Goal: Information Seeking & Learning: Compare options

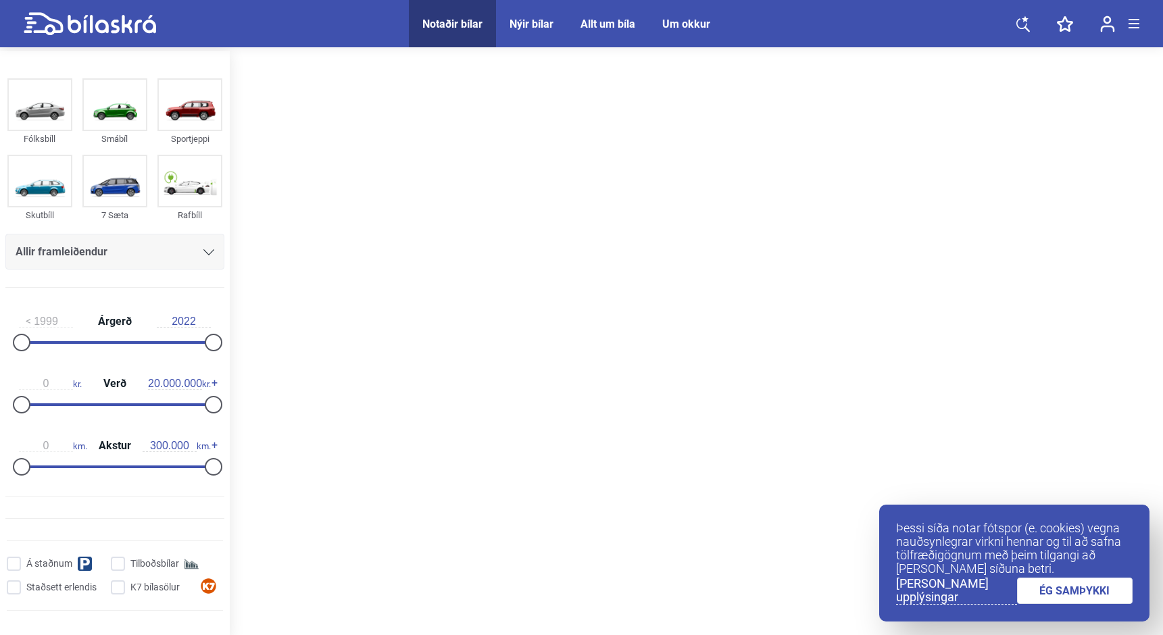
click at [1042, 595] on link "ÉG SAMÞYKKI" at bounding box center [1075, 591] width 116 height 26
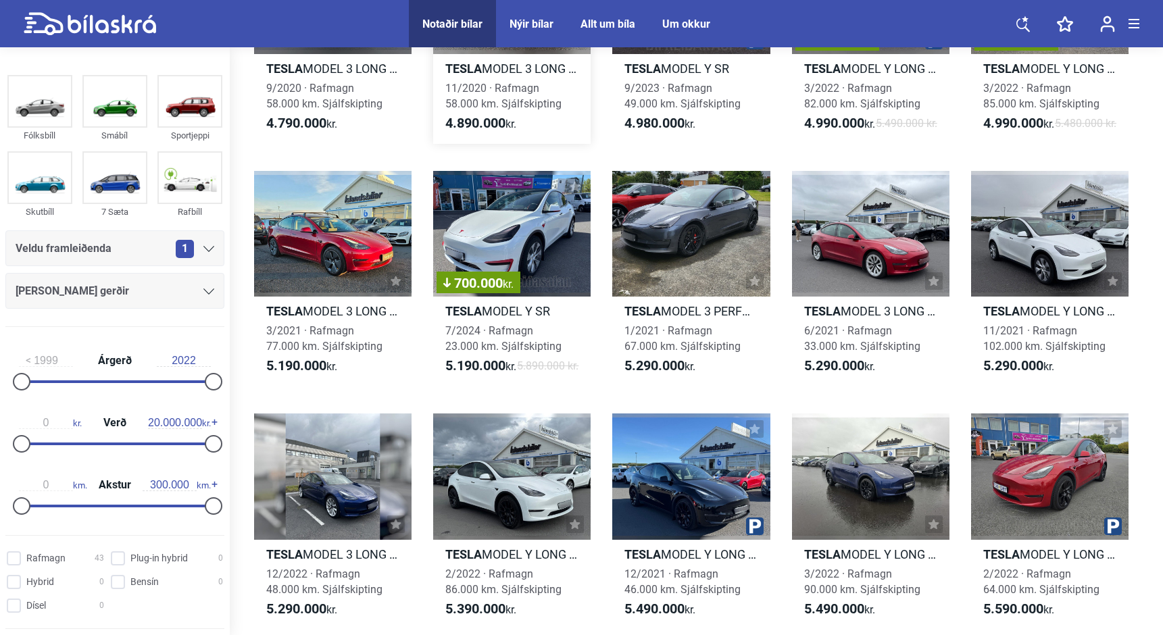
scroll to position [686, 0]
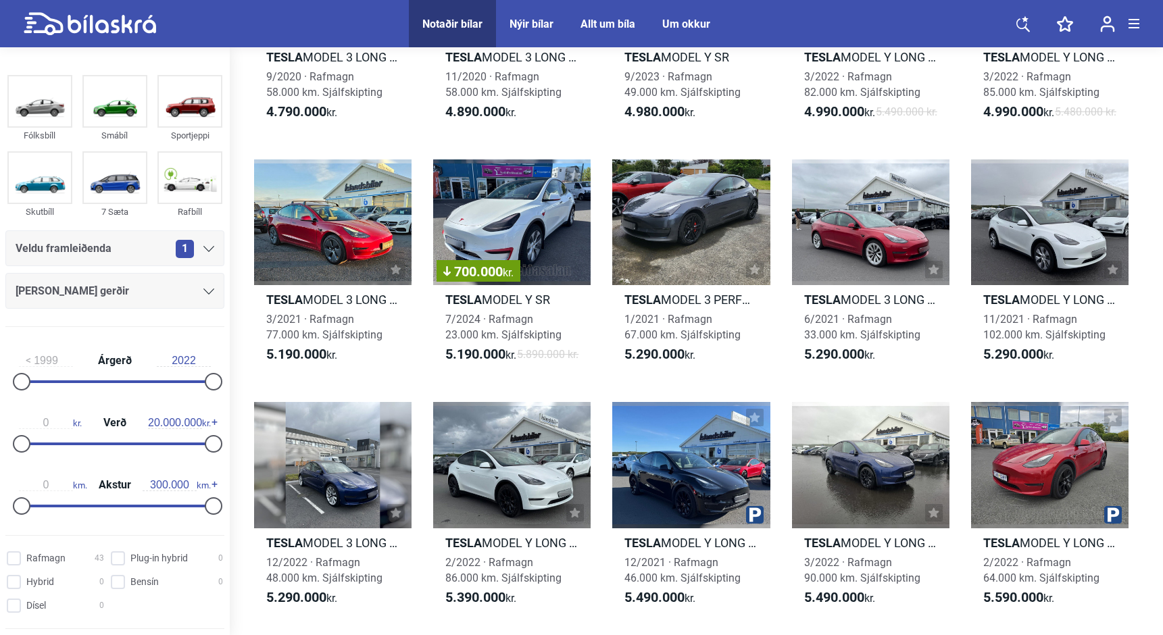
click at [111, 255] on div "Veldu framleiðenda 1" at bounding box center [115, 248] width 199 height 19
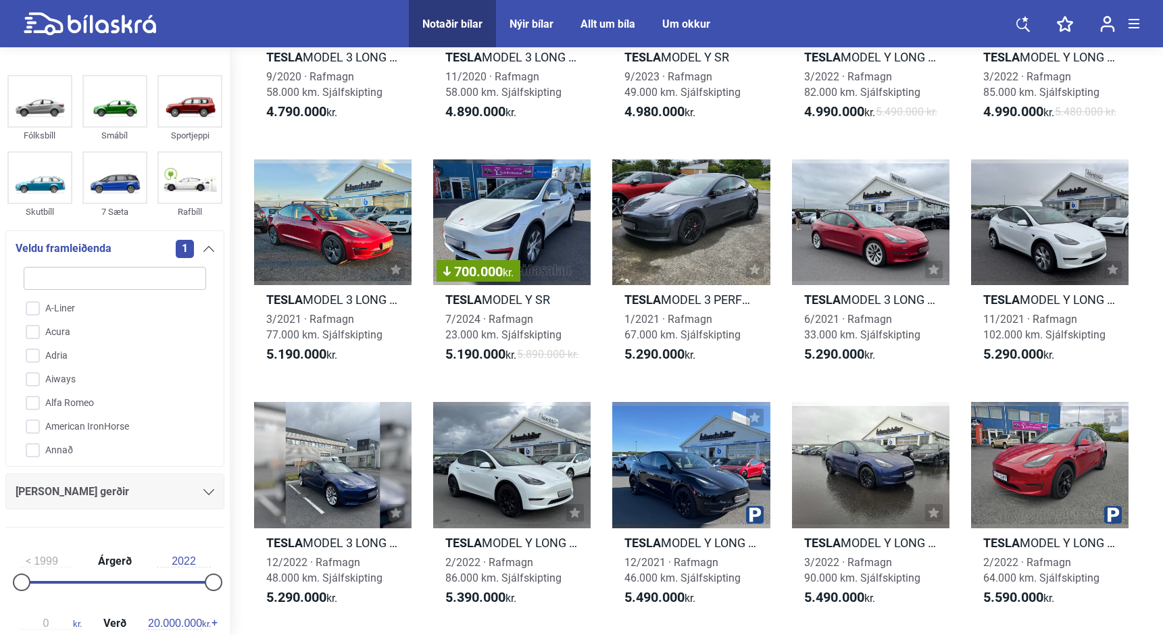
type input "t"
checkbox input "false"
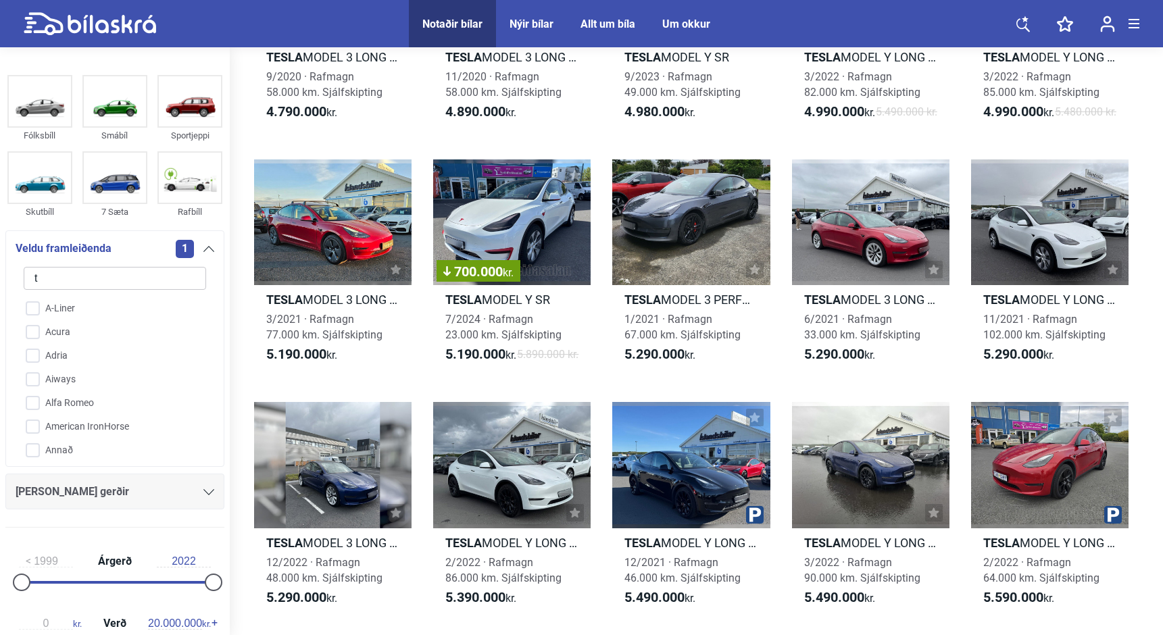
checkbox input "false"
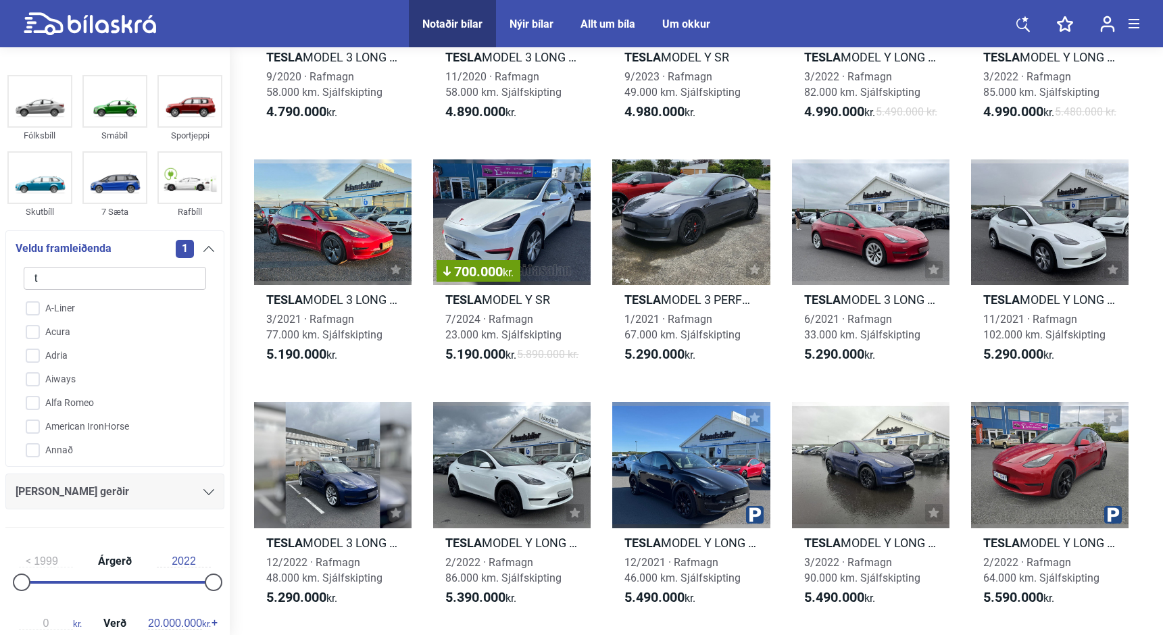
checkbox input "false"
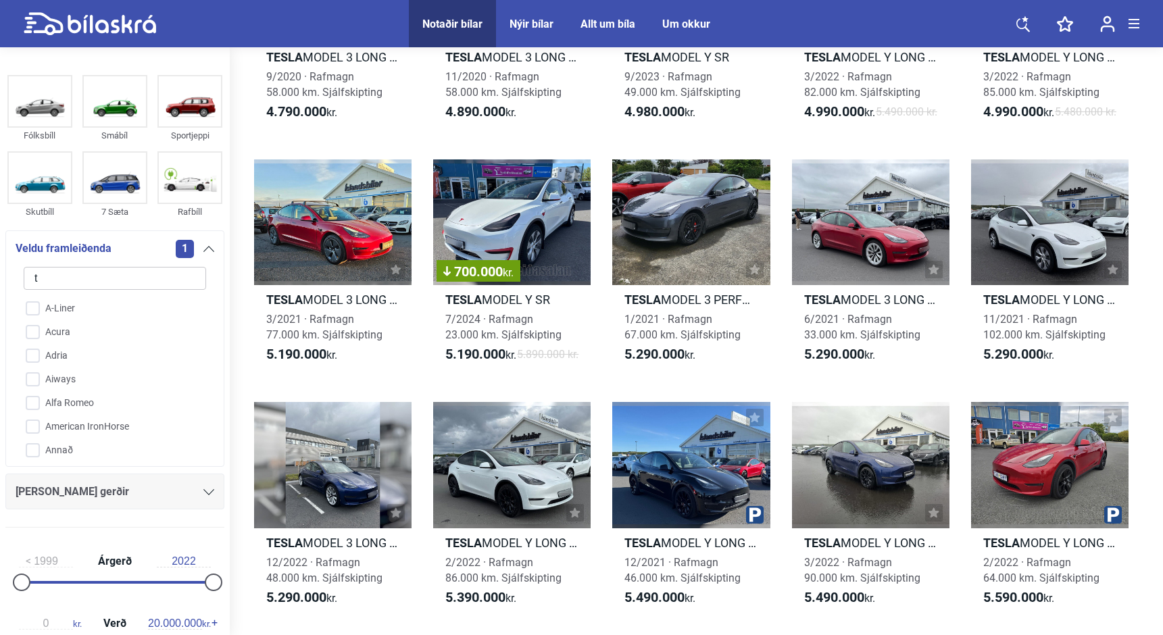
checkbox input "false"
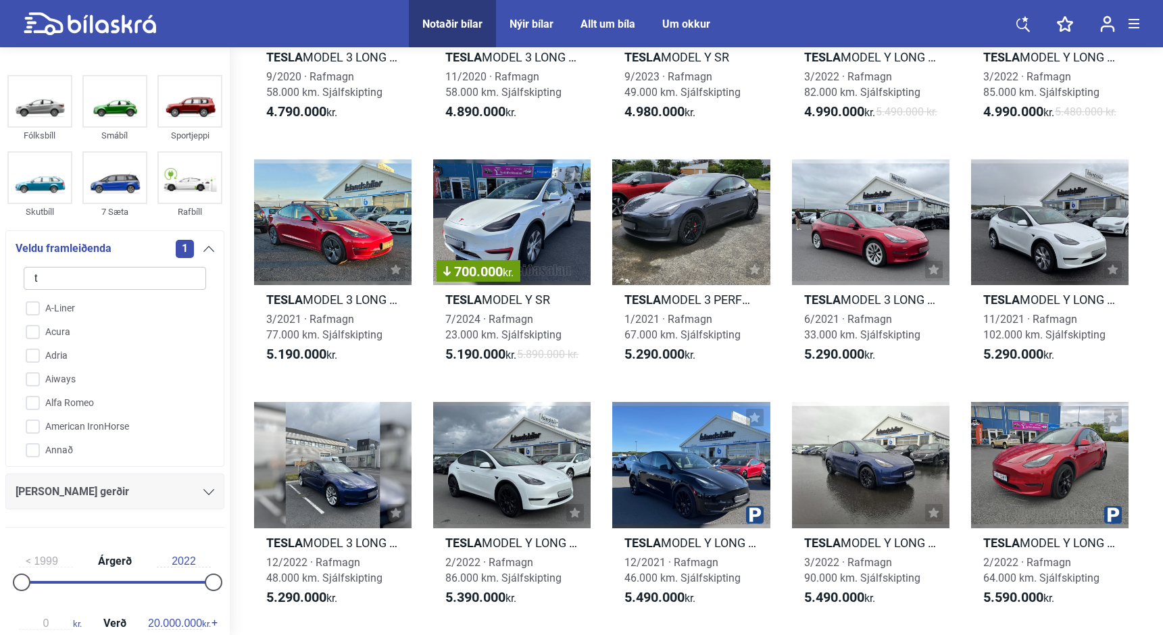
checkbox input "false"
type input "te"
checkbox input "false"
checkbox input "true"
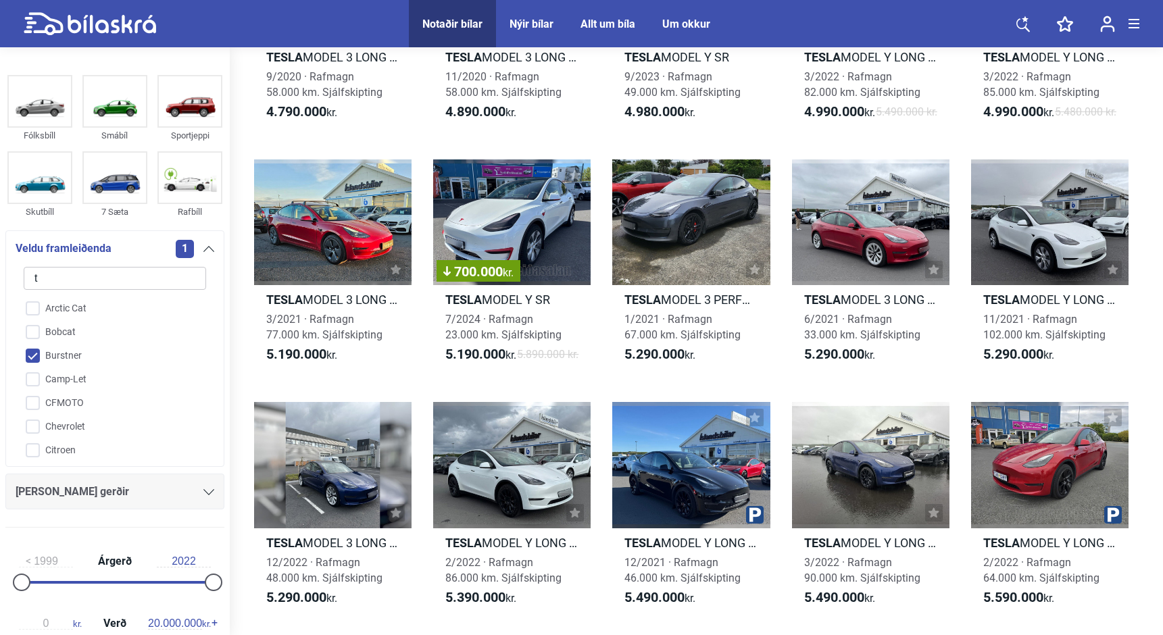
checkbox input "false"
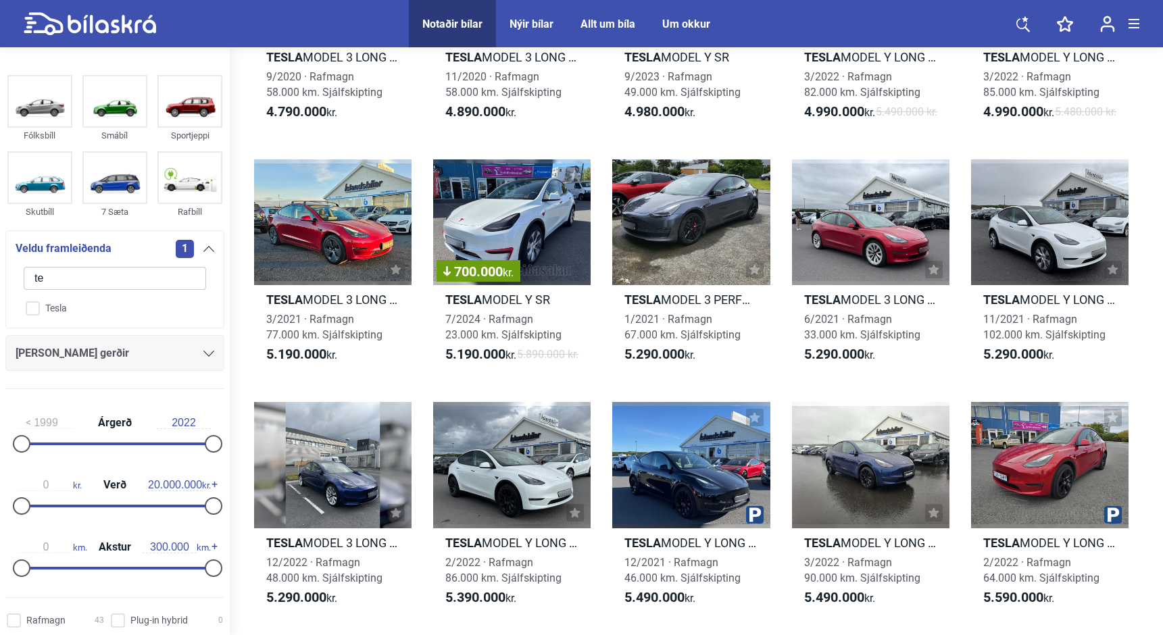
type input "tes"
checkbox input "true"
type input "tes"
click at [117, 350] on div "[PERSON_NAME] gerðir" at bounding box center [115, 353] width 199 height 19
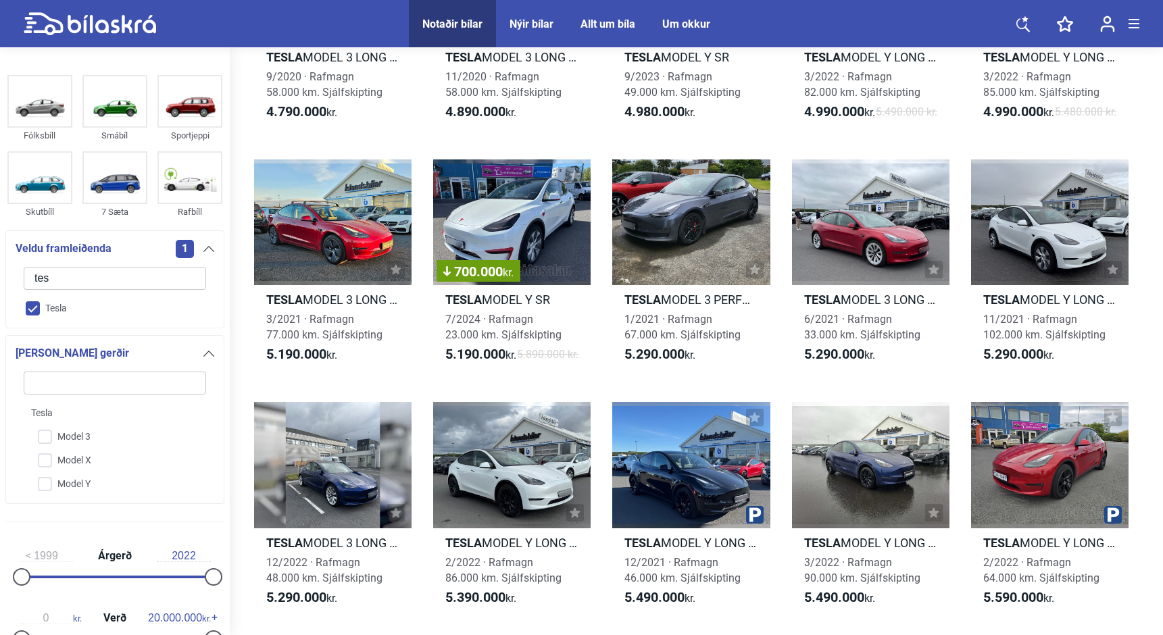
scroll to position [67, 0]
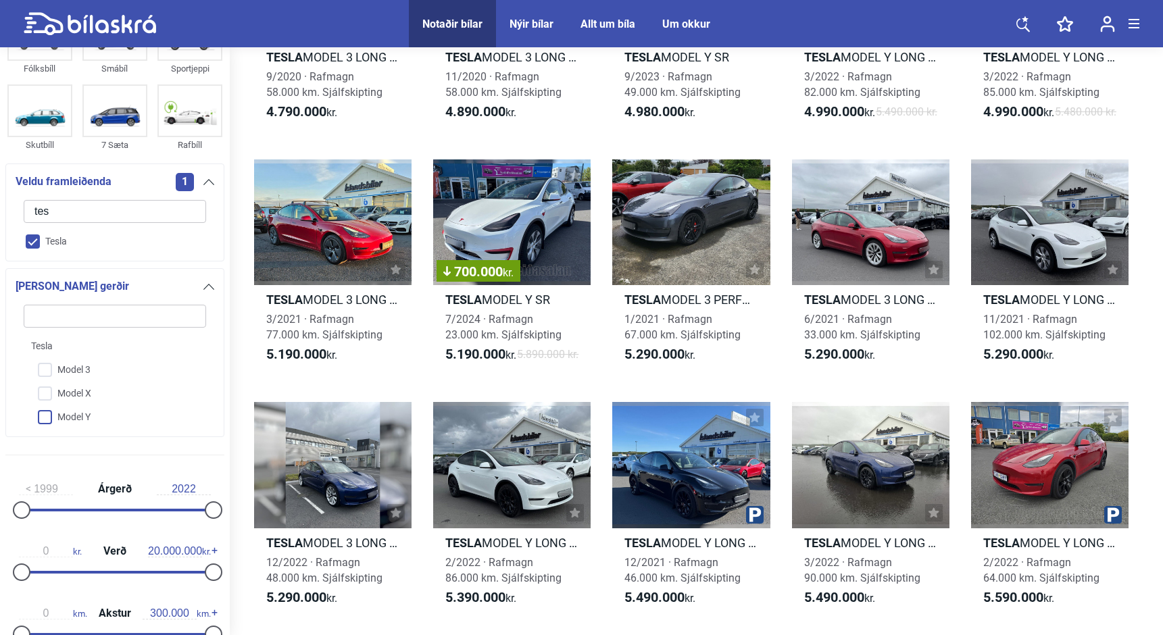
click at [43, 414] on input "Model Y" at bounding box center [106, 418] width 184 height 24
checkbox input "true"
checkbox input "false"
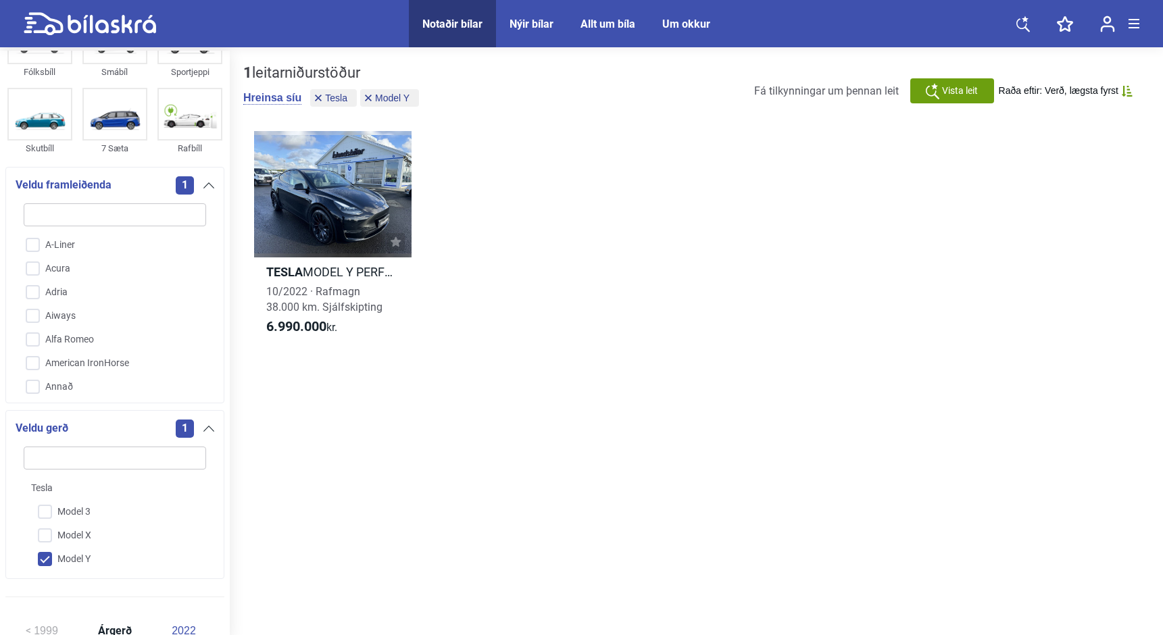
click at [47, 560] on input "Model Y" at bounding box center [106, 560] width 184 height 24
checkbox input "false"
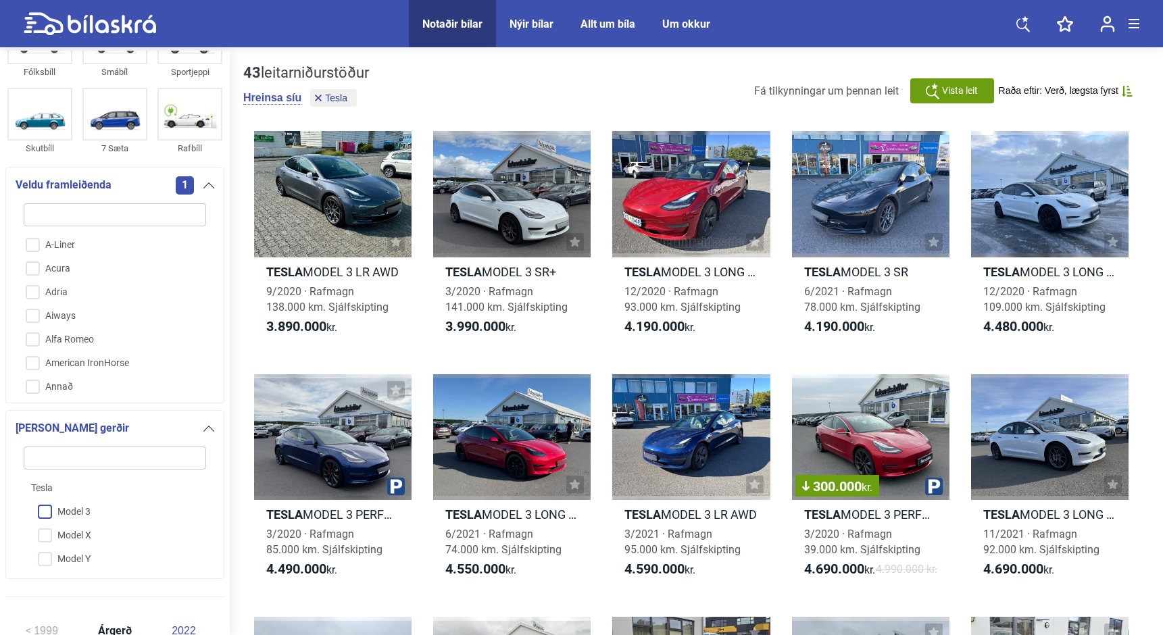
click at [48, 512] on input "Model 3" at bounding box center [106, 513] width 184 height 24
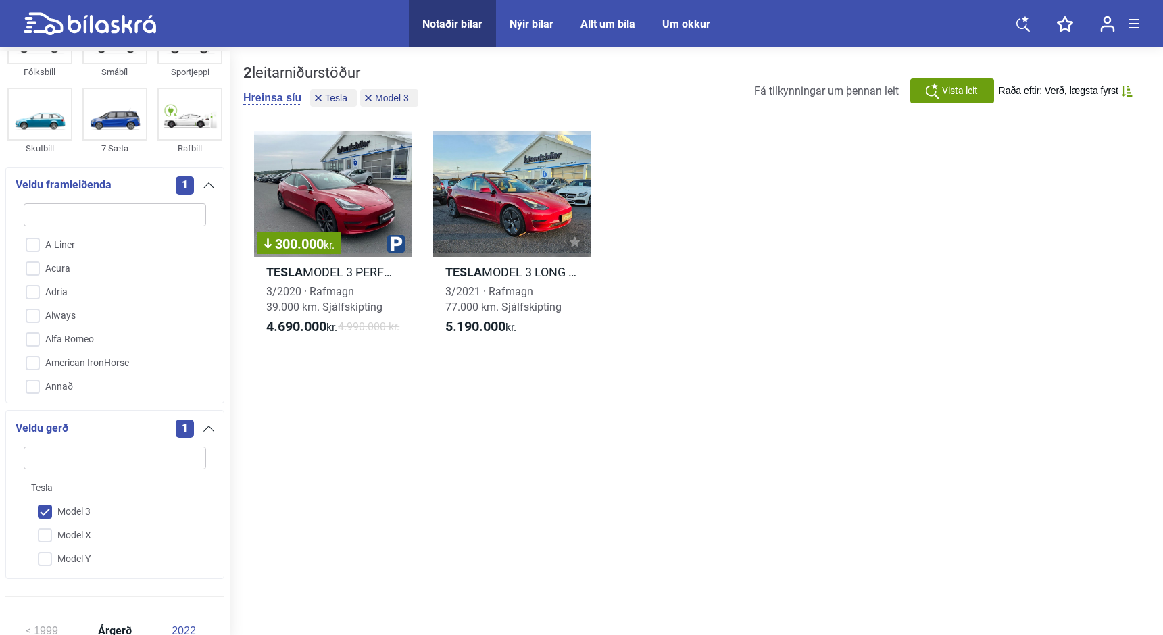
click at [48, 512] on input "Model 3" at bounding box center [106, 513] width 184 height 24
checkbox input "false"
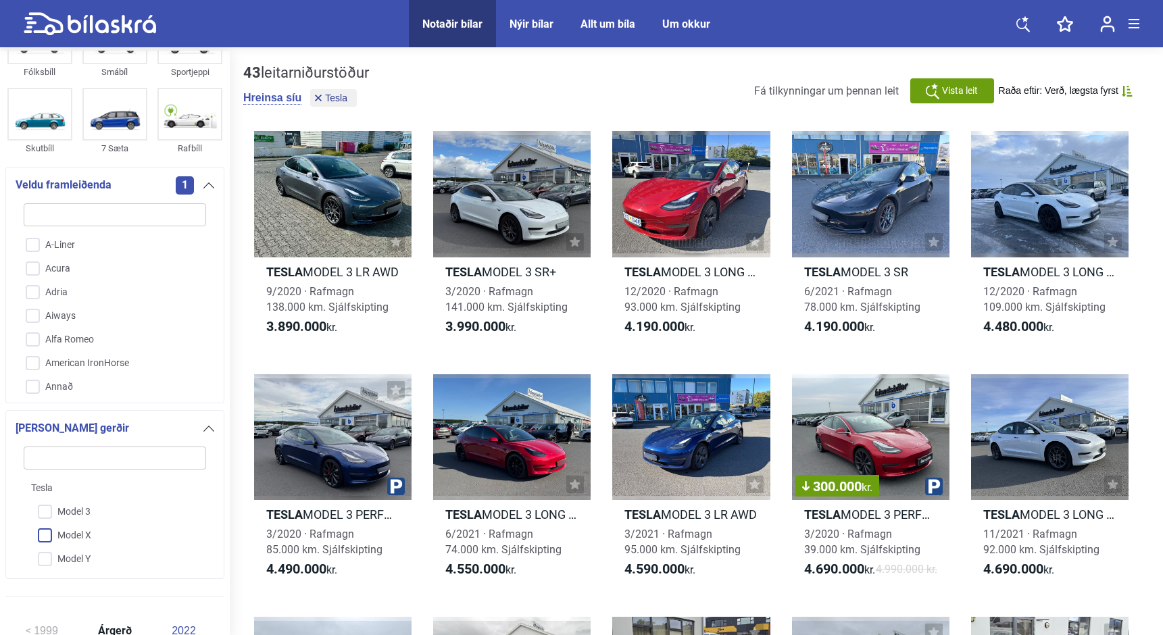
click at [45, 536] on input "Model X" at bounding box center [106, 537] width 184 height 24
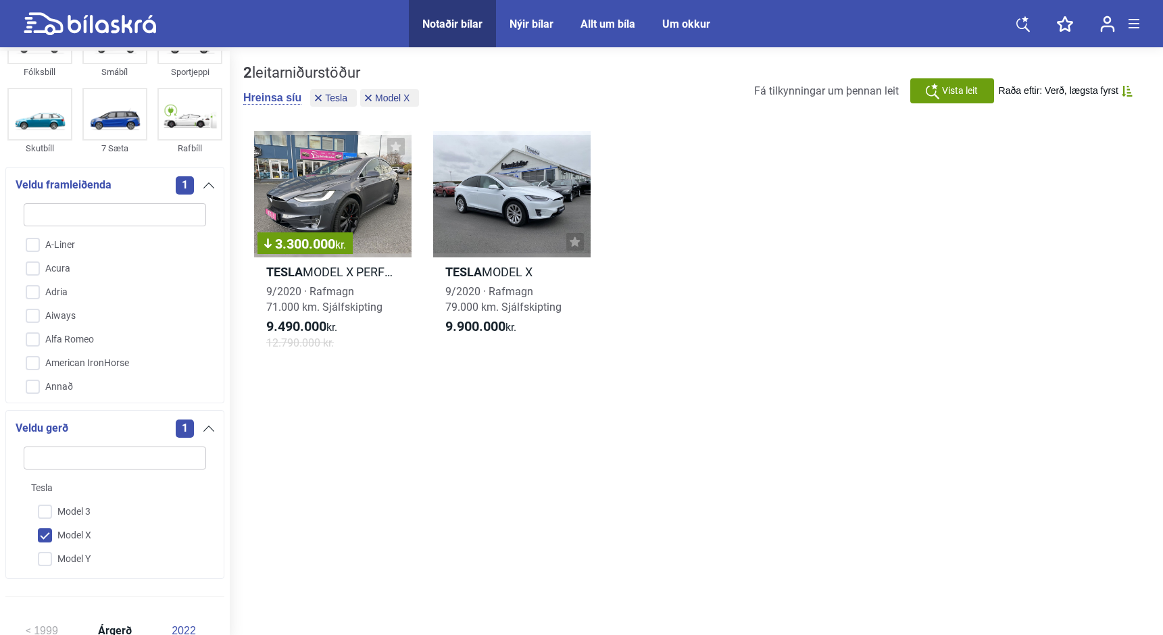
click at [45, 536] on input "Model X" at bounding box center [106, 537] width 184 height 24
checkbox input "false"
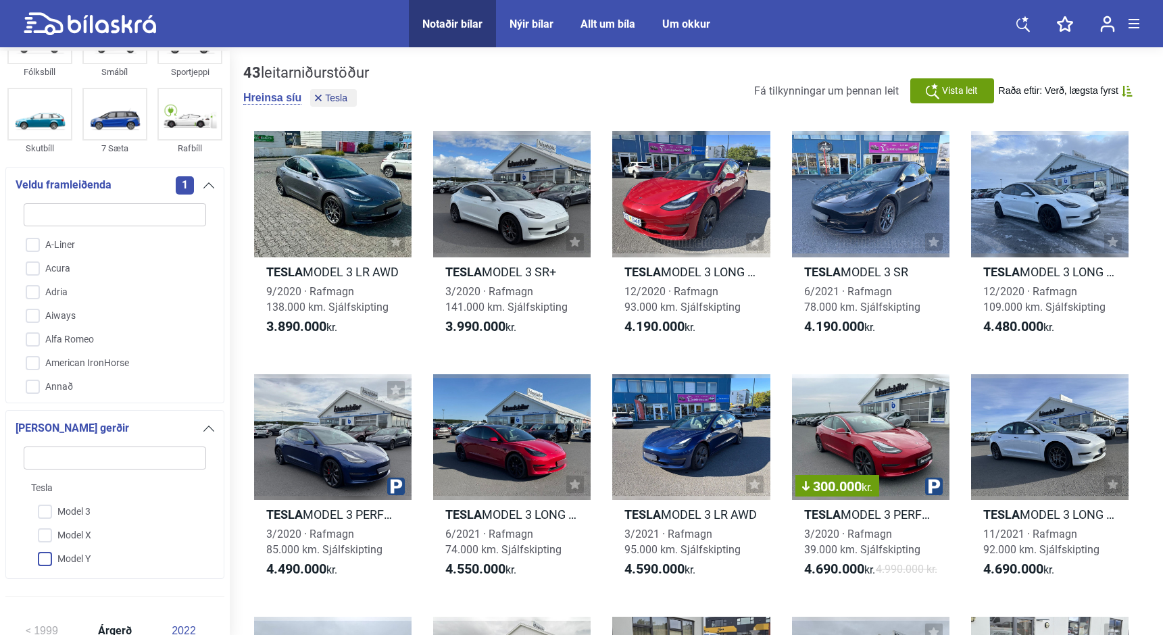
click at [46, 564] on input "Model Y" at bounding box center [106, 560] width 184 height 24
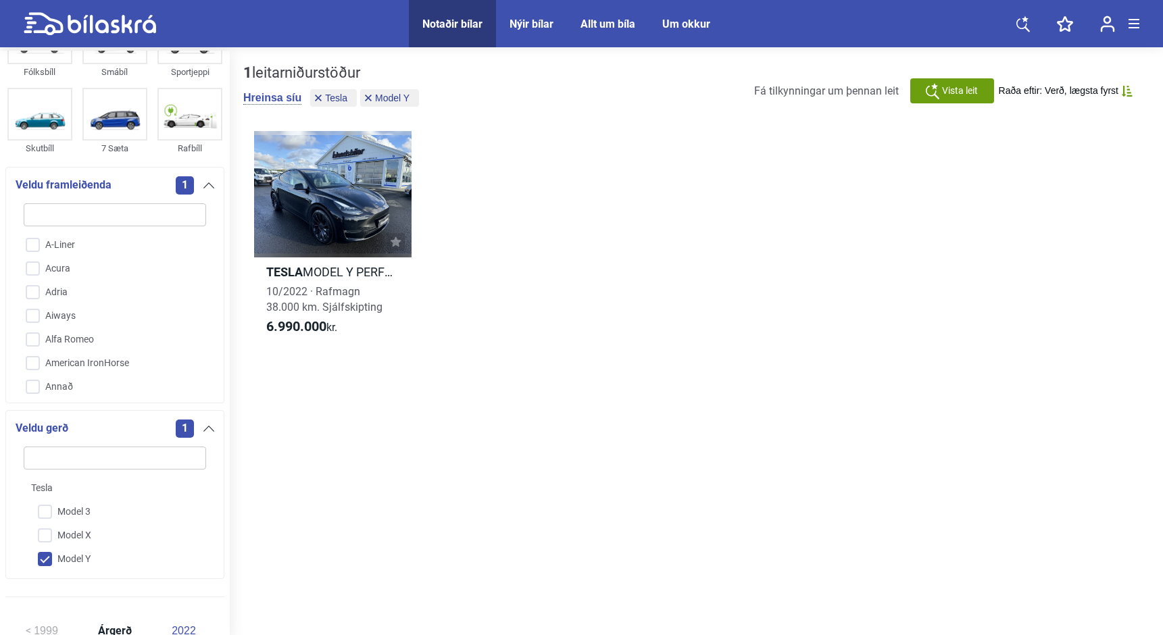
click at [42, 563] on input "Model Y" at bounding box center [106, 560] width 184 height 24
checkbox input "false"
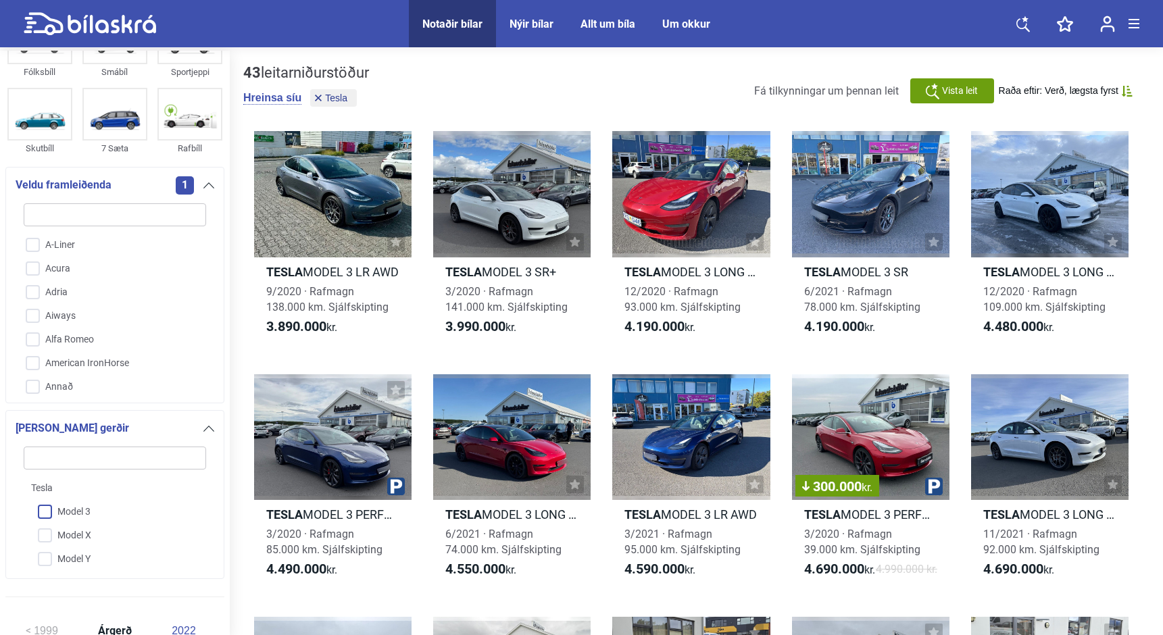
click at [45, 519] on input "Model 3" at bounding box center [106, 513] width 184 height 24
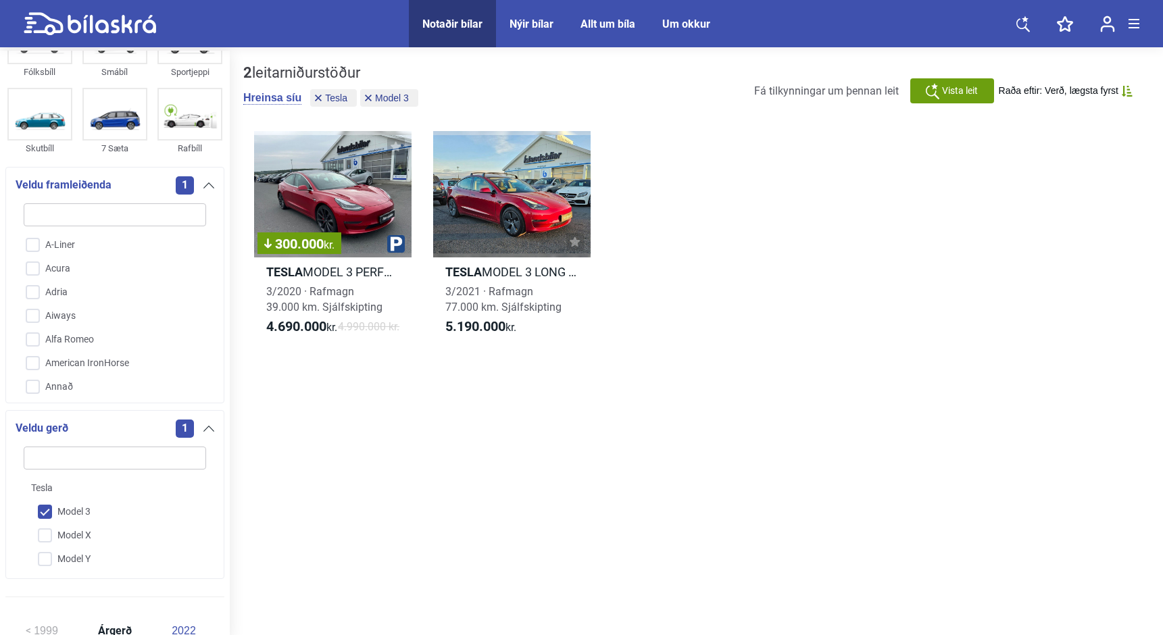
click at [41, 509] on input "Model 3" at bounding box center [106, 513] width 184 height 24
checkbox input "false"
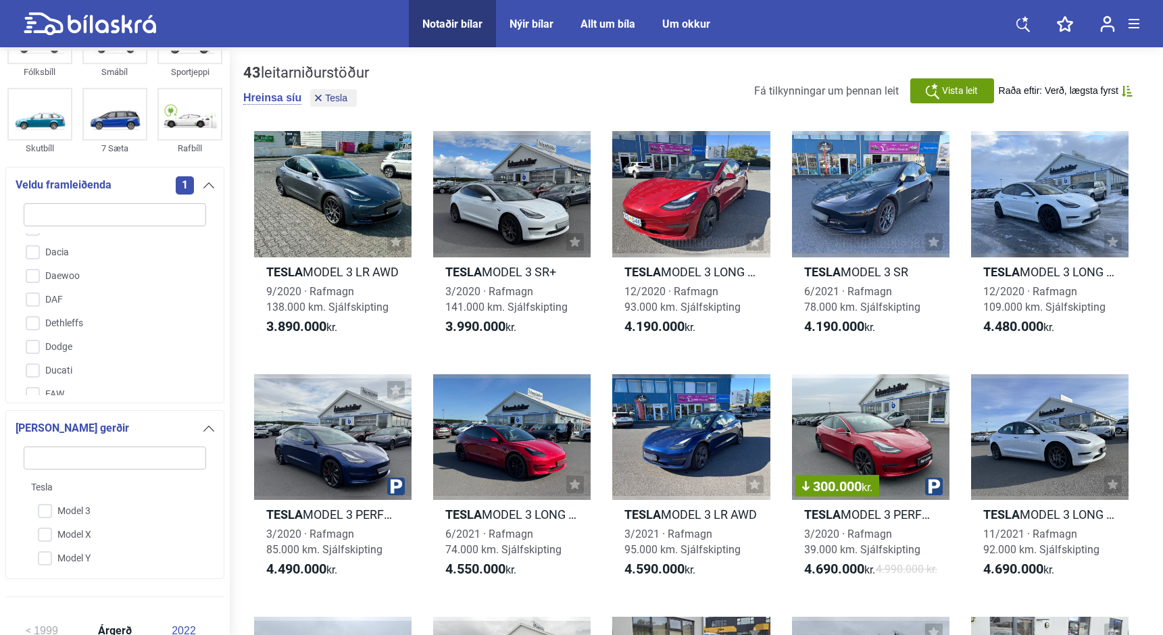
scroll to position [740, 0]
click at [187, 185] on span "1" at bounding box center [185, 185] width 18 height 18
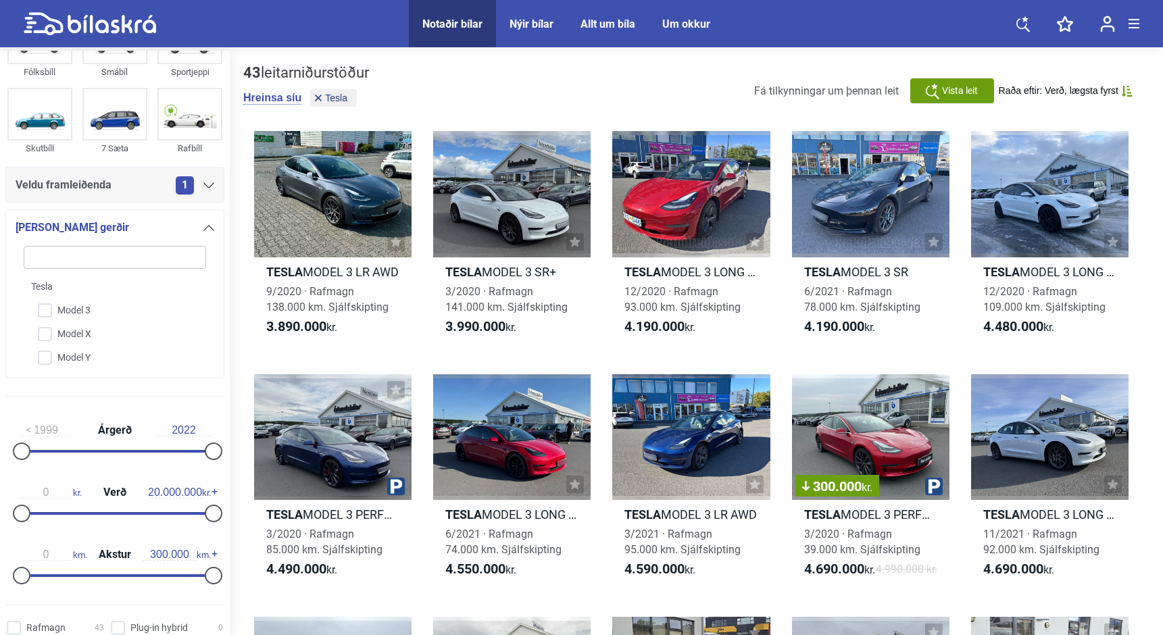
click at [184, 185] on span "1" at bounding box center [185, 185] width 18 height 18
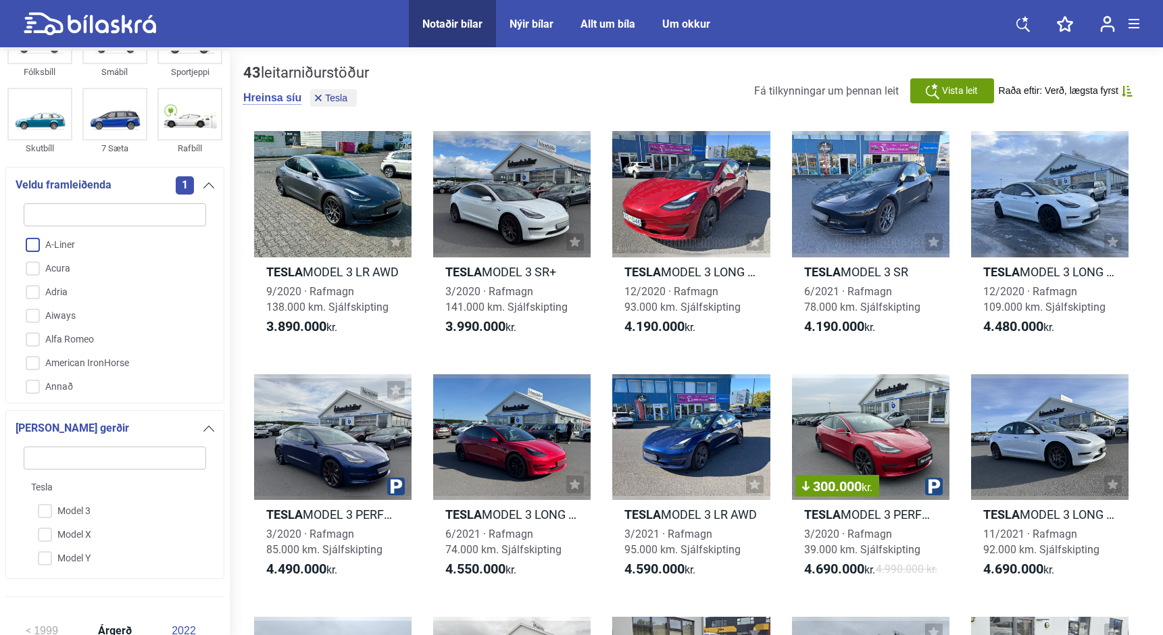
type input "t"
checkbox input "false"
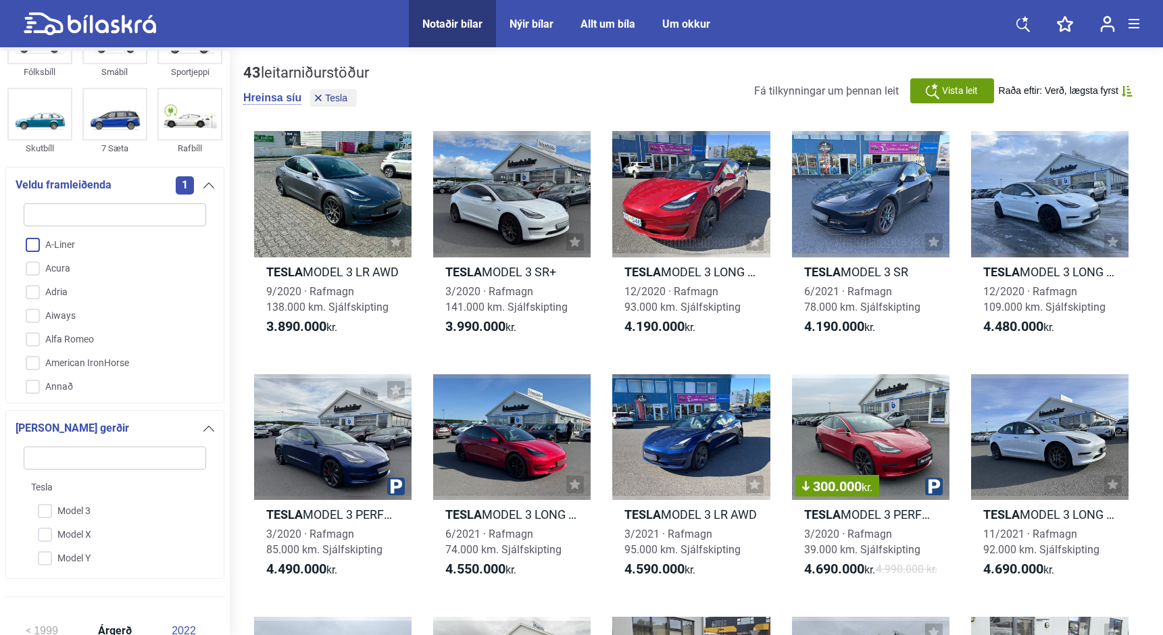
checkbox input "false"
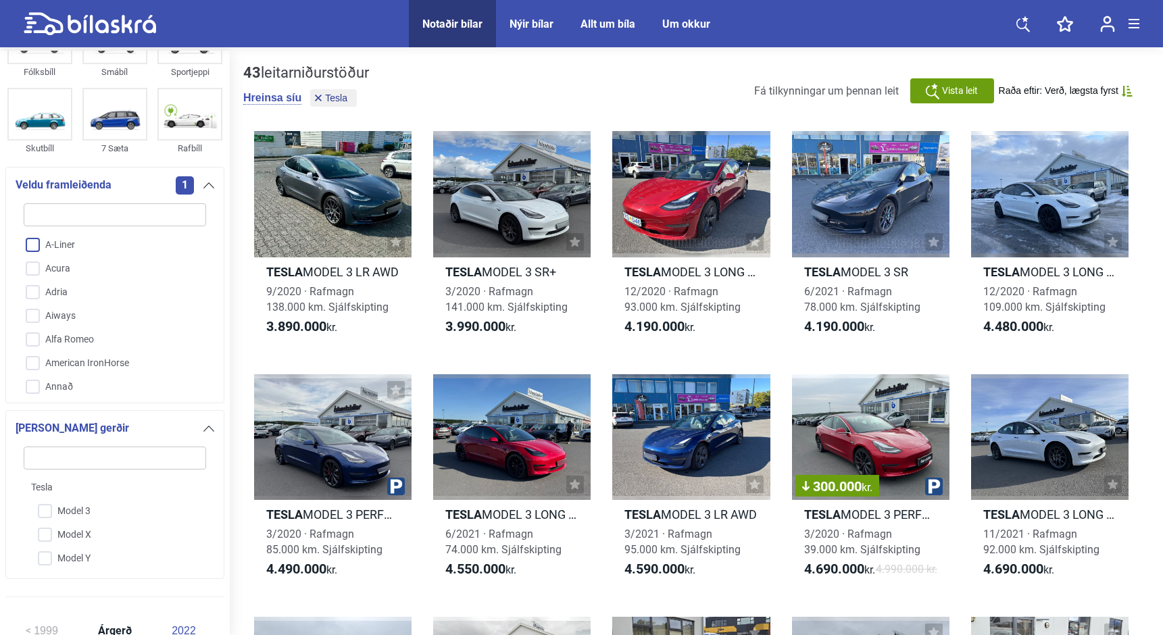
checkbox input "false"
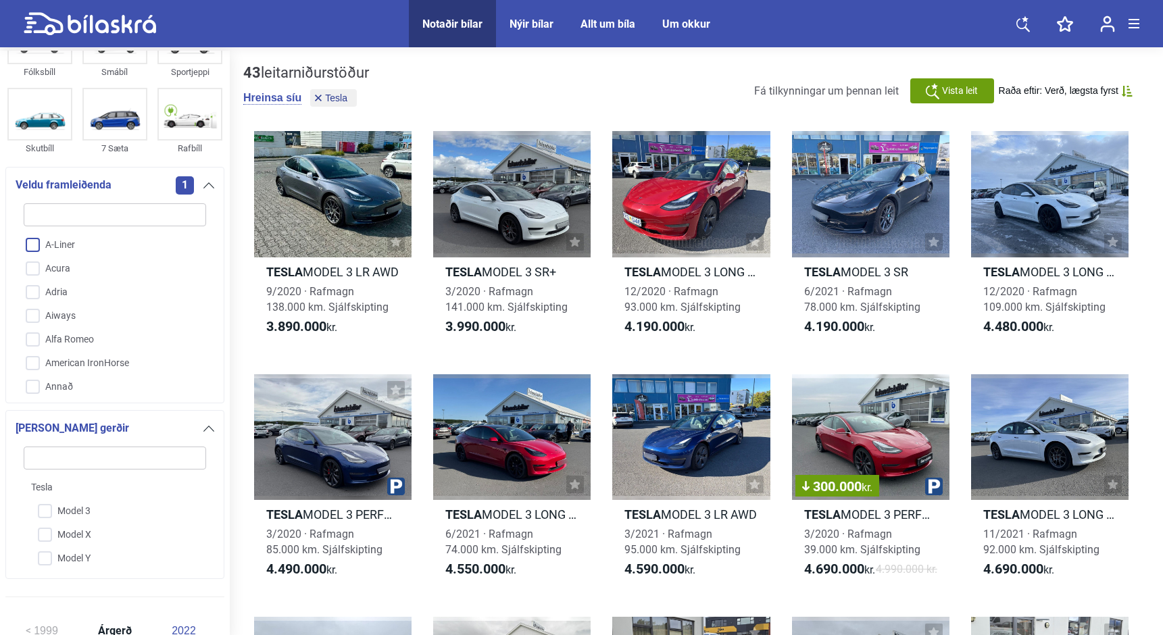
checkbox input "false"
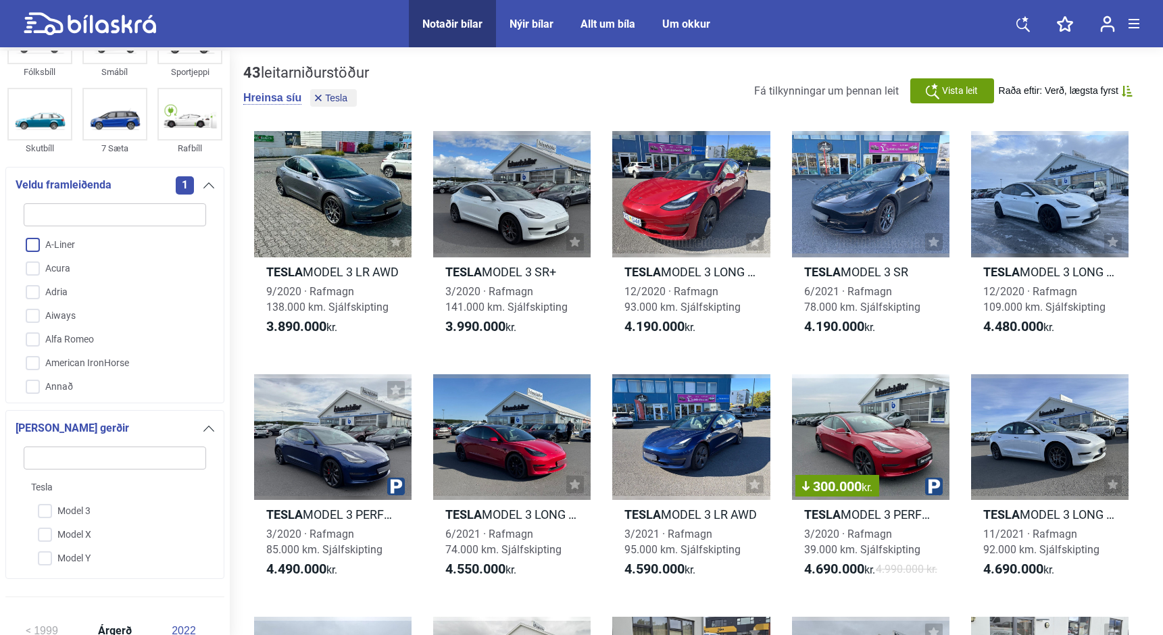
checkbox input "false"
type input "te"
checkbox input "false"
checkbox input "true"
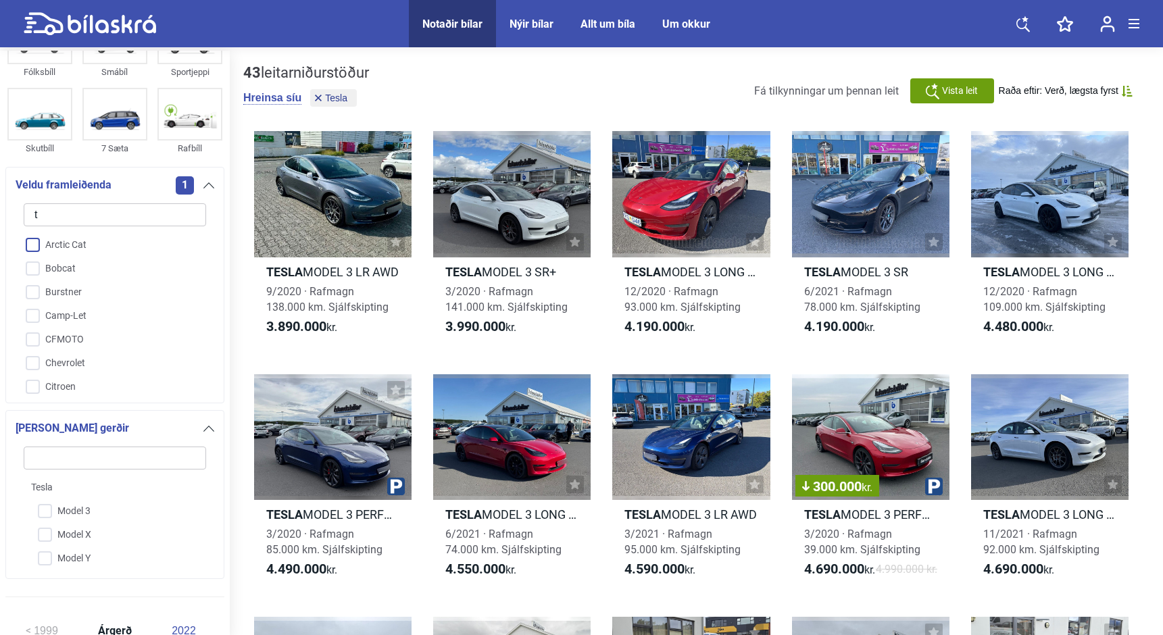
checkbox input "false"
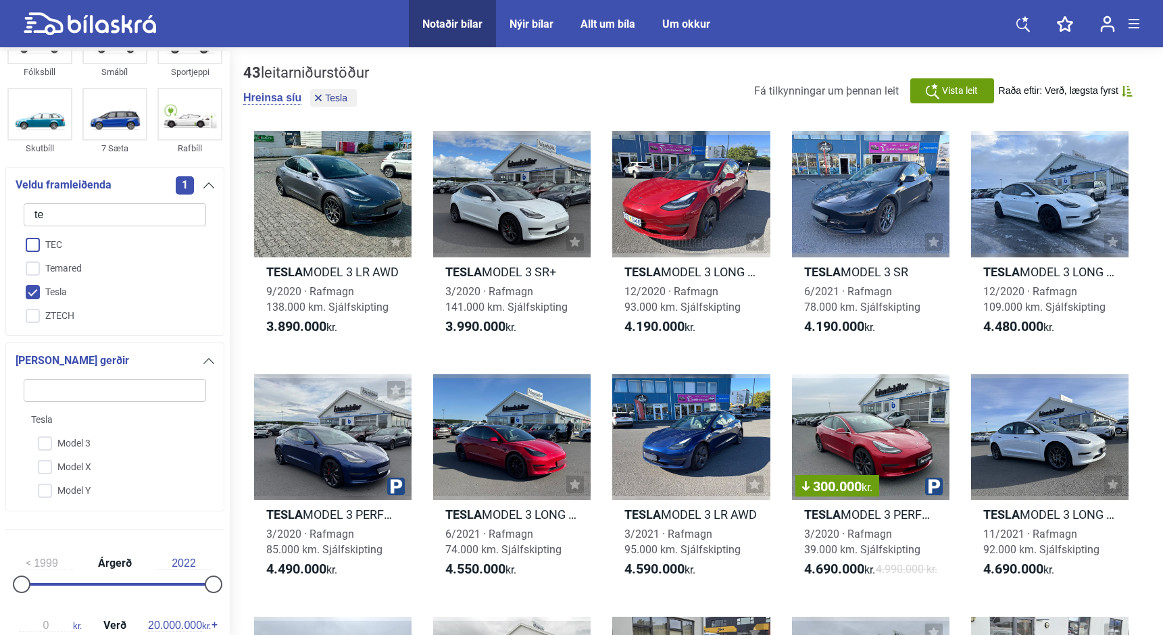
type input "tes"
checkbox input "true"
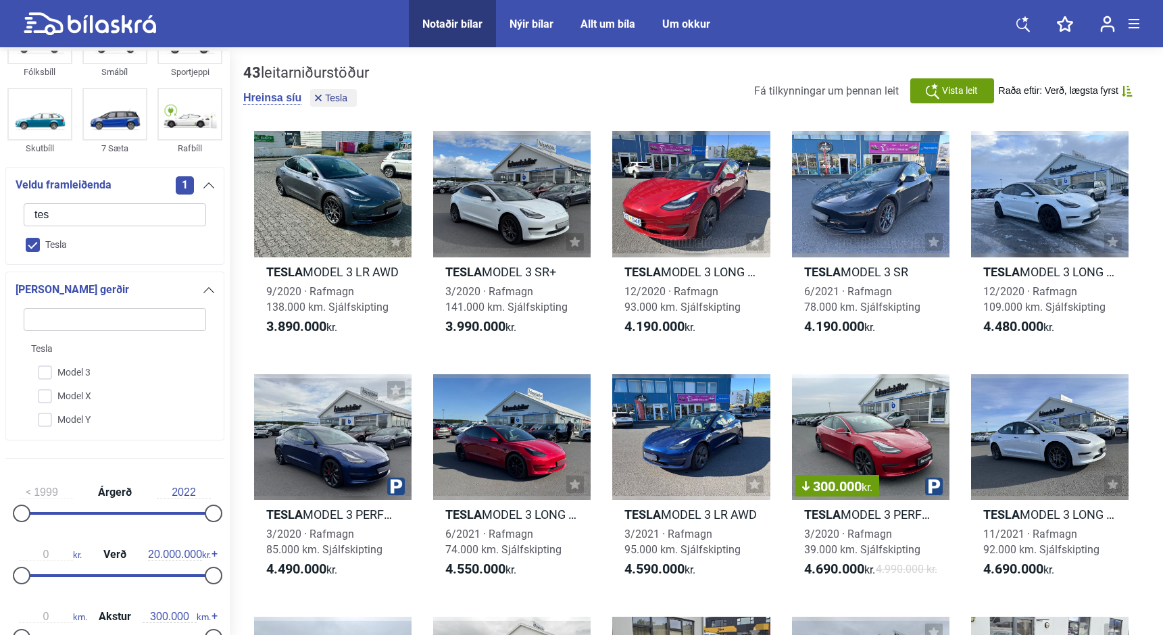
type input "tes"
click at [32, 242] on input "Tesla" at bounding box center [106, 246] width 184 height 24
checkbox input "false"
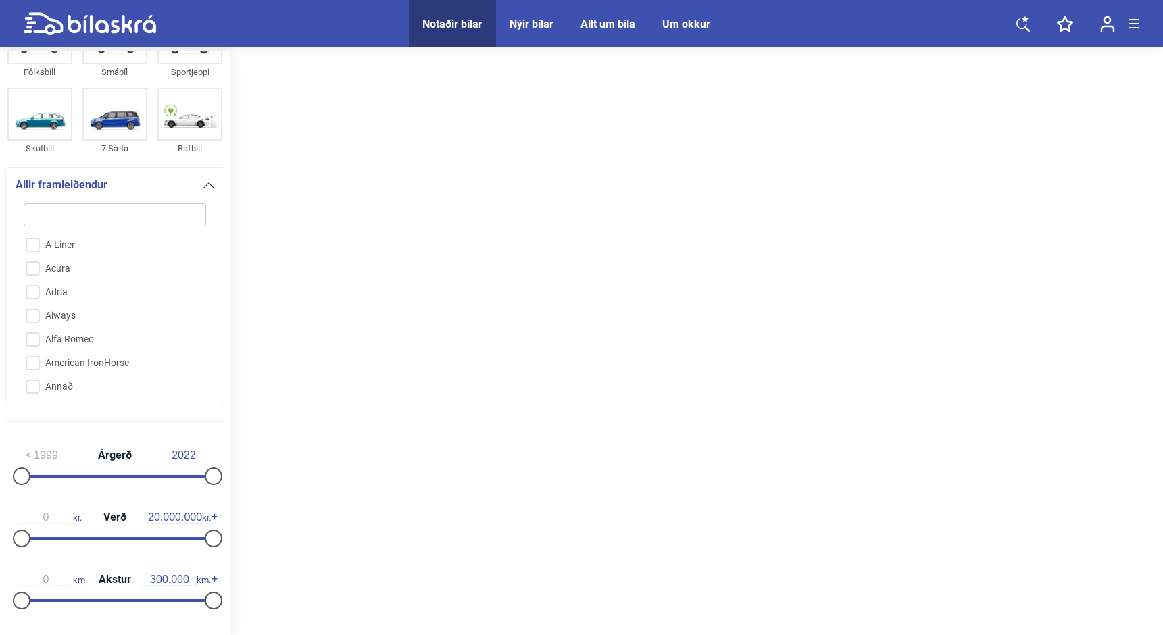
click at [63, 218] on input "search" at bounding box center [115, 214] width 183 height 23
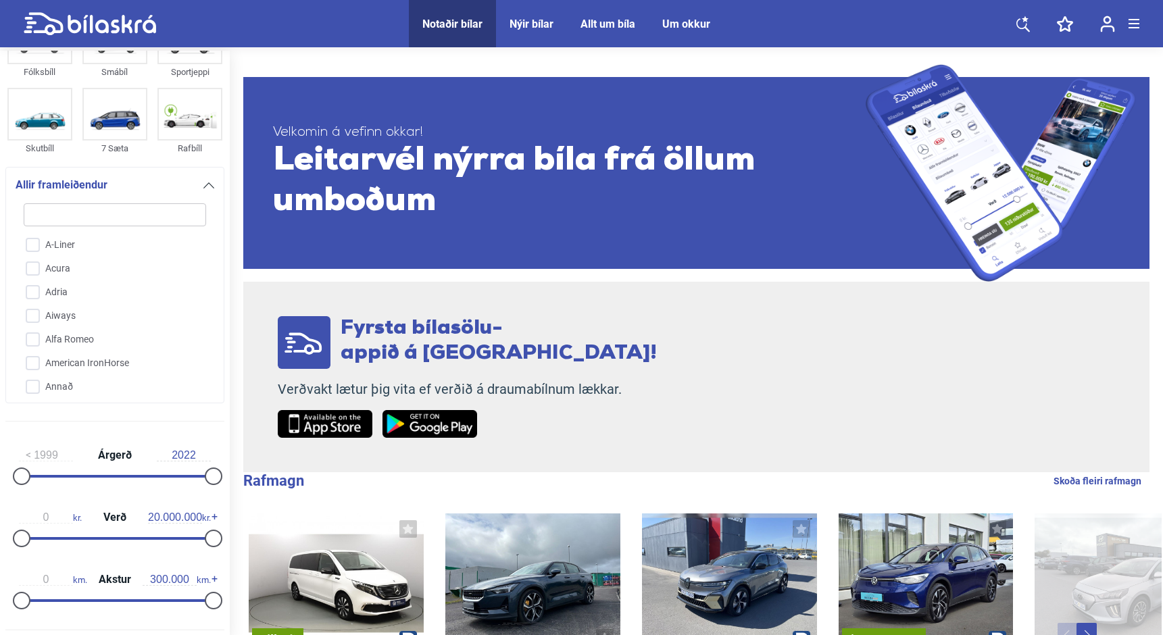
type input "t"
checkbox input "false"
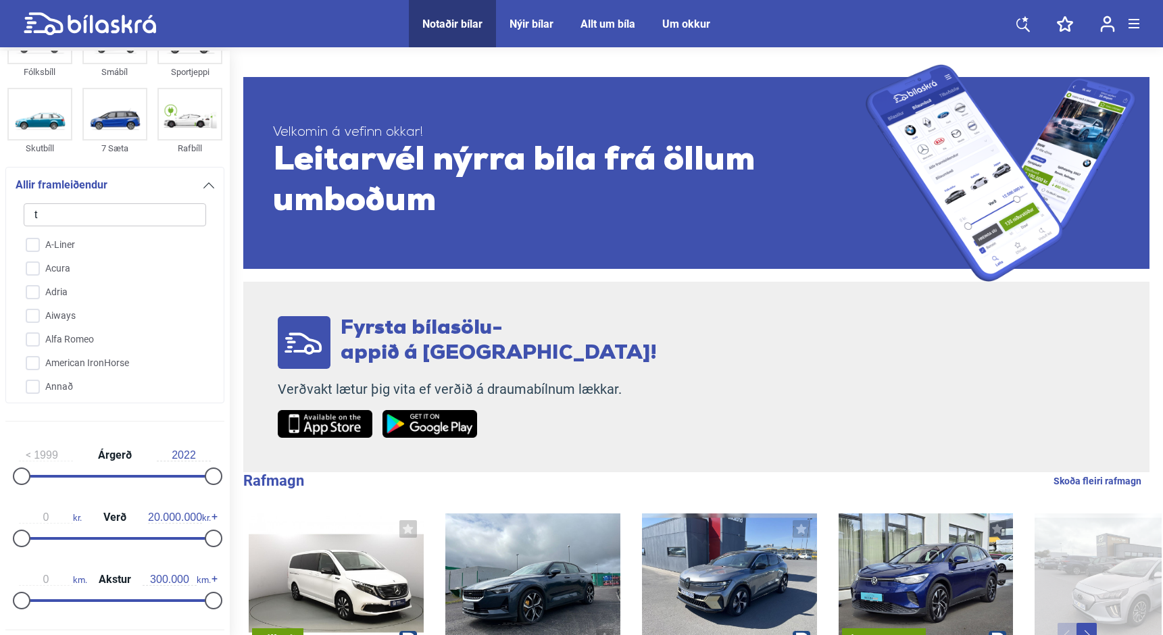
type input "to"
checkbox input "false"
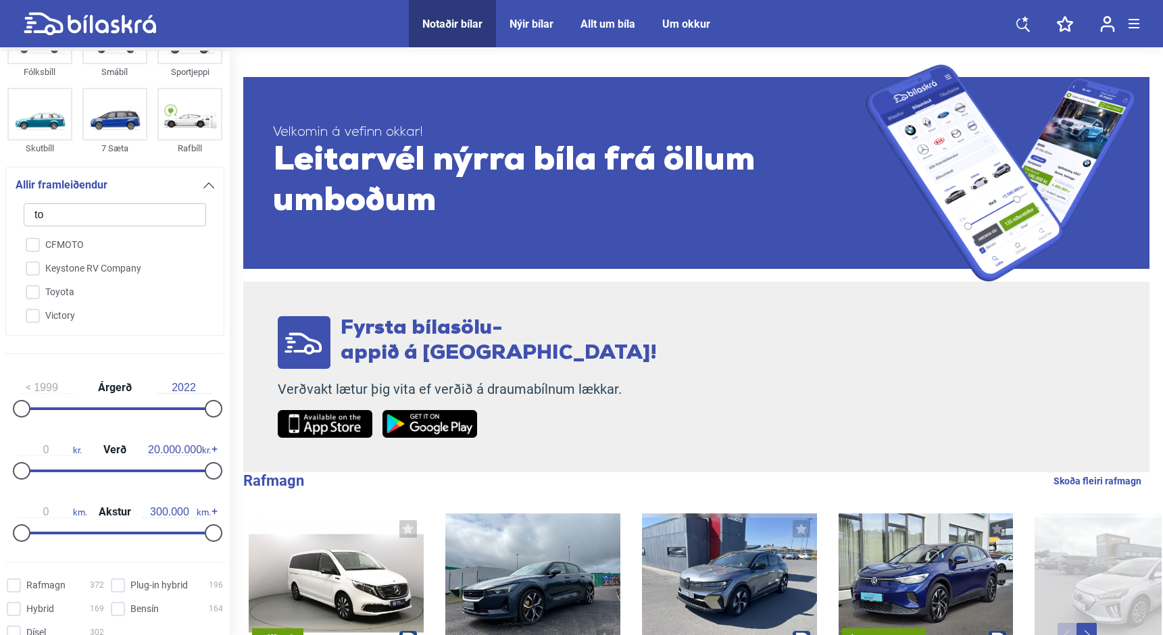
type input "toy"
checkbox input "false"
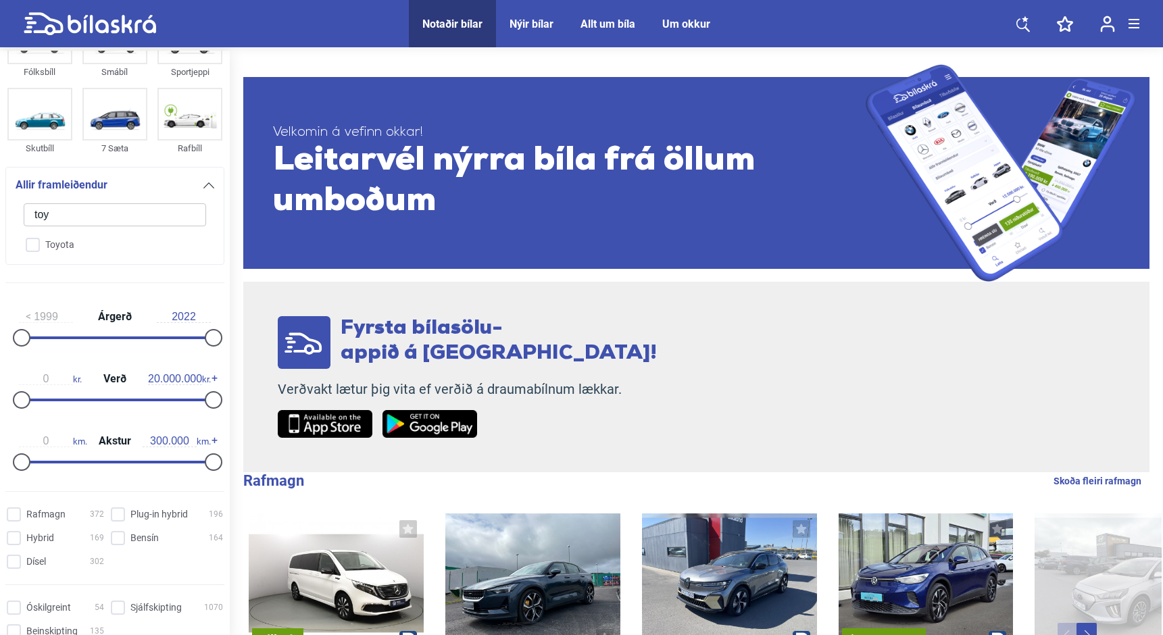
type input "toyi"
checkbox input "false"
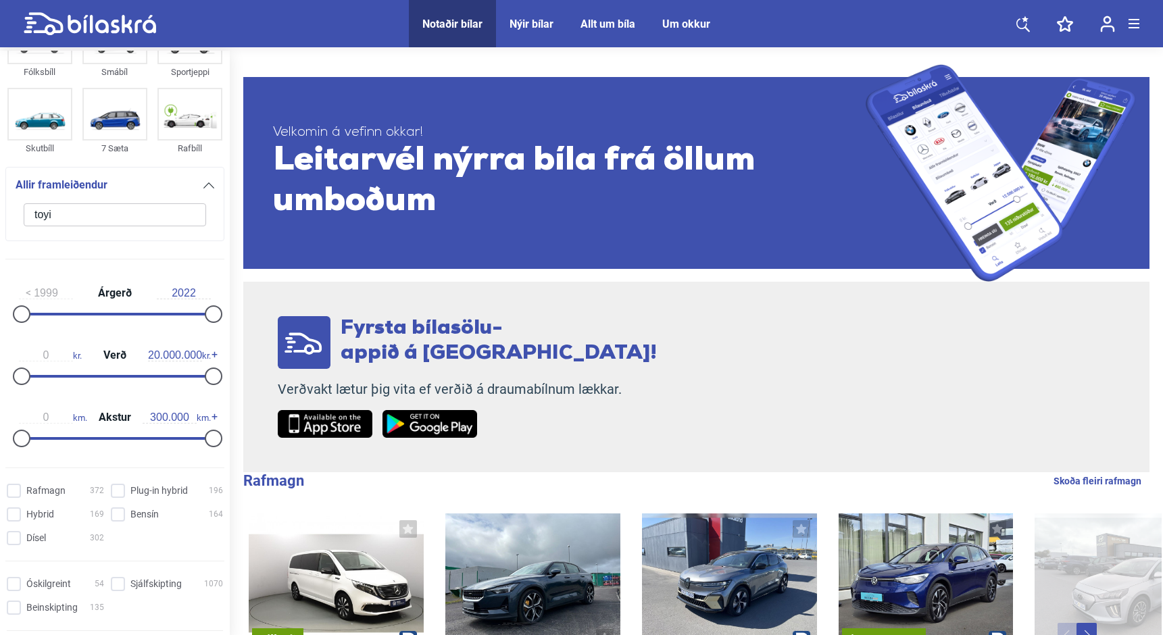
type input "toy"
checkbox input "false"
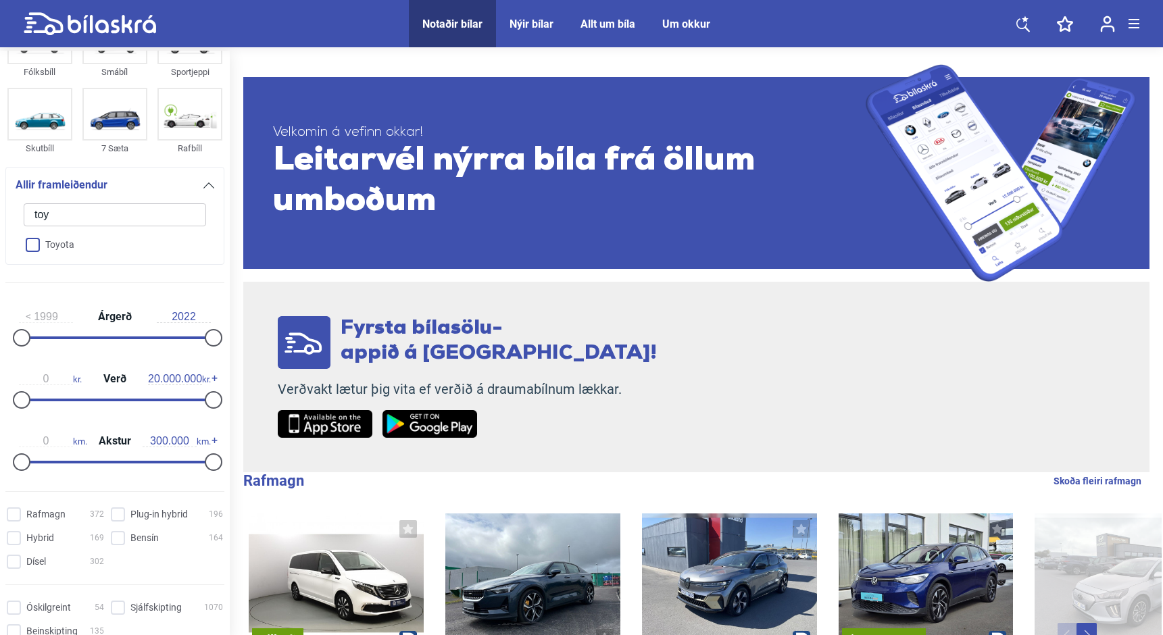
type input "toy"
click at [37, 247] on input "Toyota" at bounding box center [106, 246] width 184 height 24
checkbox input "true"
checkbox input "false"
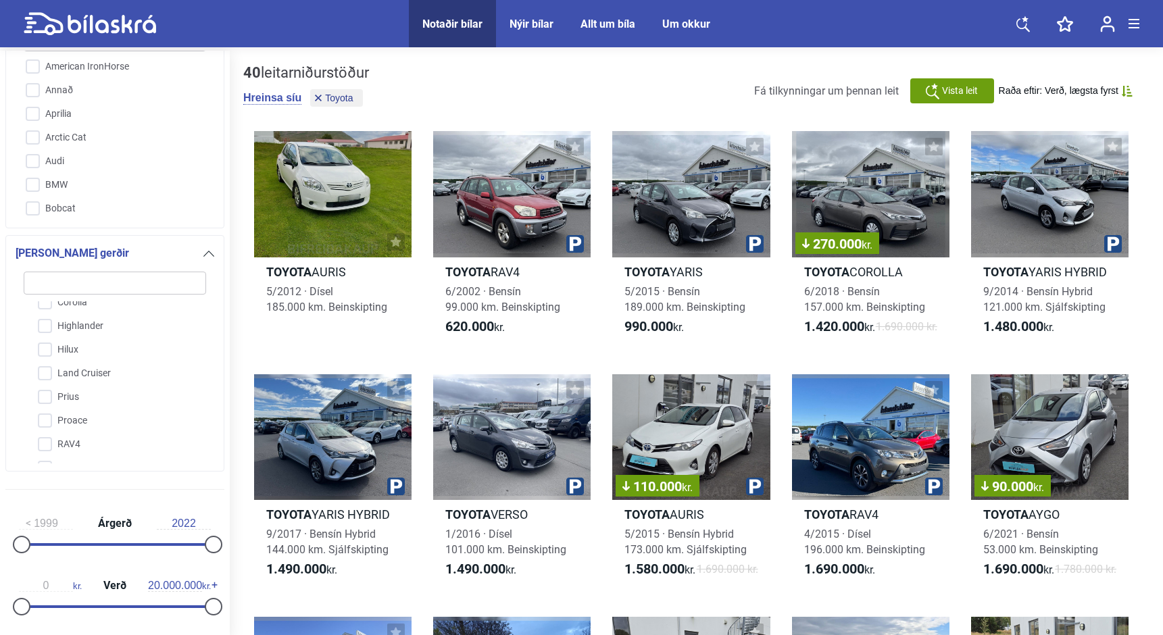
scroll to position [152, 0]
click at [47, 377] on input "Land Cruiser" at bounding box center [106, 375] width 184 height 24
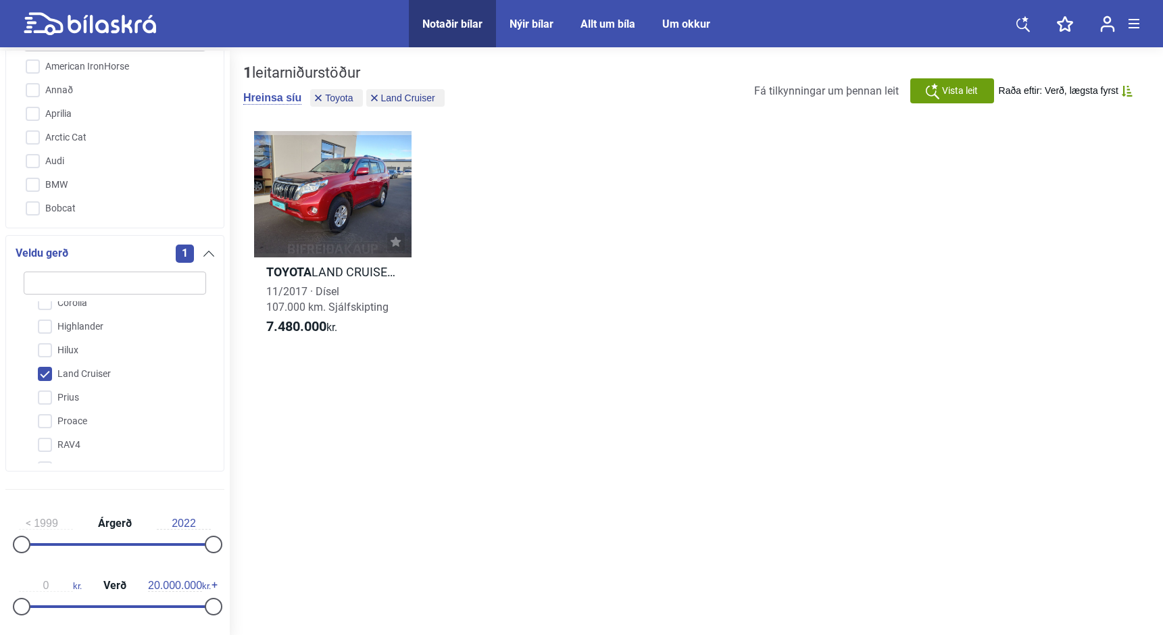
click at [47, 377] on input "Land Cruiser" at bounding box center [106, 375] width 184 height 24
checkbox input "false"
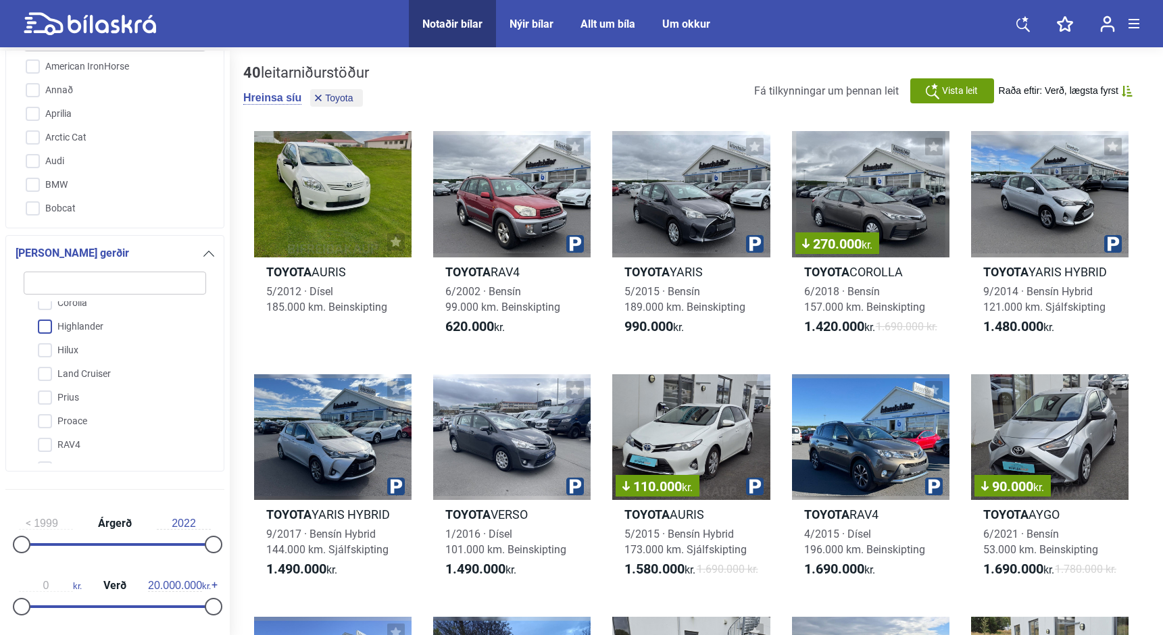
click at [41, 322] on input "Highlander" at bounding box center [106, 328] width 184 height 24
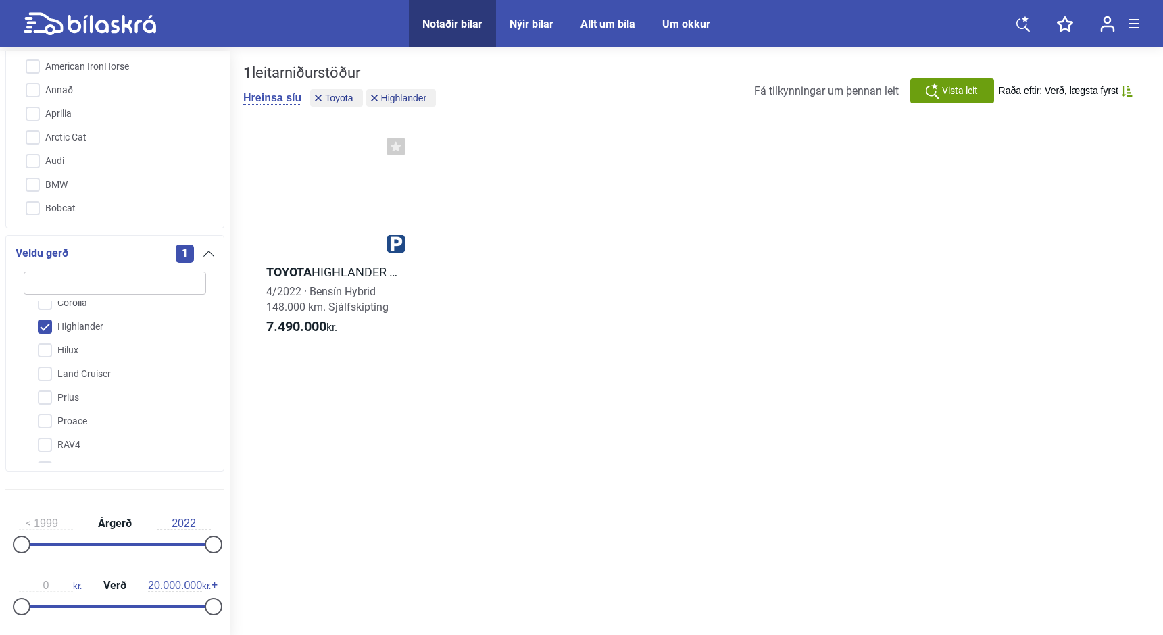
click at [41, 322] on input "Highlander" at bounding box center [106, 328] width 184 height 24
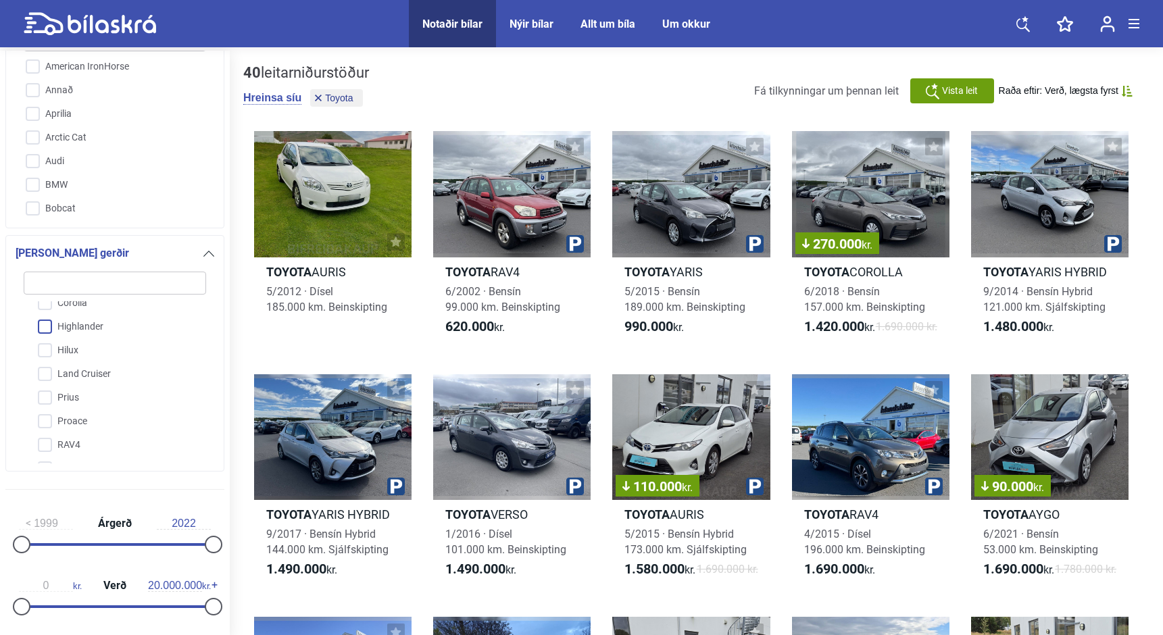
click at [41, 322] on input "Highlander" at bounding box center [106, 328] width 184 height 24
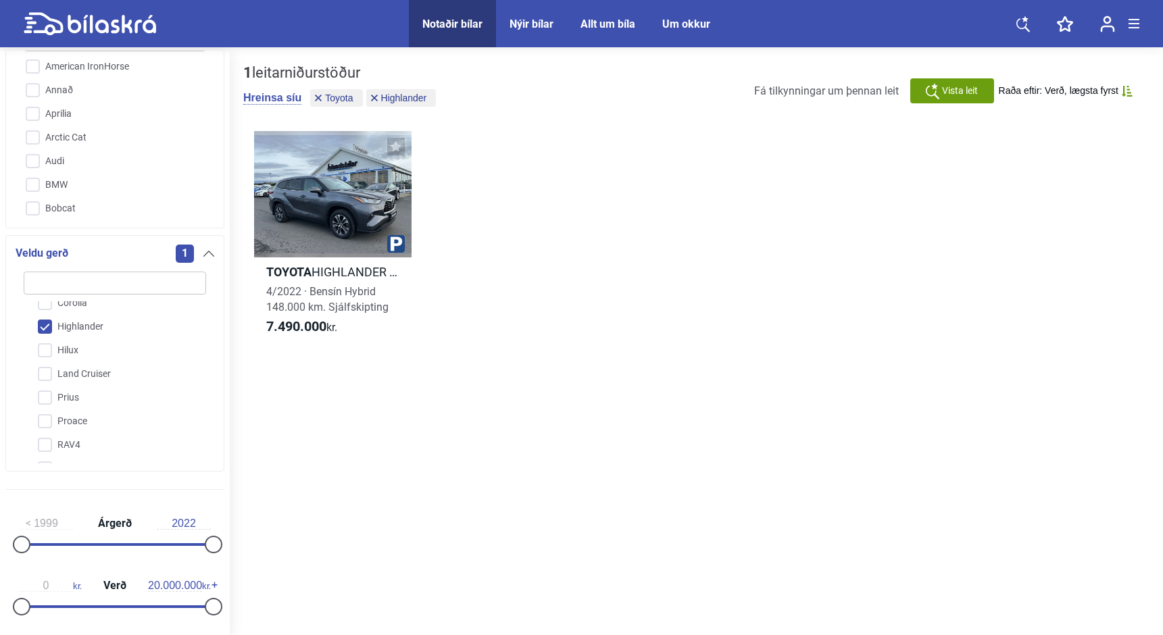
click at [47, 329] on input "Highlander" at bounding box center [106, 328] width 184 height 24
checkbox input "false"
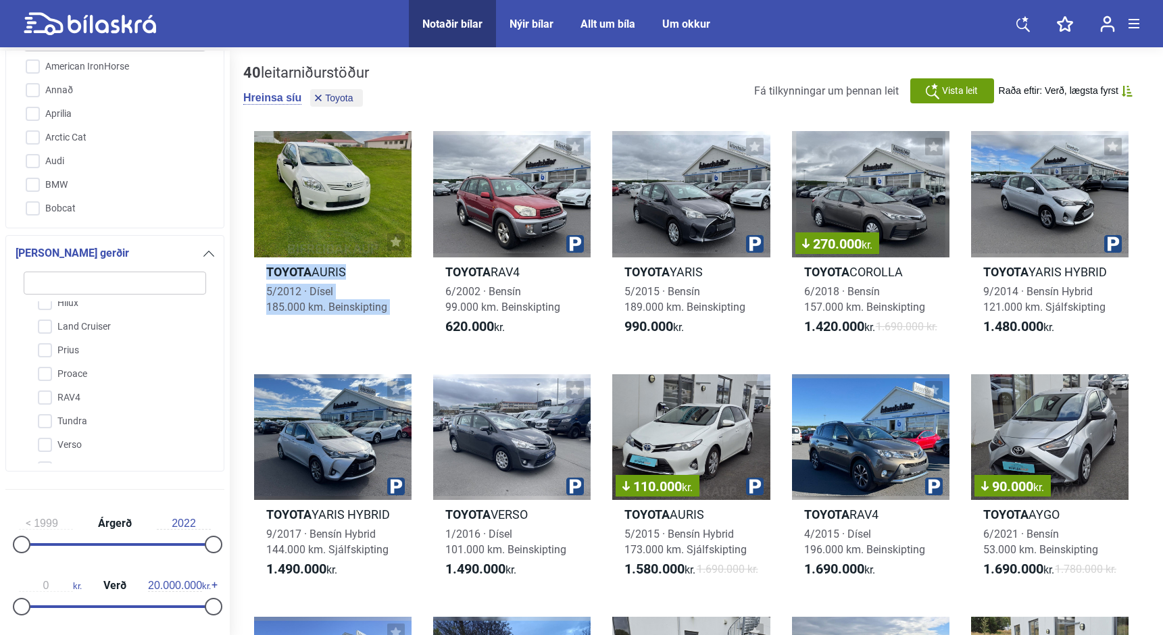
scroll to position [217, 0]
click at [46, 384] on input "RAV4" at bounding box center [106, 381] width 184 height 24
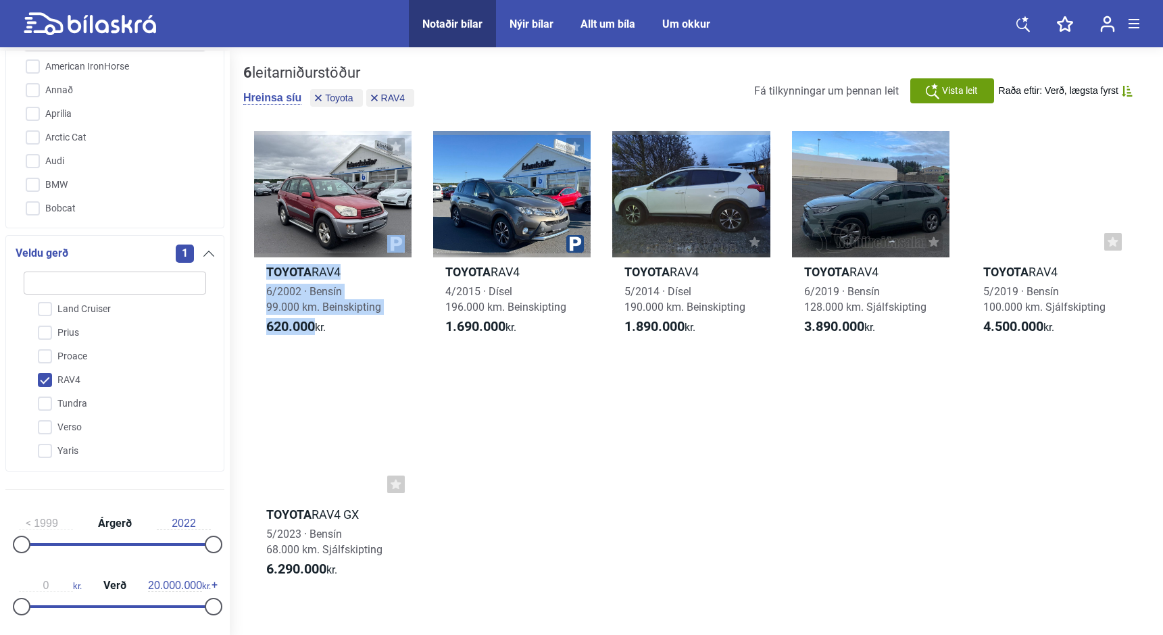
click at [46, 384] on input "RAV4" at bounding box center [106, 381] width 184 height 24
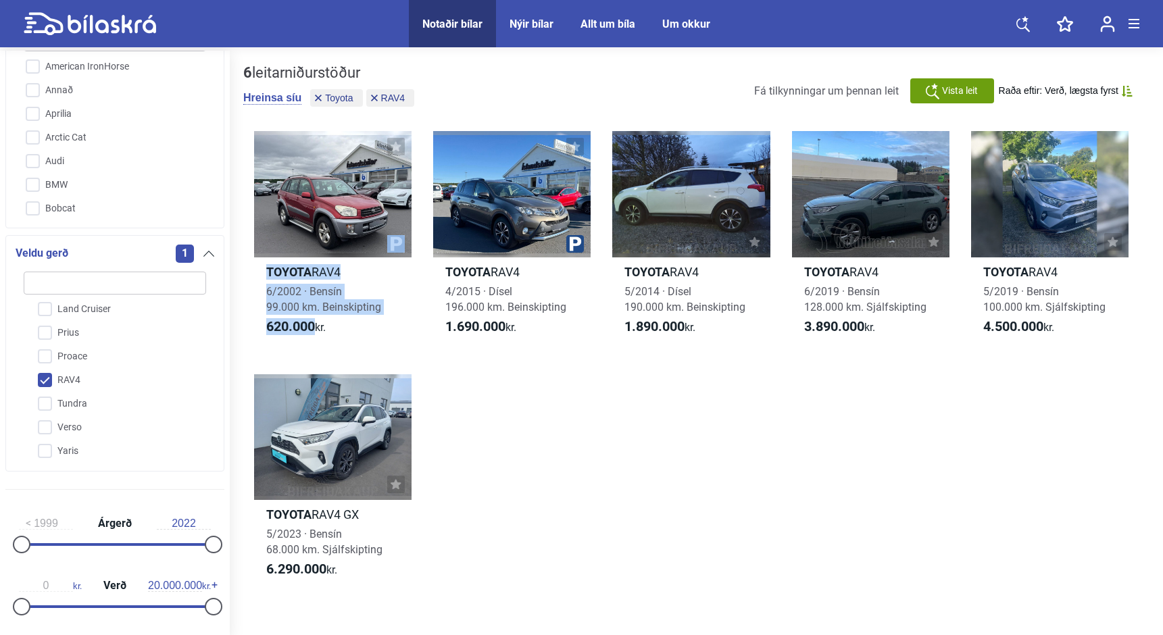
checkbox input "false"
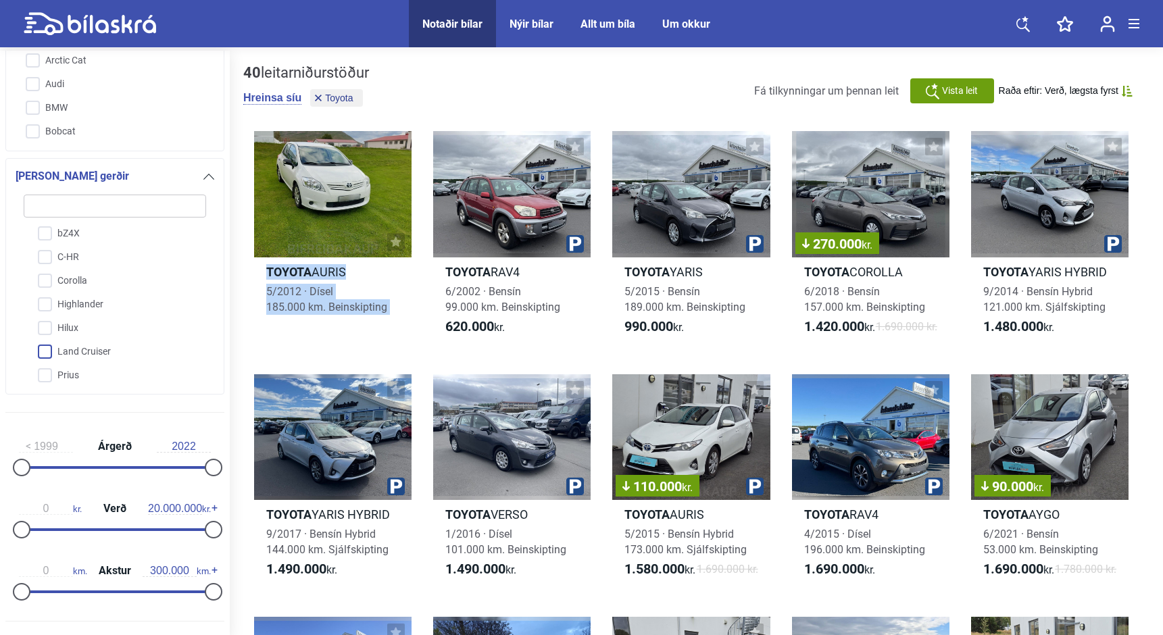
scroll to position [95, 0]
click at [45, 322] on input "Hilux" at bounding box center [106, 331] width 184 height 24
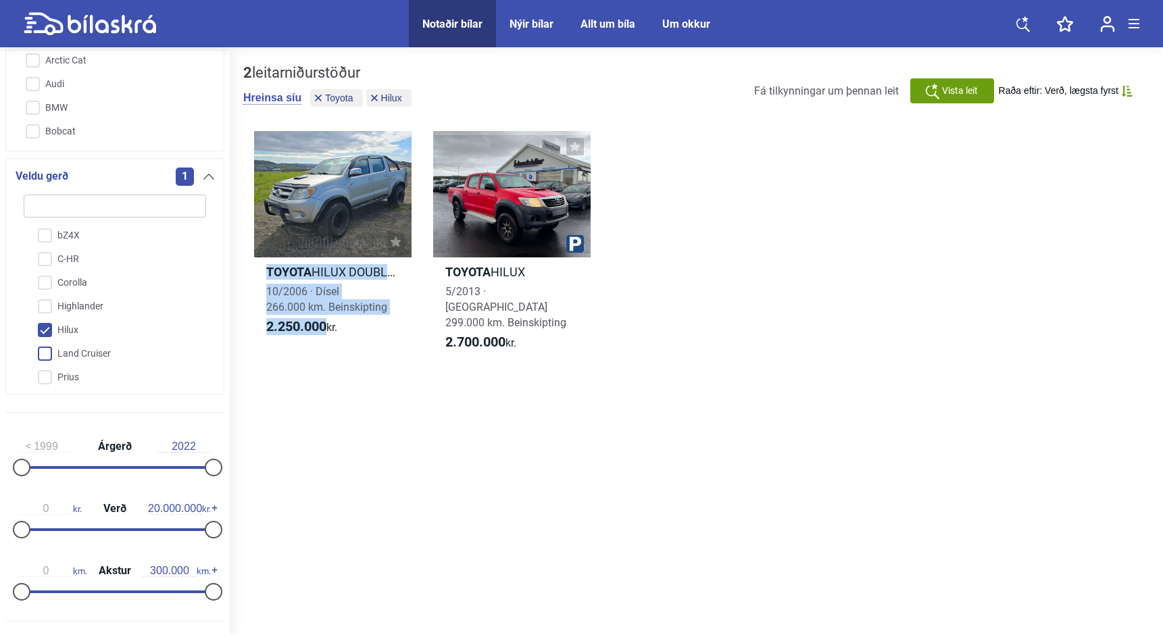
click at [45, 322] on input "Hilux" at bounding box center [106, 331] width 184 height 24
checkbox input "false"
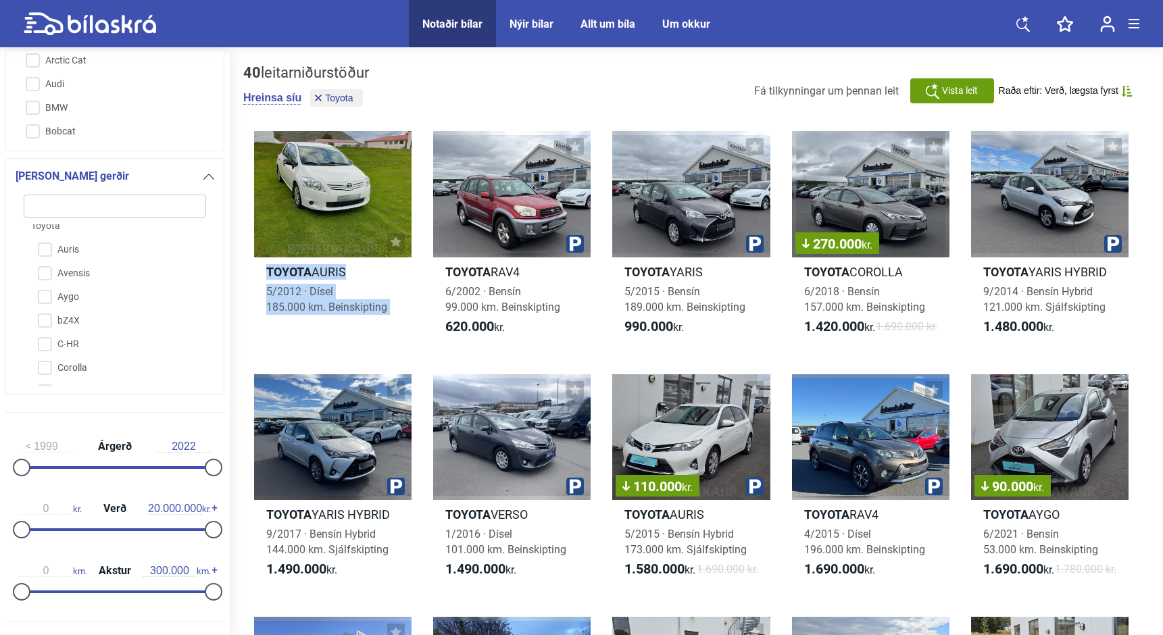
scroll to position [5, 0]
click at [49, 290] on input "Avensis" at bounding box center [106, 280] width 184 height 24
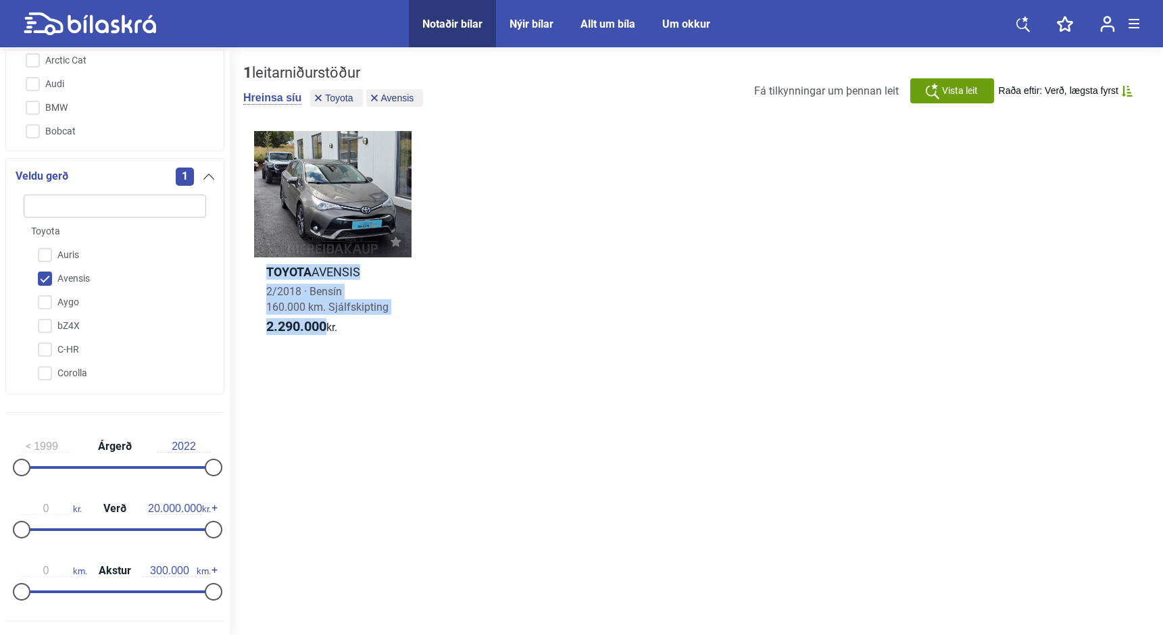
click at [48, 285] on input "Avensis" at bounding box center [106, 280] width 184 height 24
checkbox input "false"
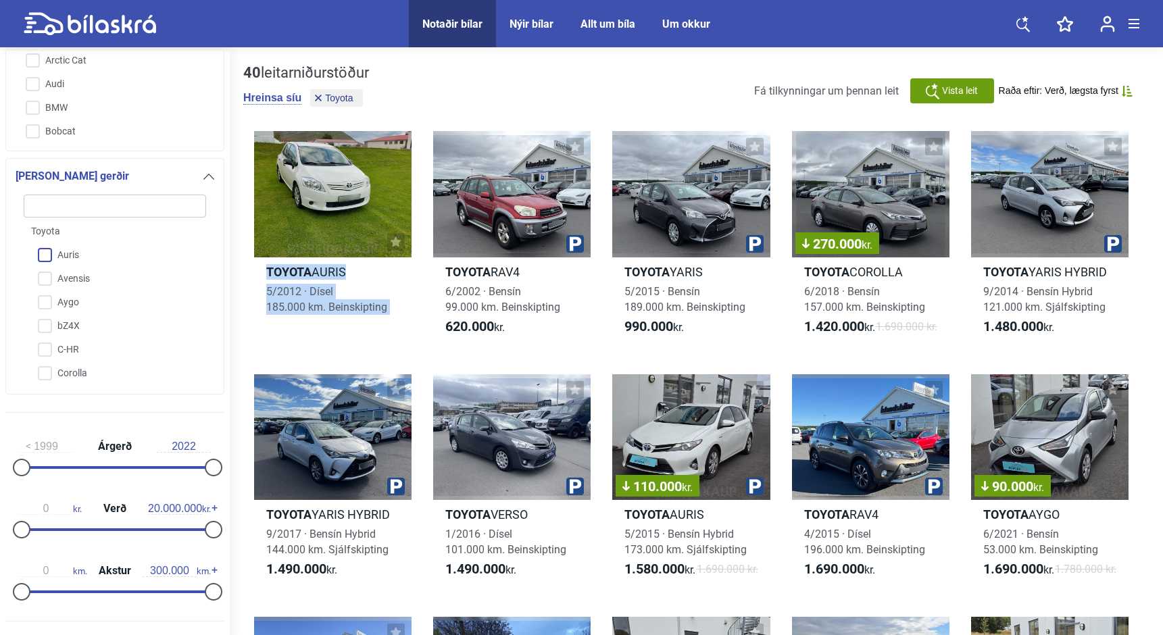
click at [47, 253] on input "Auris" at bounding box center [106, 256] width 184 height 24
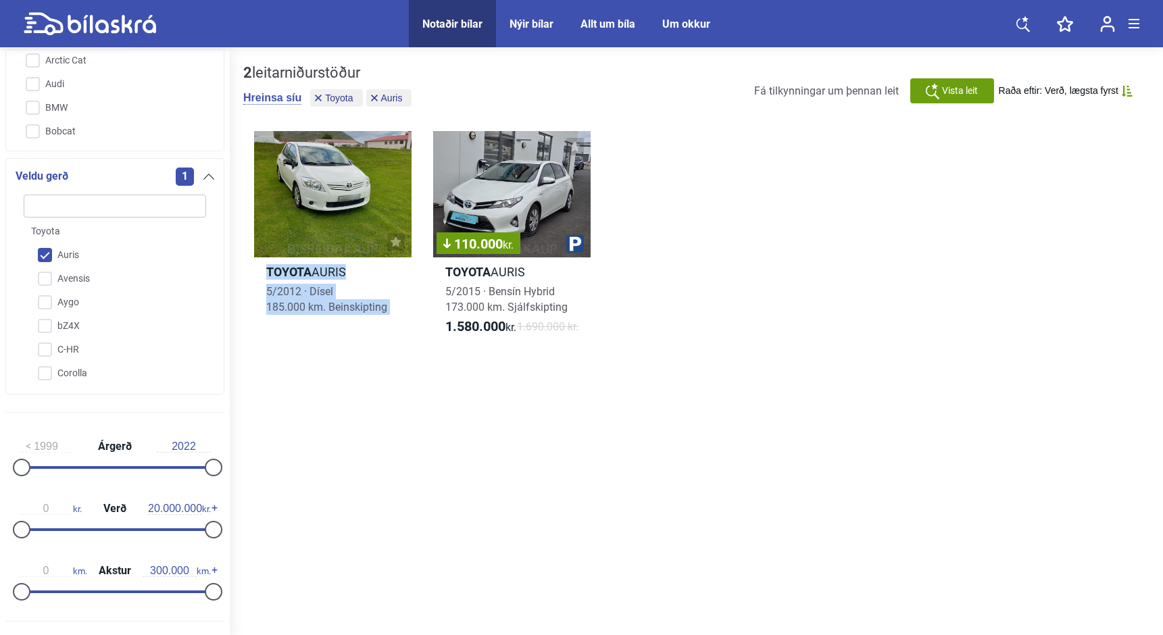
click at [47, 253] on input "Auris" at bounding box center [106, 256] width 184 height 24
checkbox input "false"
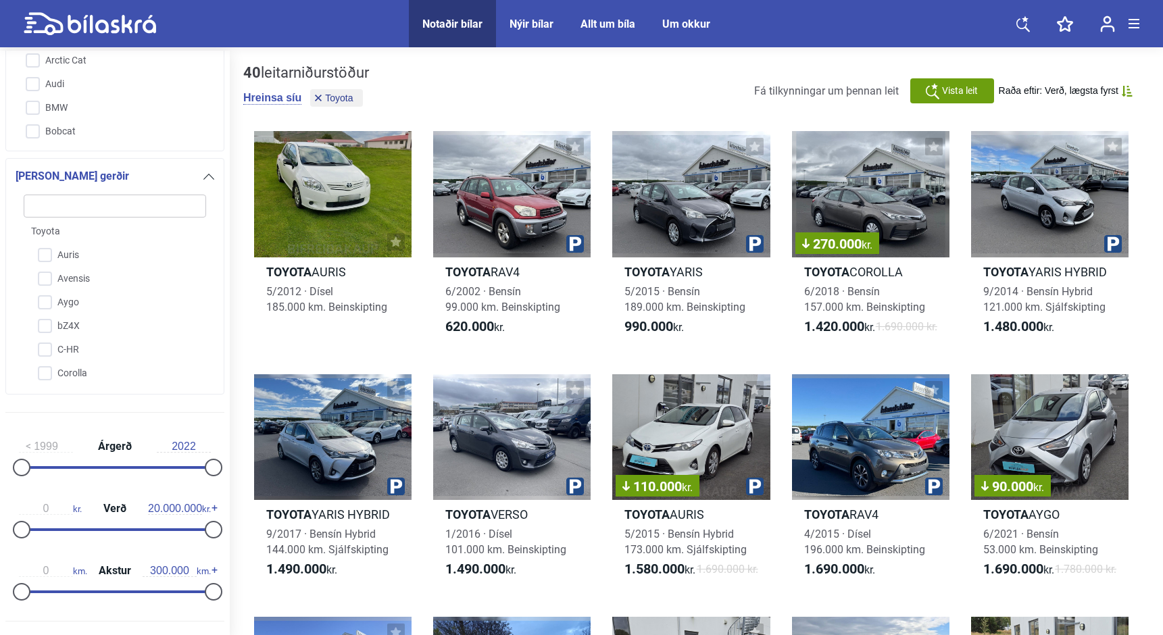
click at [205, 172] on div at bounding box center [208, 176] width 11 height 11
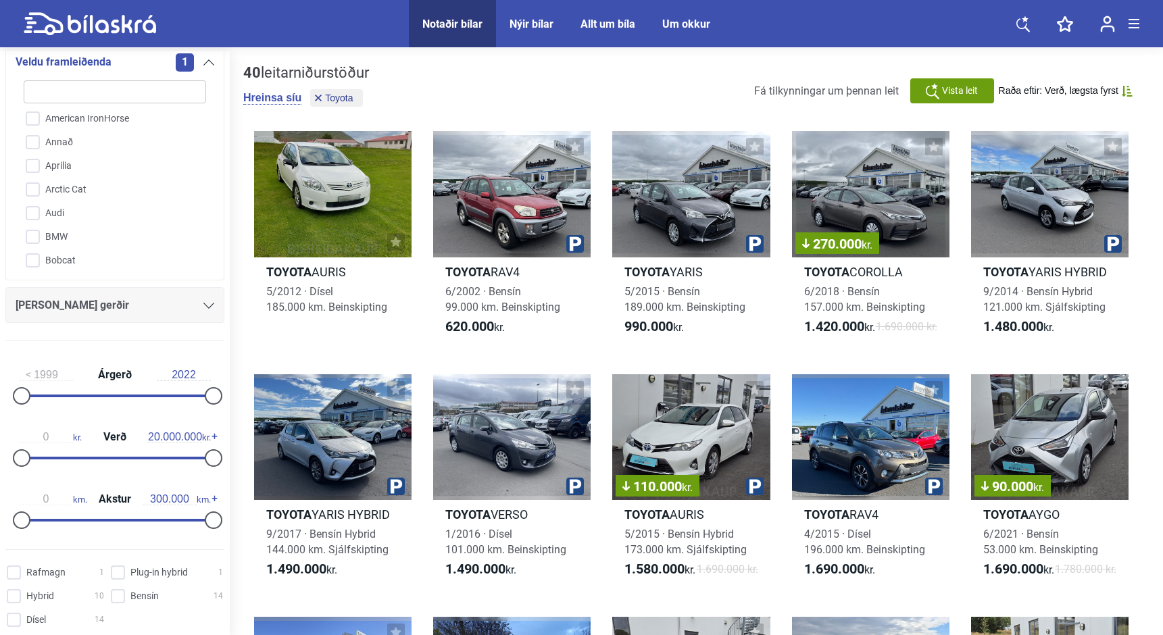
scroll to position [155, 0]
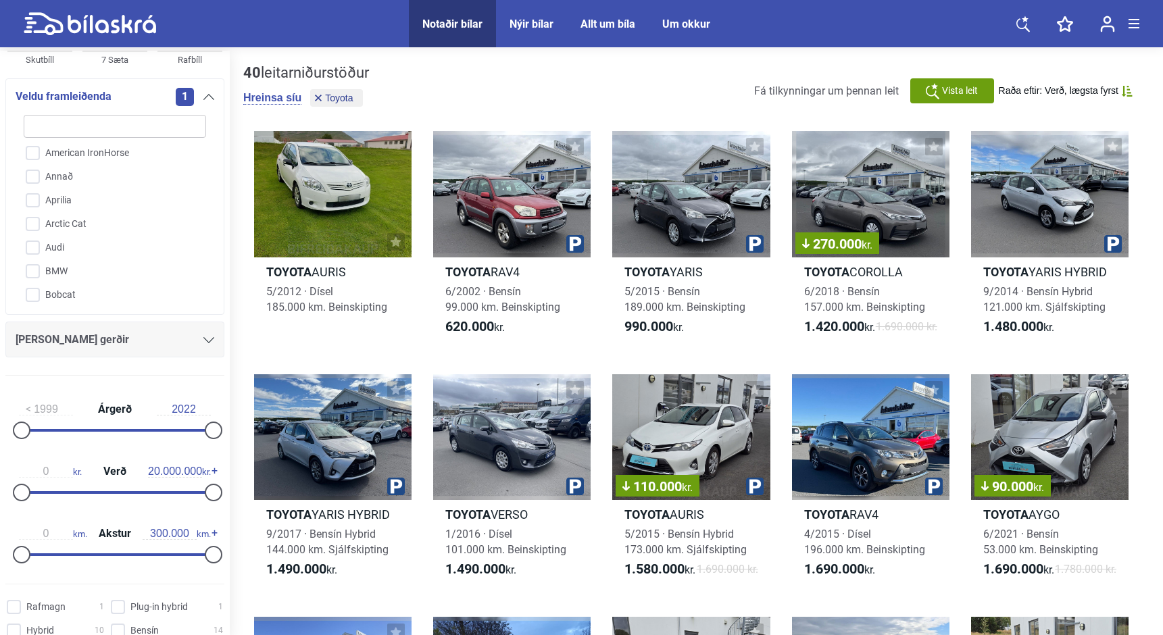
click at [155, 130] on input "search" at bounding box center [115, 126] width 183 height 23
type input "t"
checkbox input "false"
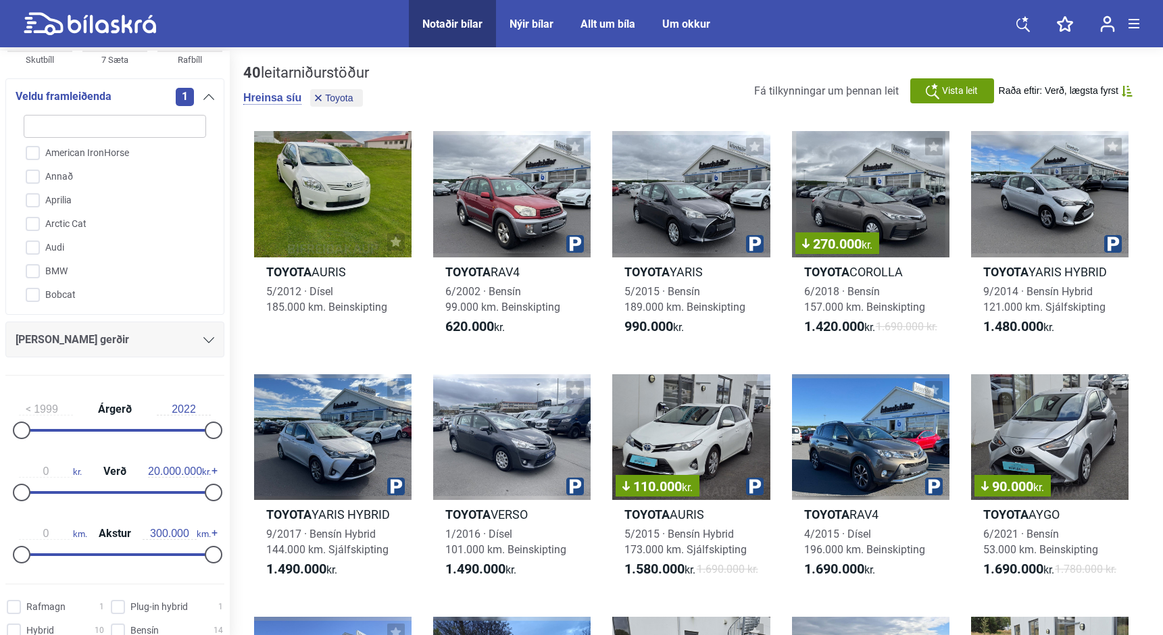
checkbox input "false"
type input "to"
checkbox input "false"
checkbox input "true"
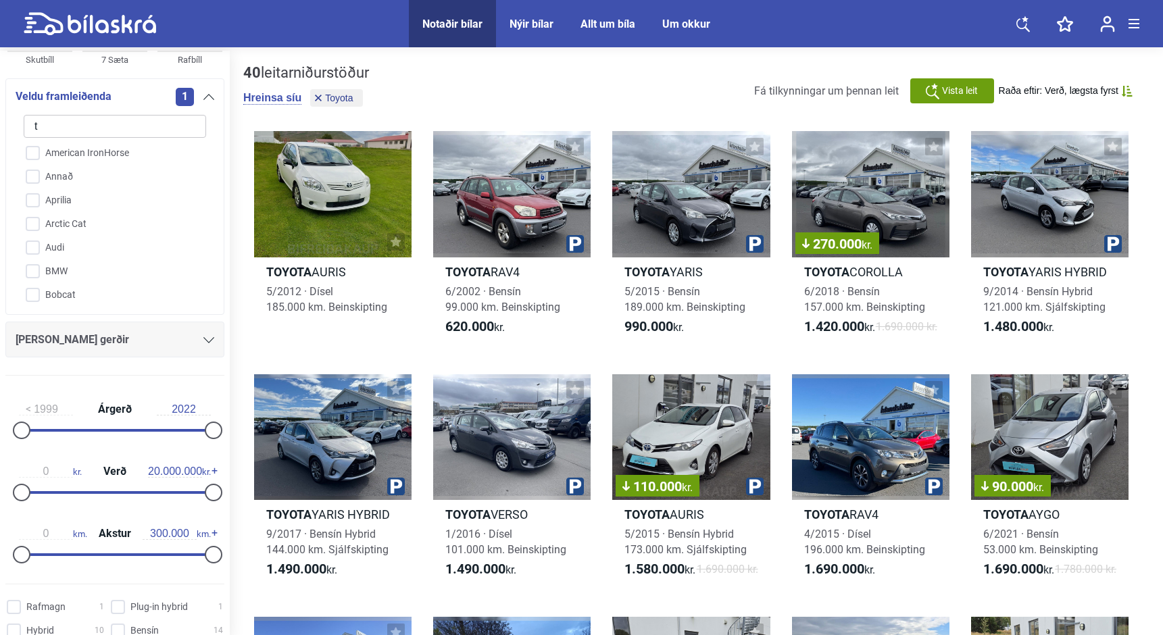
checkbox input "false"
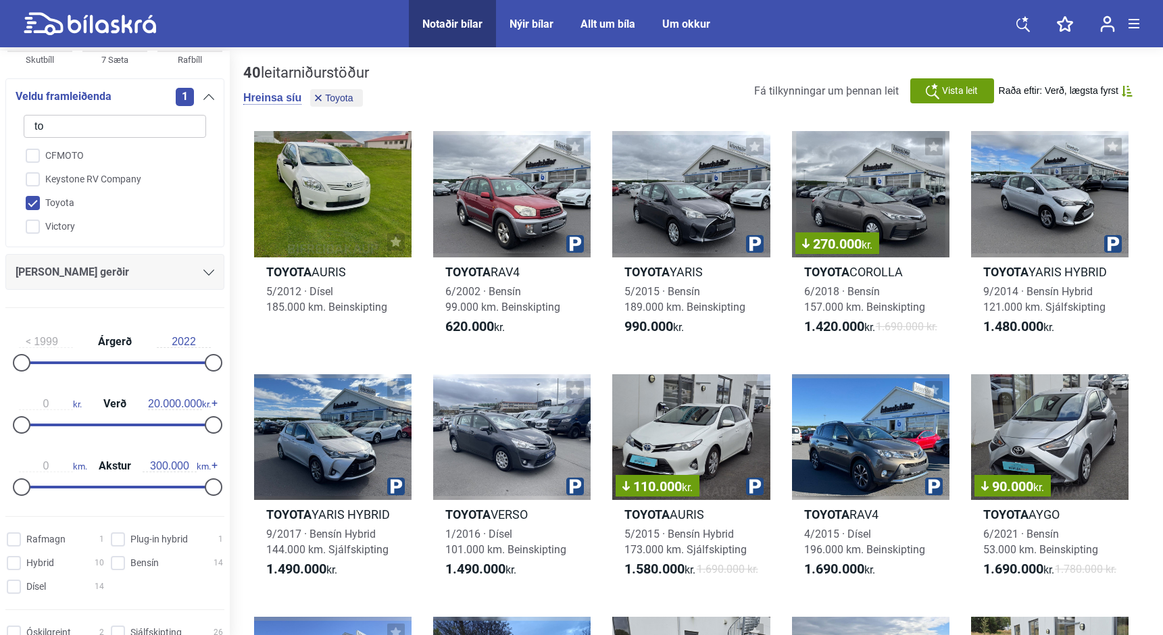
scroll to position [1, 0]
type input "to"
click at [37, 202] on input "Toyota" at bounding box center [106, 204] width 184 height 24
checkbox input "false"
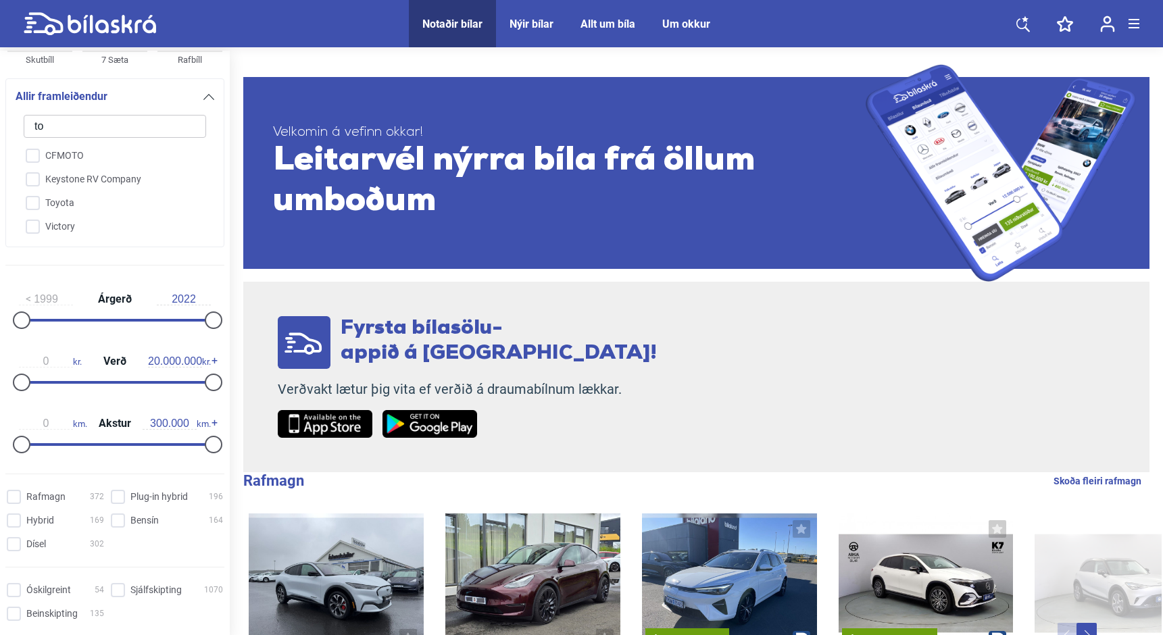
click at [72, 130] on input "to" at bounding box center [115, 126] width 183 height 23
type input "v"
checkbox input "false"
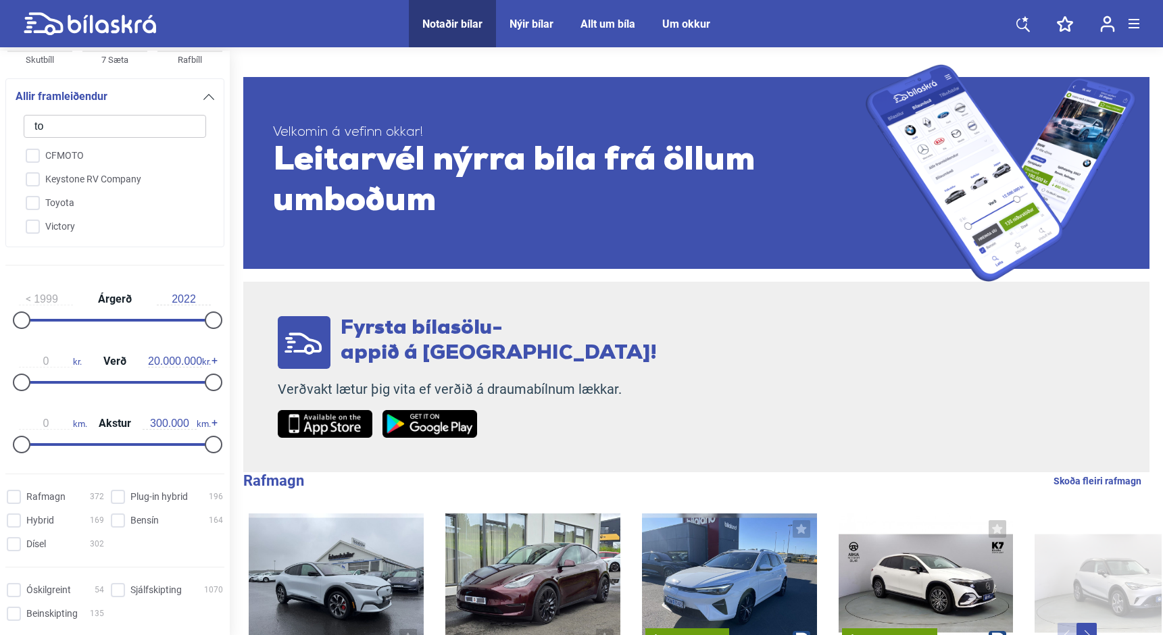
checkbox input "false"
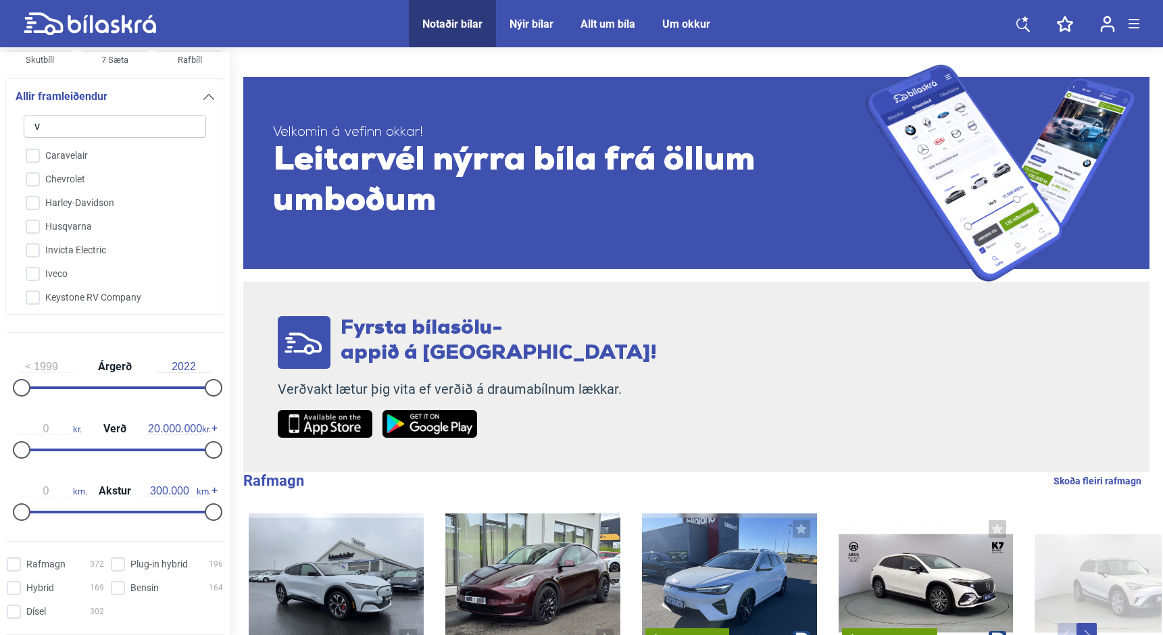
type input "vo"
checkbox input "false"
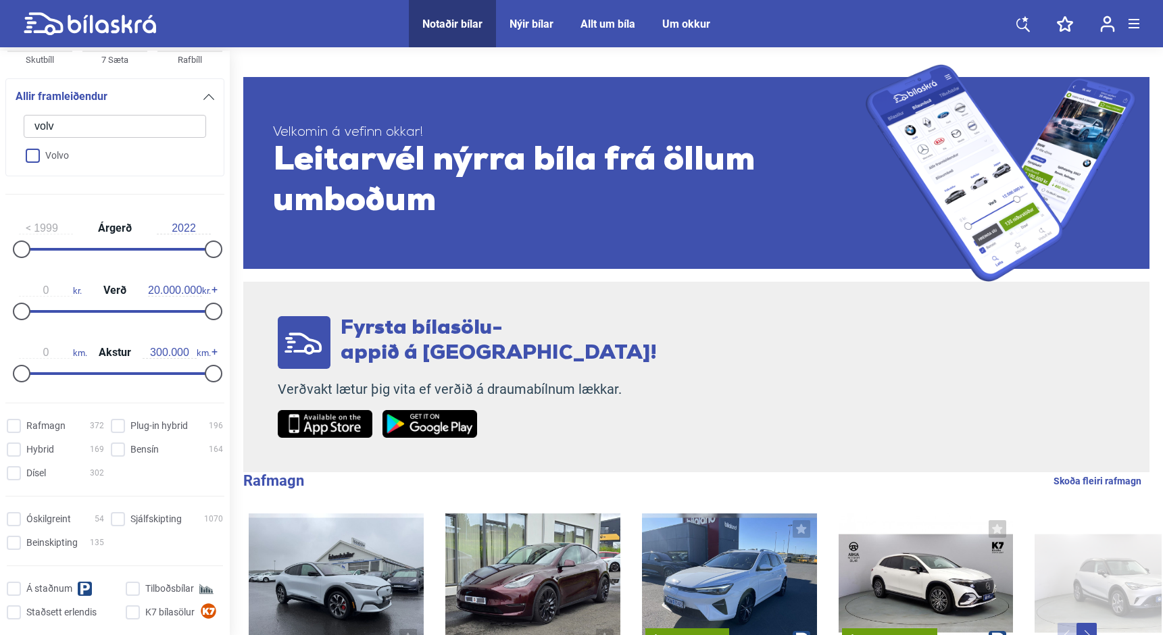
type input "volv"
click at [28, 158] on input "Volvo" at bounding box center [106, 157] width 184 height 24
checkbox input "true"
checkbox input "false"
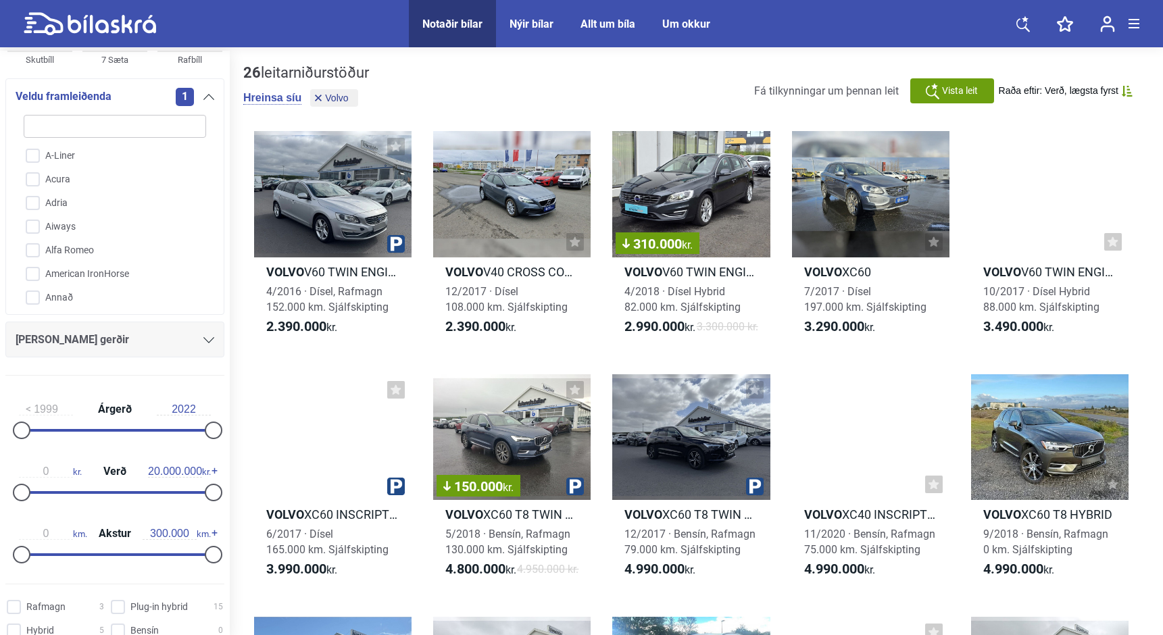
click at [93, 335] on div "[PERSON_NAME] gerðir" at bounding box center [115, 340] width 199 height 19
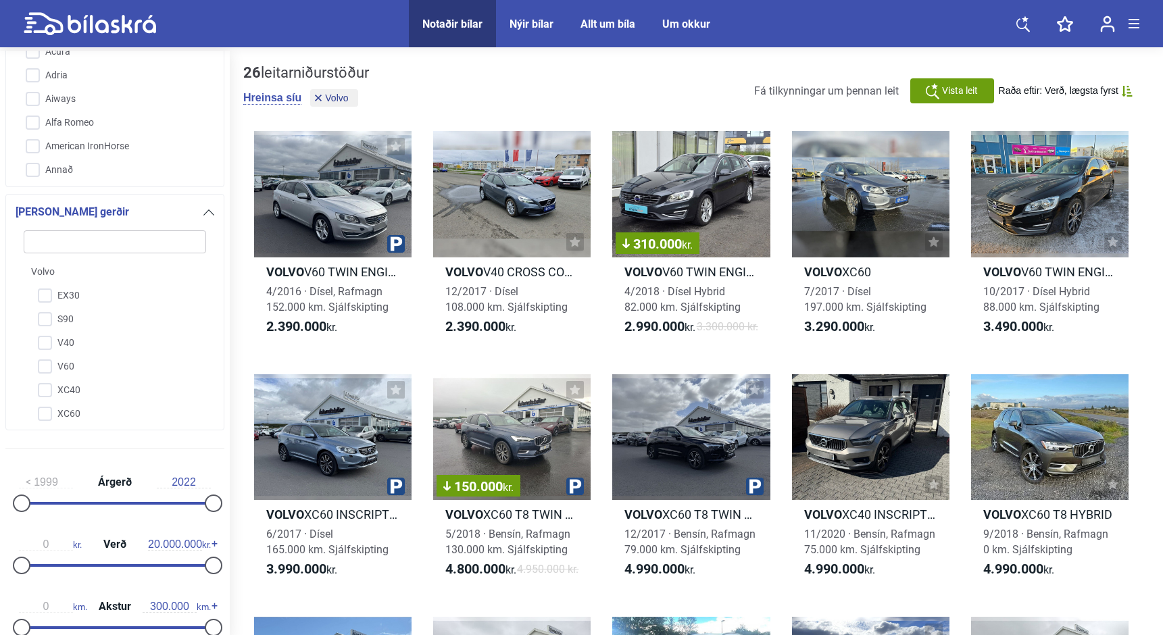
scroll to position [291, 0]
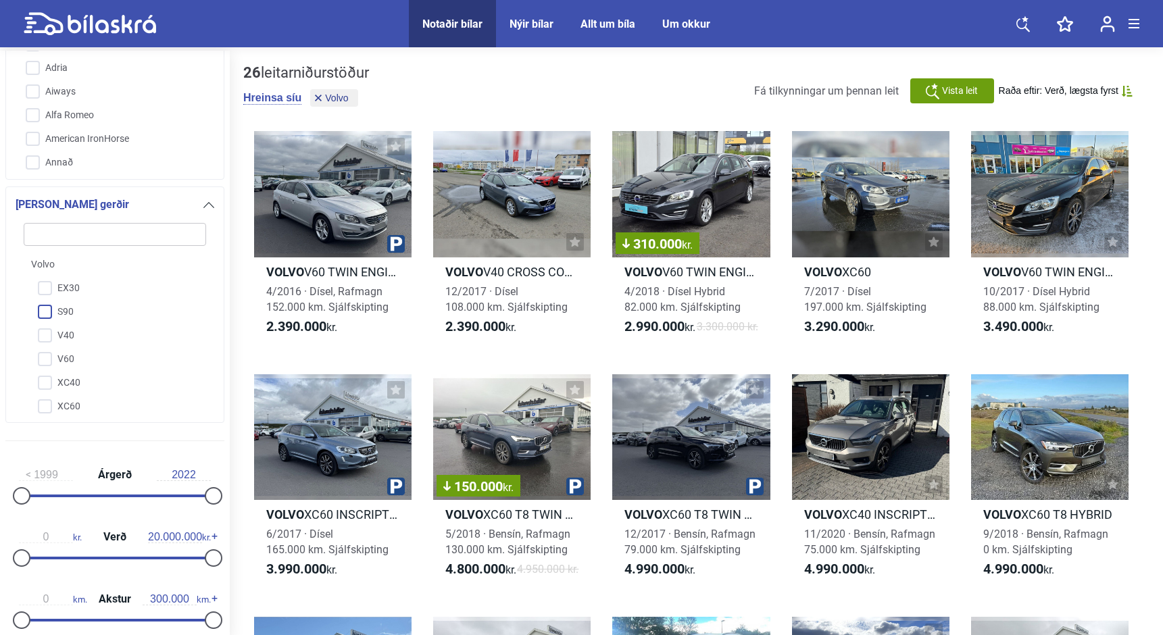
click at [48, 312] on input "S90" at bounding box center [106, 313] width 184 height 24
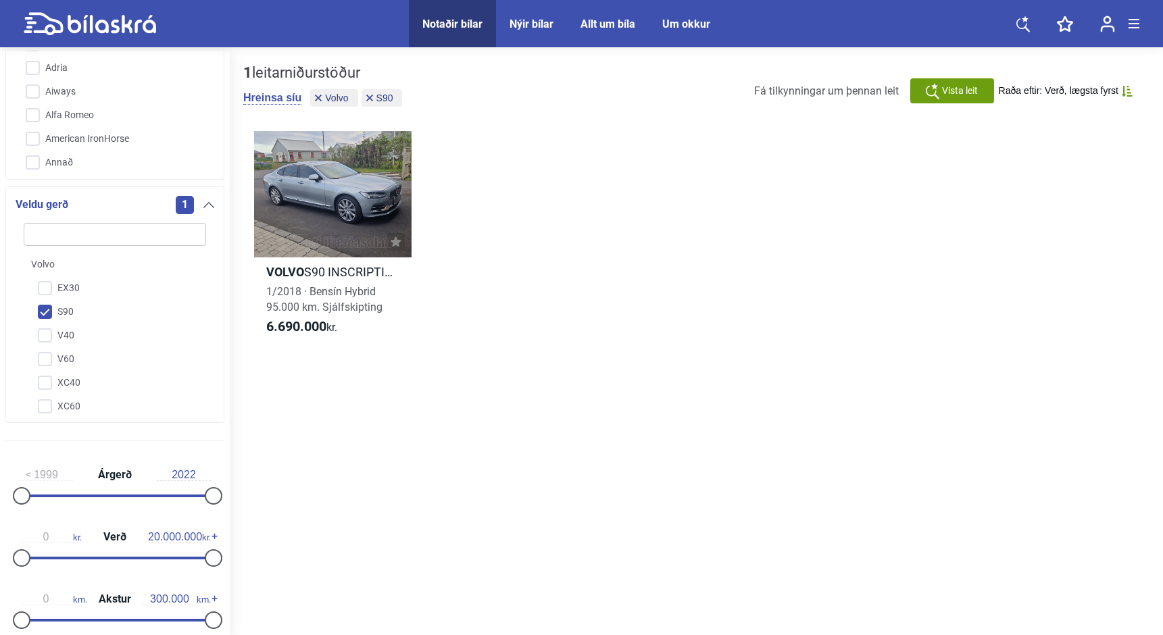
click at [48, 312] on input "S90" at bounding box center [106, 313] width 184 height 24
checkbox input "false"
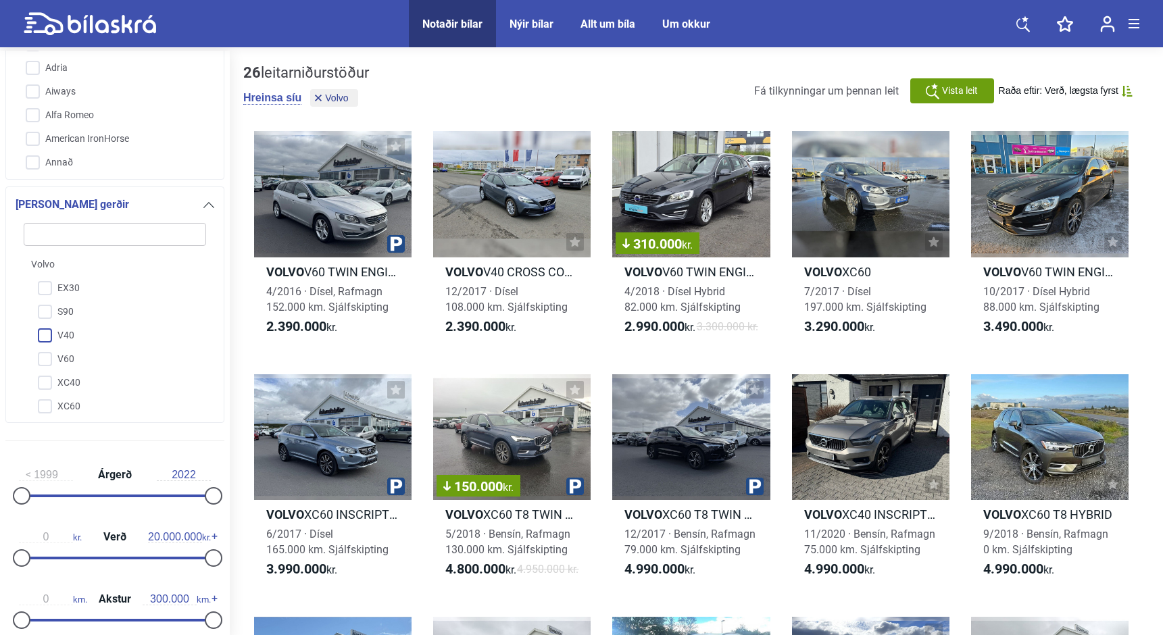
click at [49, 340] on input "V40" at bounding box center [106, 336] width 184 height 24
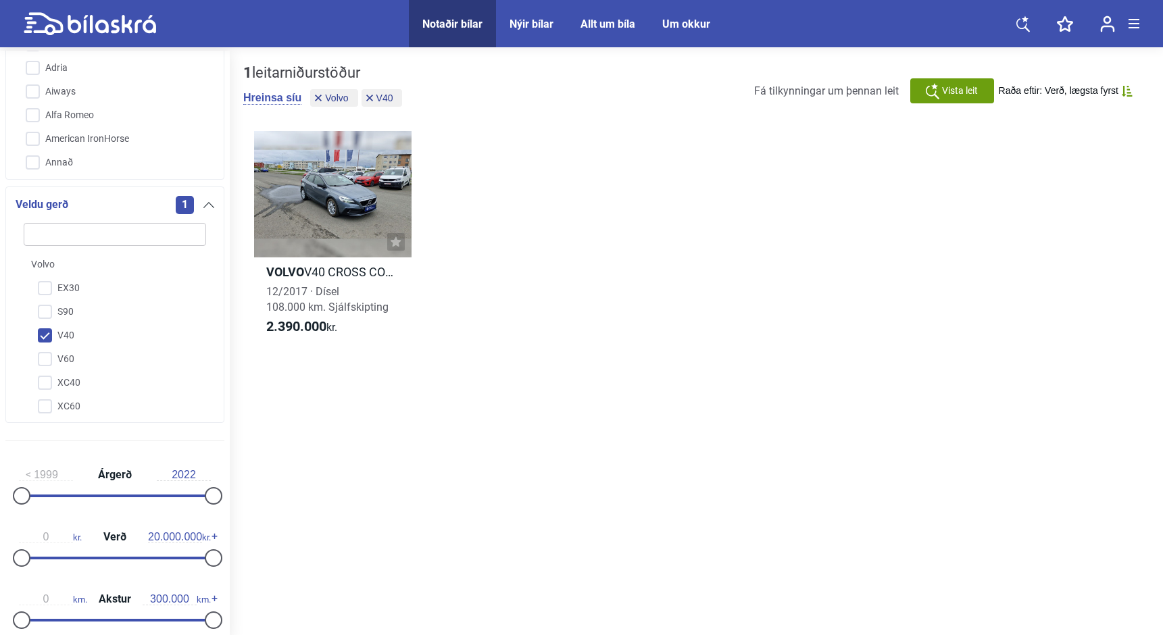
click at [49, 340] on input "V40" at bounding box center [106, 336] width 184 height 24
checkbox input "false"
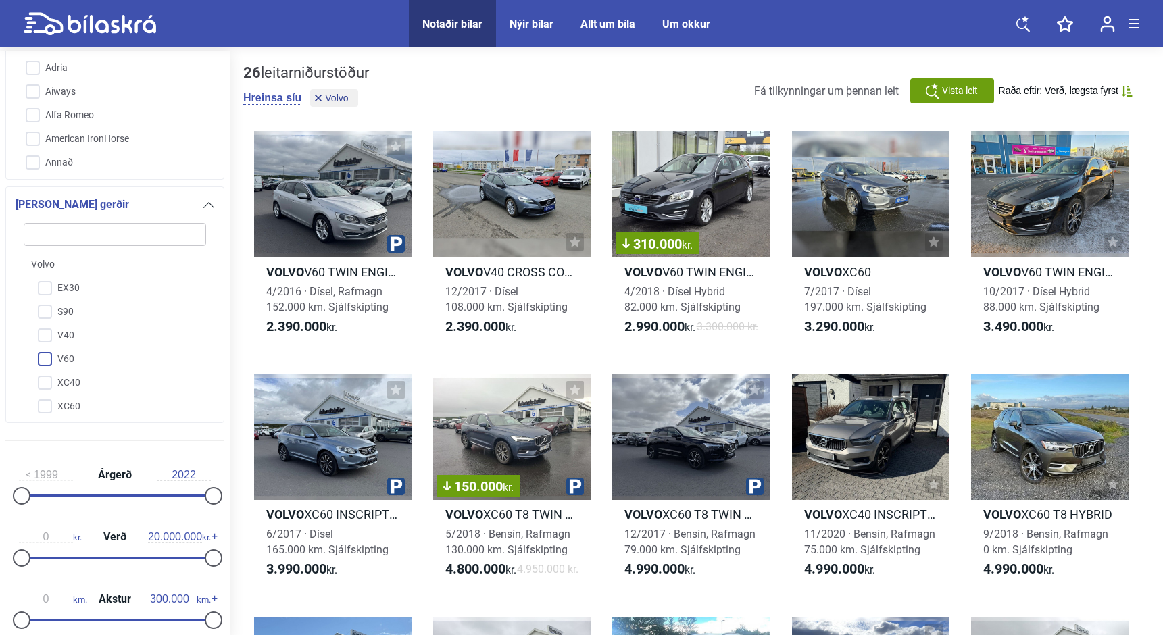
click at [47, 361] on input "V60" at bounding box center [106, 360] width 184 height 24
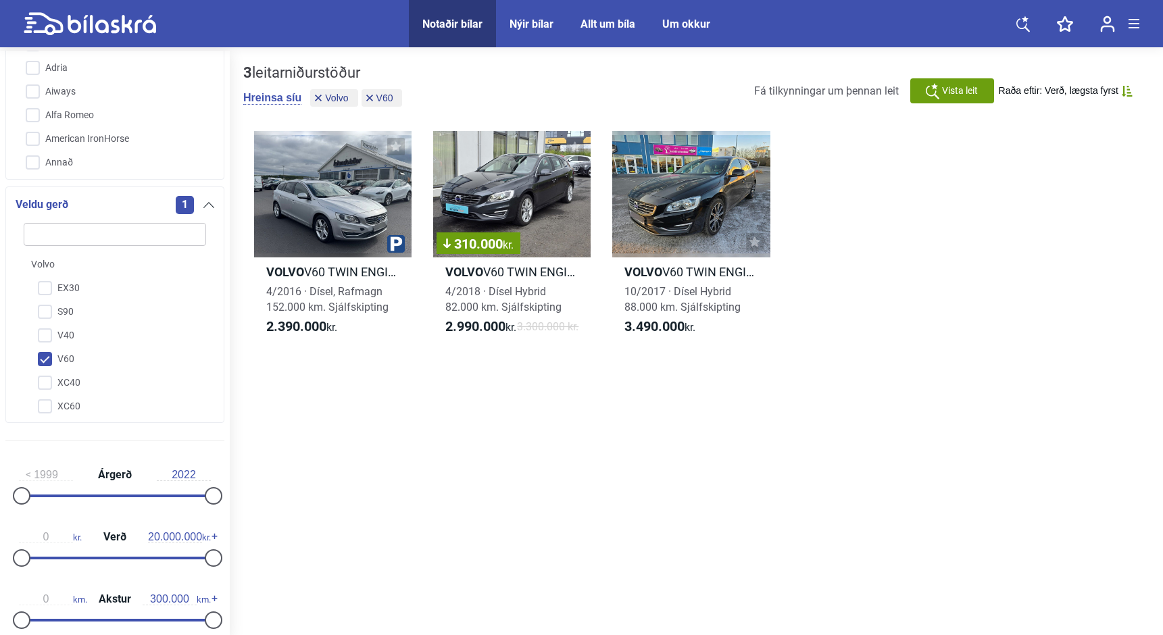
click at [47, 361] on input "V60" at bounding box center [106, 360] width 184 height 24
checkbox input "false"
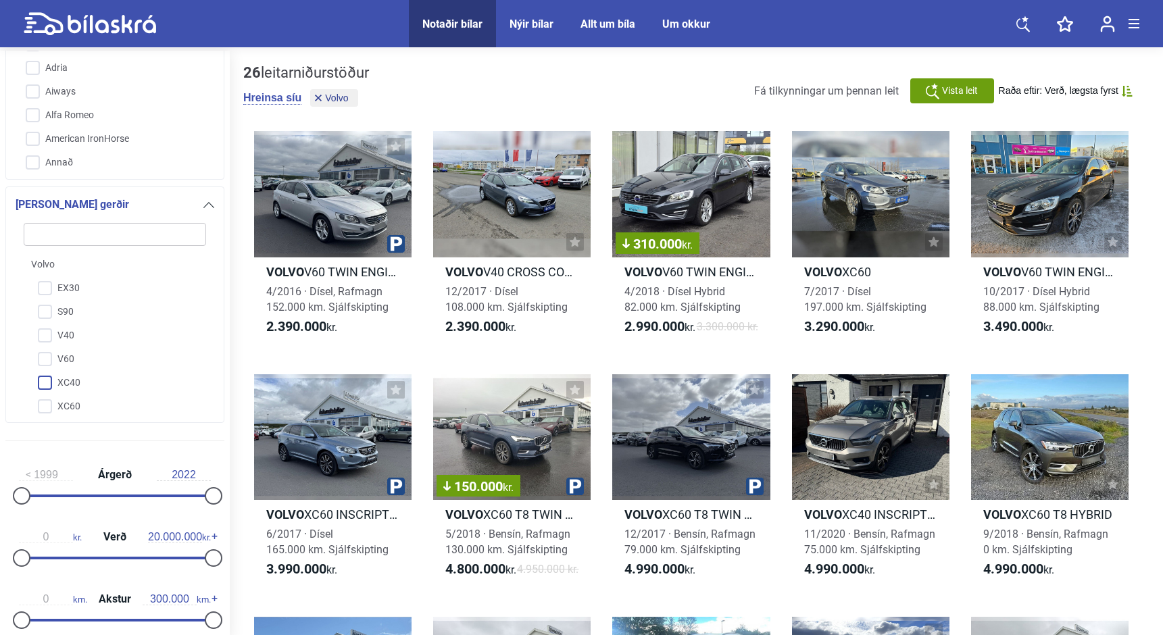
click at [52, 381] on input "XC40" at bounding box center [106, 384] width 184 height 24
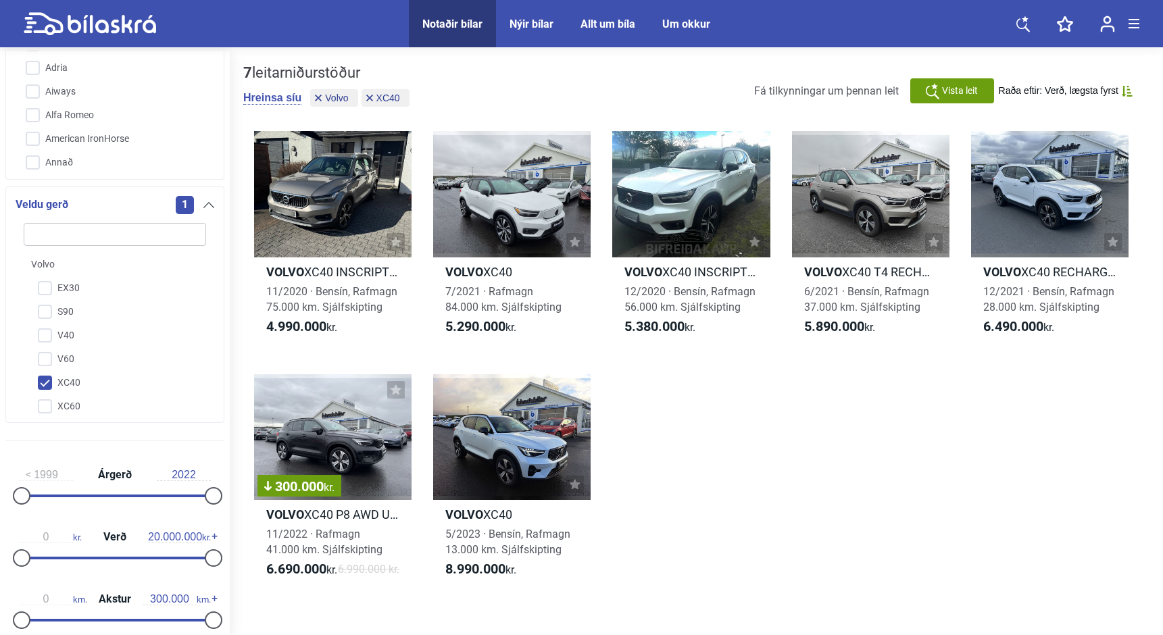
click at [44, 381] on input "XC40" at bounding box center [106, 384] width 184 height 24
checkbox input "false"
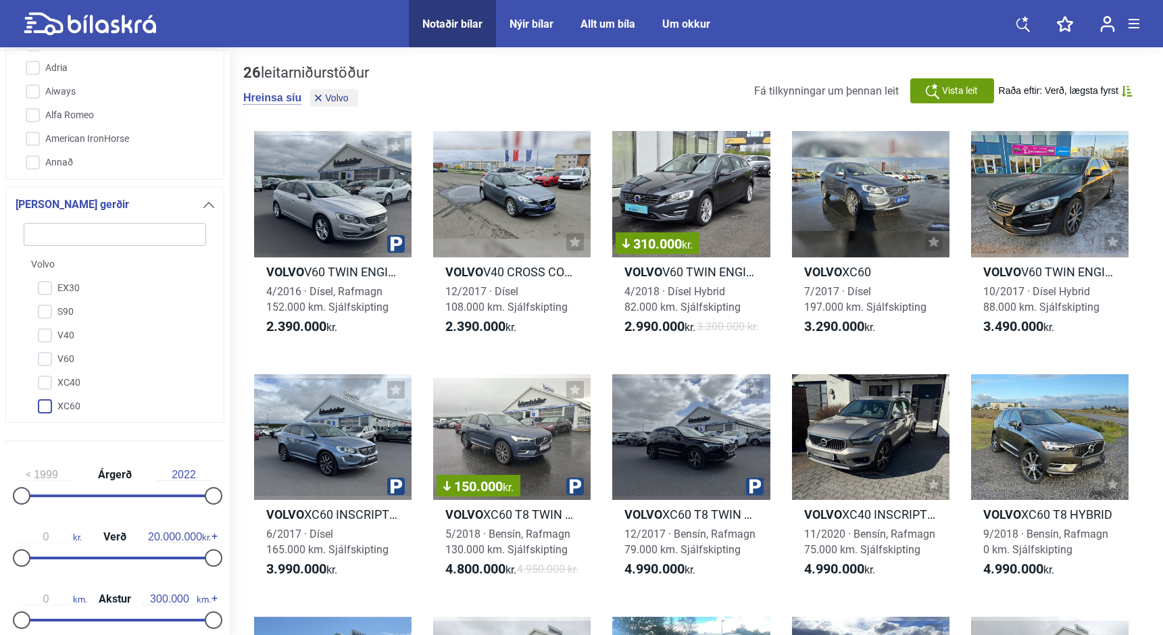
click at [49, 409] on input "XC60" at bounding box center [106, 407] width 184 height 24
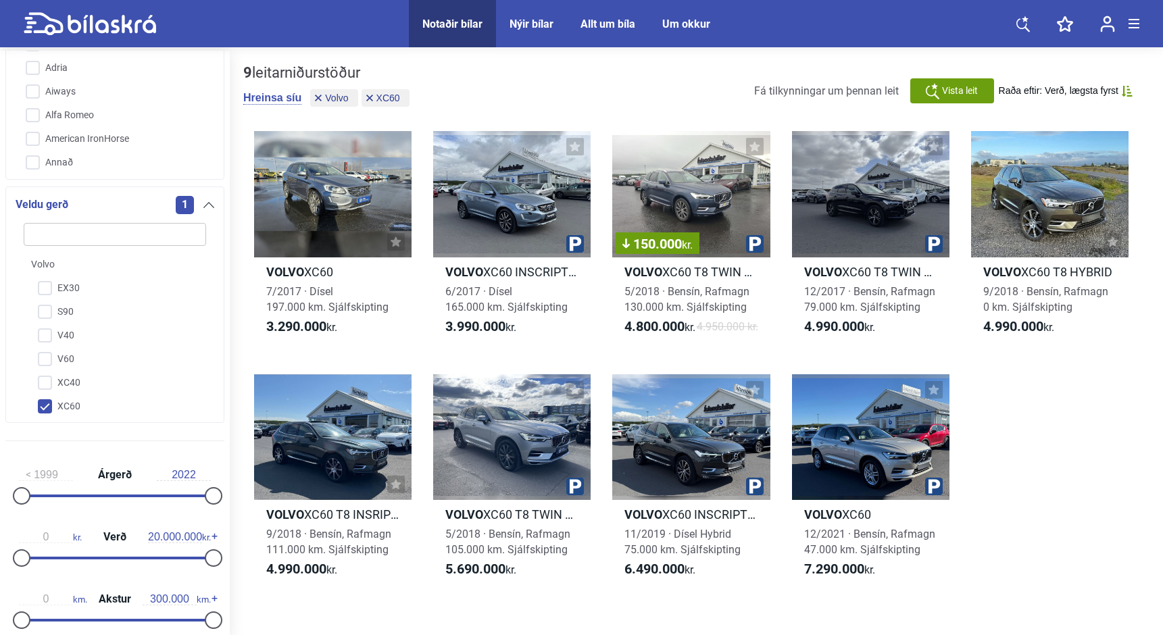
click at [236, 390] on div "9 leitarniðurstöður Hreinsa síu Volvo XC60 Fá tilkynningar um þennan leit Vista…" at bounding box center [697, 345] width 934 height 588
click at [43, 408] on input "XC60" at bounding box center [106, 407] width 184 height 24
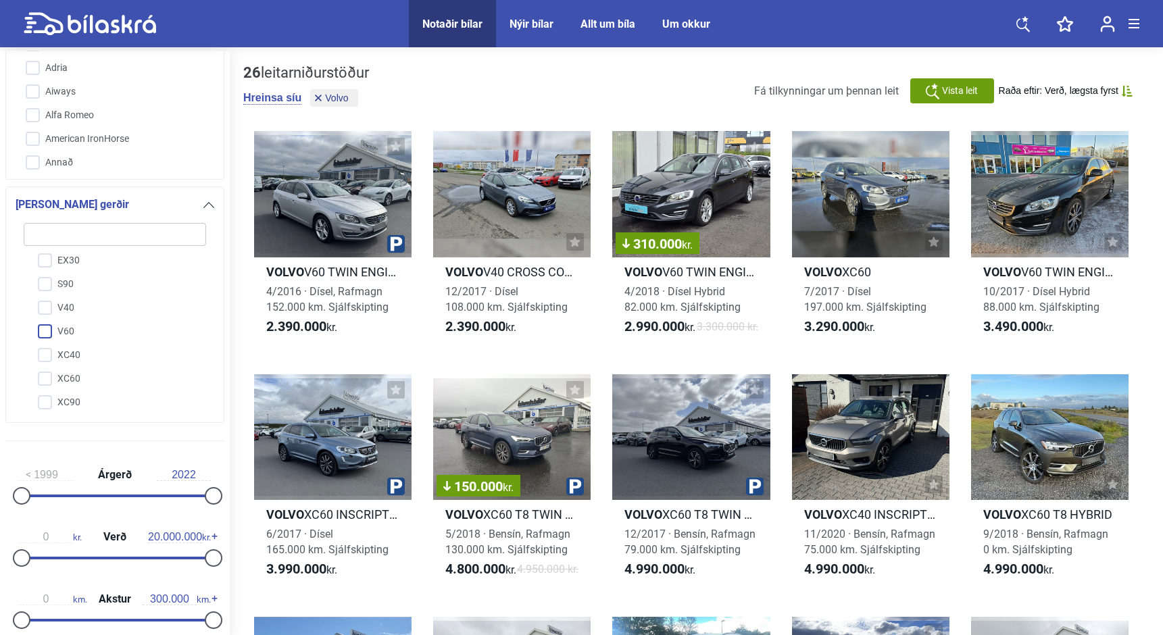
scroll to position [26, 0]
click at [41, 382] on input "XC60" at bounding box center [106, 381] width 184 height 24
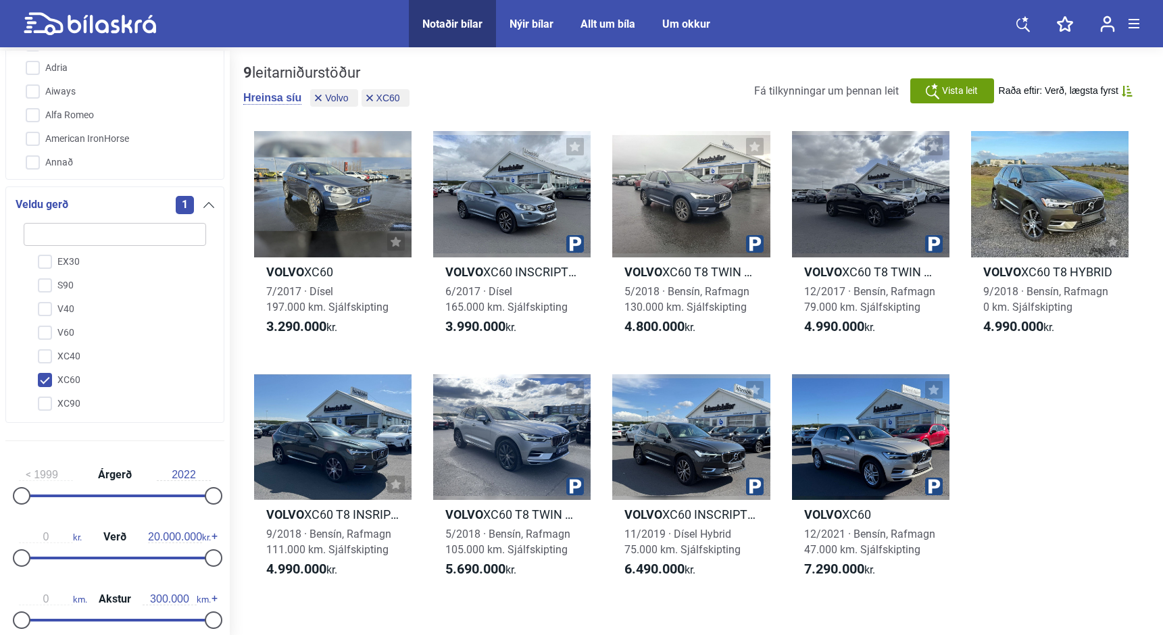
click at [41, 382] on input "XC60" at bounding box center [106, 381] width 184 height 24
checkbox input "false"
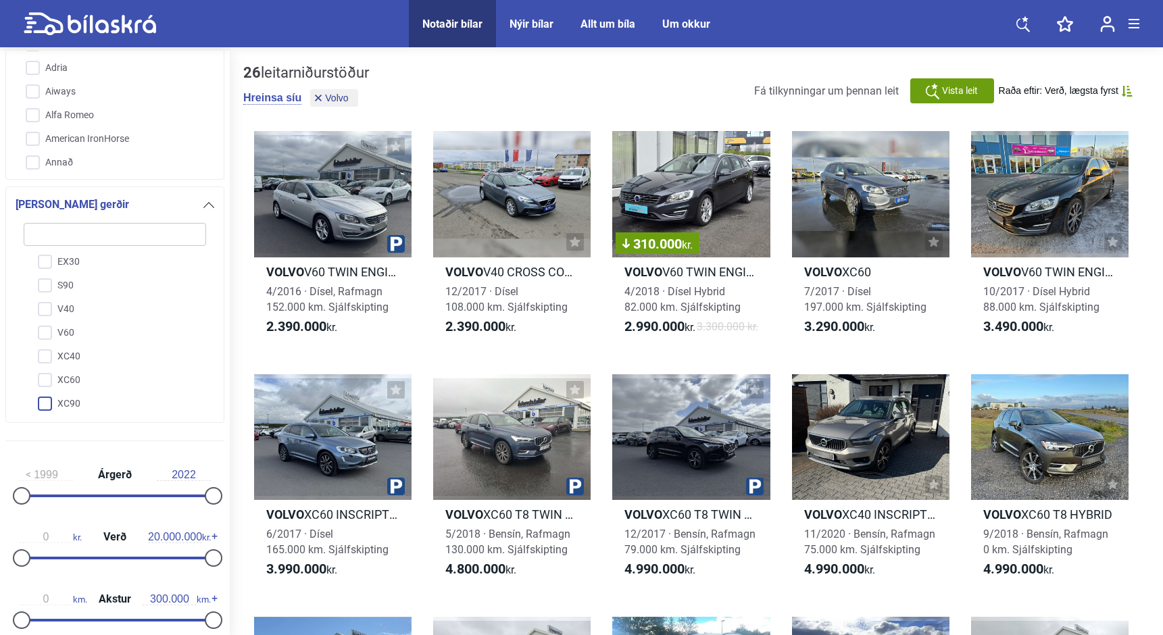
click at [47, 408] on input "XC90" at bounding box center [106, 405] width 184 height 24
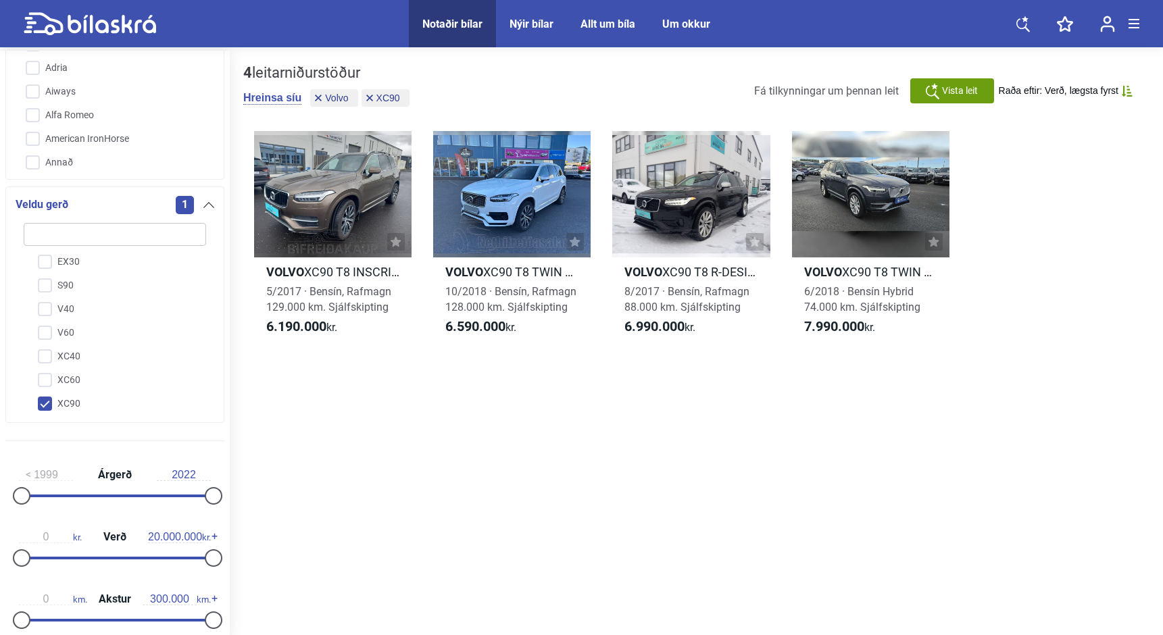
click at [47, 408] on input "XC90" at bounding box center [106, 405] width 184 height 24
checkbox input "false"
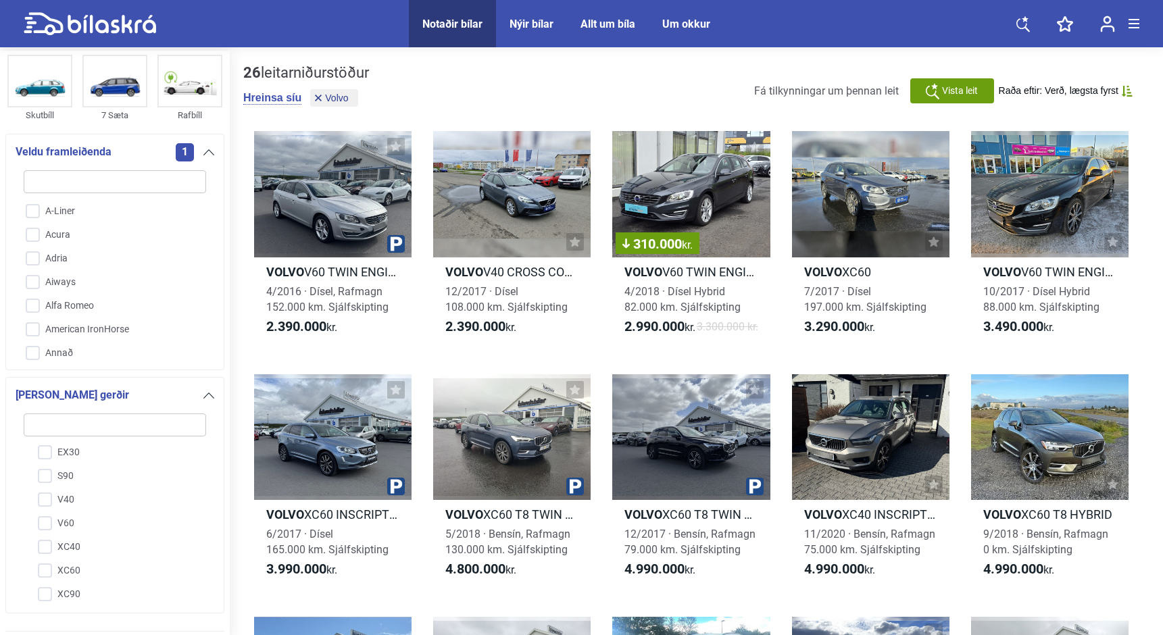
scroll to position [94, 0]
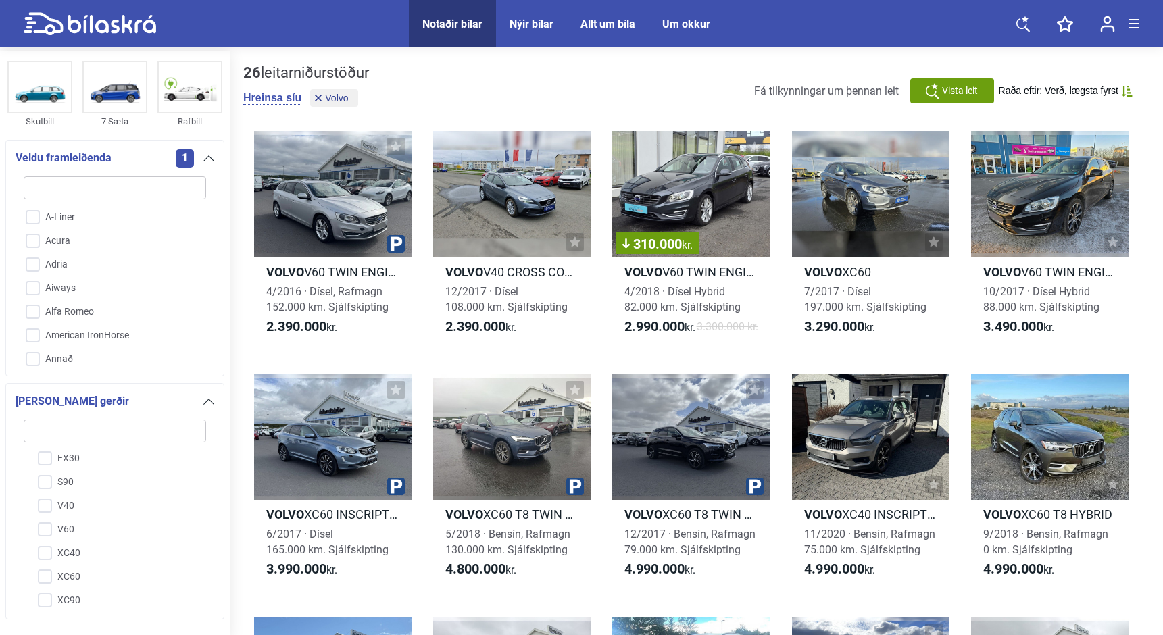
click at [186, 157] on span "1" at bounding box center [185, 158] width 18 height 18
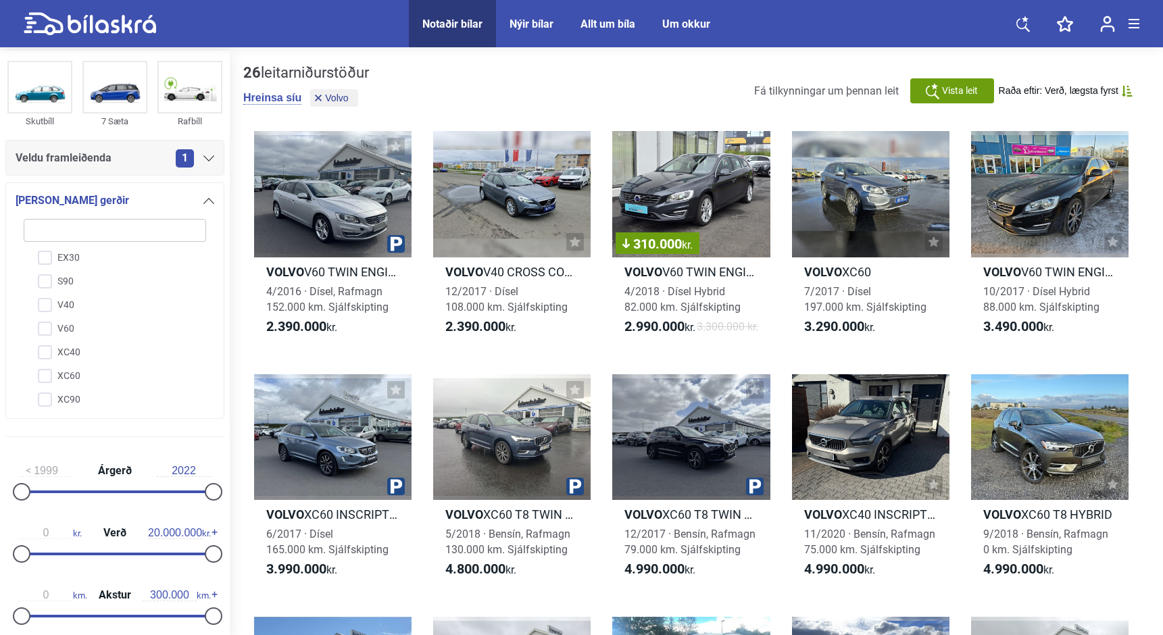
click at [186, 157] on span "1" at bounding box center [185, 158] width 18 height 18
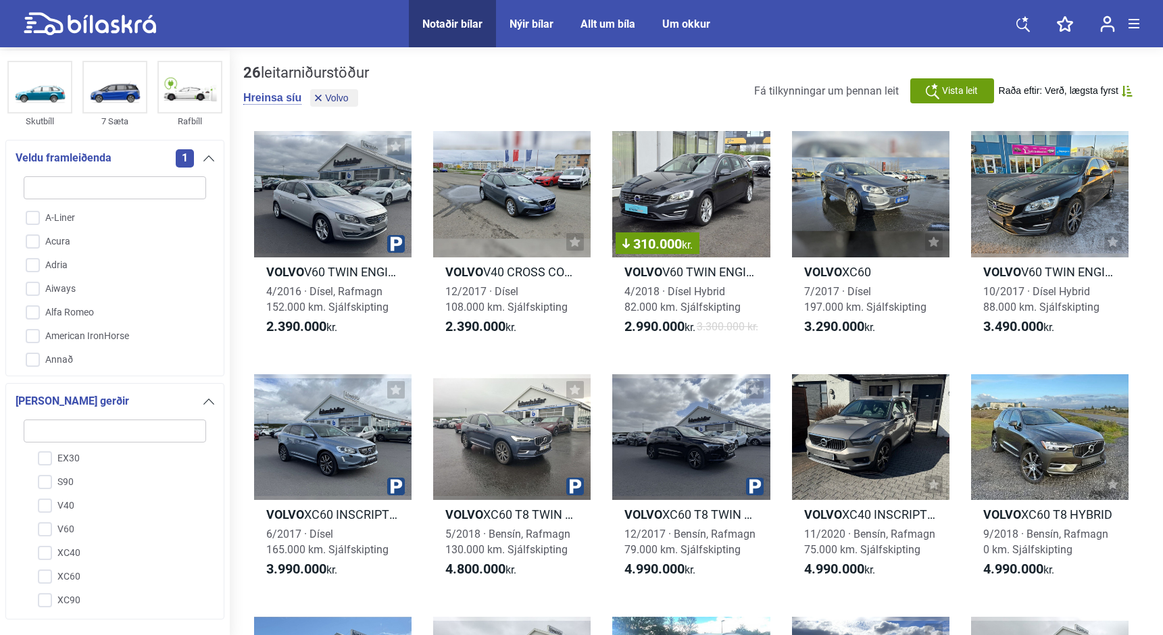
type input "v"
checkbox input "false"
type input "vo"
checkbox input "true"
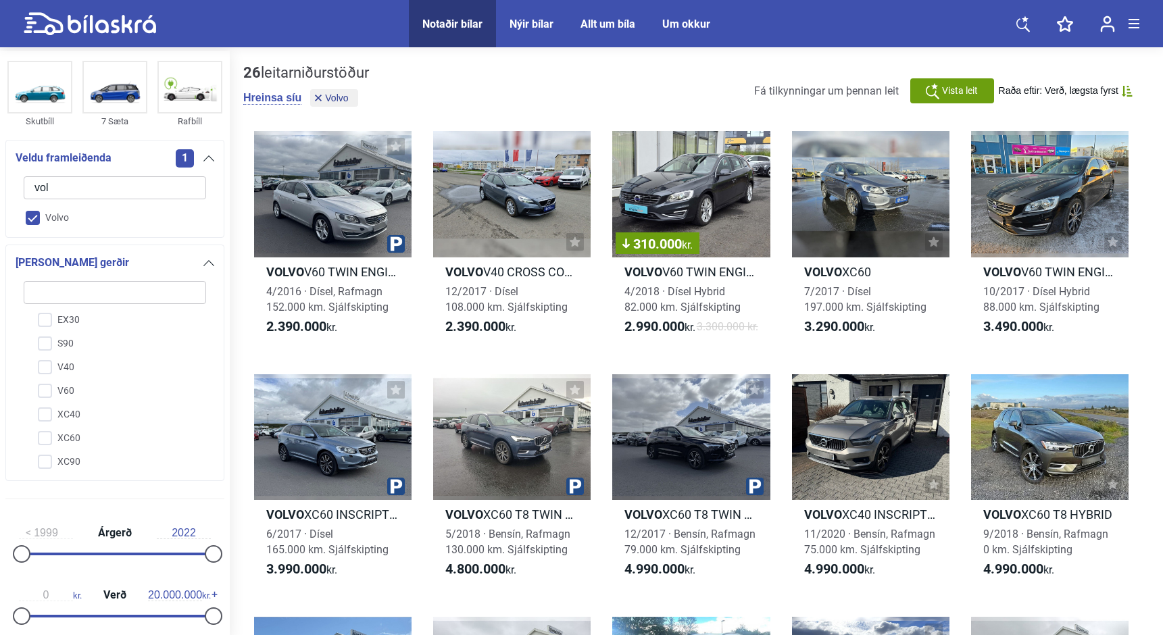
type input "vol"
click at [32, 221] on input "Volvo" at bounding box center [106, 219] width 184 height 24
checkbox input "false"
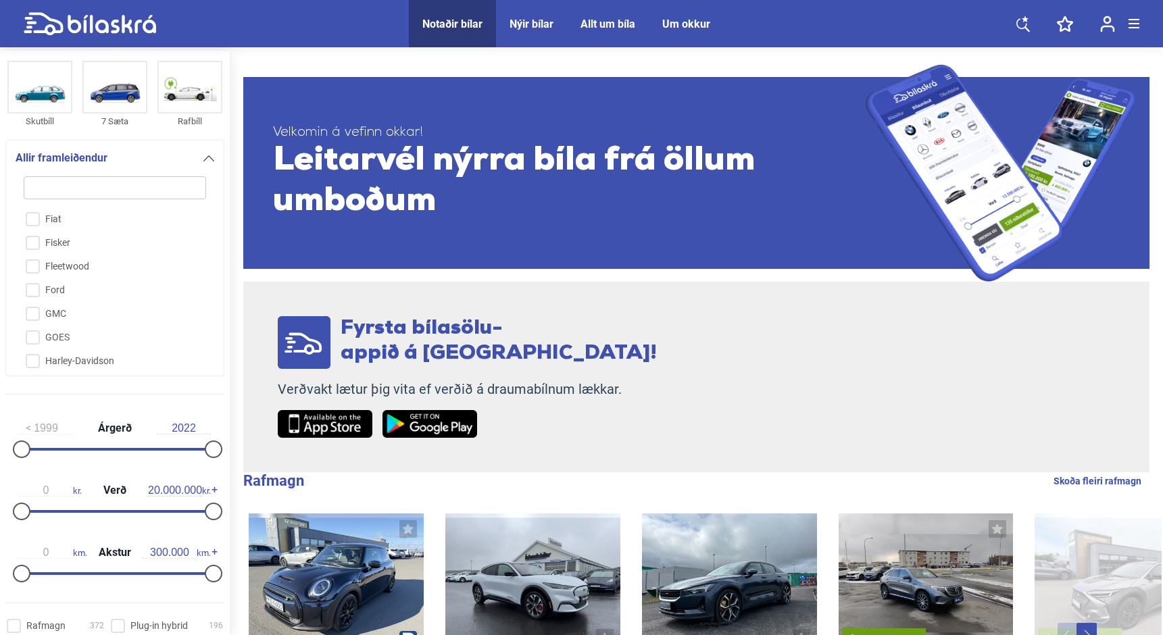
scroll to position [898, 0]
click at [108, 192] on input "search" at bounding box center [115, 187] width 183 height 23
type input "l"
checkbox input "false"
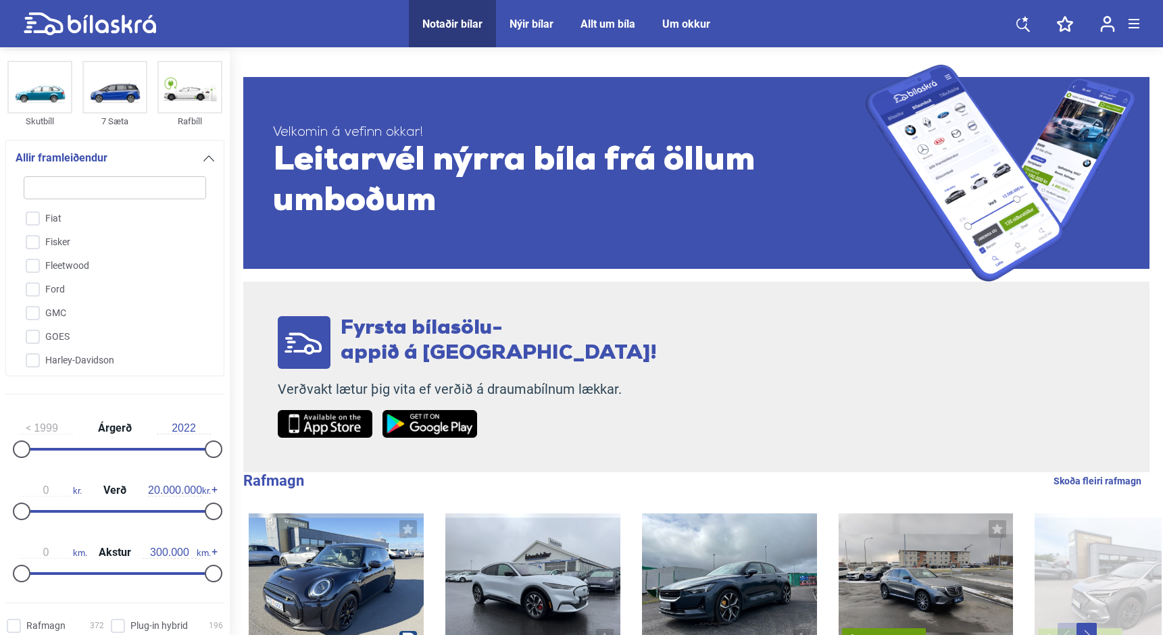
checkbox input "false"
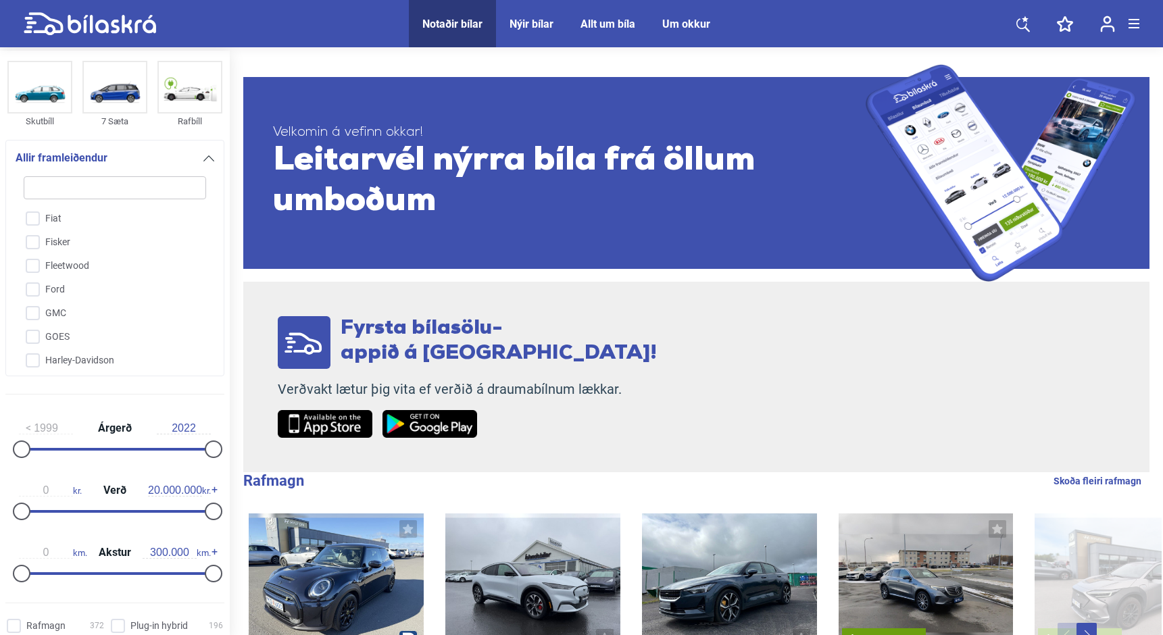
checkbox input "false"
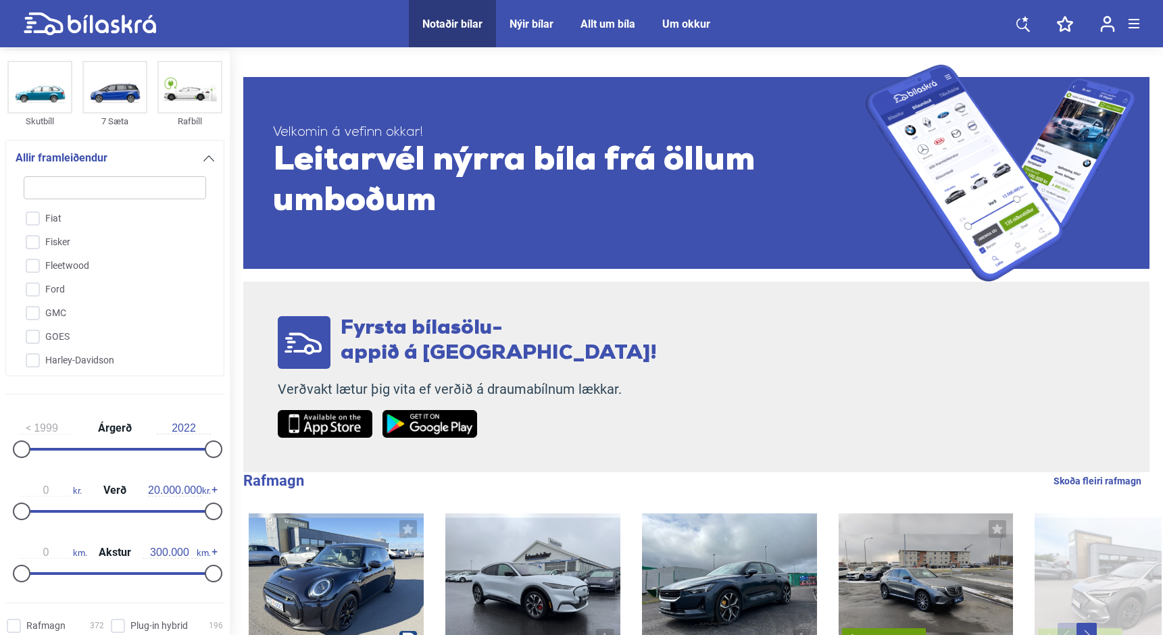
checkbox input "false"
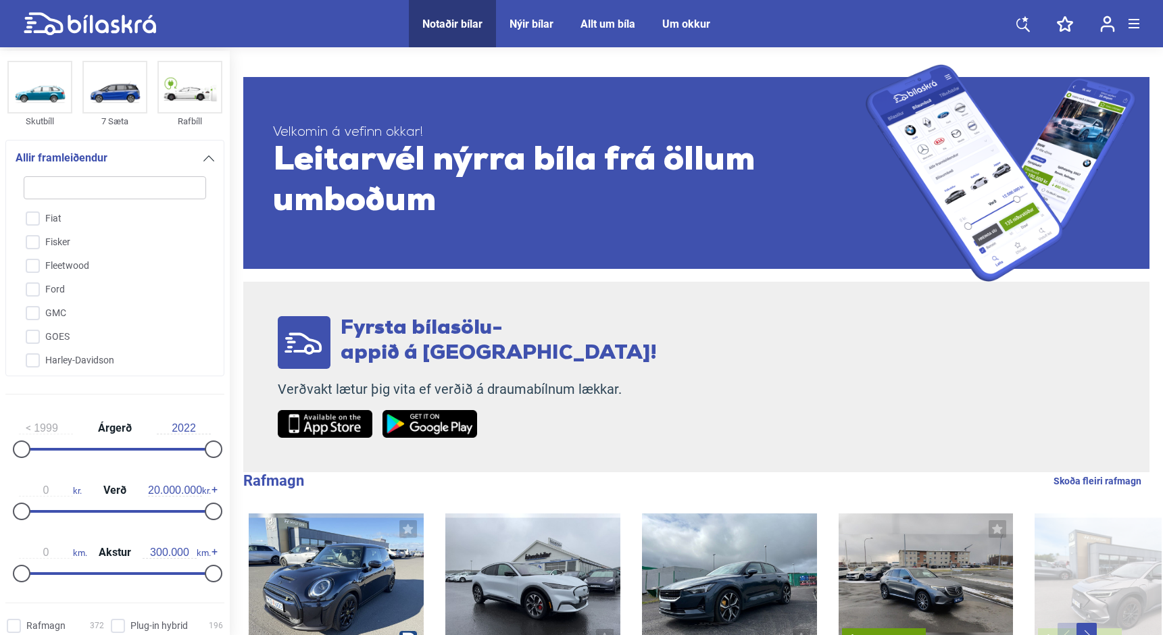
checkbox input "false"
type input "la"
checkbox input "false"
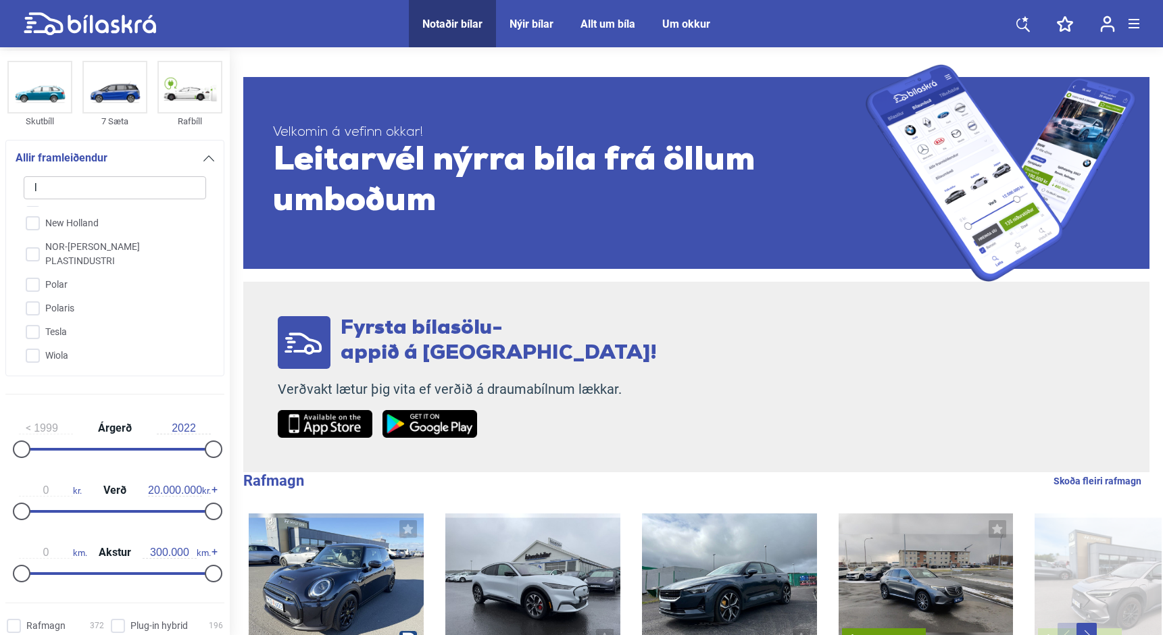
checkbox input "false"
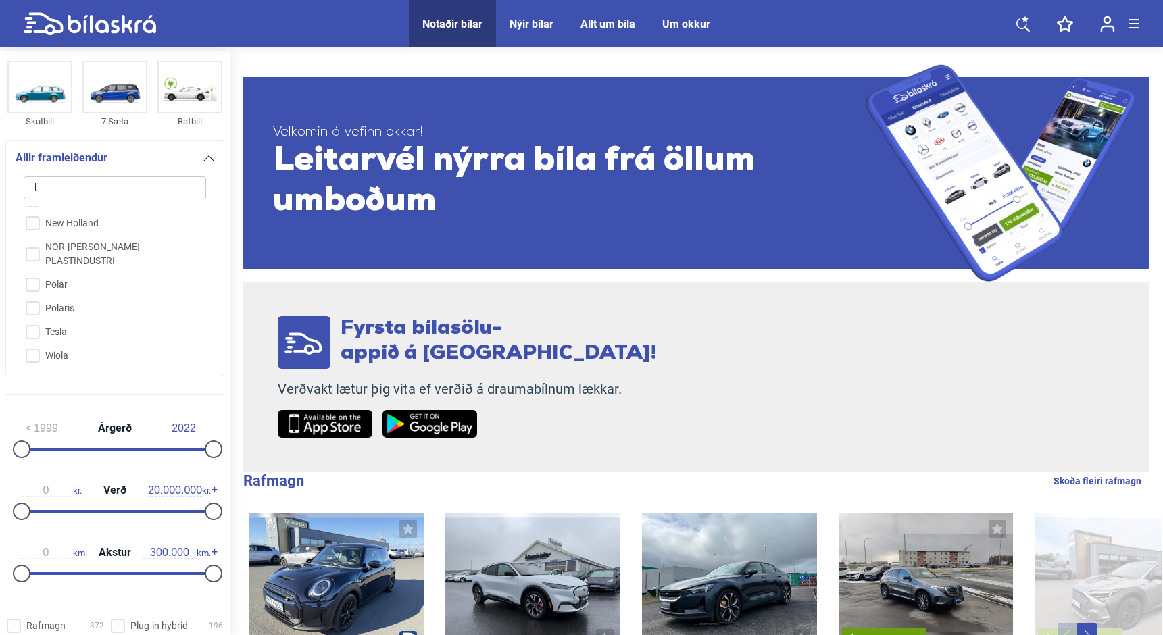
checkbox input "false"
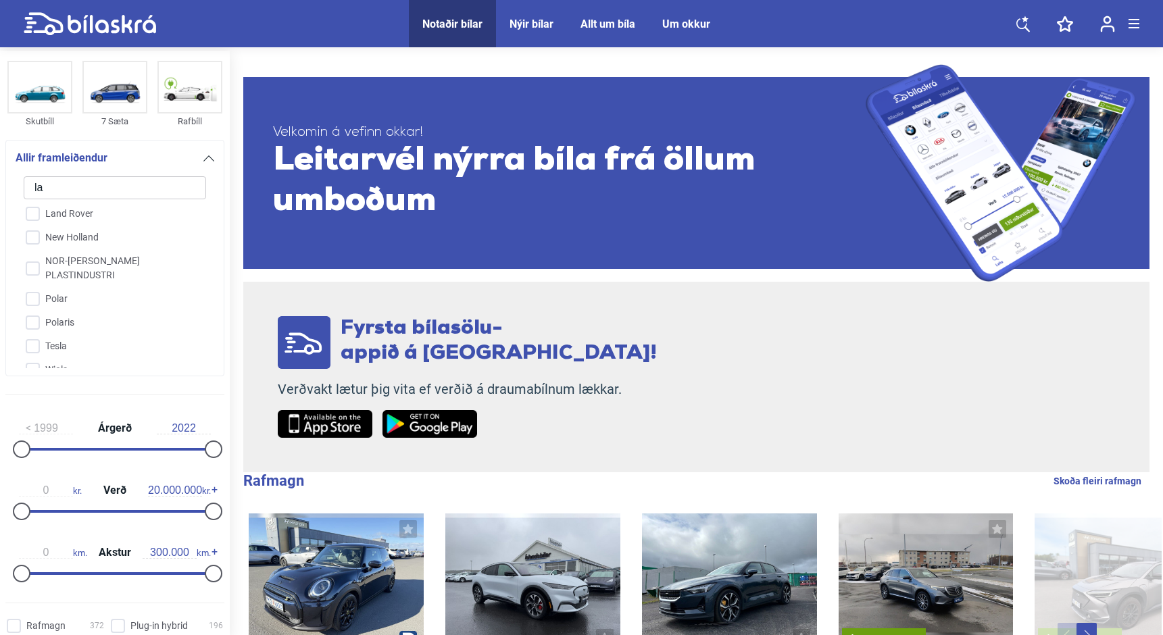
type input "lan"
checkbox input "false"
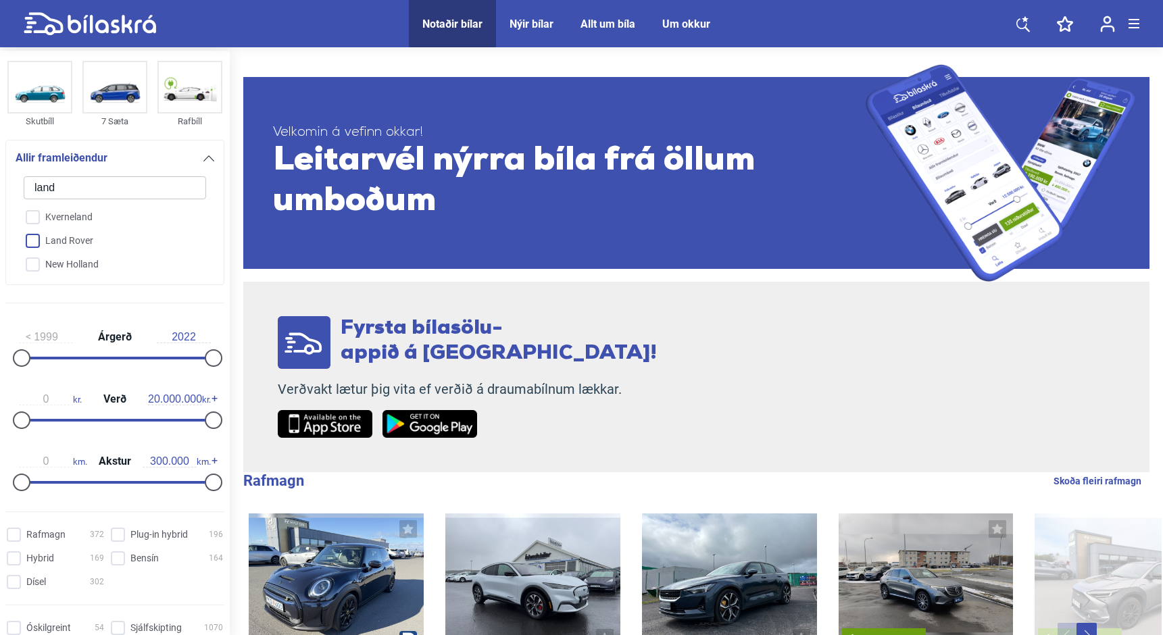
type input "land"
click at [37, 238] on input "Land Rover" at bounding box center [106, 242] width 184 height 24
checkbox input "true"
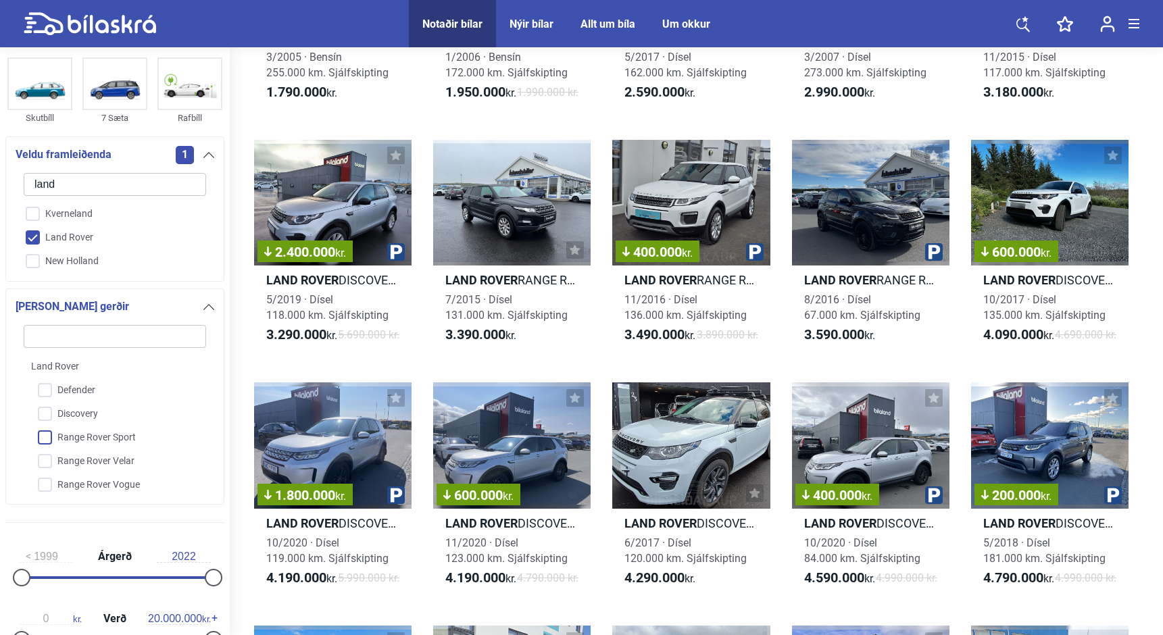
scroll to position [1, 0]
click at [46, 414] on input "Discovery" at bounding box center [106, 414] width 184 height 24
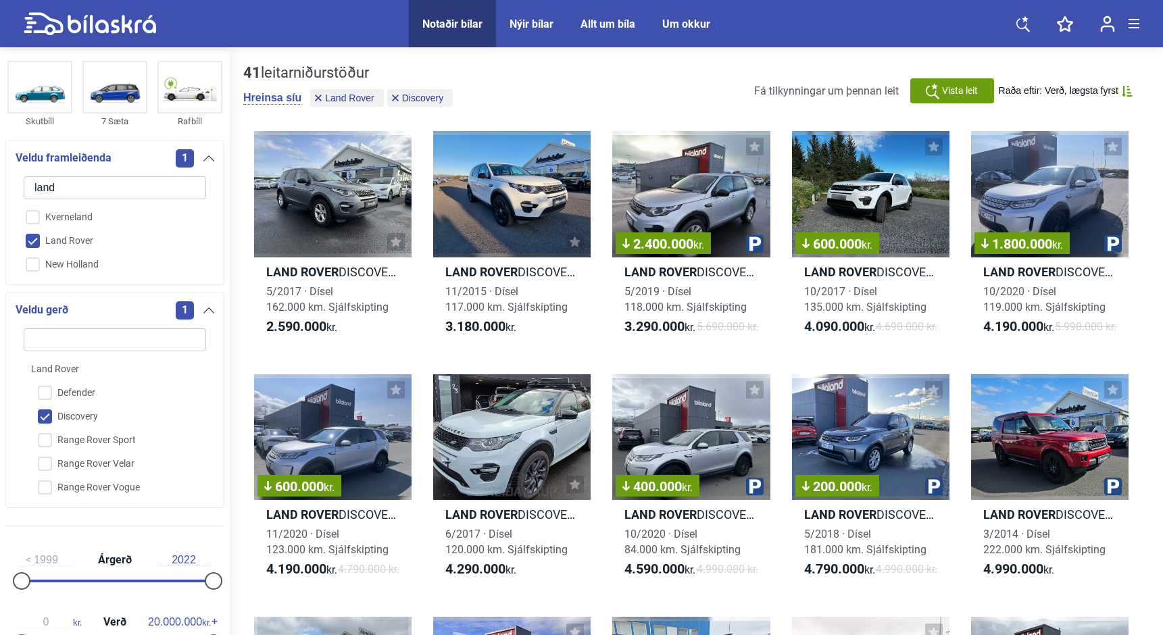
click at [52, 417] on input "Discovery" at bounding box center [106, 418] width 184 height 24
checkbox input "false"
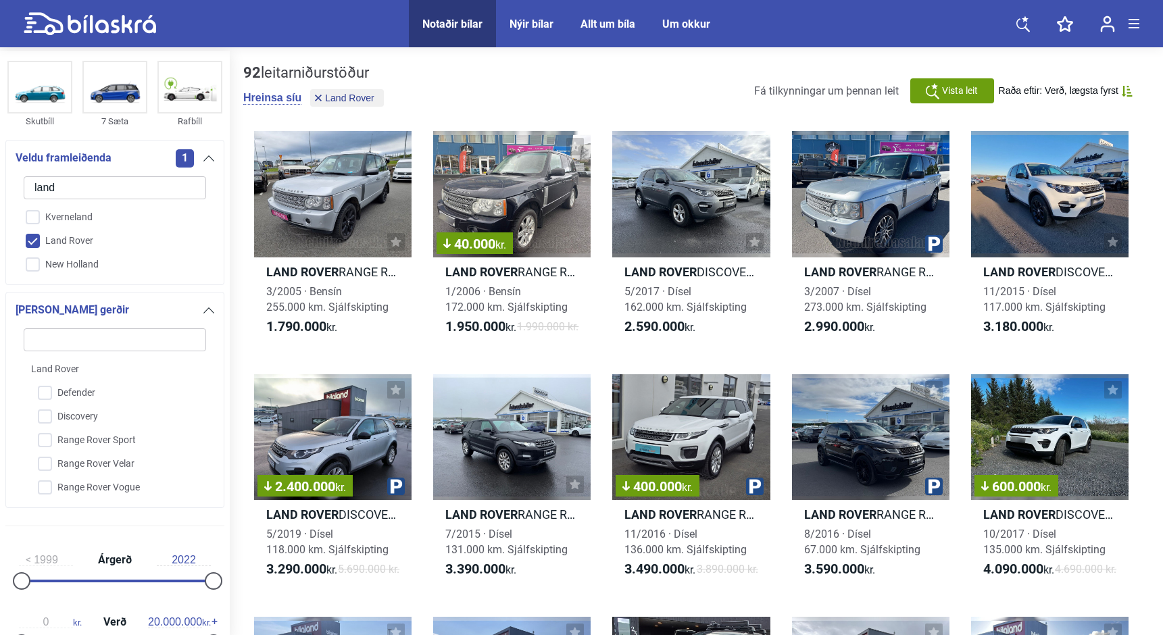
click at [34, 246] on input "Land Rover" at bounding box center [106, 242] width 184 height 24
checkbox input "false"
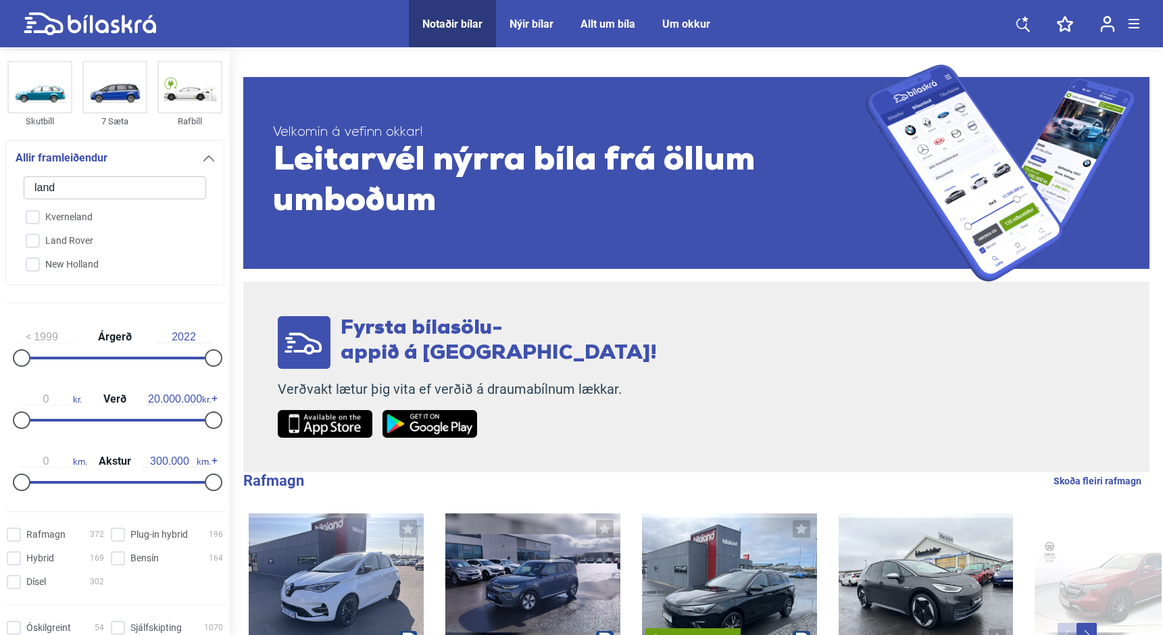
click at [178, 187] on input "land" at bounding box center [115, 187] width 183 height 23
checkbox input "false"
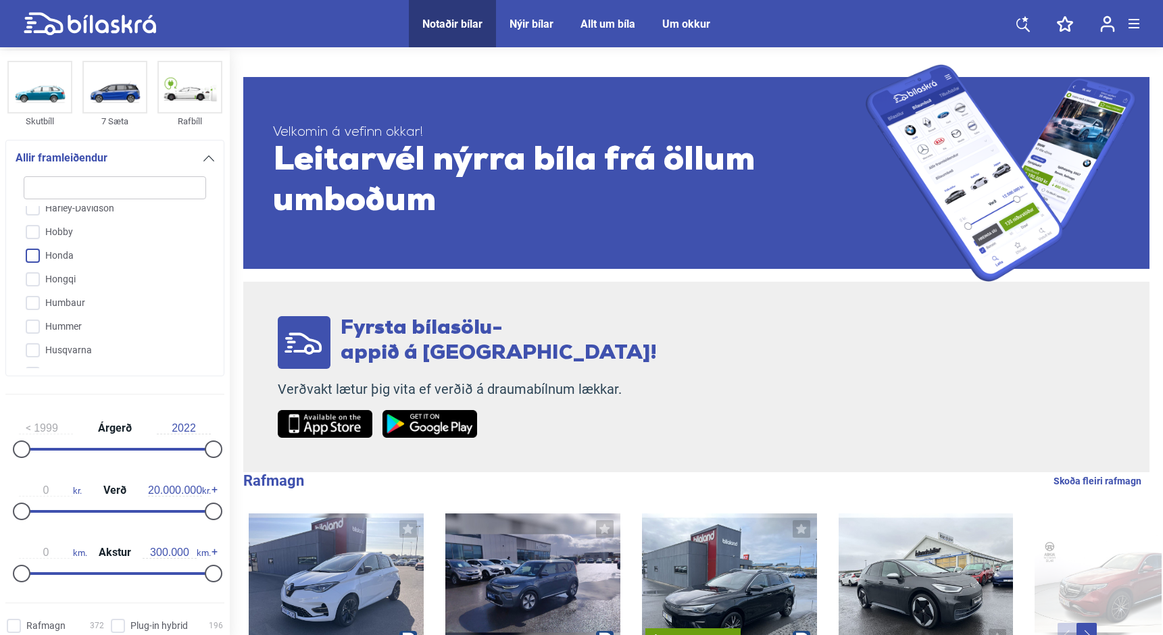
scroll to position [1049, 0]
click at [30, 256] on input "Honda" at bounding box center [106, 259] width 184 height 24
checkbox input "true"
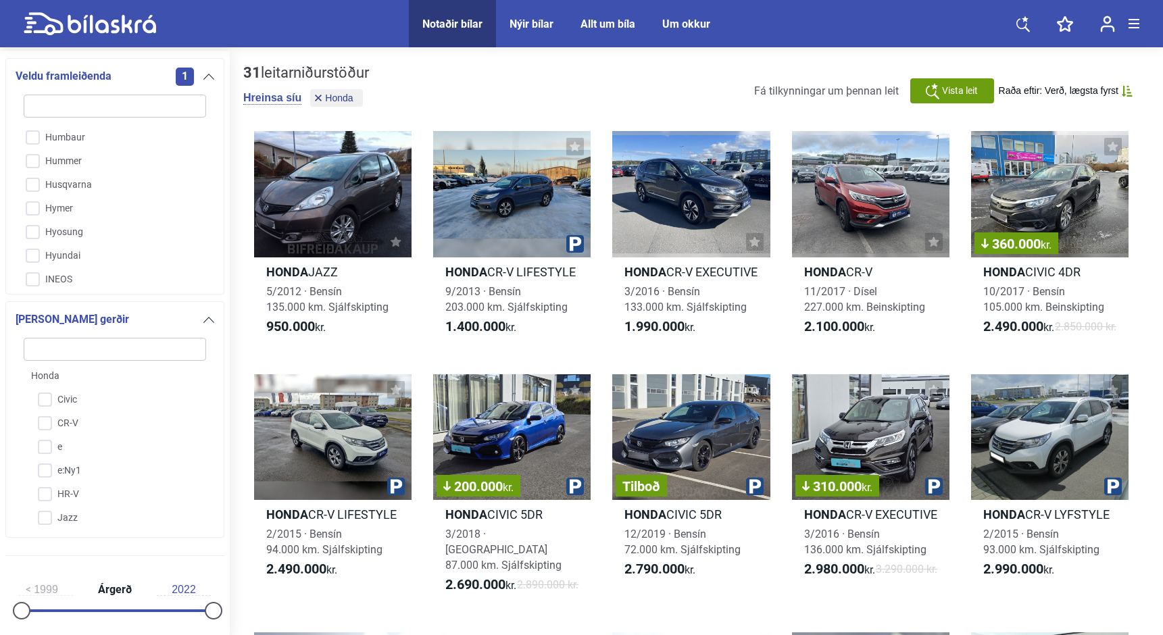
scroll to position [178, 0]
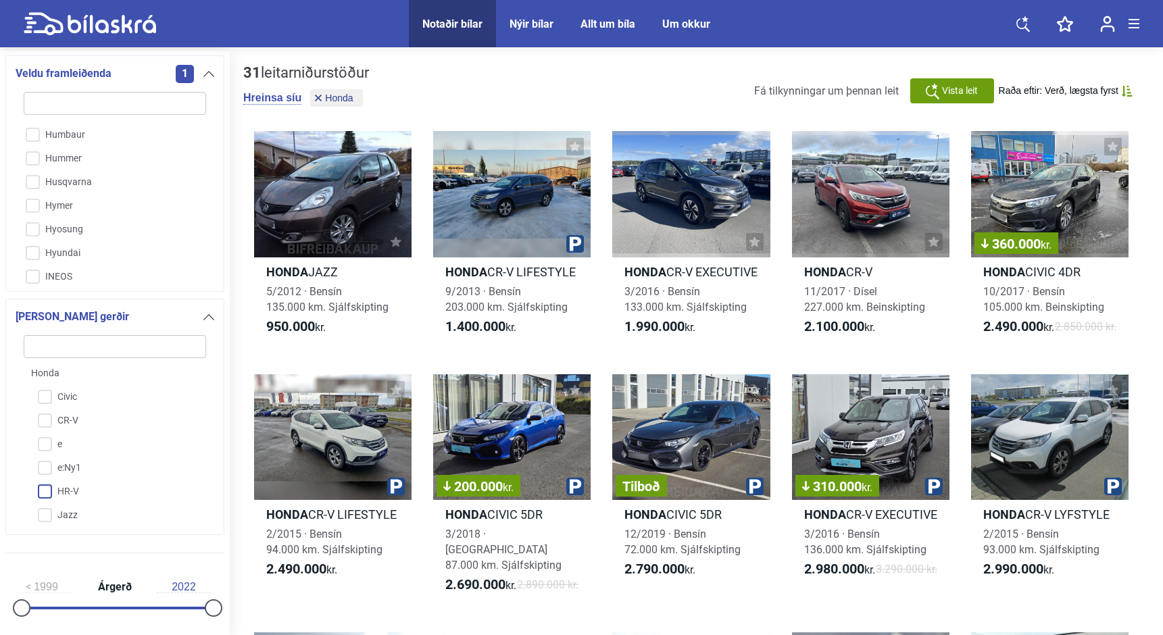
click at [47, 498] on input "HR-V" at bounding box center [106, 493] width 184 height 24
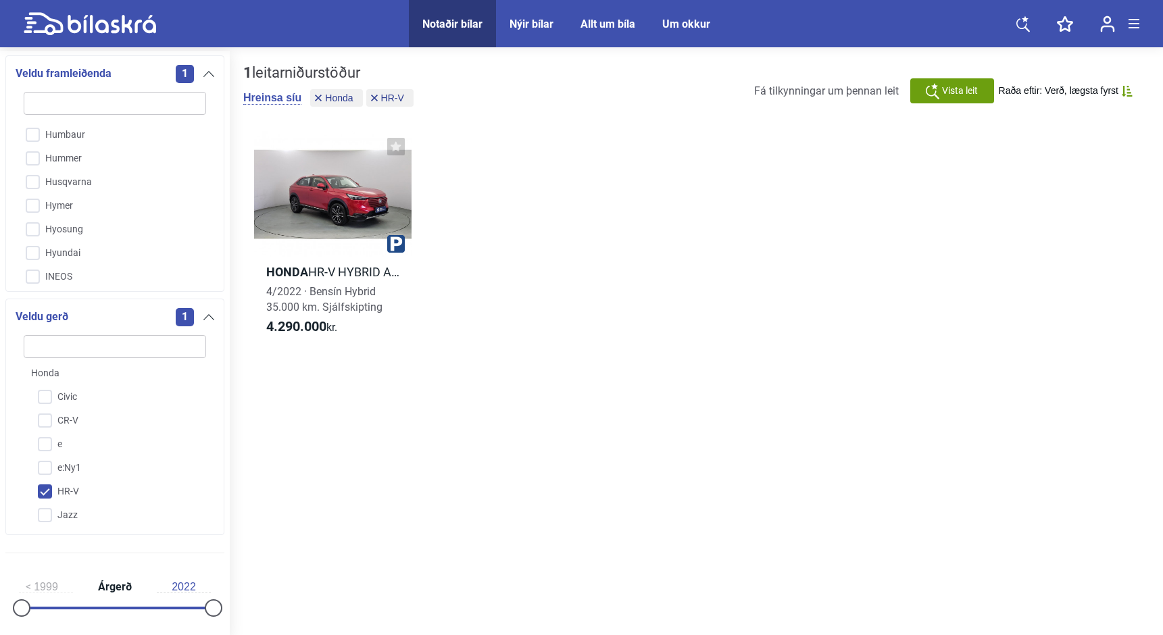
click at [47, 498] on input "HR-V" at bounding box center [106, 493] width 184 height 24
checkbox input "false"
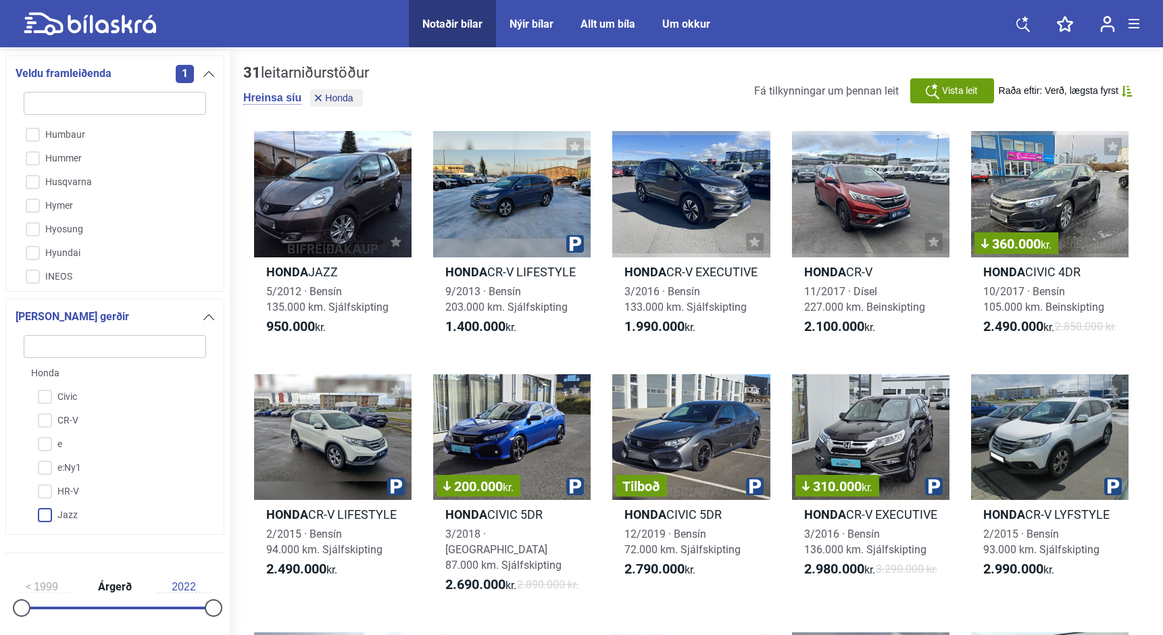
click at [47, 514] on input "Jazz" at bounding box center [106, 516] width 184 height 24
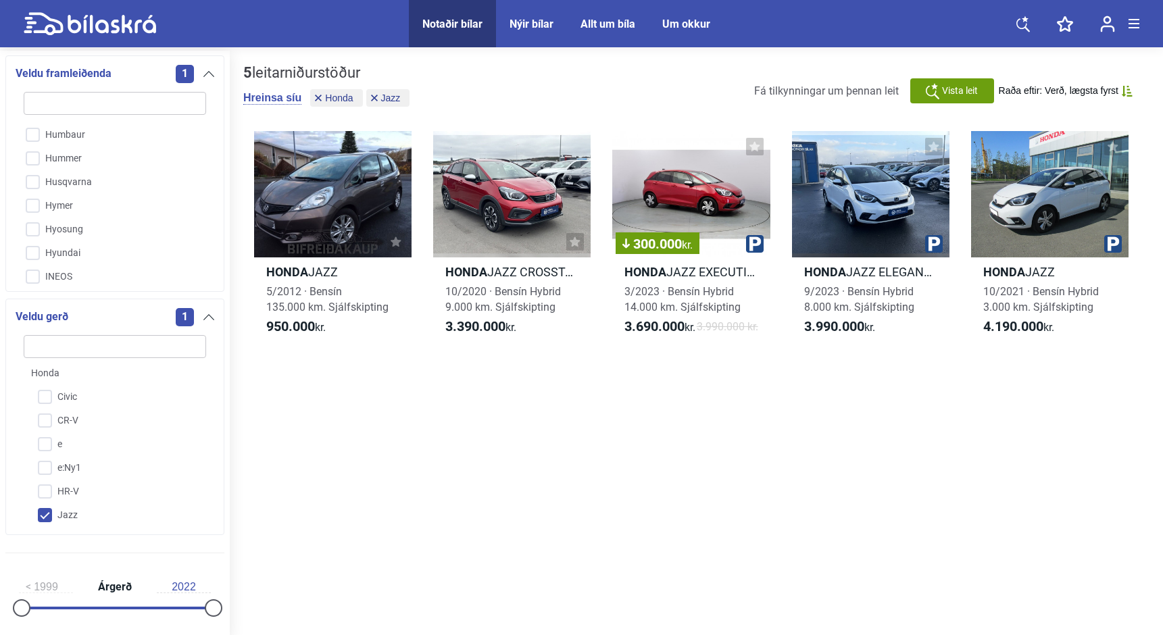
click at [47, 514] on input "Jazz" at bounding box center [106, 516] width 184 height 24
checkbox input "false"
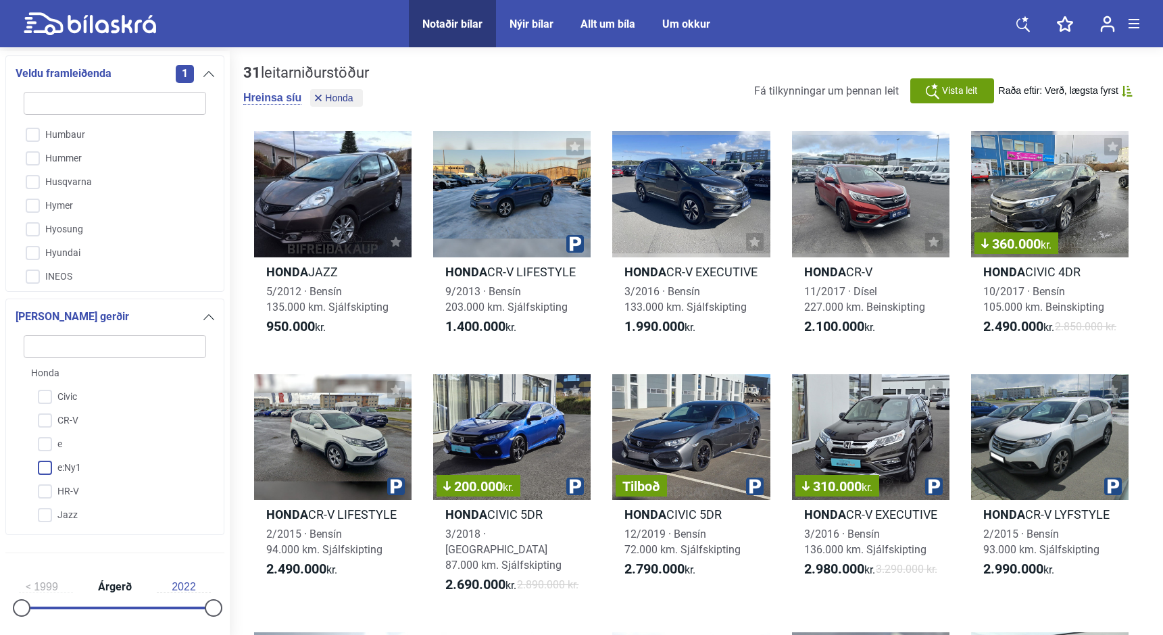
click at [48, 475] on input "e:Ny1" at bounding box center [106, 469] width 184 height 24
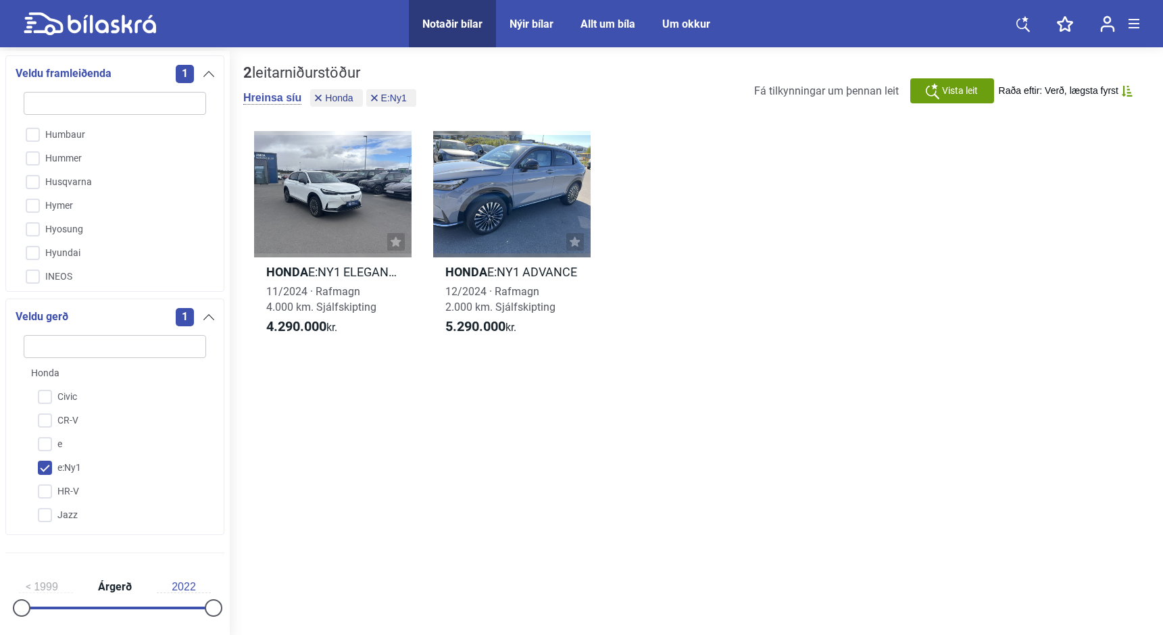
click at [49, 466] on input "e:Ny1" at bounding box center [106, 469] width 184 height 24
checkbox input "false"
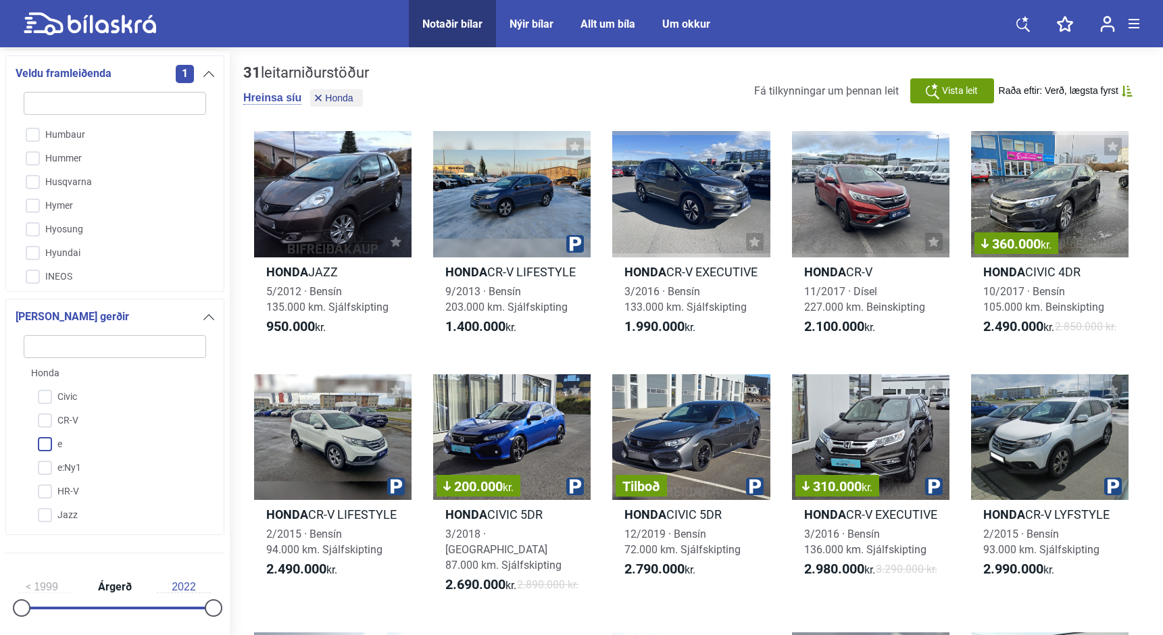
click at [43, 449] on input "e" at bounding box center [106, 445] width 184 height 24
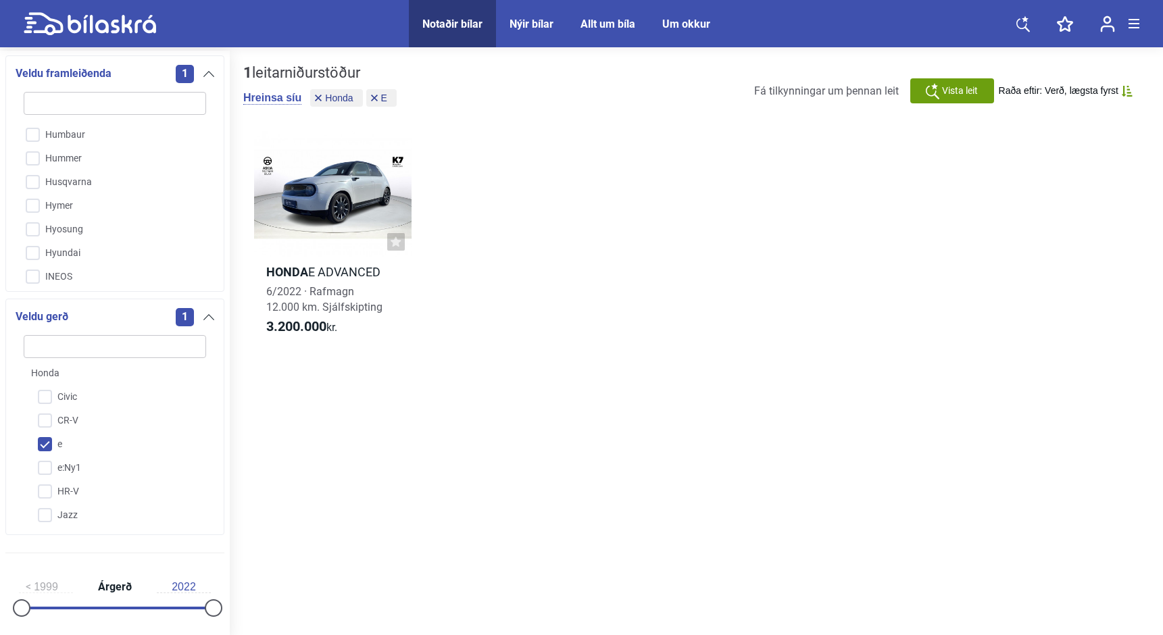
click at [43, 449] on input "e" at bounding box center [106, 445] width 184 height 24
checkbox input "false"
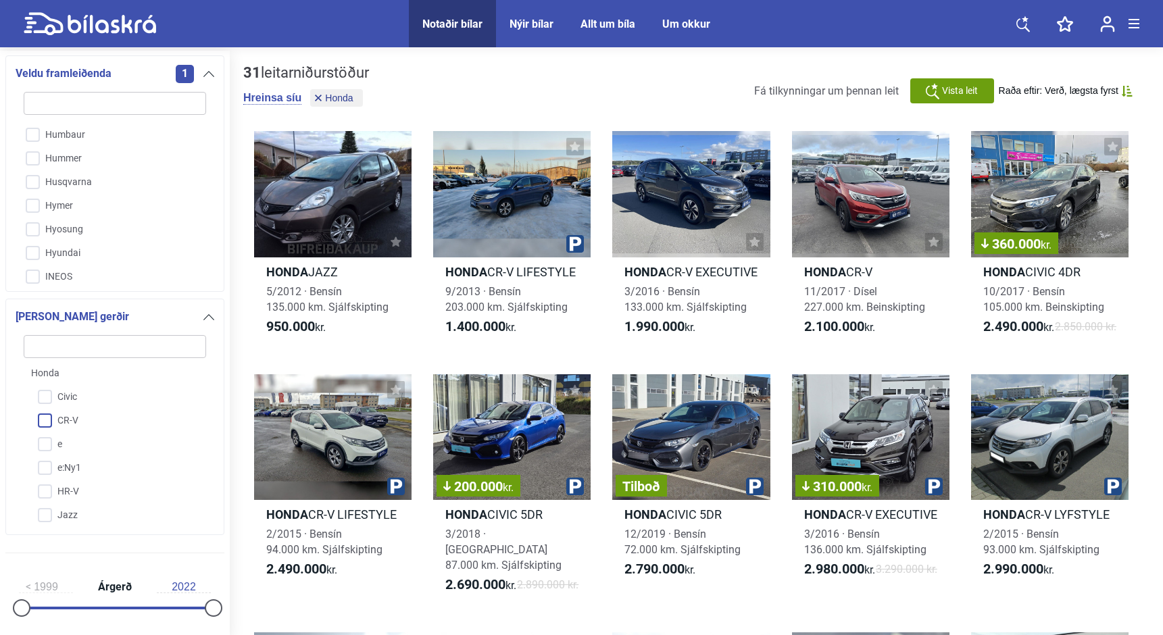
click at [43, 429] on input "CR-V" at bounding box center [106, 422] width 184 height 24
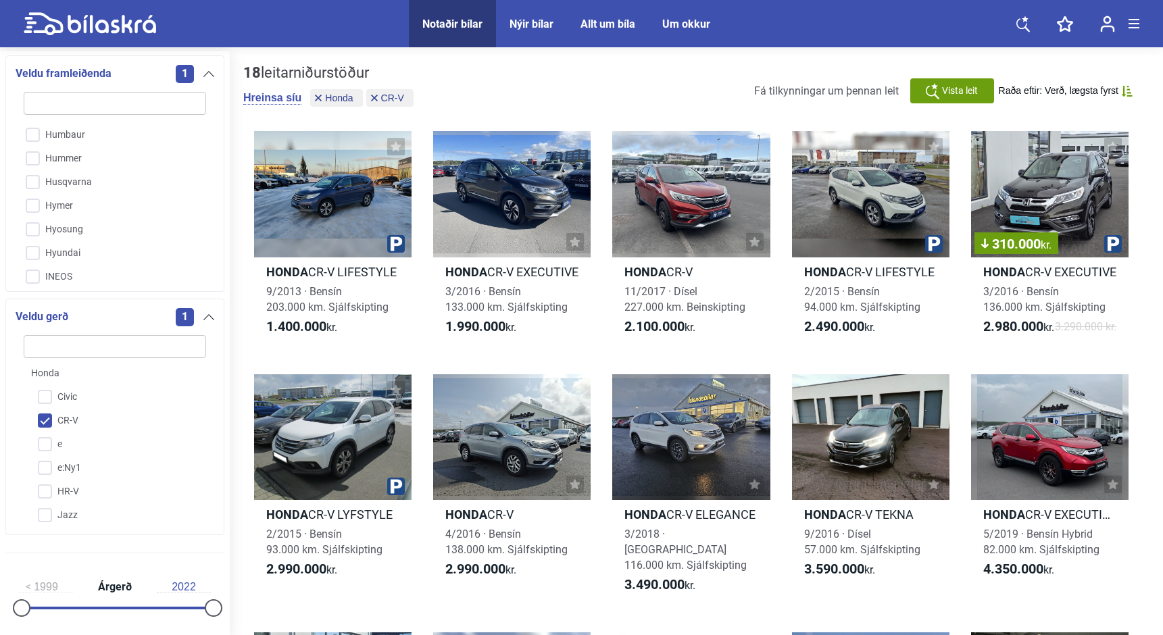
click at [43, 429] on input "CR-V" at bounding box center [106, 422] width 184 height 24
checkbox input "false"
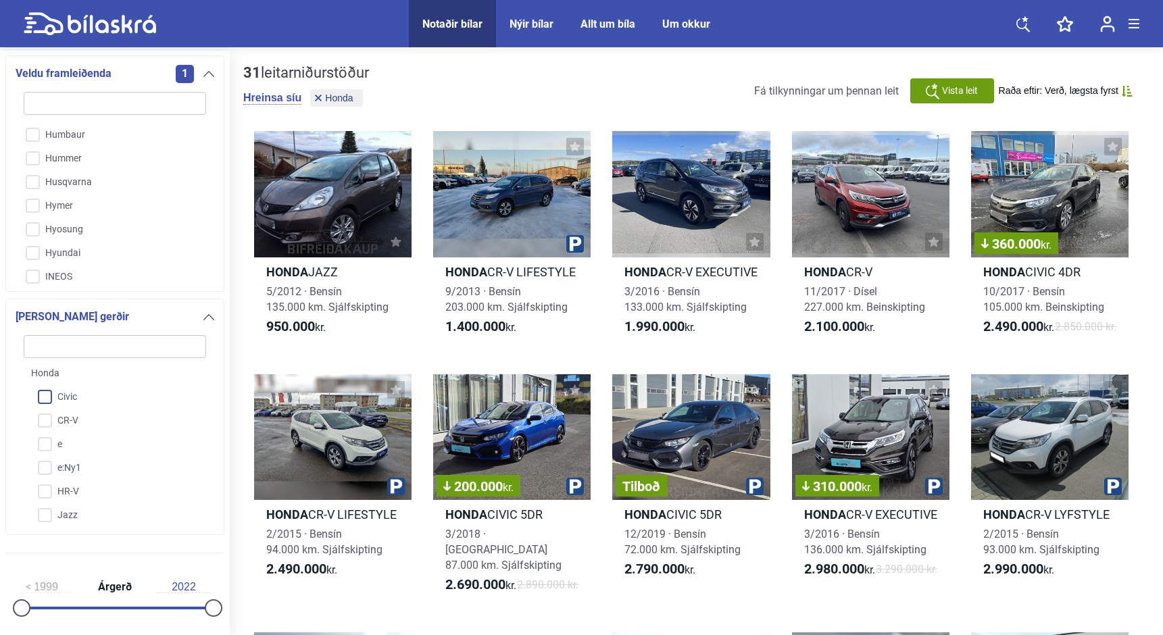
click at [44, 404] on input "Civic" at bounding box center [106, 398] width 184 height 24
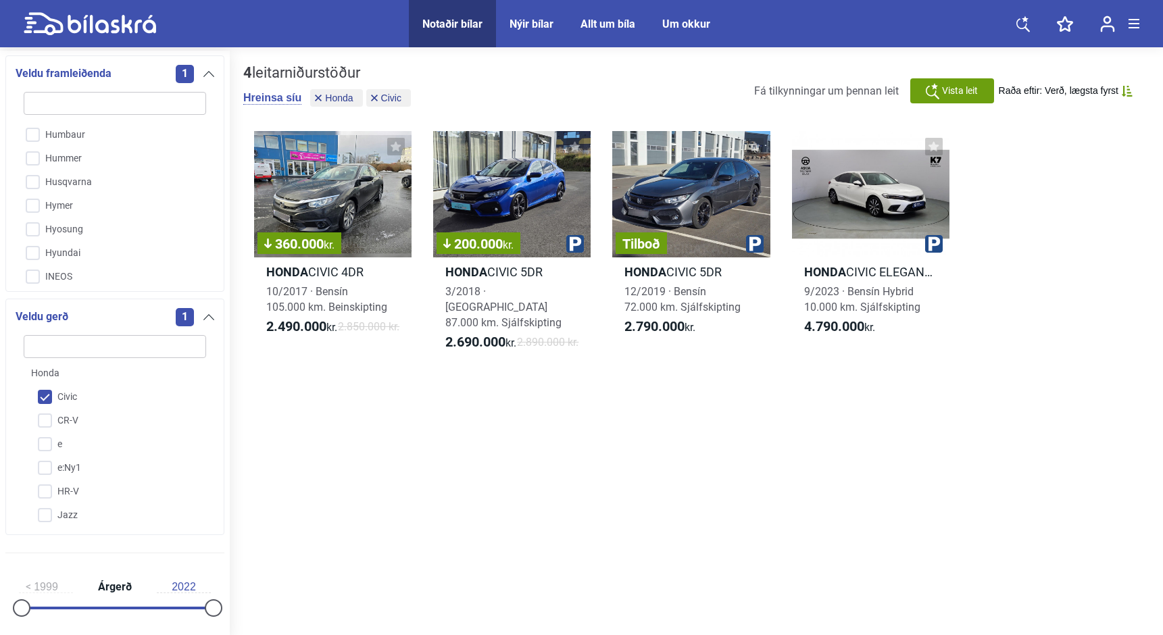
click at [44, 404] on input "Civic" at bounding box center [106, 398] width 184 height 24
checkbox input "false"
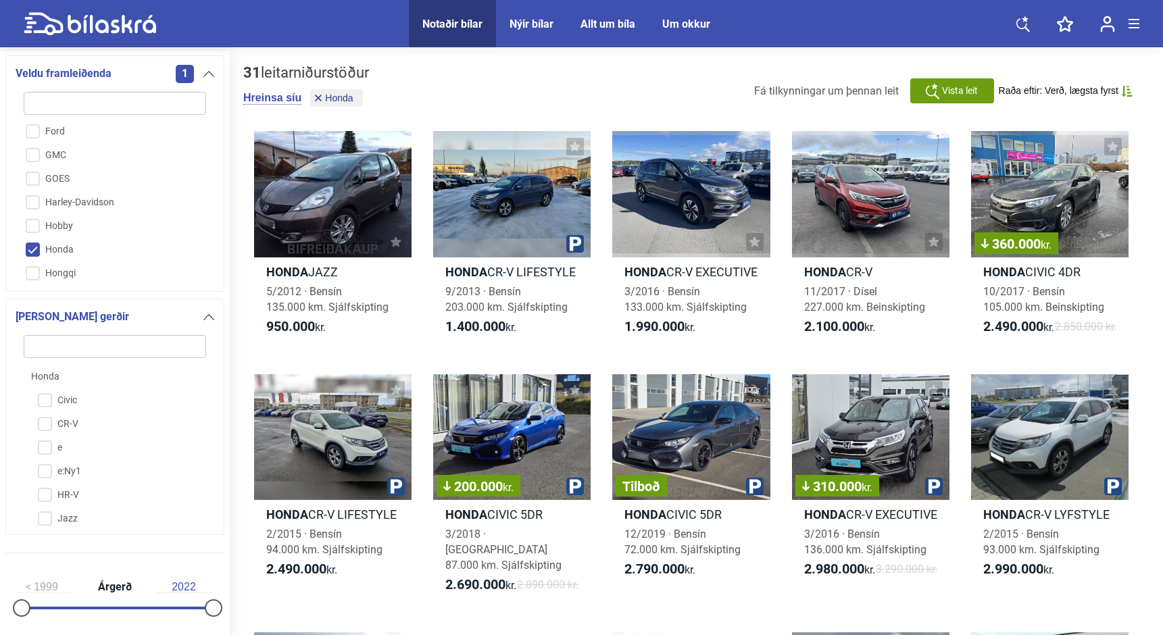
scroll to position [969, 0]
click at [24, 255] on input "Honda" at bounding box center [106, 253] width 184 height 24
checkbox input "false"
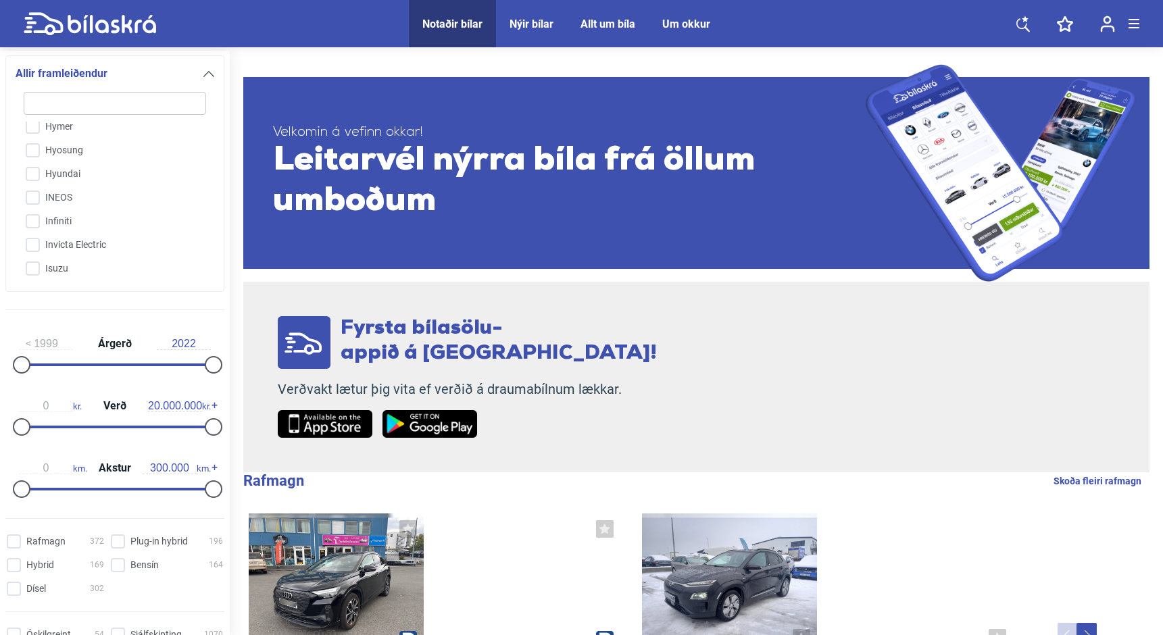
scroll to position [1216, 0]
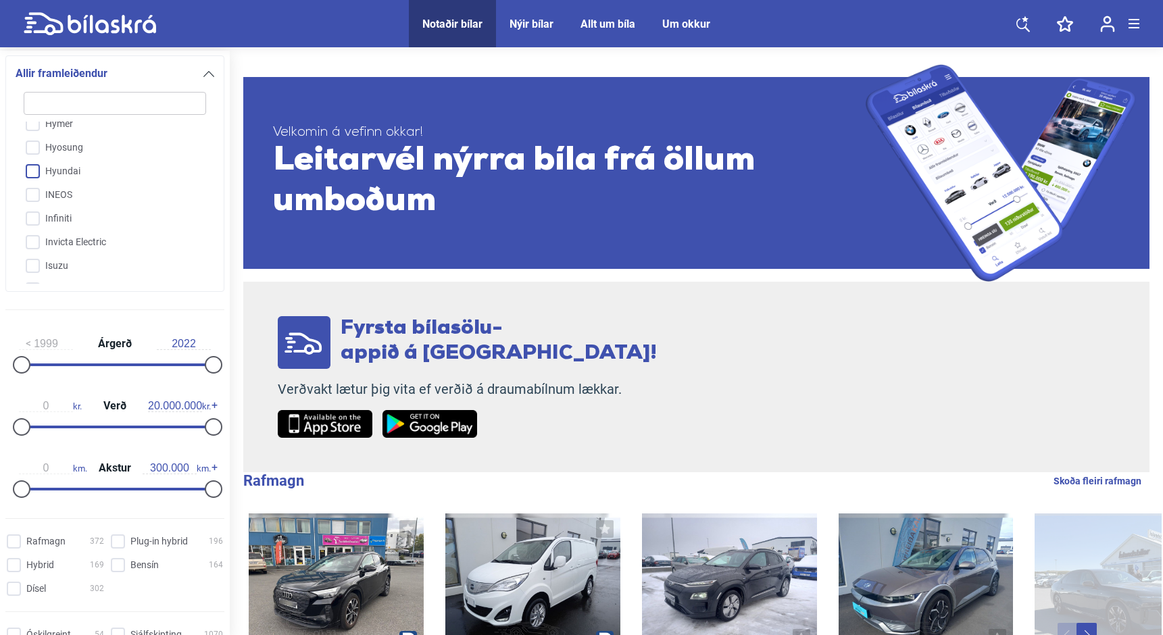
click at [37, 175] on input "Hyundai" at bounding box center [106, 172] width 184 height 24
checkbox input "true"
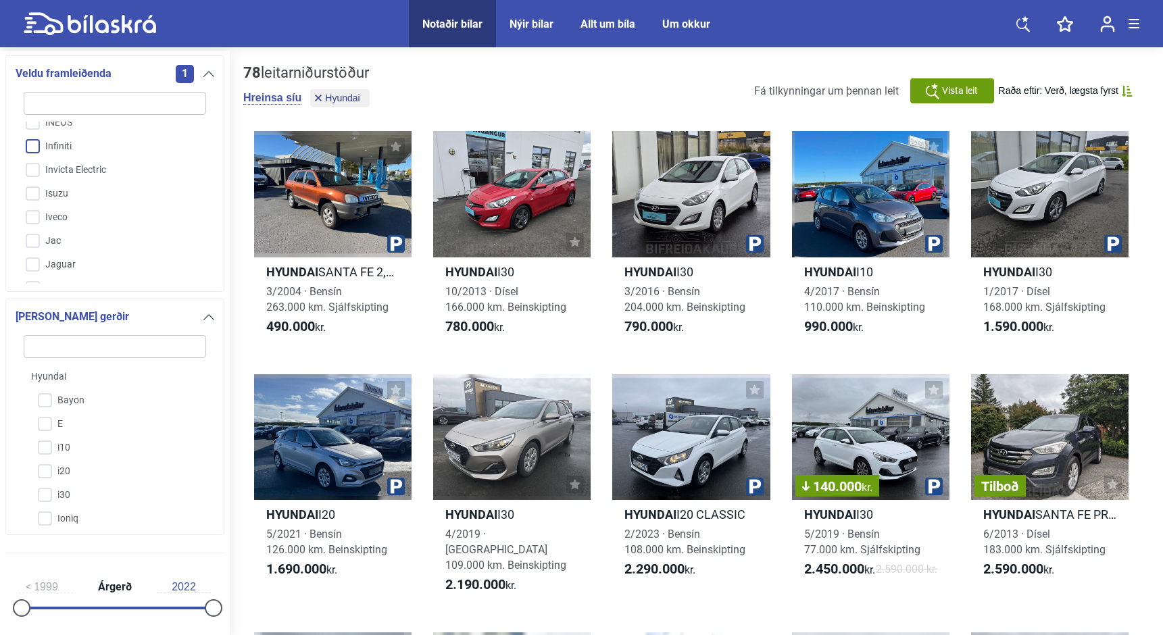
scroll to position [1301, 0]
click at [39, 395] on input "Bayon" at bounding box center [106, 401] width 184 height 24
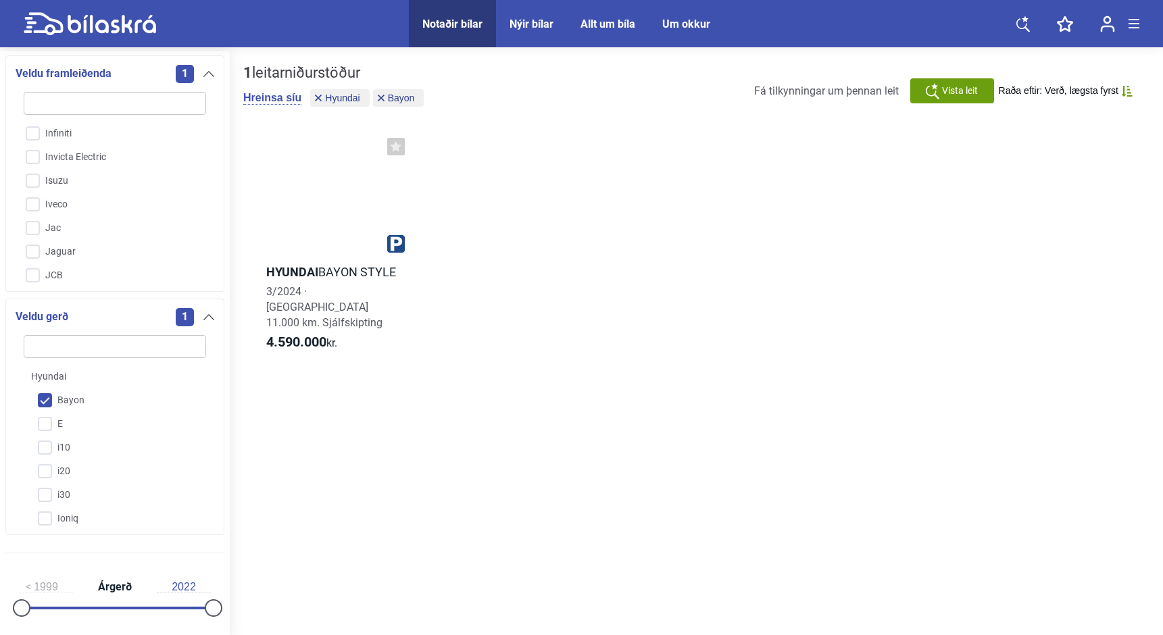
click at [39, 395] on input "Bayon" at bounding box center [106, 401] width 184 height 24
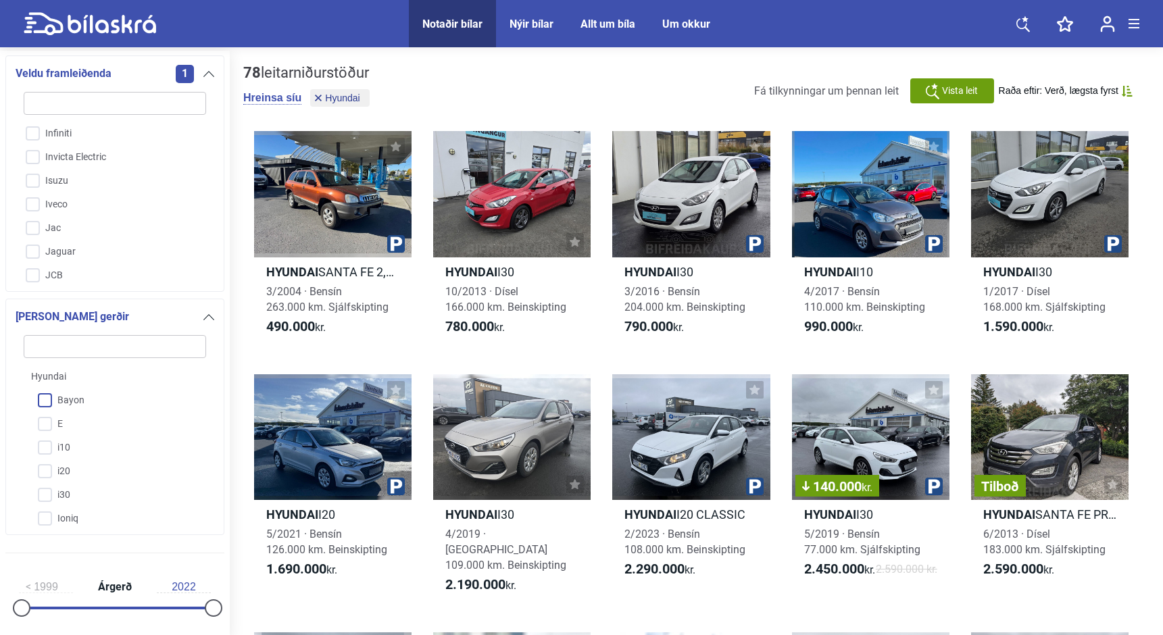
click at [41, 408] on input "Bayon" at bounding box center [106, 401] width 184 height 24
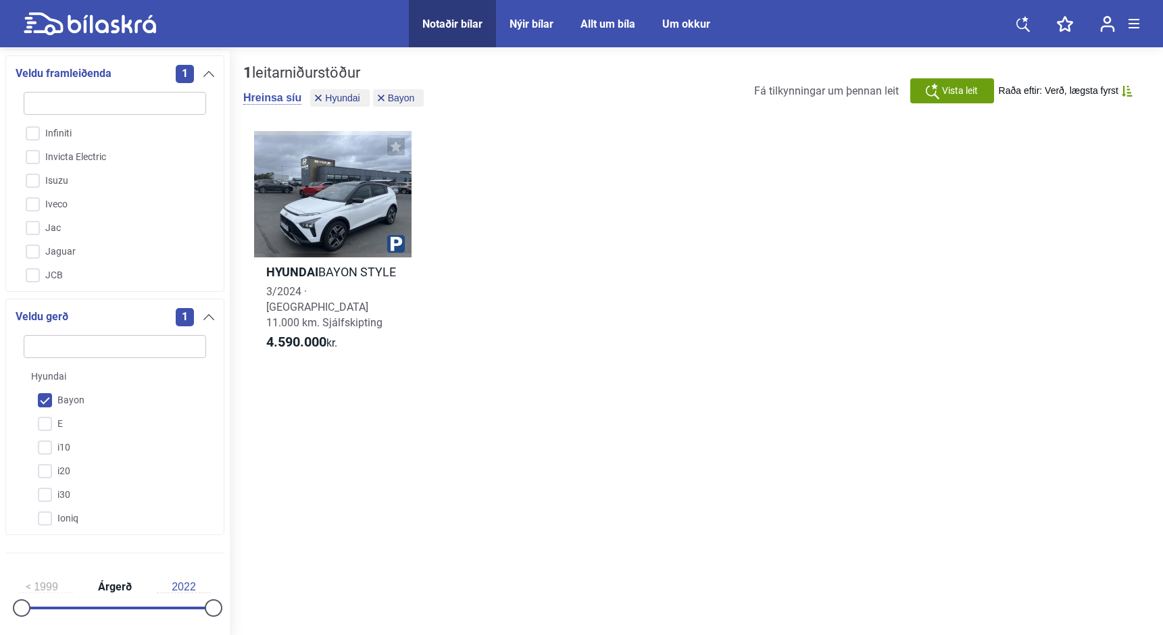
click at [41, 408] on input "Bayon" at bounding box center [106, 401] width 184 height 24
checkbox input "false"
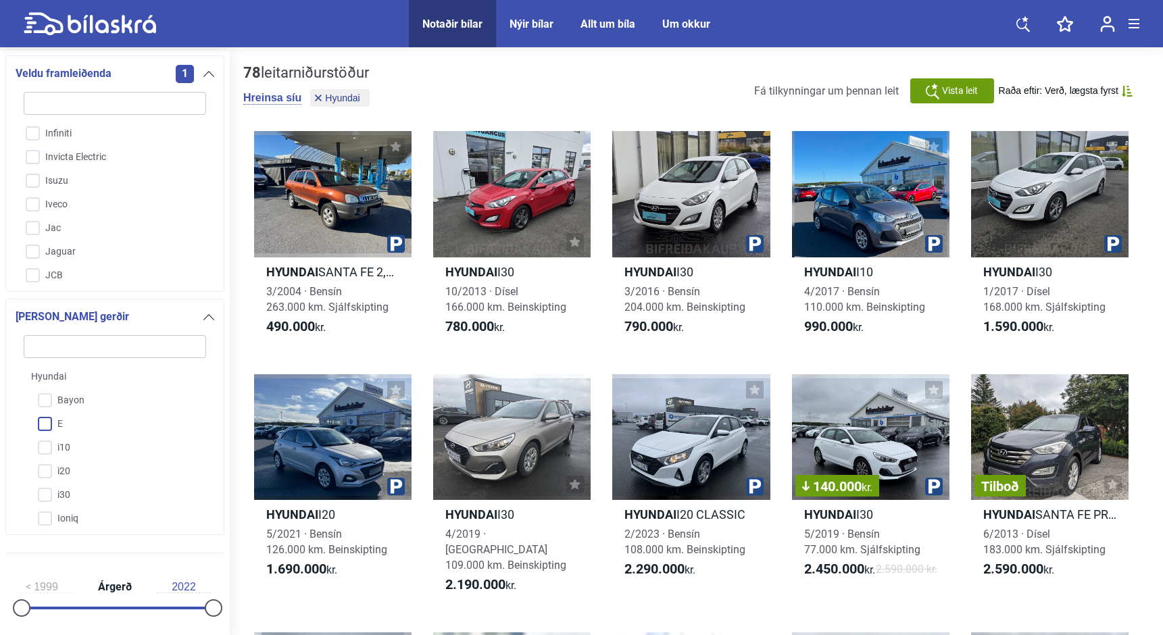
click at [41, 426] on input "E" at bounding box center [106, 425] width 184 height 24
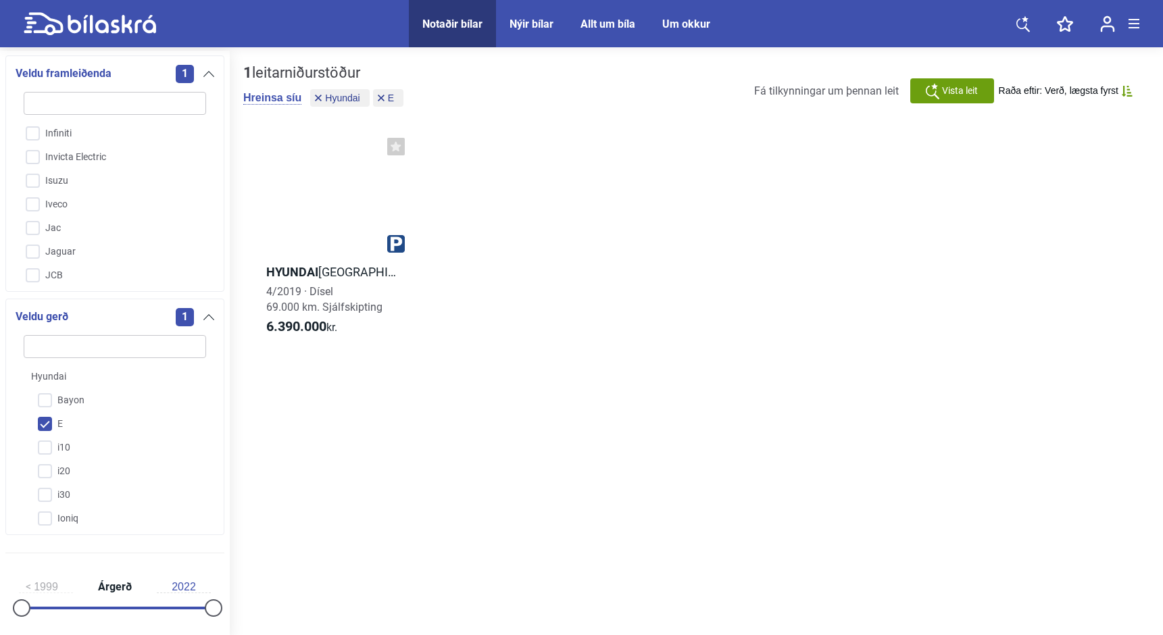
click at [41, 426] on input "E" at bounding box center [106, 425] width 184 height 24
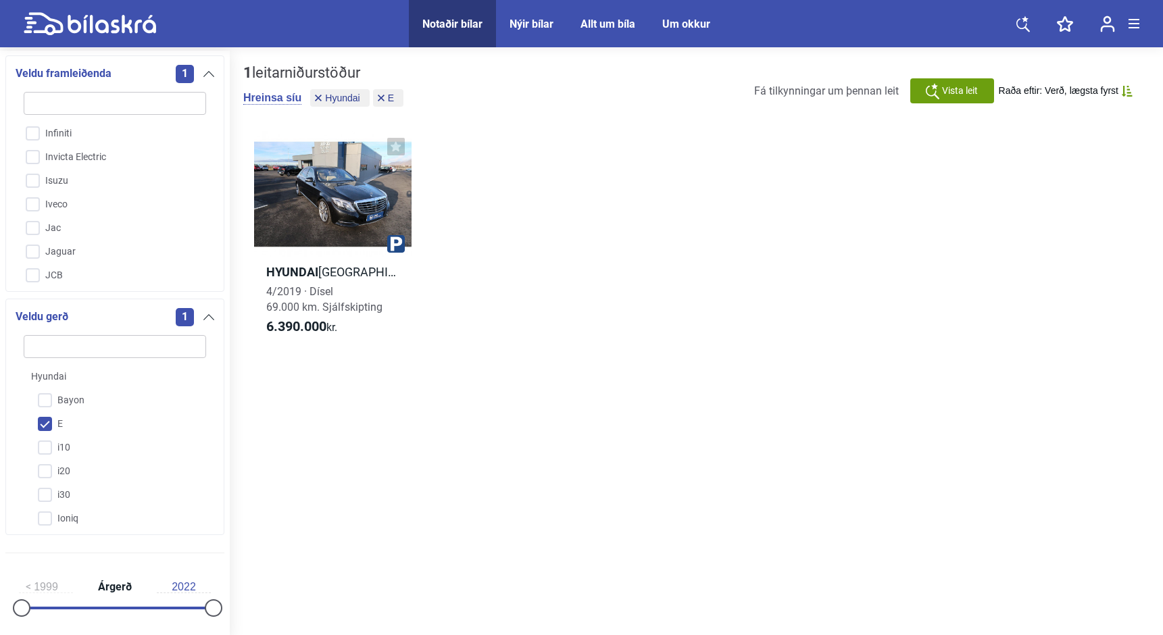
checkbox input "false"
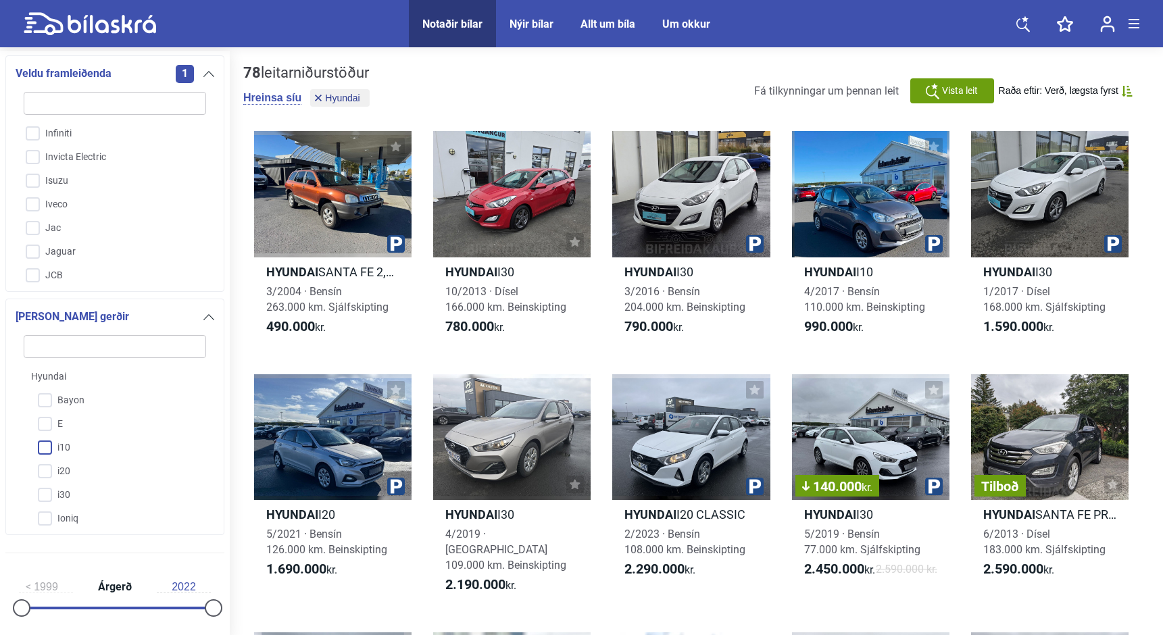
click at [44, 445] on input "i10" at bounding box center [106, 449] width 184 height 24
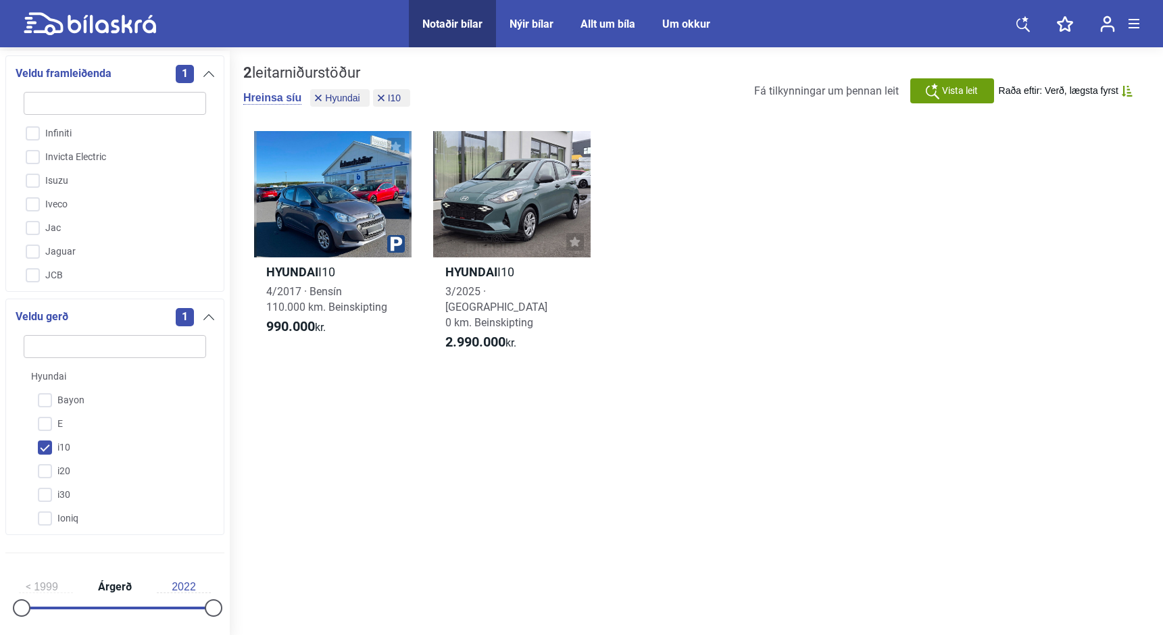
click at [44, 445] on input "i10" at bounding box center [106, 449] width 184 height 24
checkbox input "false"
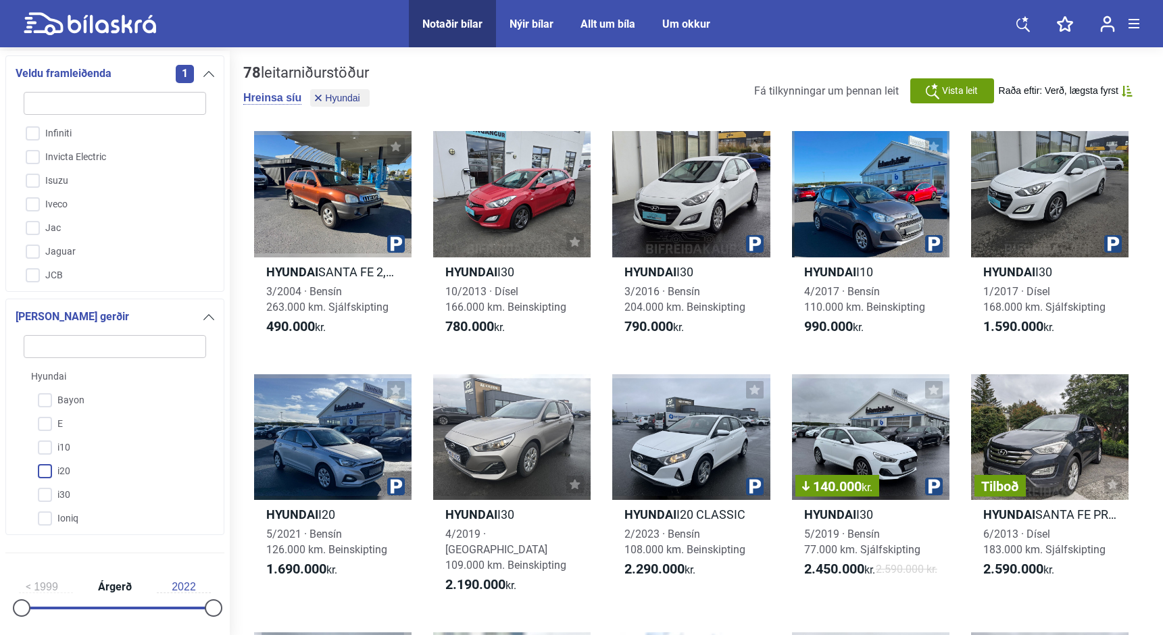
click at [47, 470] on input "i20" at bounding box center [106, 472] width 184 height 24
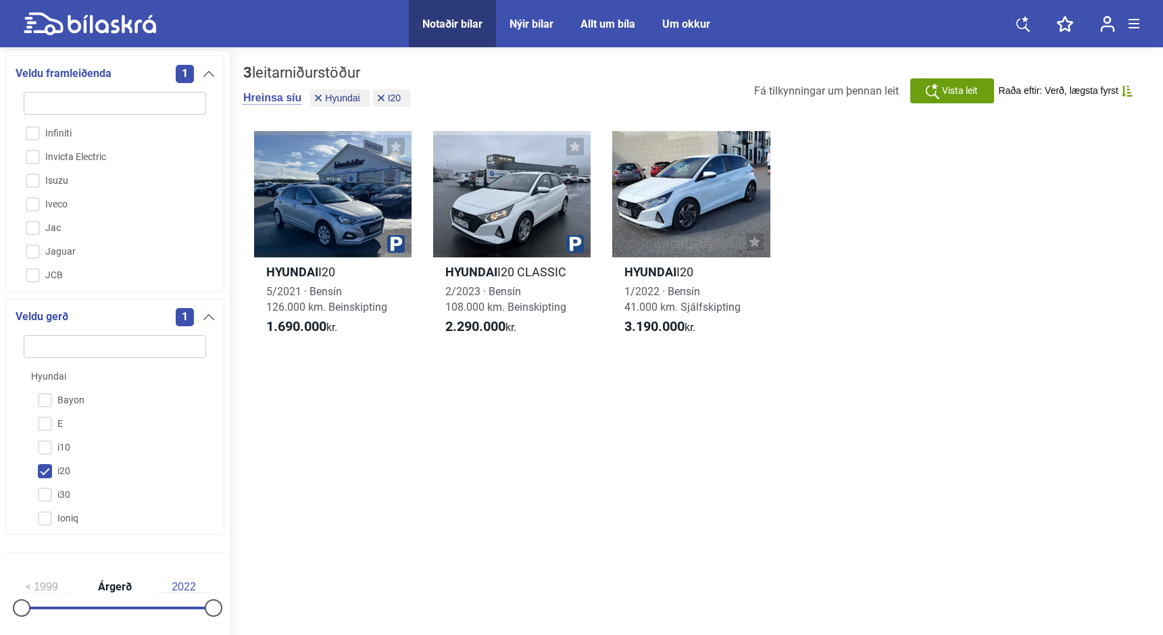
click at [47, 470] on input "i20" at bounding box center [106, 472] width 184 height 24
checkbox input "false"
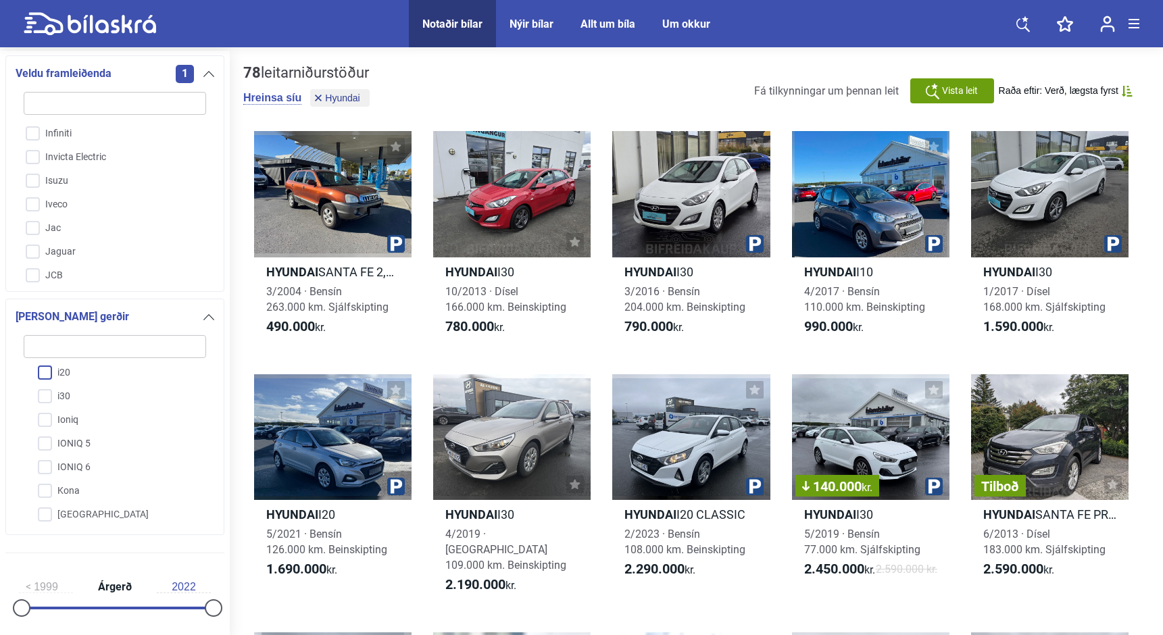
scroll to position [97, 0]
click at [45, 411] on input "Ioniq" at bounding box center [106, 422] width 184 height 24
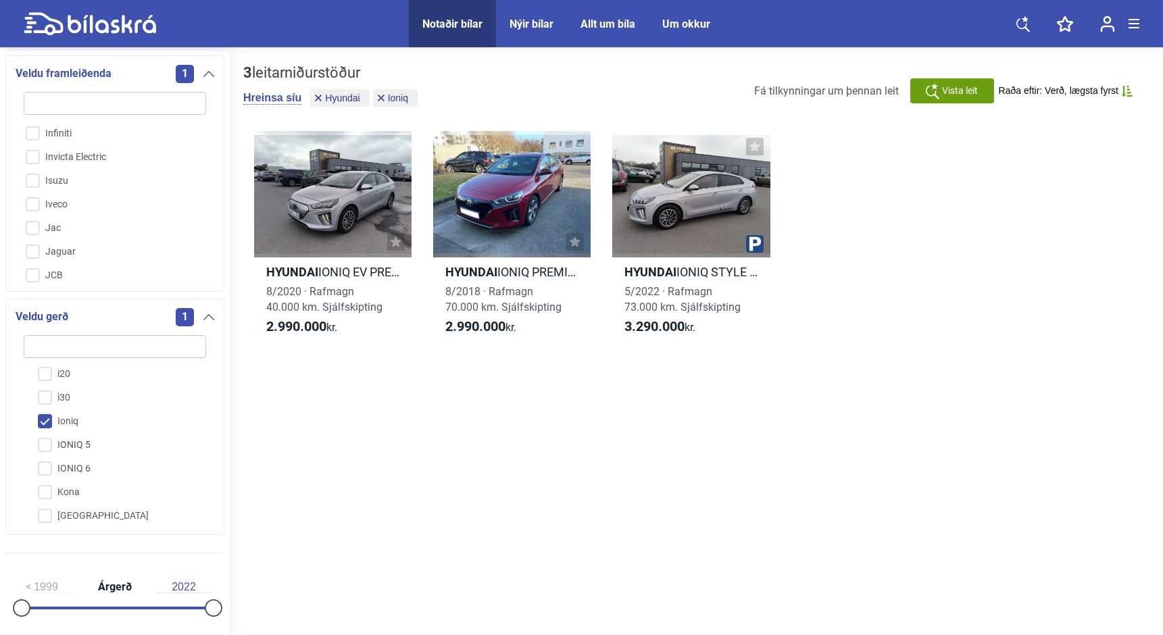
click at [45, 411] on input "Ioniq" at bounding box center [106, 422] width 184 height 24
checkbox input "false"
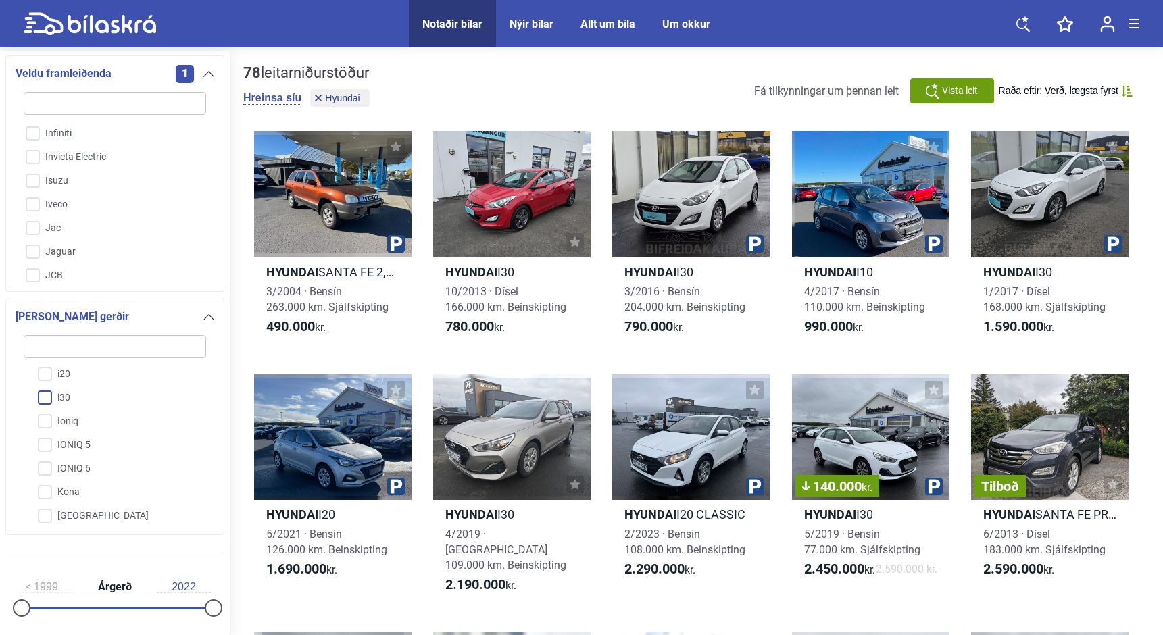
click at [43, 400] on input "i30" at bounding box center [106, 399] width 184 height 24
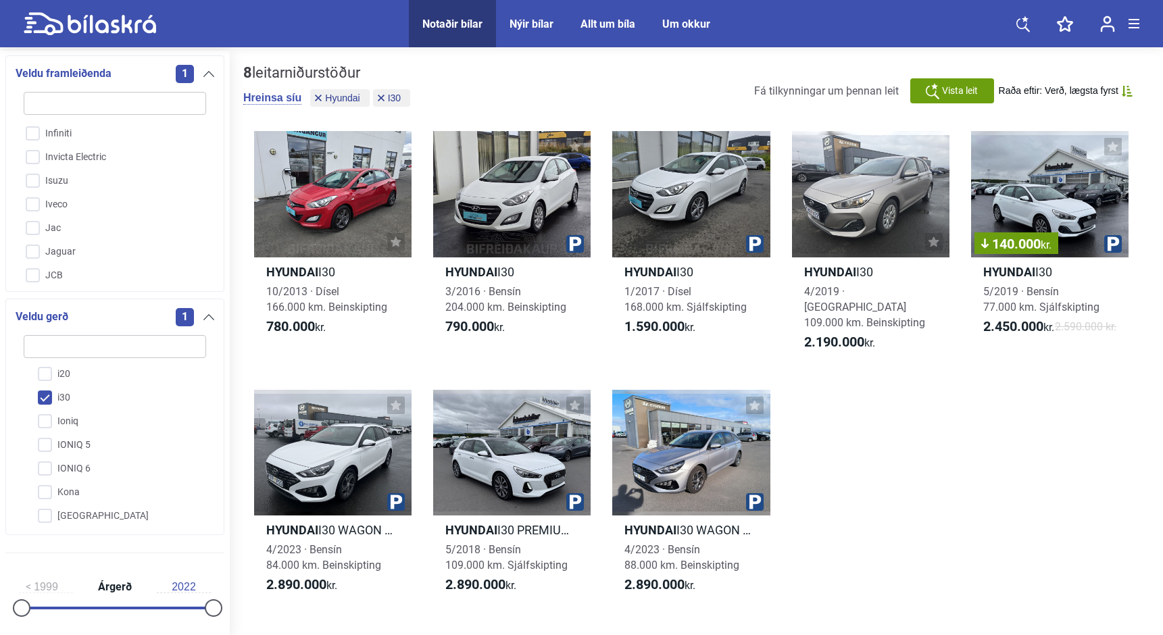
click at [43, 400] on input "i30" at bounding box center [106, 399] width 184 height 24
checkbox input "false"
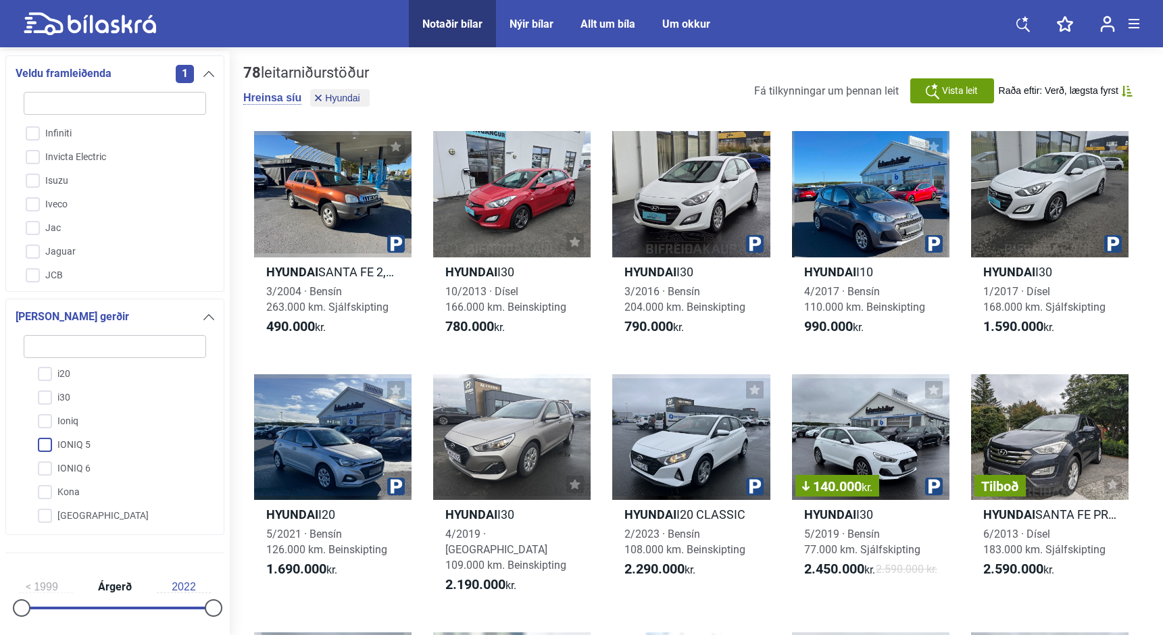
click at [40, 442] on input "IONIQ 5" at bounding box center [106, 446] width 184 height 24
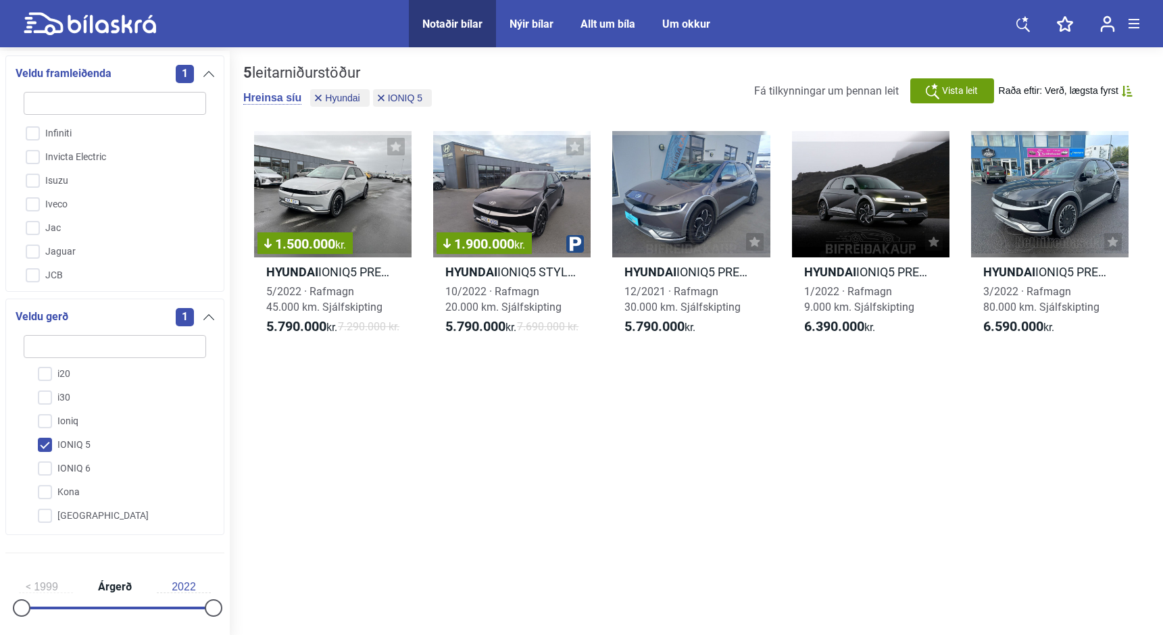
click at [51, 440] on input "IONIQ 5" at bounding box center [106, 446] width 184 height 24
checkbox input "false"
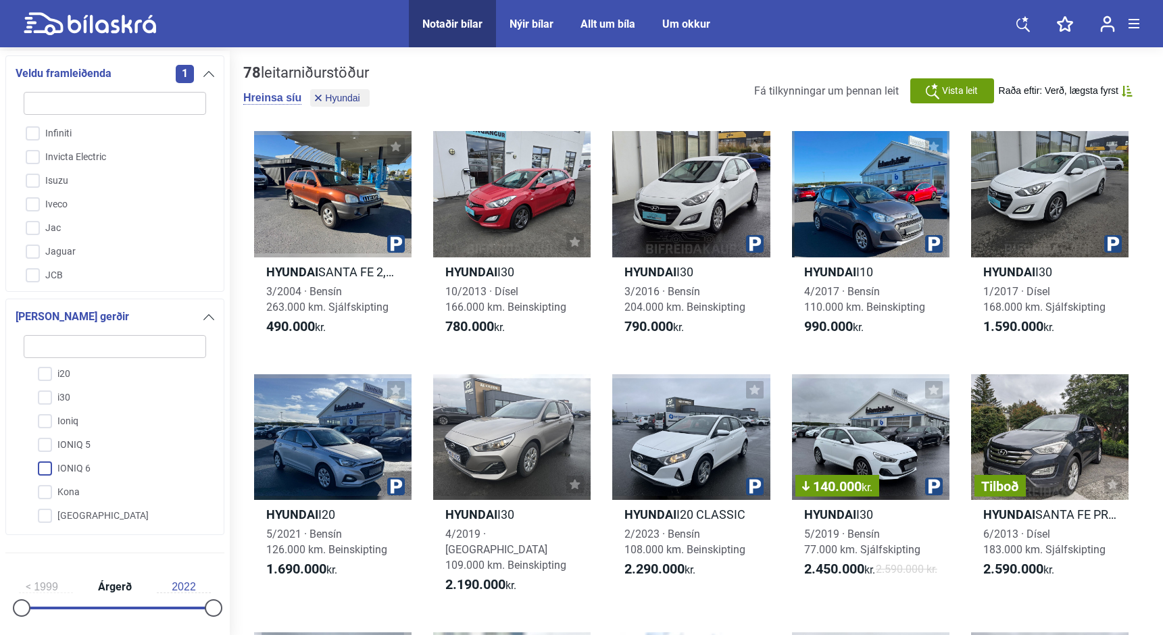
click at [47, 464] on input "IONIQ 6" at bounding box center [106, 470] width 184 height 24
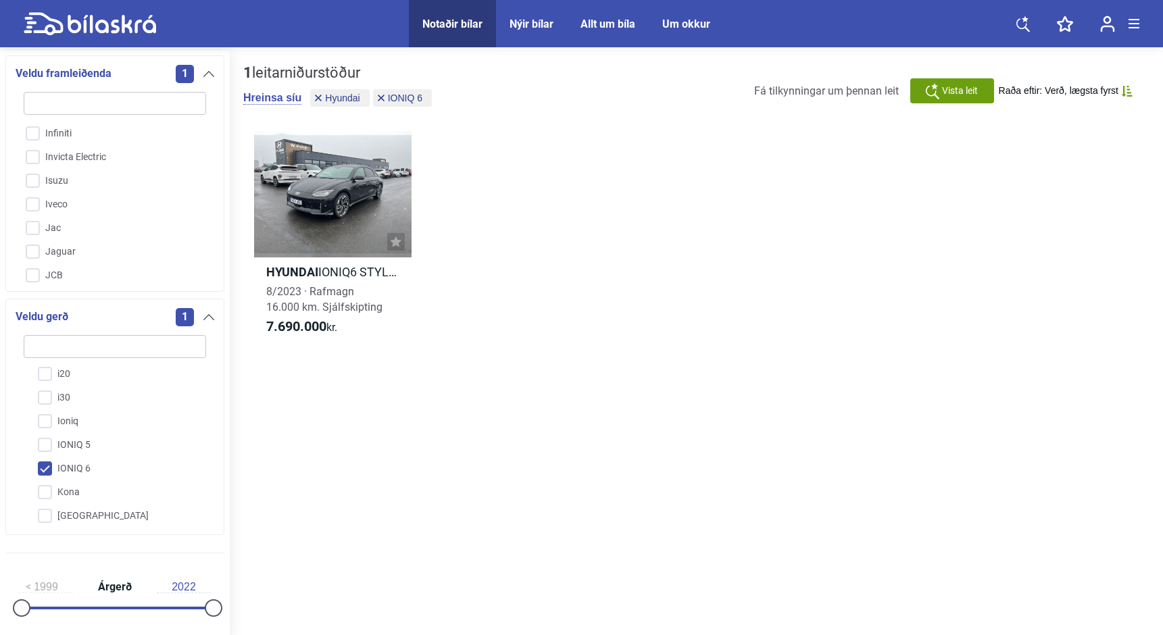
click at [47, 464] on input "IONIQ 6" at bounding box center [106, 470] width 184 height 24
checkbox input "false"
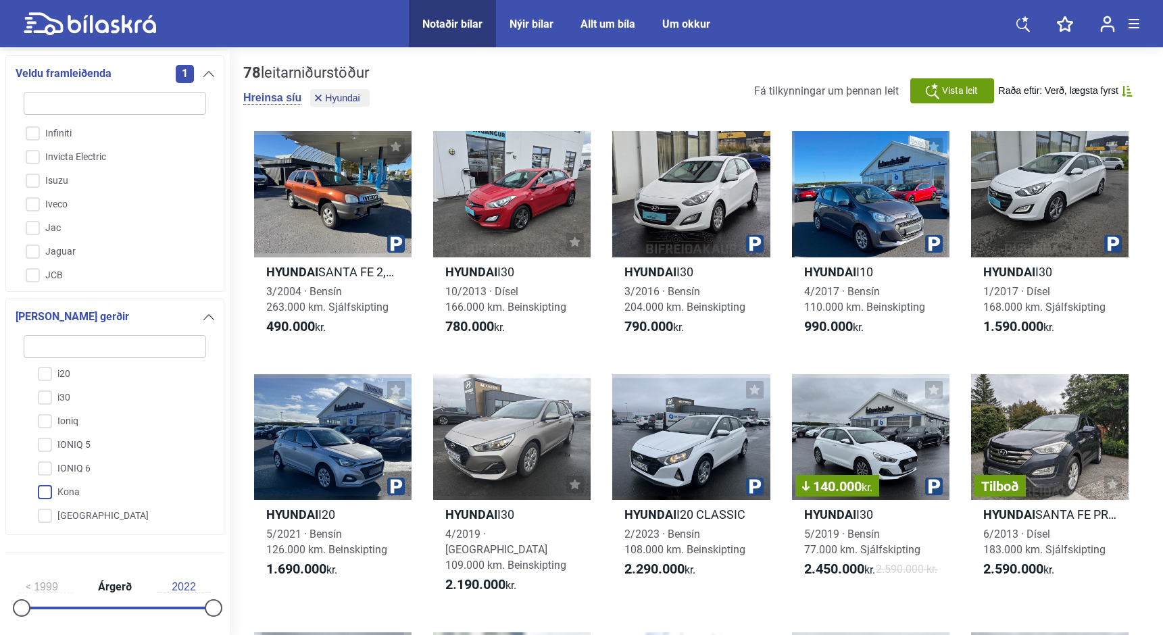
click at [48, 496] on input "Kona" at bounding box center [106, 493] width 184 height 24
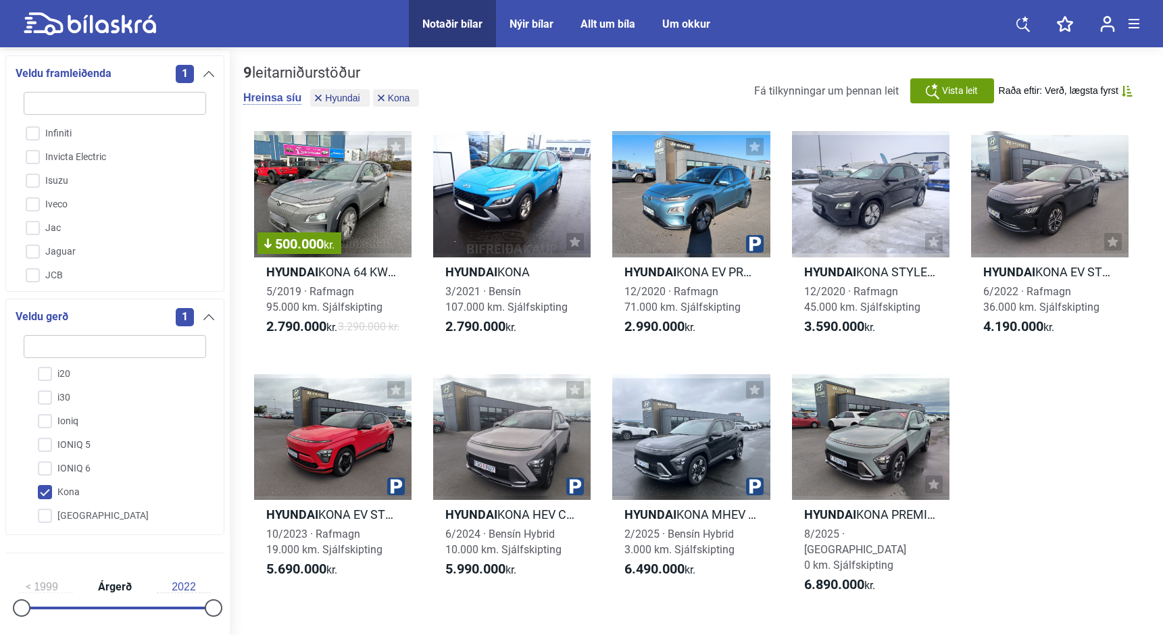
click at [48, 496] on input "Kona" at bounding box center [106, 493] width 184 height 24
checkbox input "false"
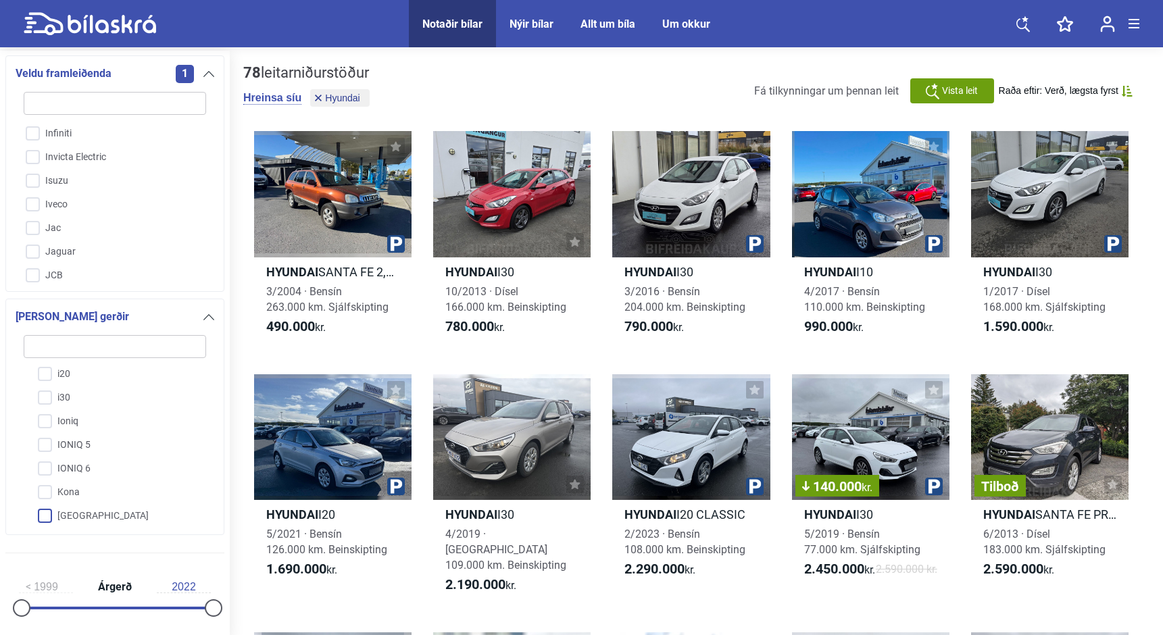
click at [47, 514] on input "[GEOGRAPHIC_DATA]" at bounding box center [106, 517] width 184 height 24
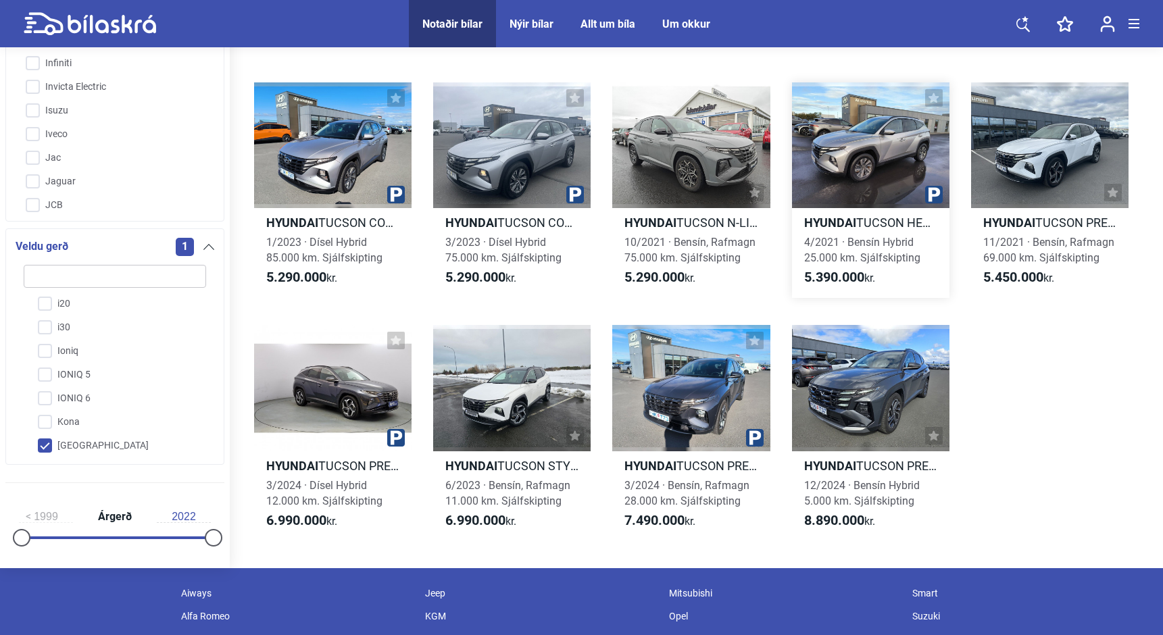
scroll to position [304, 0]
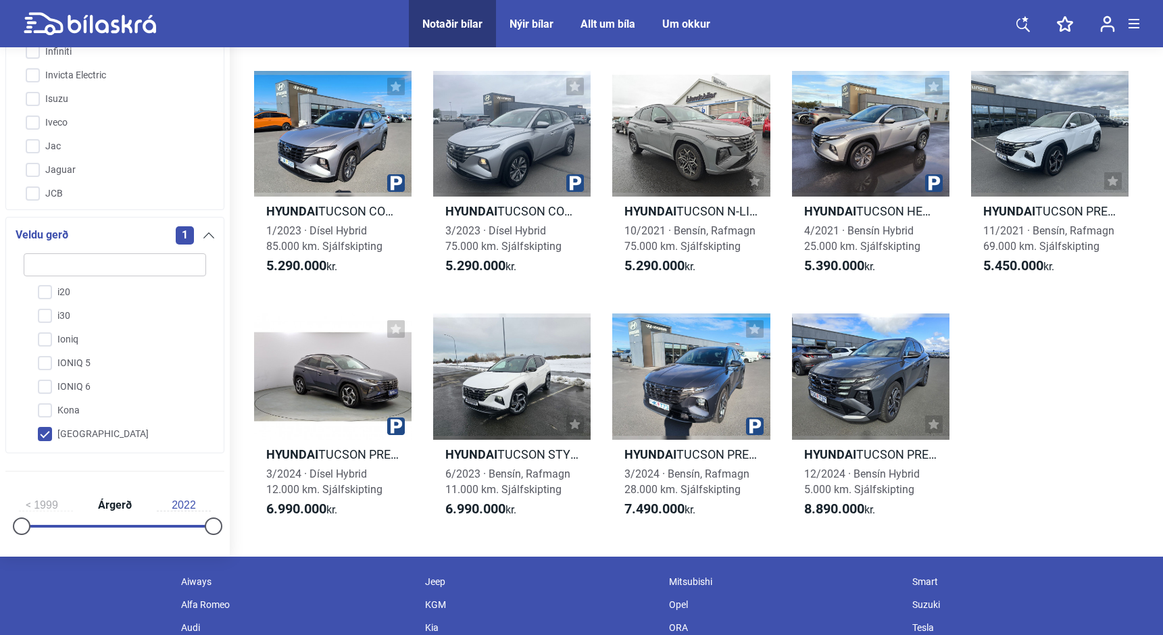
click at [44, 447] on input "[GEOGRAPHIC_DATA]" at bounding box center [106, 435] width 184 height 24
checkbox input "false"
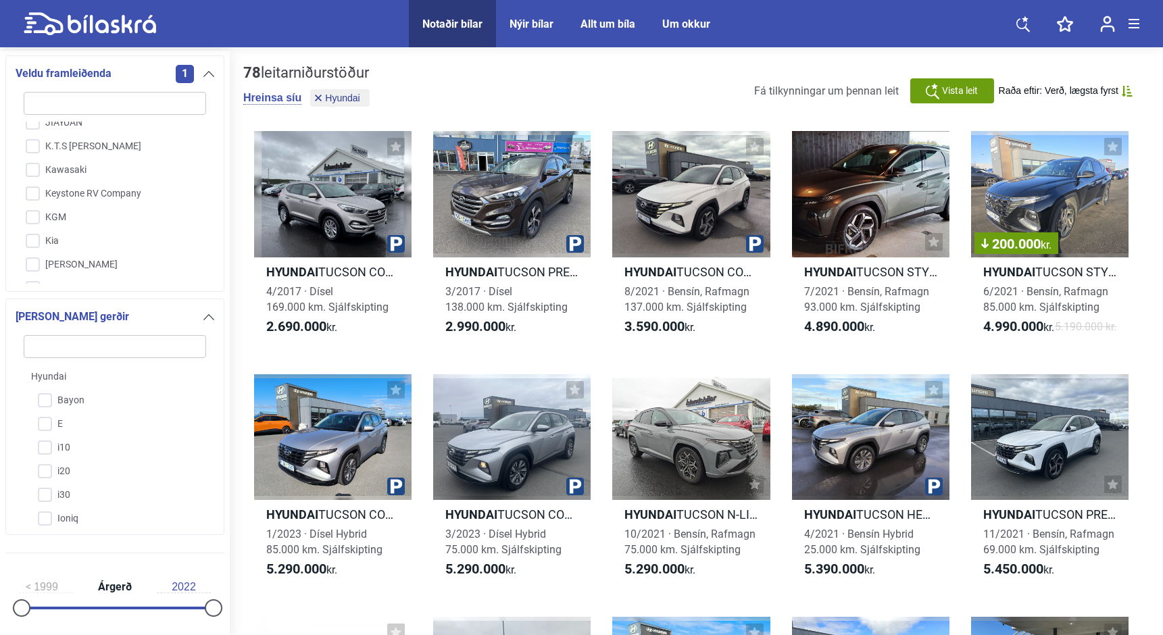
scroll to position [1505, 0]
click at [39, 239] on input "Kia" at bounding box center [106, 238] width 184 height 24
checkbox input "true"
checkbox input "false"
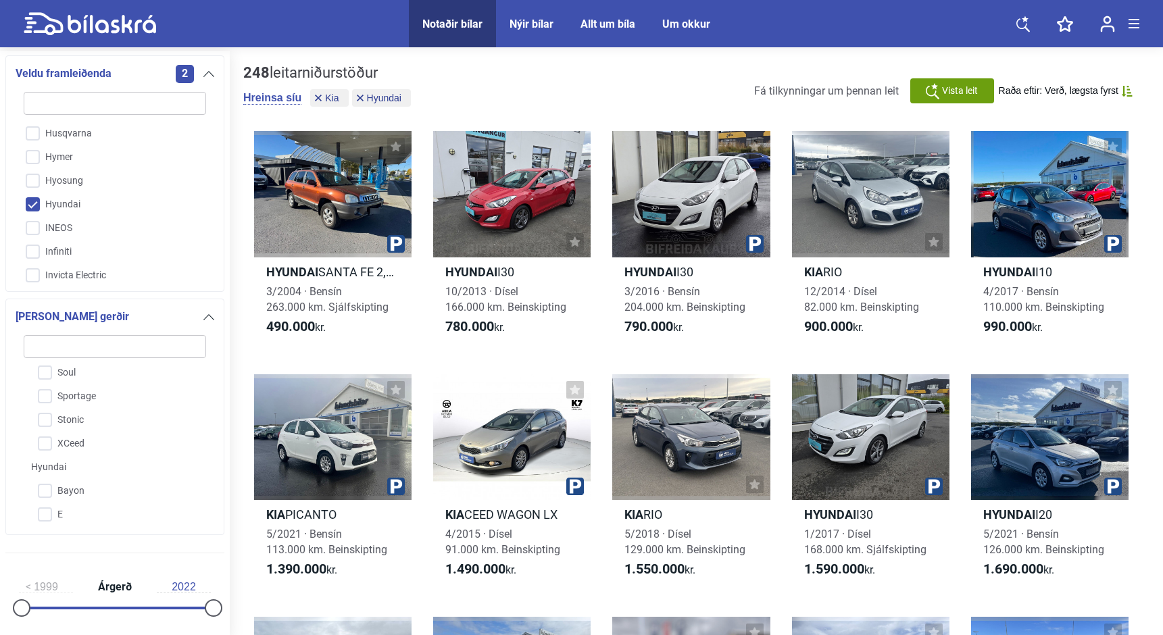
scroll to position [1124, 0]
click at [31, 262] on input "Hyundai" at bounding box center [106, 264] width 184 height 24
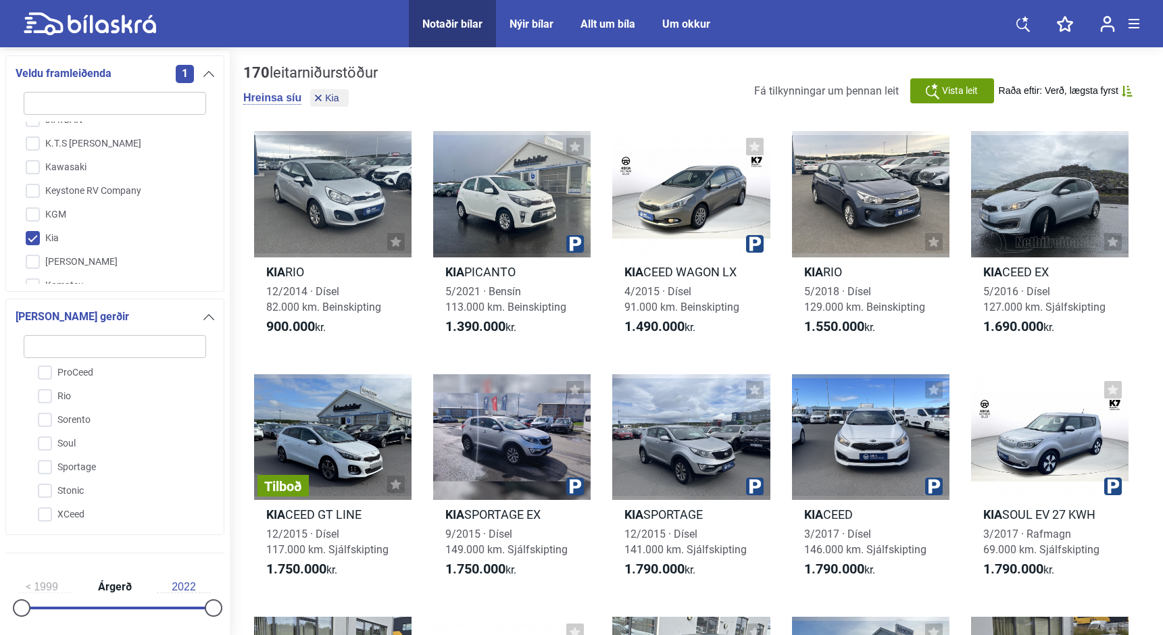
scroll to position [1508, 0]
click at [52, 422] on input "Sorento" at bounding box center [106, 421] width 184 height 24
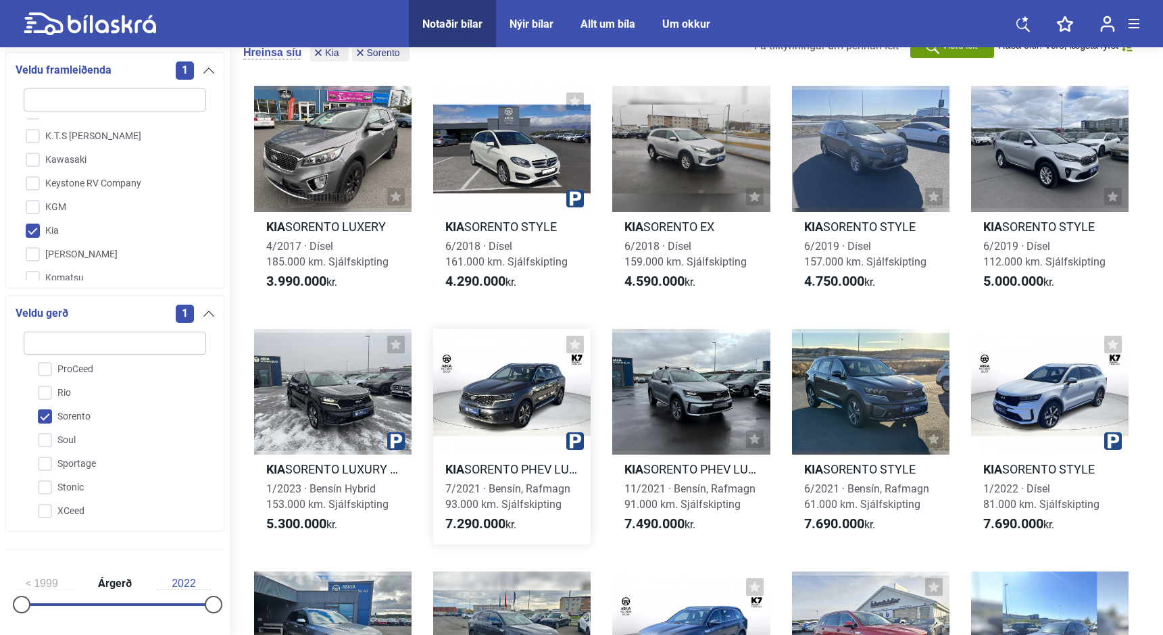
scroll to position [28, 0]
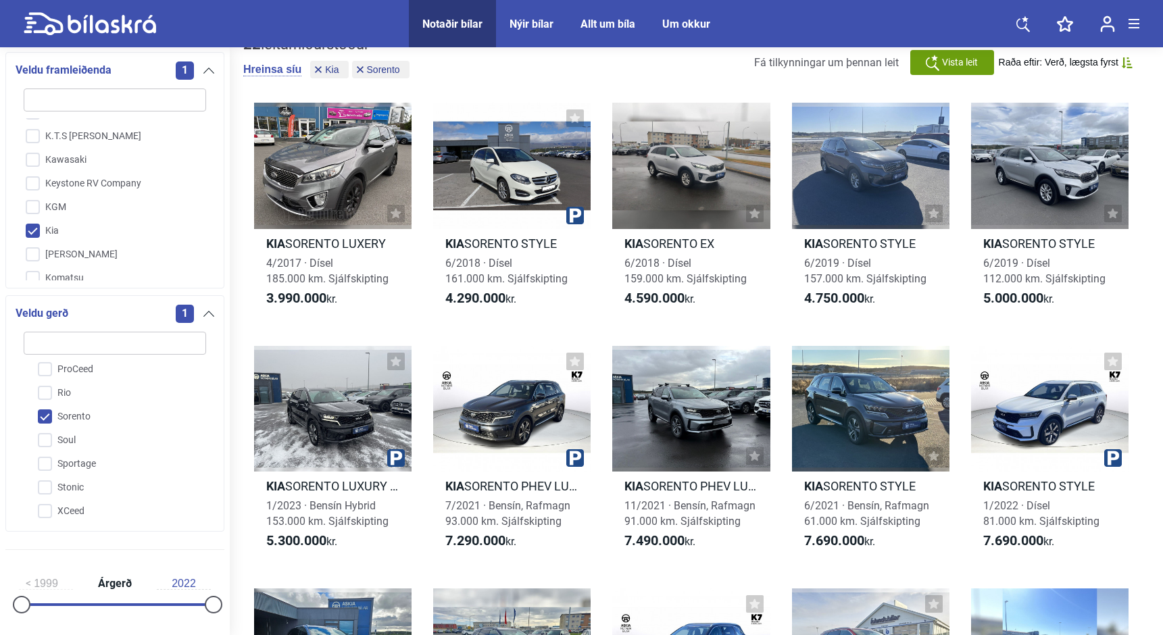
click at [46, 421] on input "Sorento" at bounding box center [106, 418] width 184 height 24
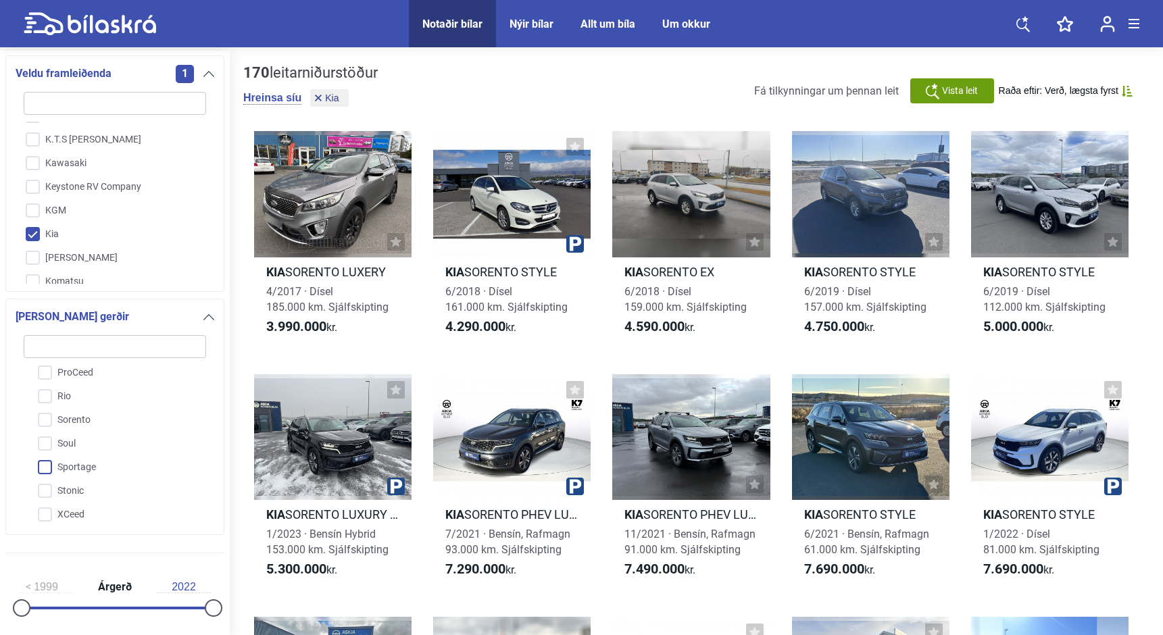
click at [45, 468] on input "Sportage" at bounding box center [106, 468] width 184 height 24
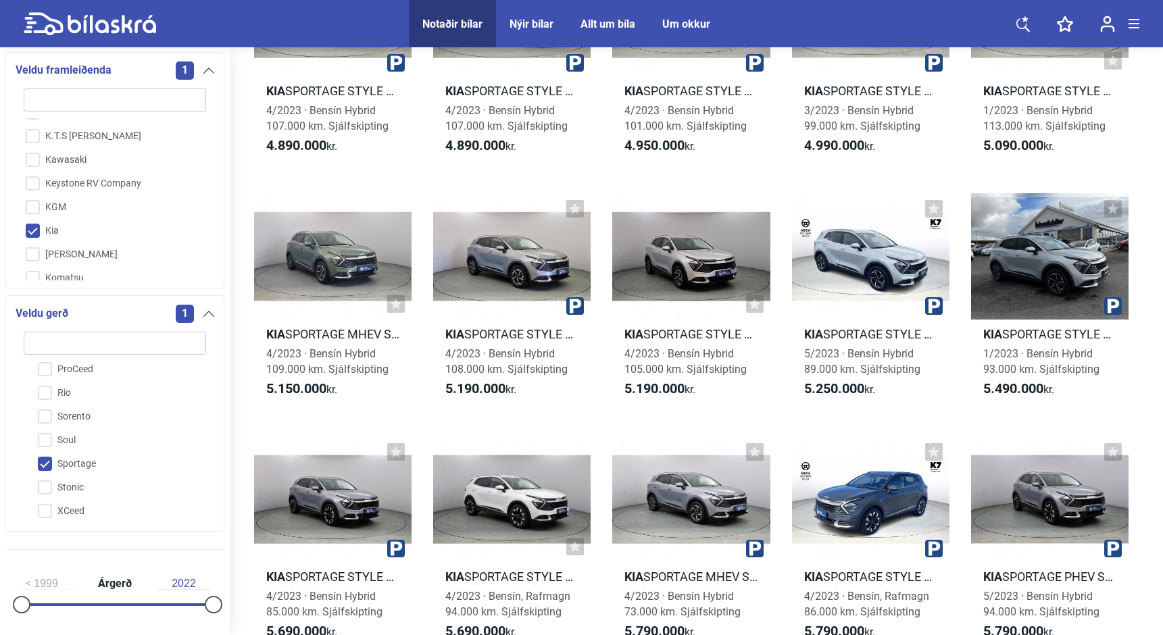
scroll to position [911, 0]
click at [53, 462] on input "Sportage" at bounding box center [106, 465] width 184 height 24
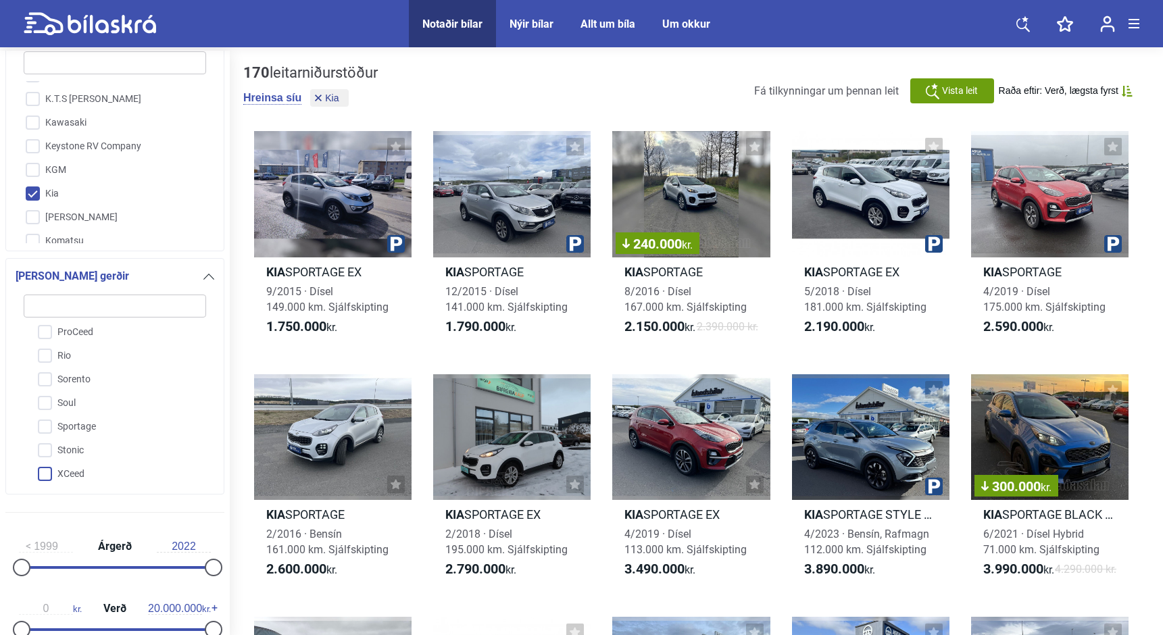
click at [48, 470] on input "XCeed" at bounding box center [106, 475] width 184 height 24
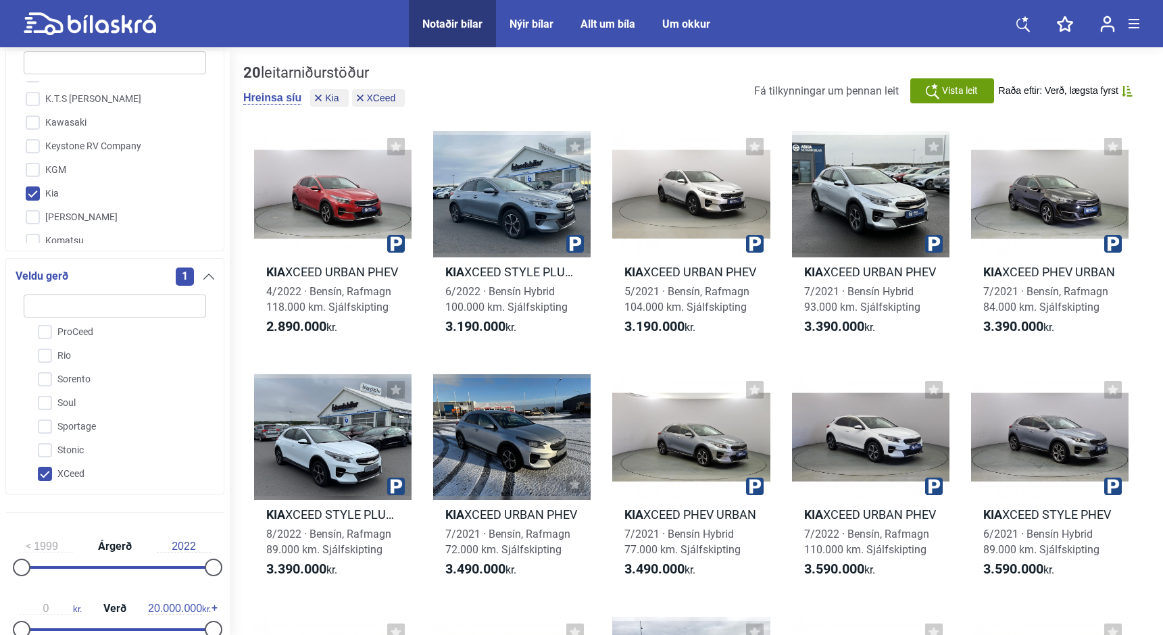
click at [48, 470] on input "XCeed" at bounding box center [106, 475] width 184 height 24
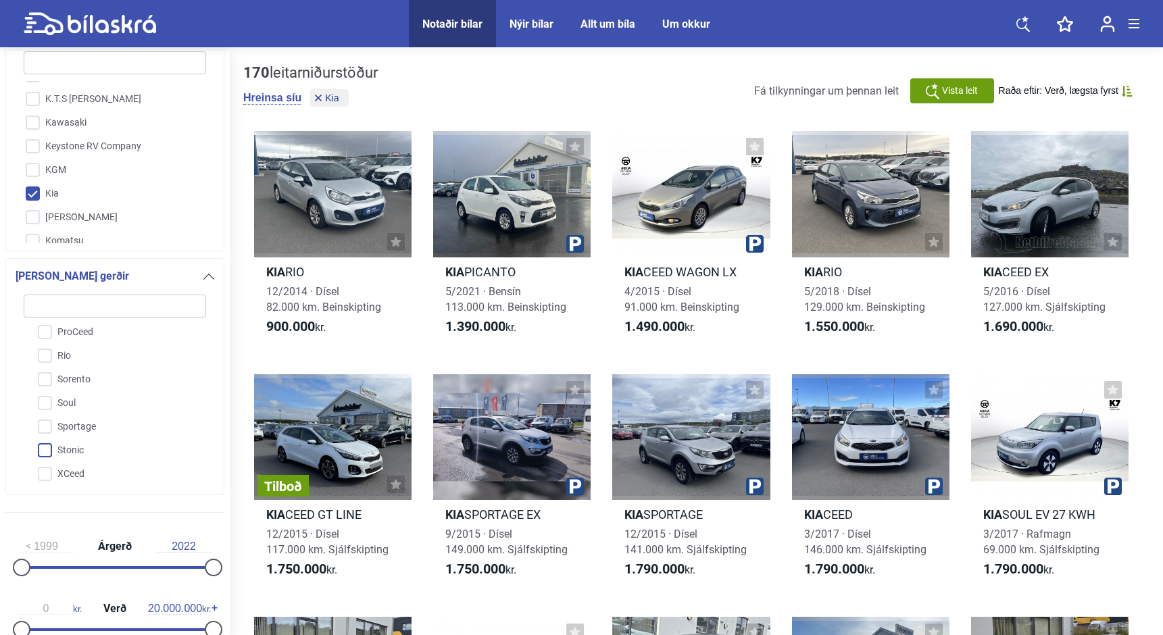
click at [50, 450] on input "Stonic" at bounding box center [106, 451] width 184 height 24
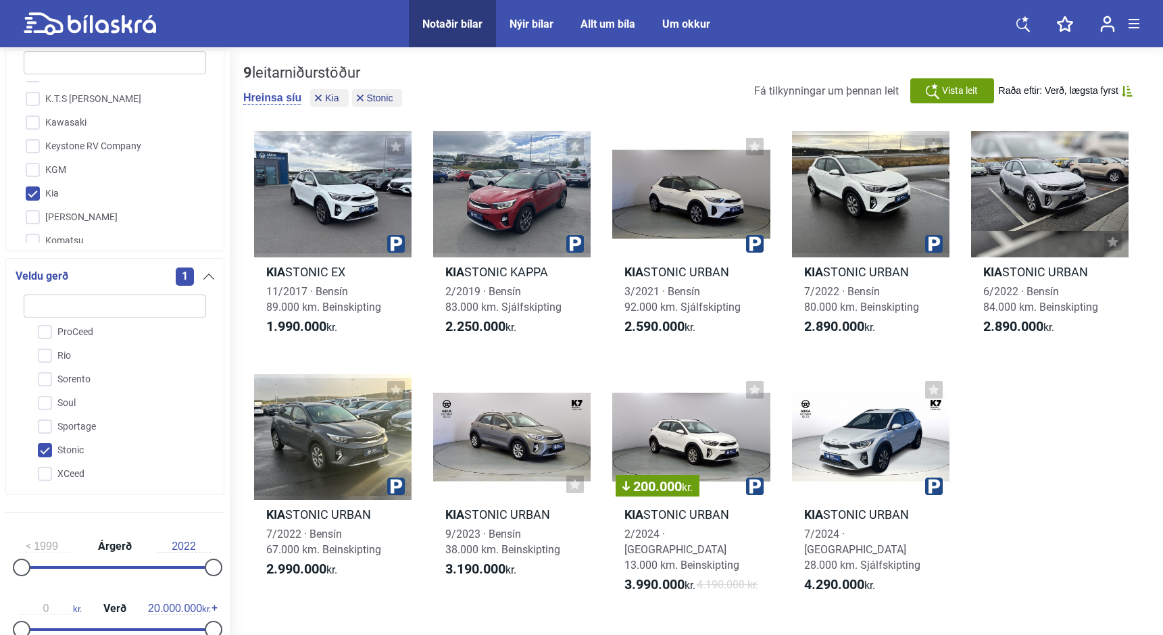
click at [50, 450] on input "Stonic" at bounding box center [106, 451] width 184 height 24
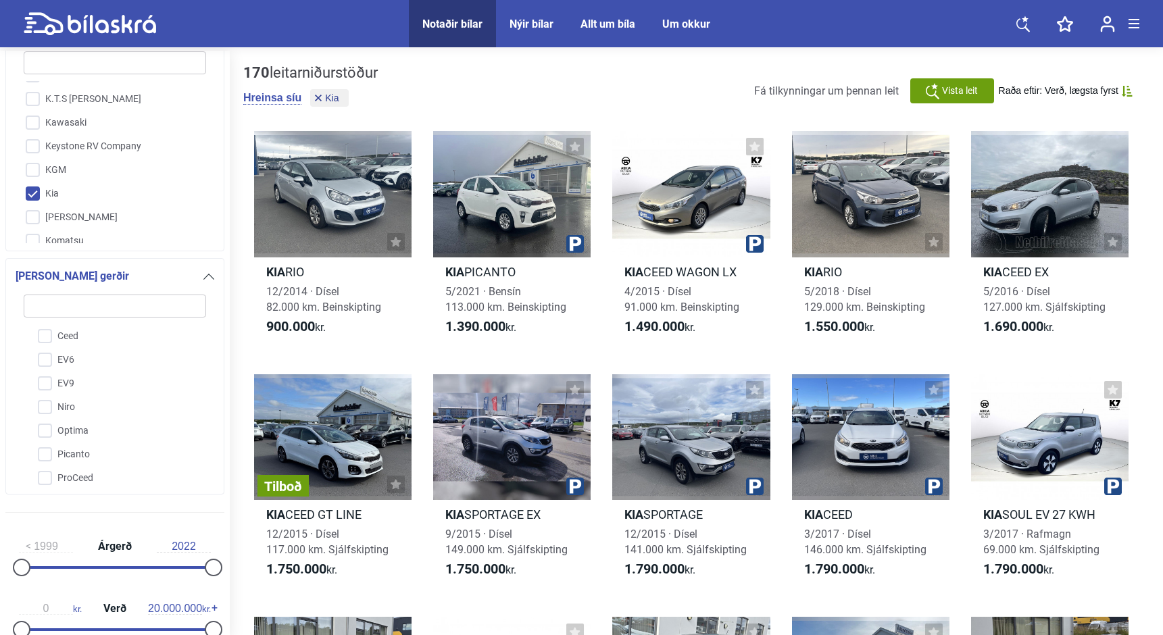
scroll to position [2, 0]
click at [47, 404] on input "EV9" at bounding box center [106, 406] width 184 height 24
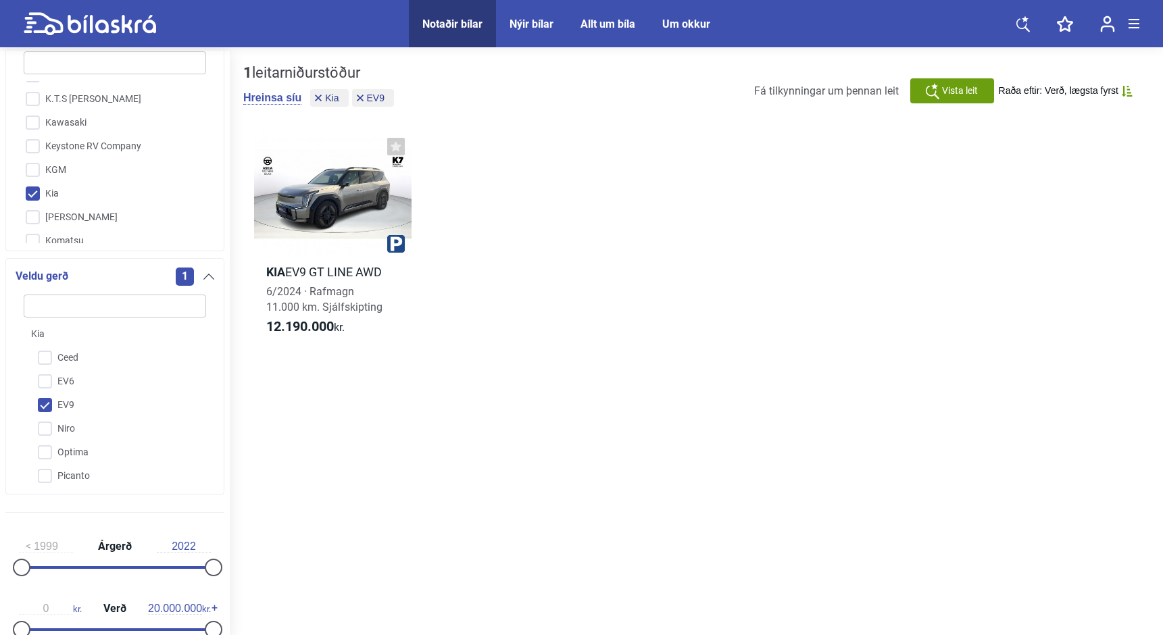
click at [47, 404] on input "EV9" at bounding box center [106, 406] width 184 height 24
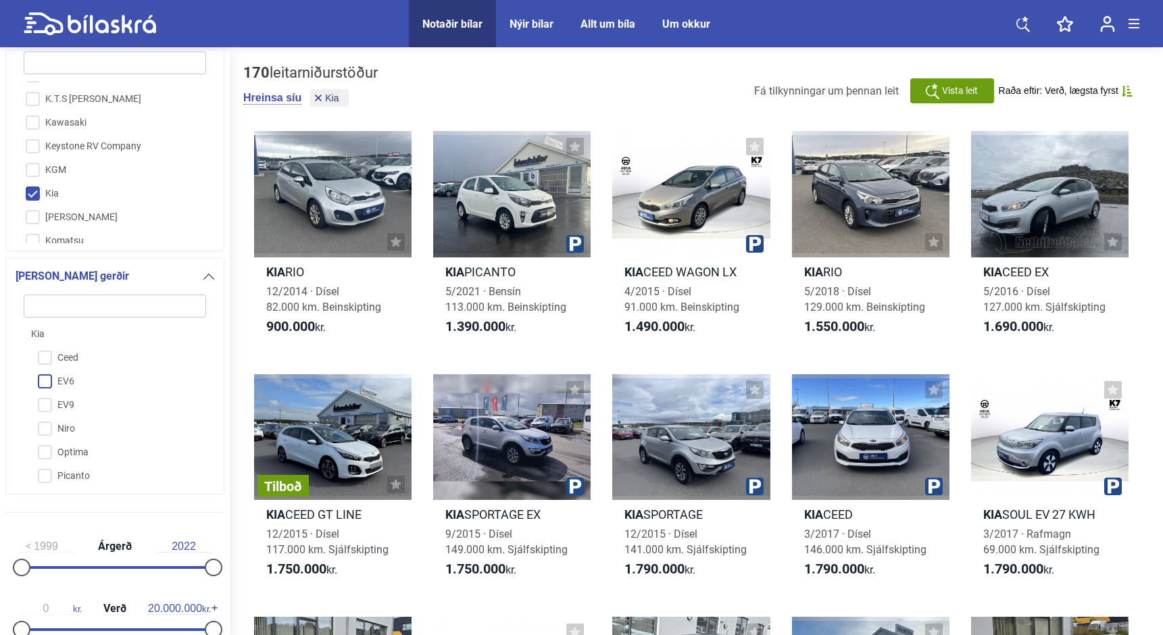
click at [47, 391] on input "EV6" at bounding box center [106, 382] width 184 height 24
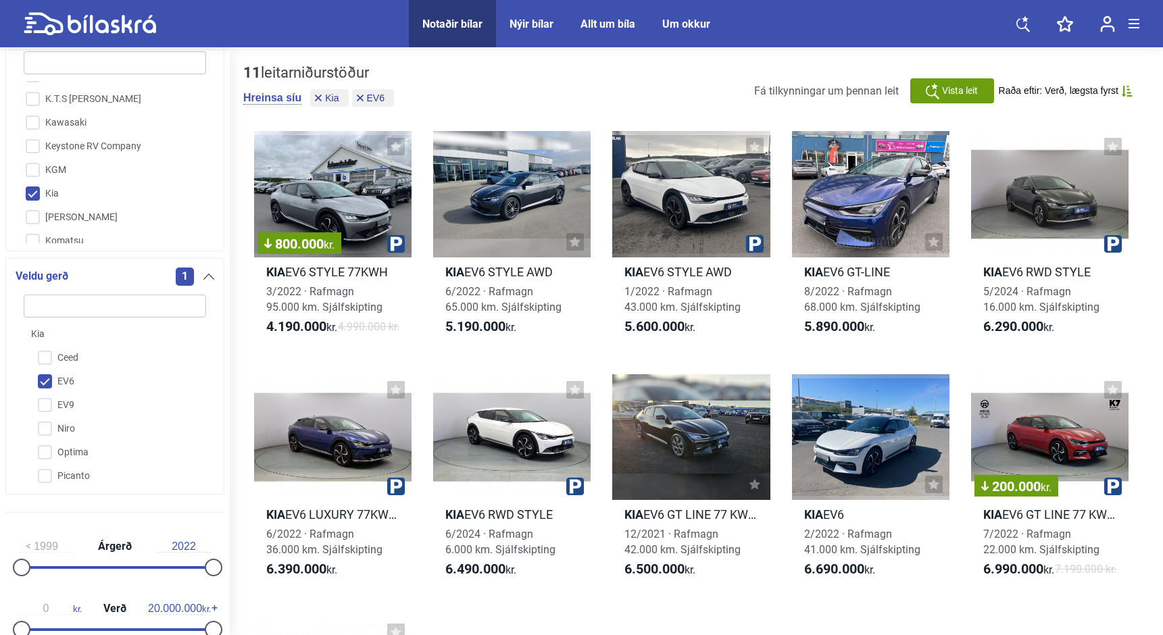
click at [47, 386] on input "EV6" at bounding box center [106, 382] width 184 height 24
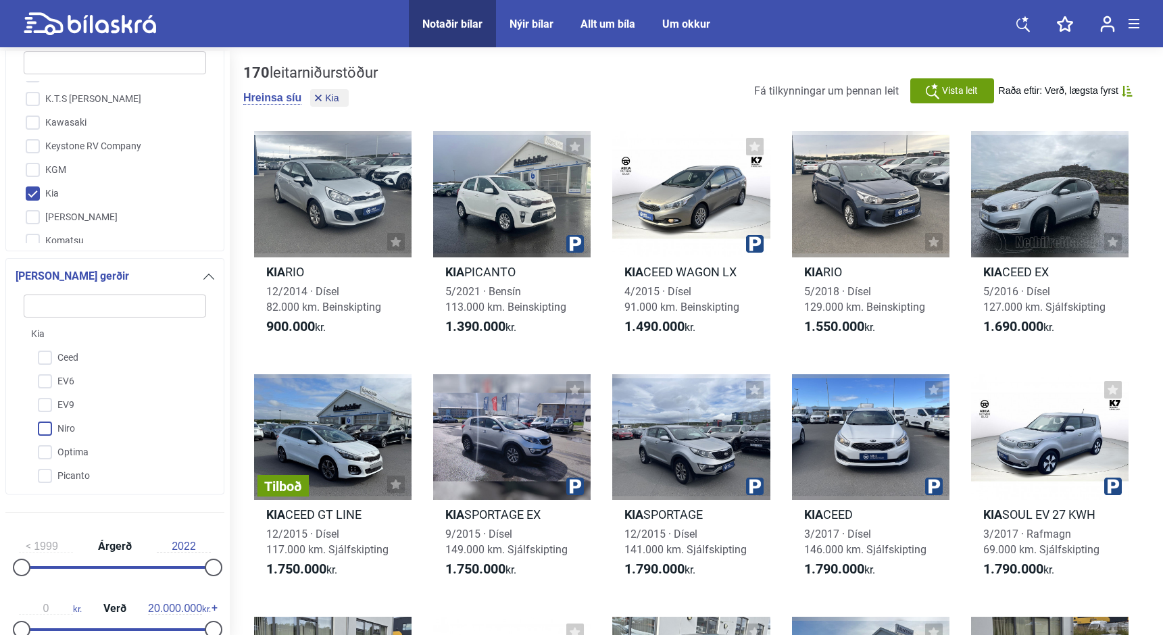
click at [47, 439] on input "Niro" at bounding box center [106, 430] width 184 height 24
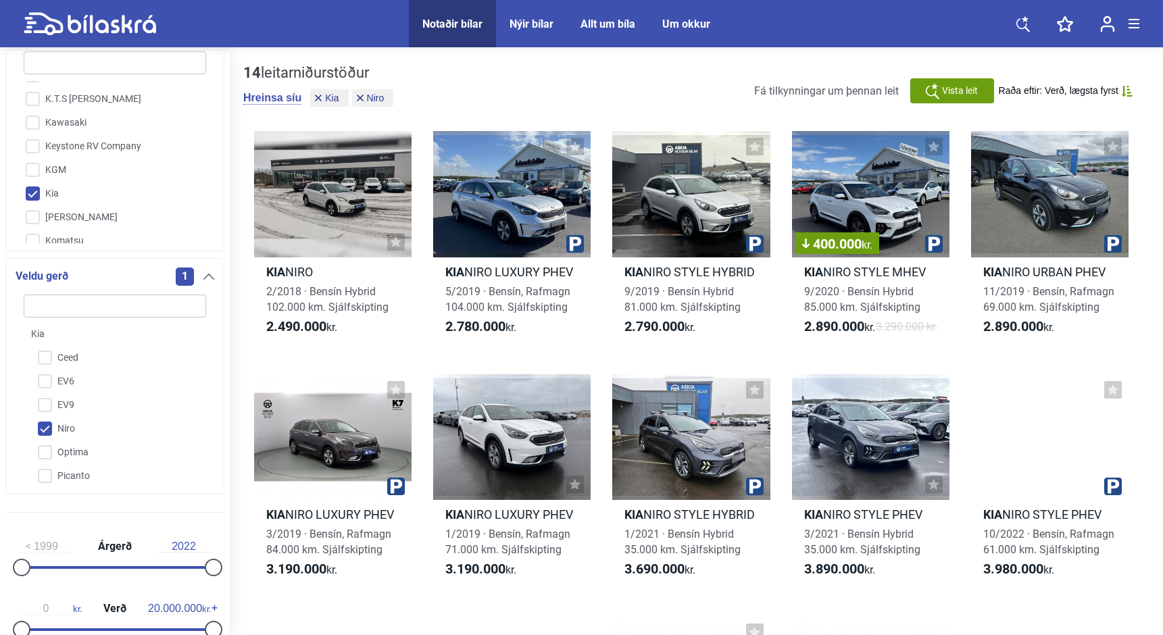
click at [242, 354] on div "14 leitarniðurstöður [PERSON_NAME] síu Kia Niro Fá tilkynningar um þennan leit …" at bounding box center [697, 456] width 934 height 810
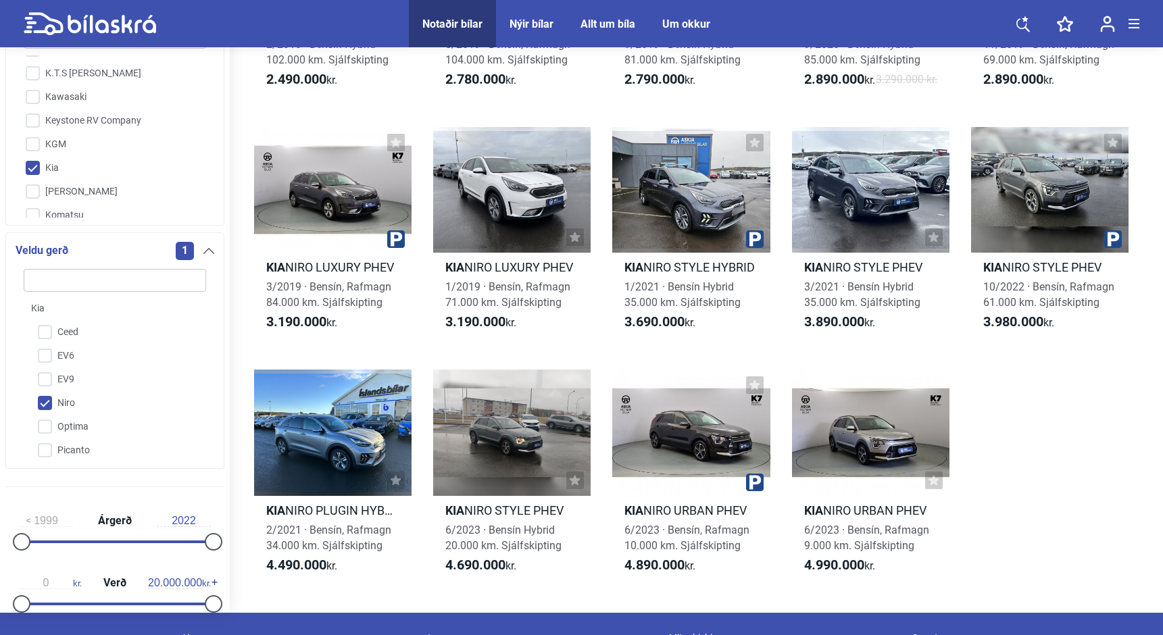
scroll to position [268, 0]
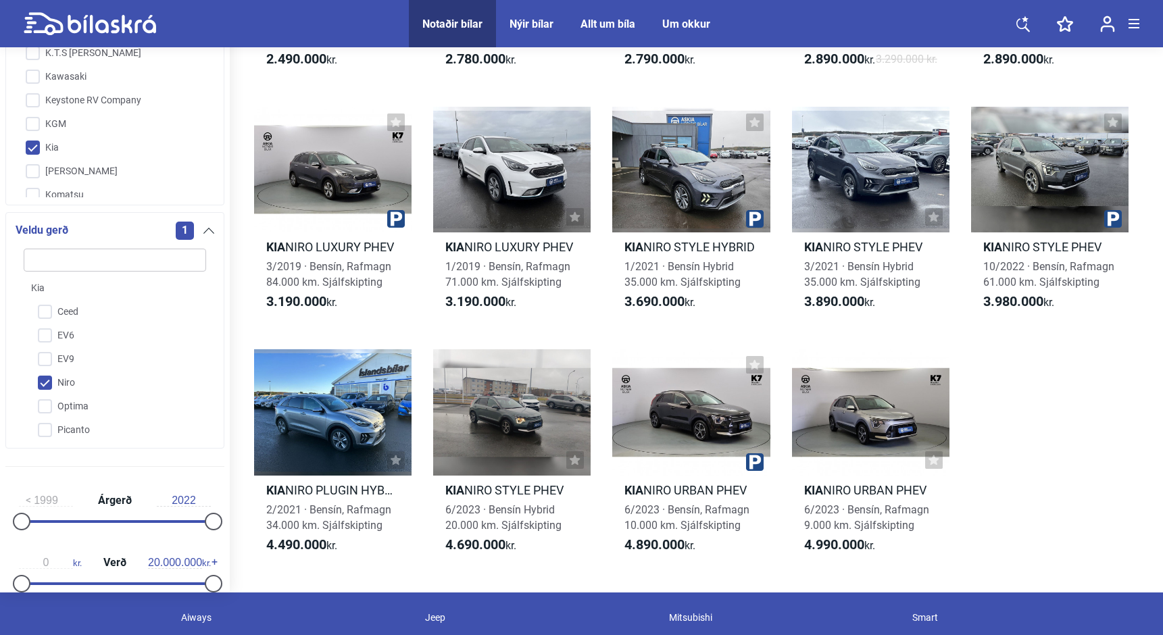
click at [46, 395] on input "Niro" at bounding box center [106, 384] width 184 height 24
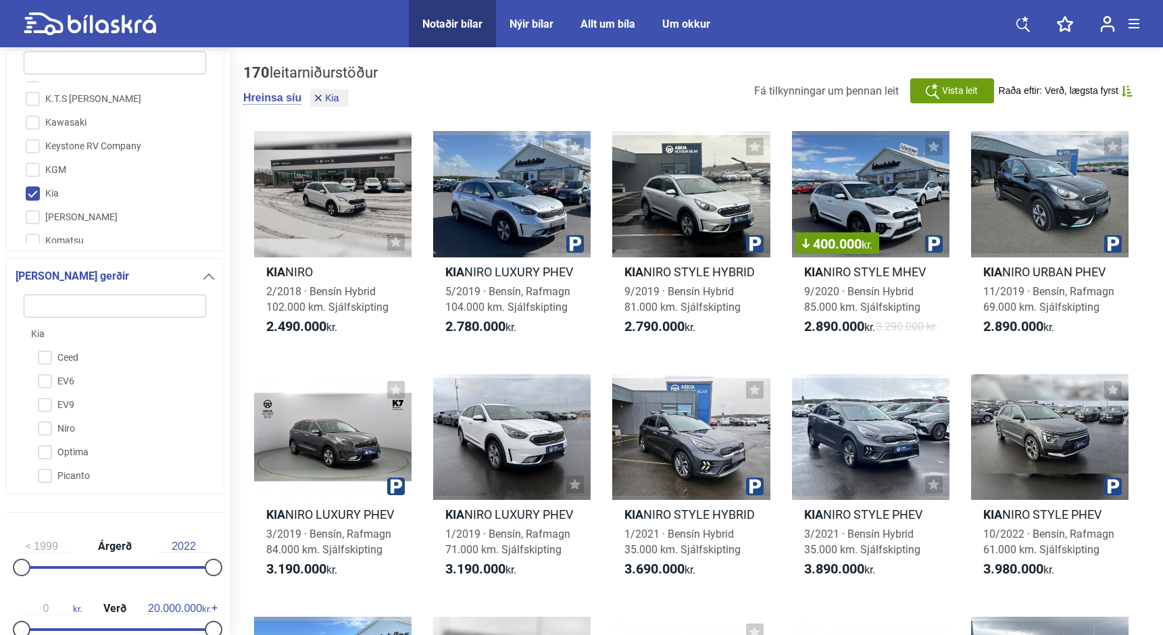
click at [35, 198] on input "Kia" at bounding box center [106, 195] width 184 height 24
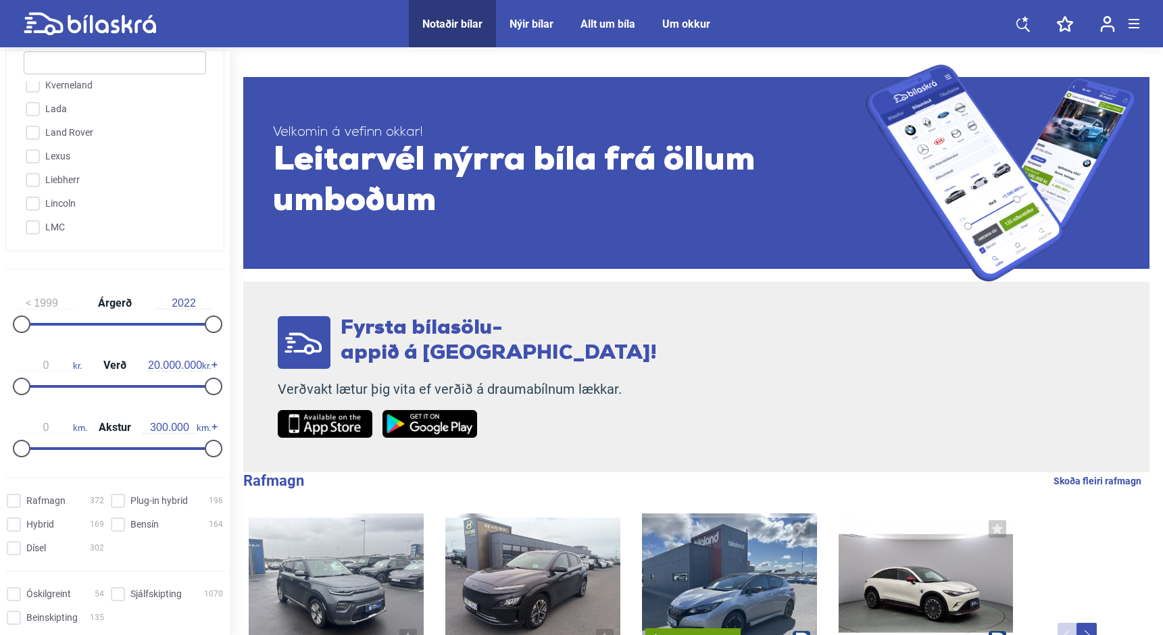
scroll to position [1760, 0]
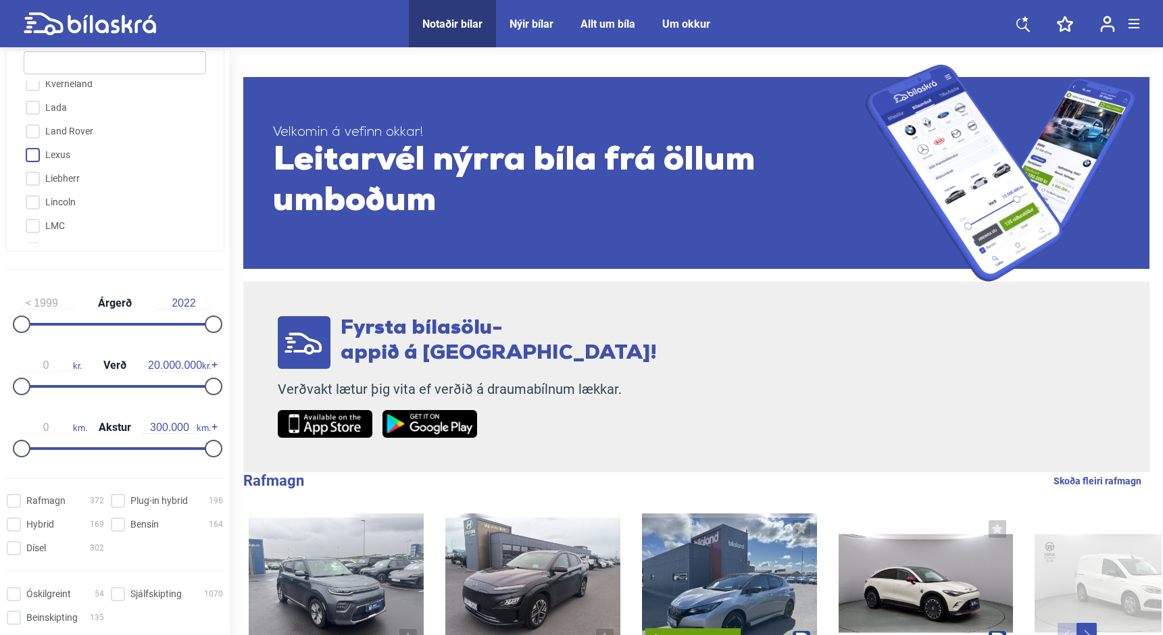
click at [33, 160] on input "Lexus" at bounding box center [106, 156] width 184 height 24
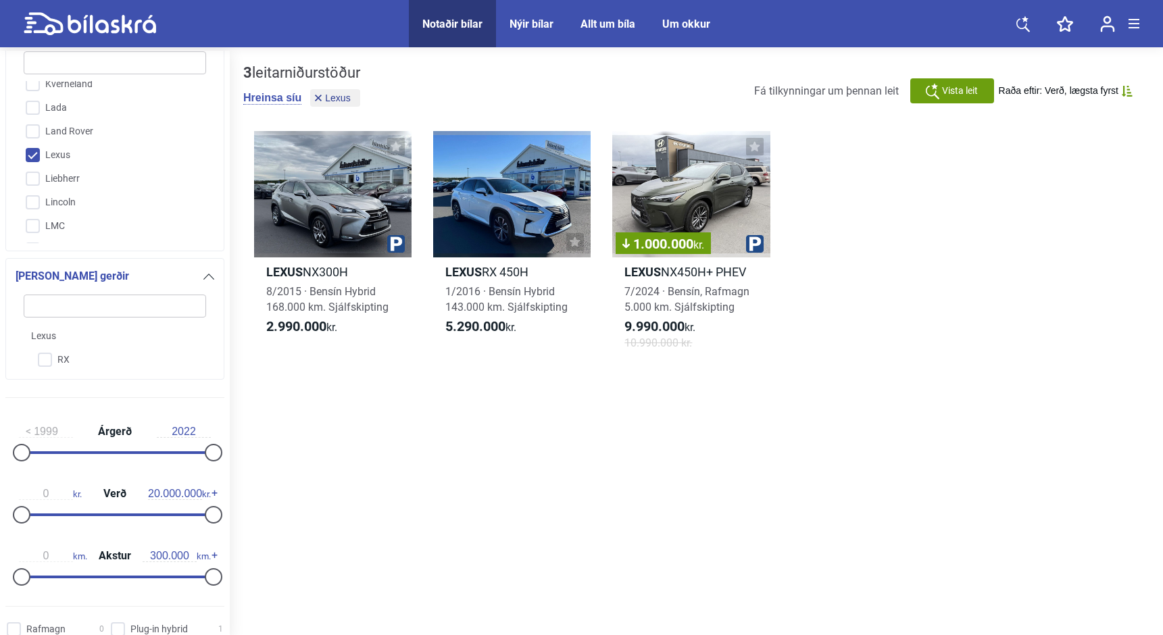
click at [34, 156] on input "Lexus" at bounding box center [106, 156] width 184 height 24
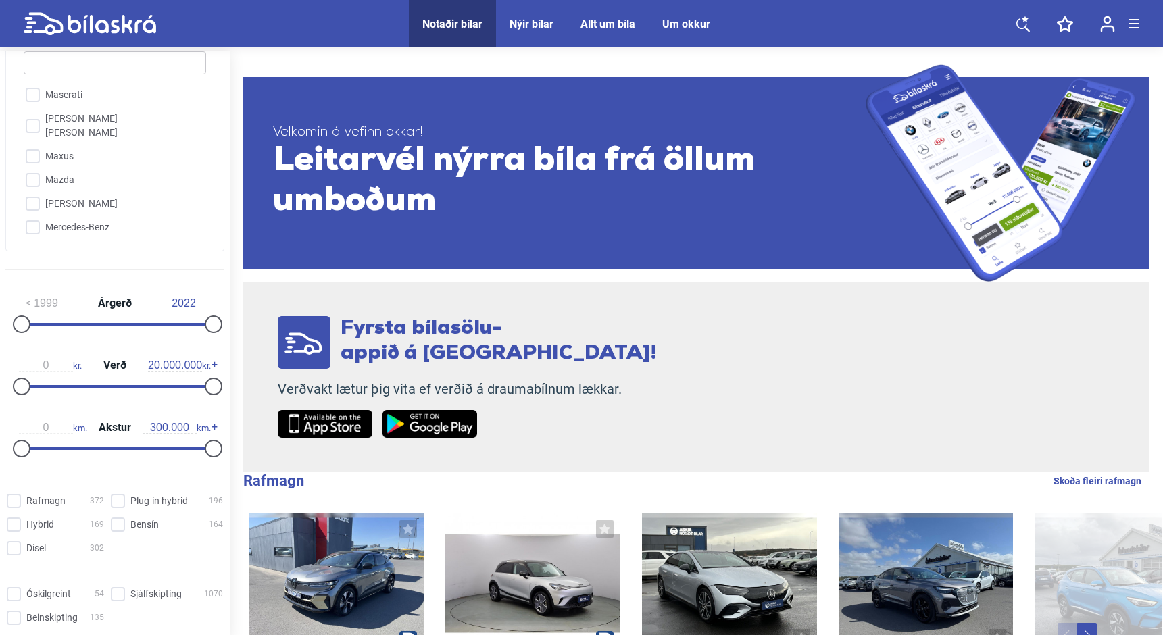
scroll to position [2013, 0]
click at [35, 141] on input "Maxus" at bounding box center [106, 153] width 184 height 24
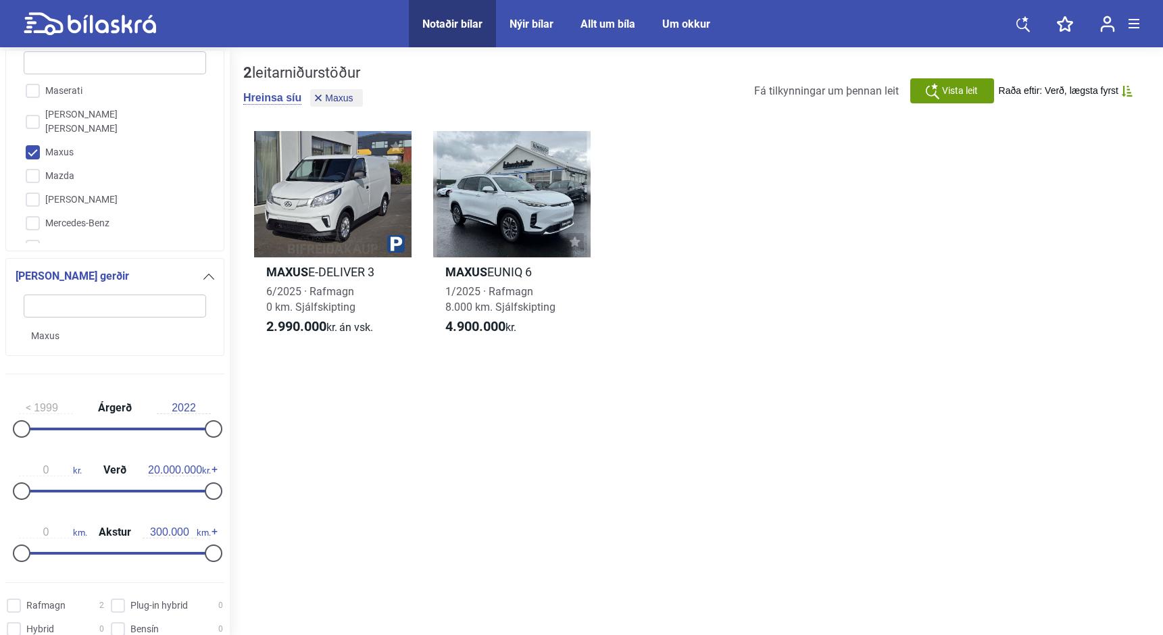
click at [35, 141] on input "Maxus" at bounding box center [106, 153] width 184 height 24
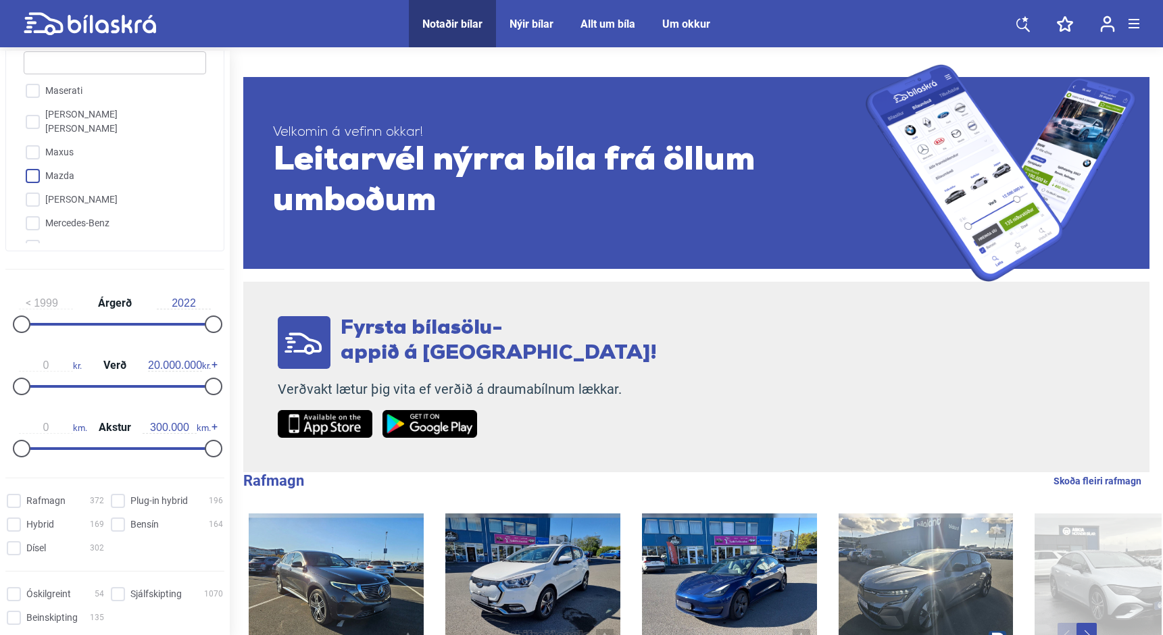
click at [35, 165] on input "Mazda" at bounding box center [106, 177] width 184 height 24
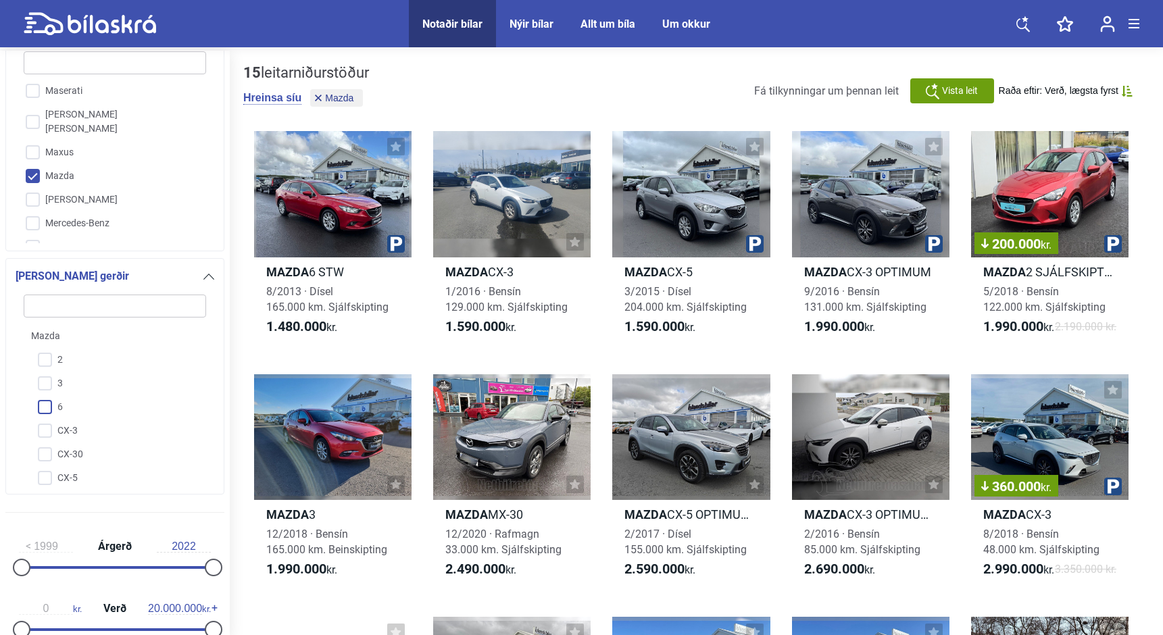
scroll to position [28, 0]
click at [51, 423] on input "CX-30" at bounding box center [106, 428] width 184 height 24
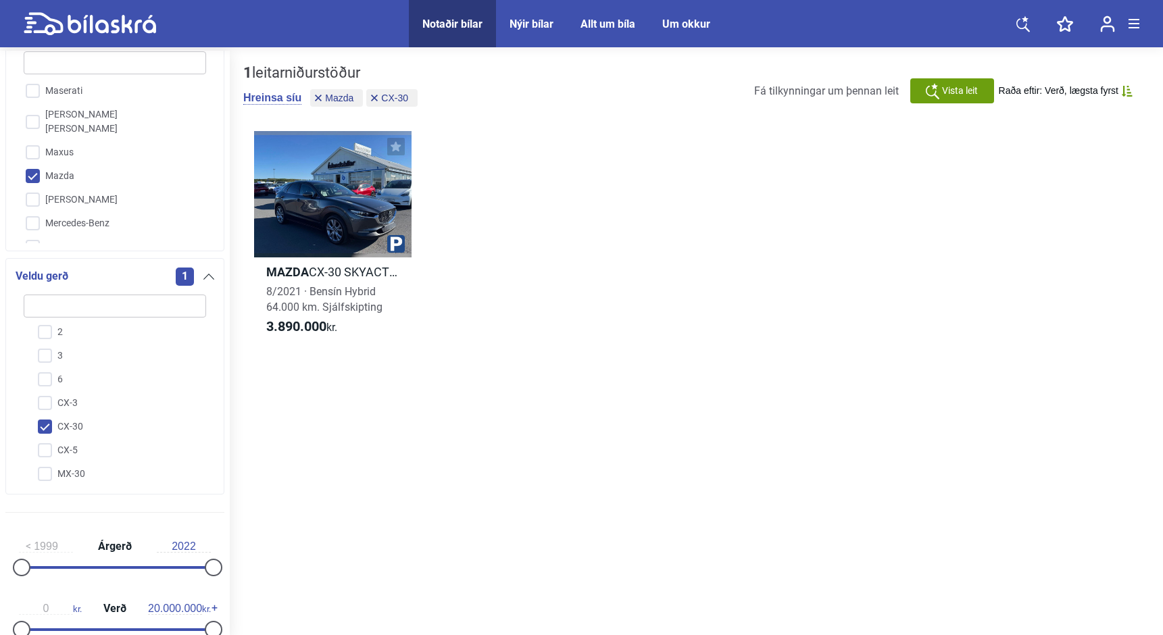
click at [45, 424] on input "CX-30" at bounding box center [106, 428] width 184 height 24
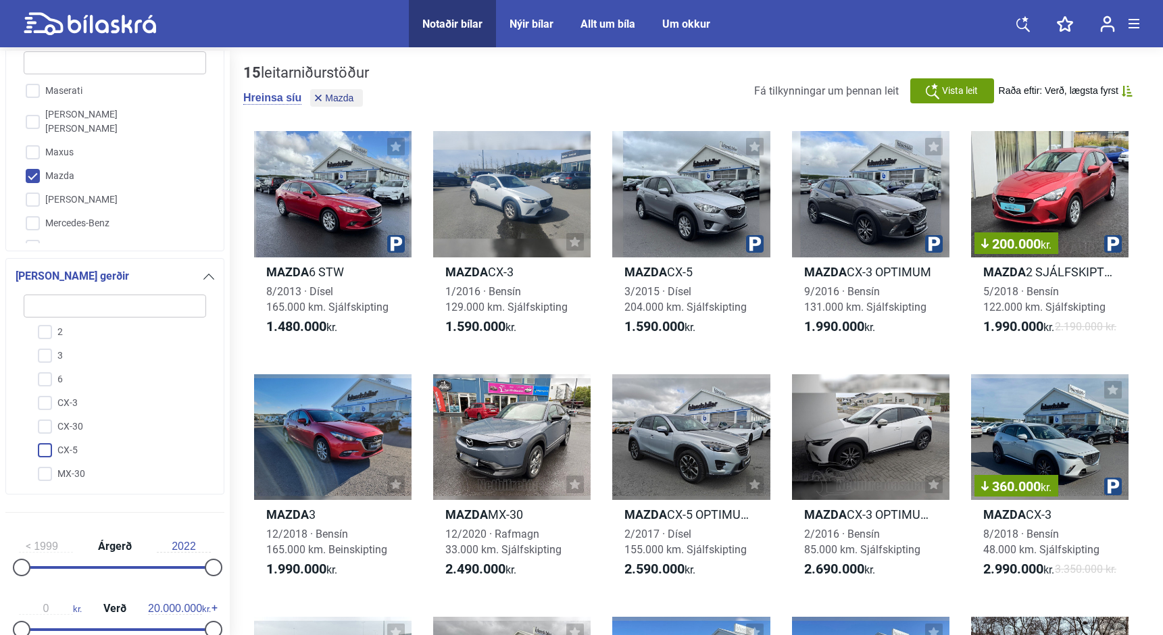
click at [46, 446] on input "CX-5" at bounding box center [106, 451] width 184 height 24
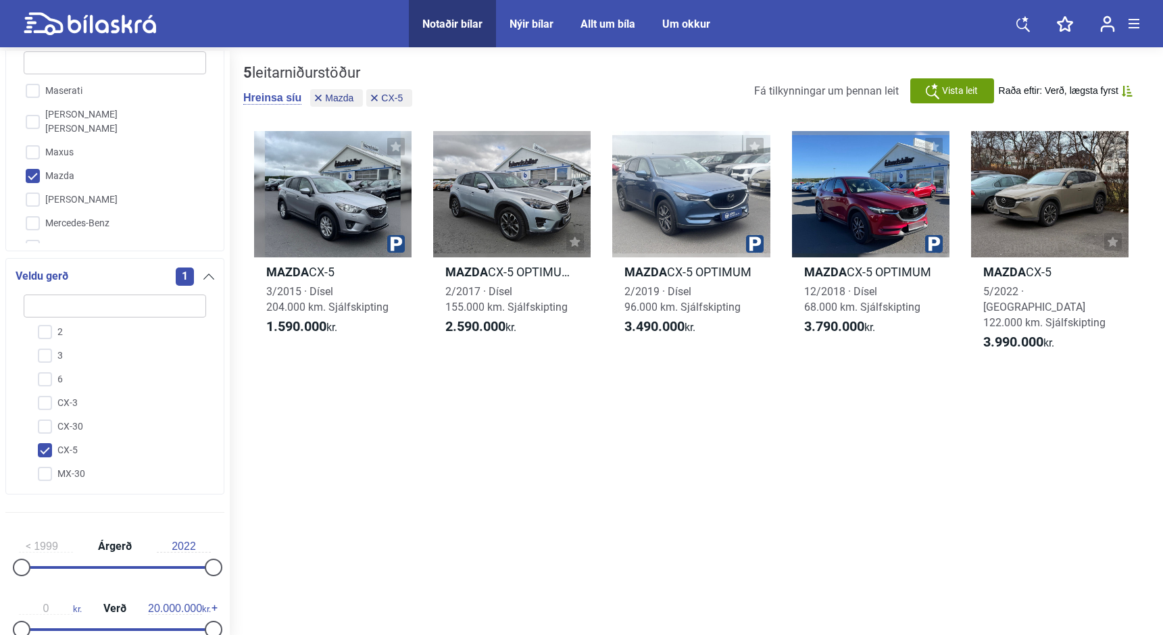
click at [46, 446] on input "CX-5" at bounding box center [106, 451] width 184 height 24
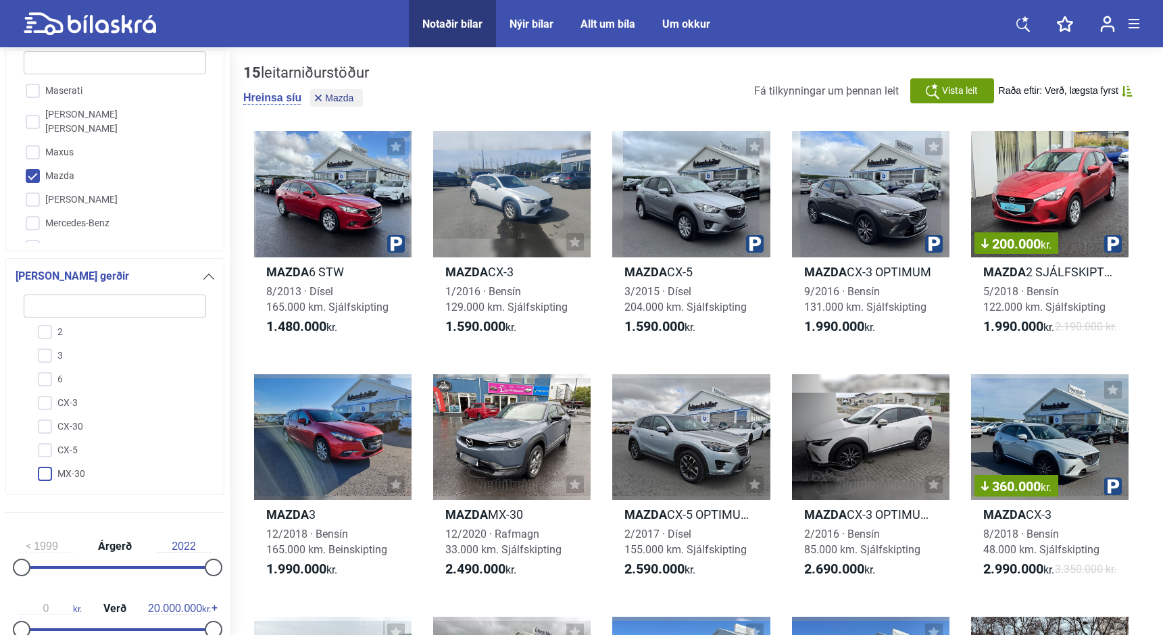
click at [49, 478] on input "MX-30" at bounding box center [106, 475] width 184 height 24
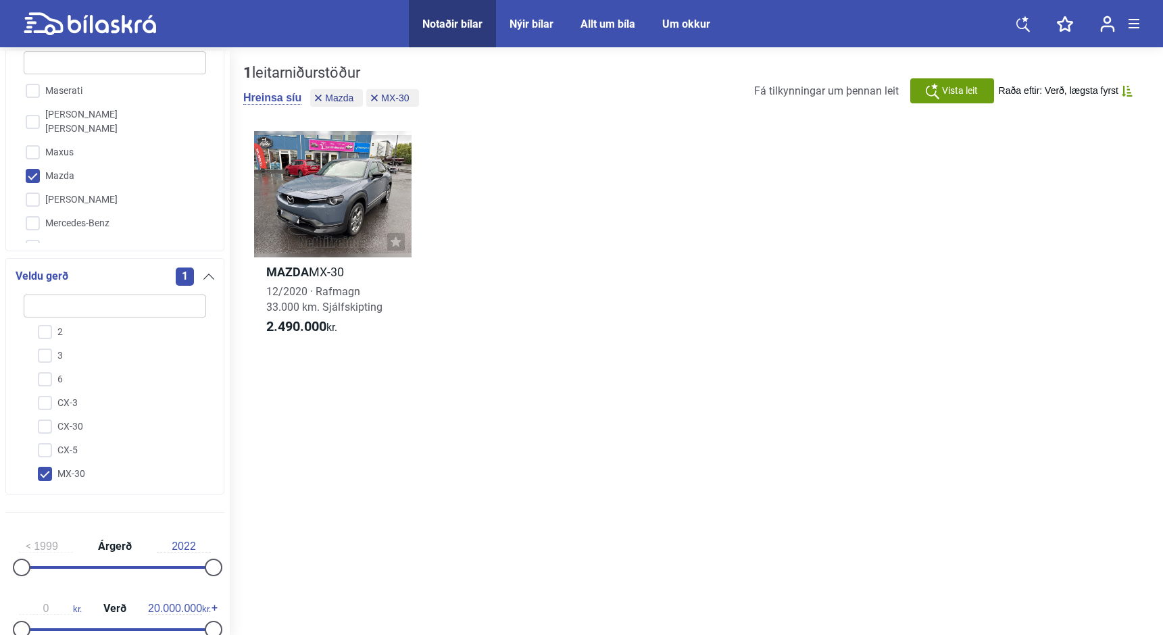
click at [49, 478] on input "MX-30" at bounding box center [106, 475] width 184 height 24
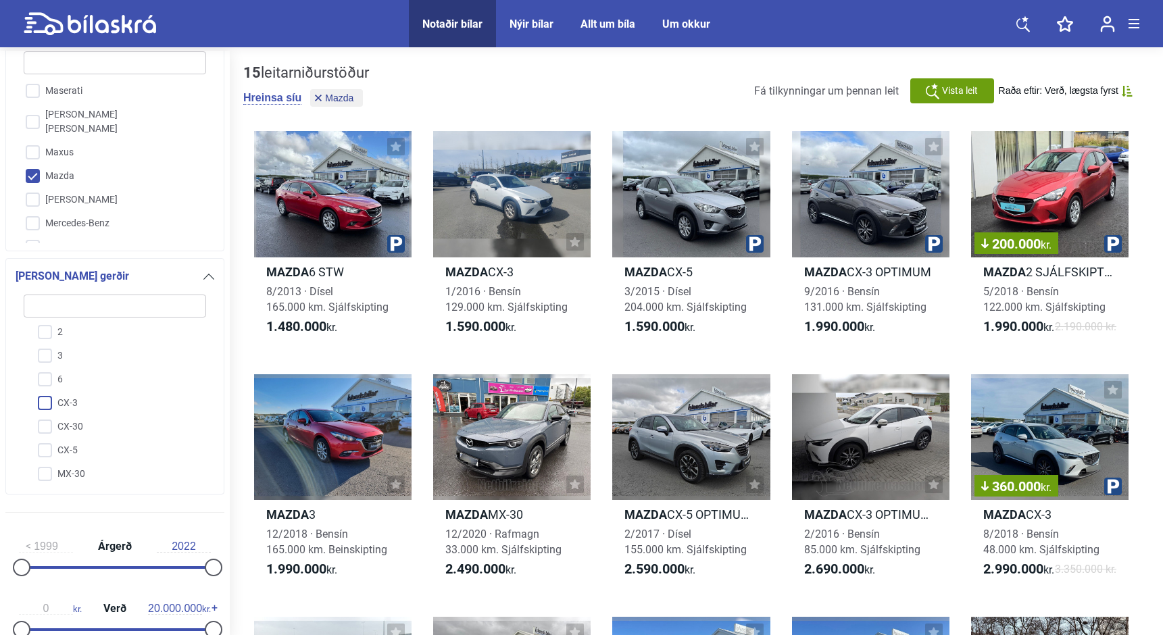
click at [45, 404] on input "CX-3" at bounding box center [106, 404] width 184 height 24
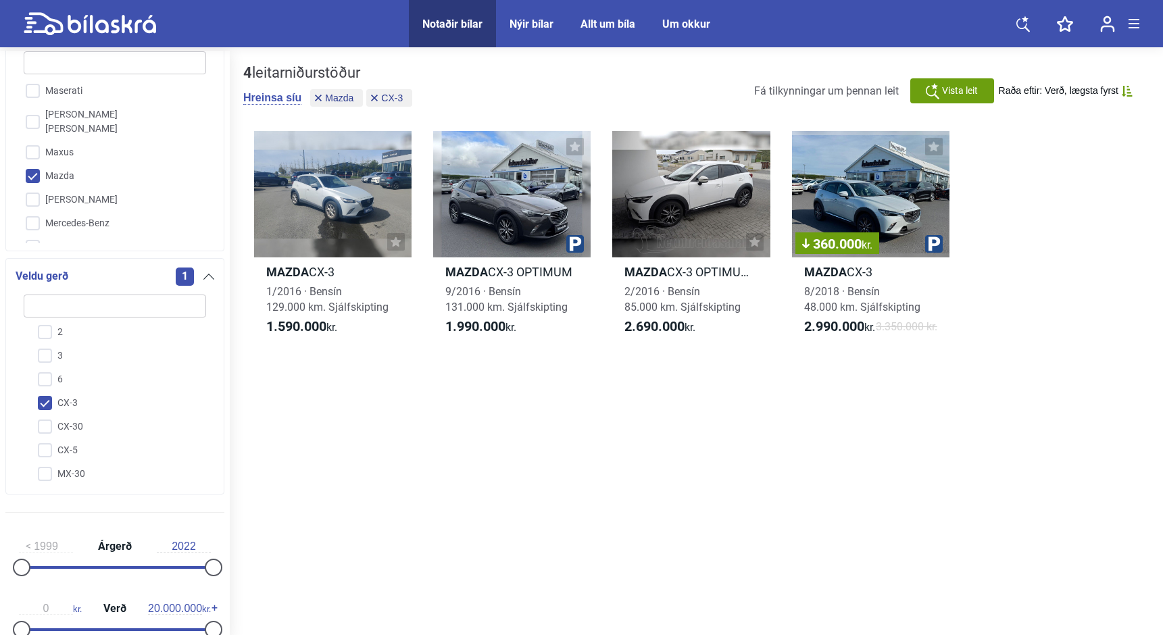
click at [45, 404] on input "CX-3" at bounding box center [106, 404] width 184 height 24
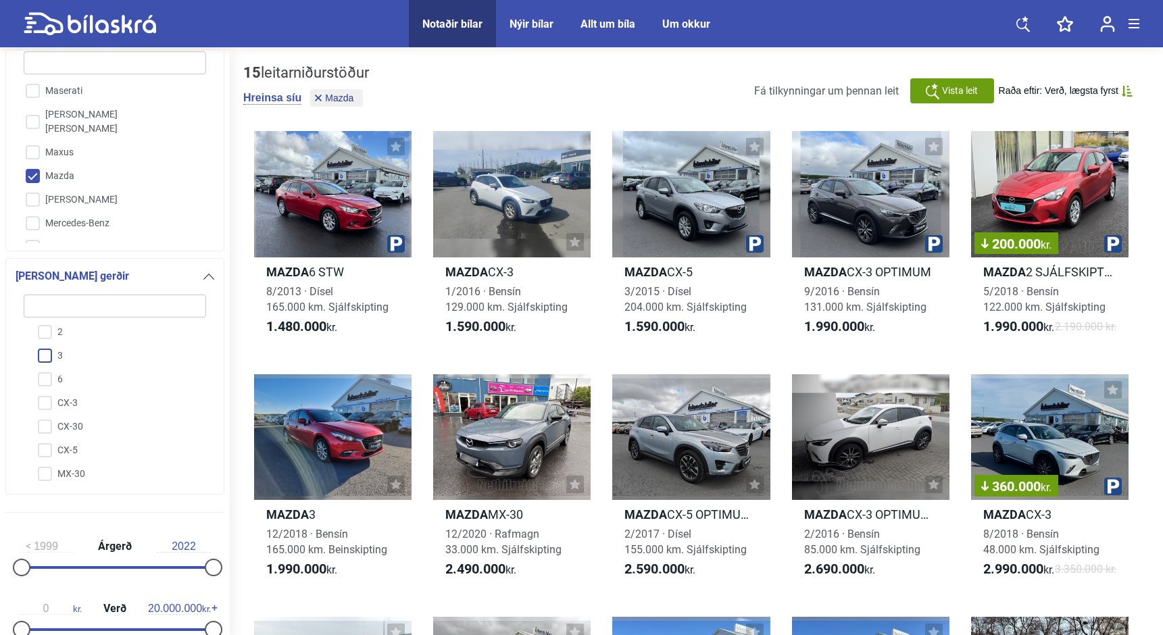
click at [46, 364] on input "3" at bounding box center [106, 357] width 184 height 24
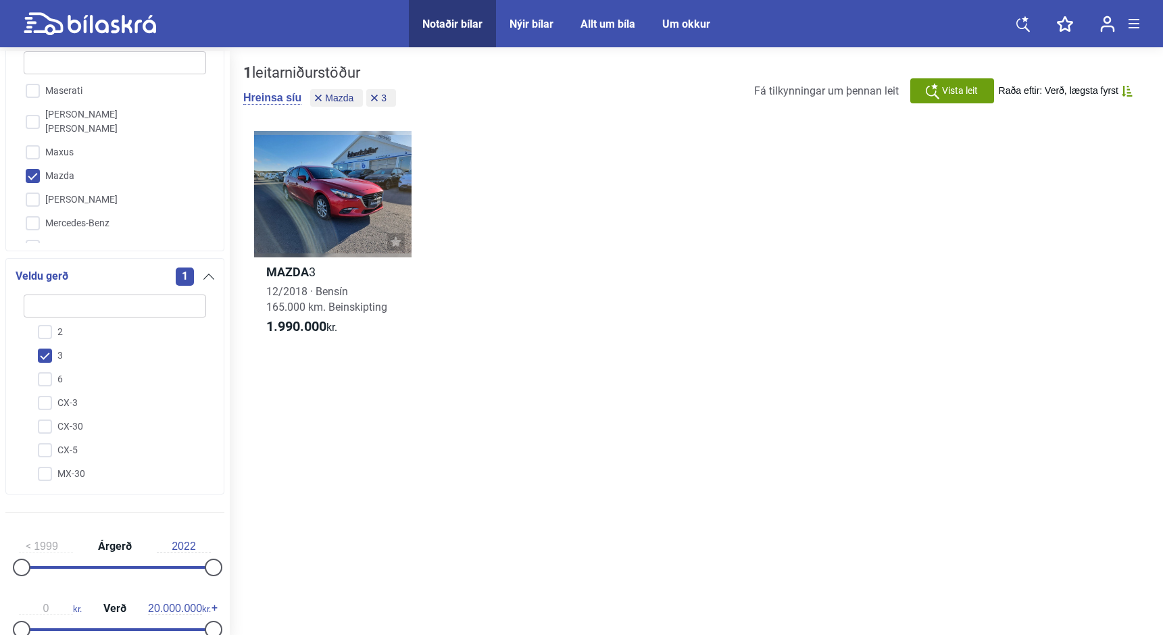
click at [46, 364] on input "3" at bounding box center [106, 357] width 184 height 24
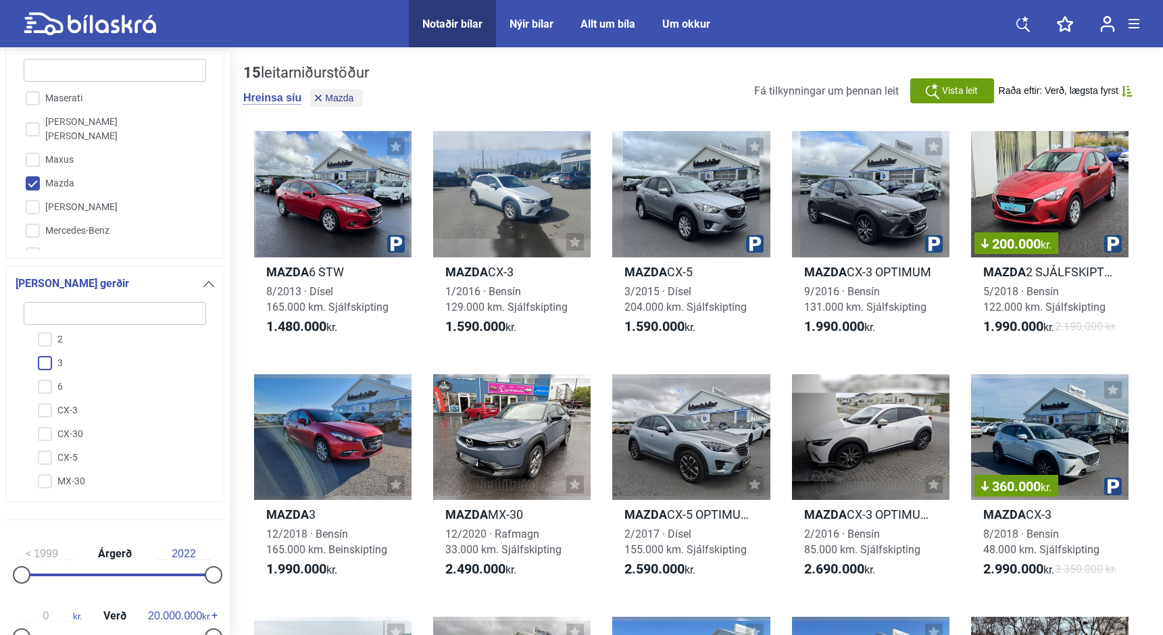
scroll to position [160, 0]
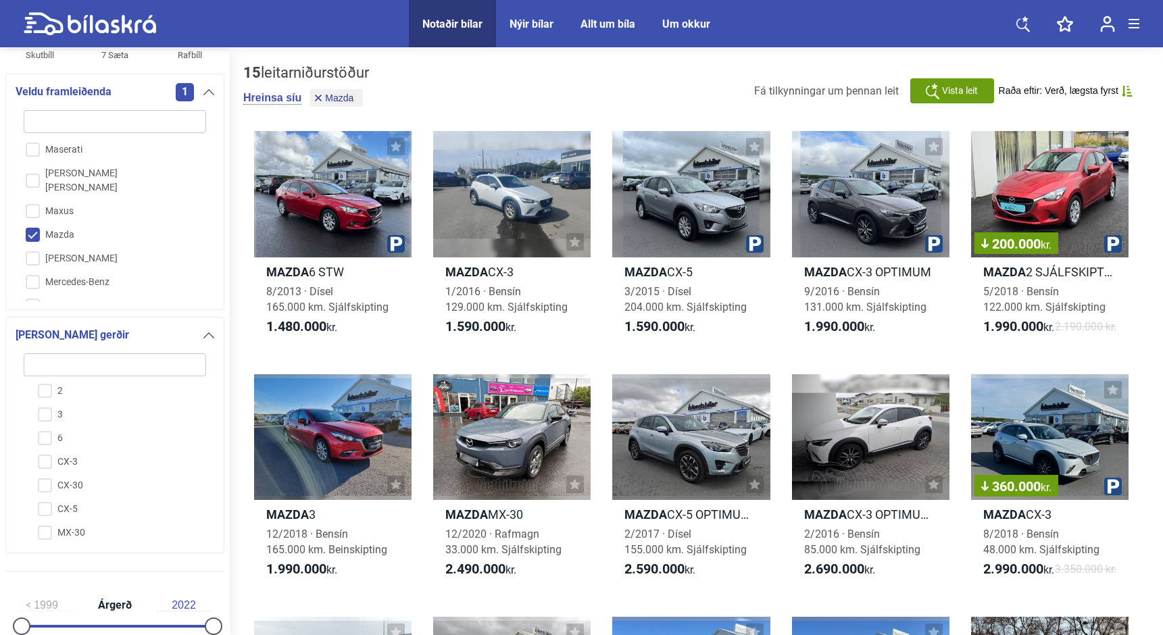
click at [28, 224] on input "Mazda" at bounding box center [106, 236] width 184 height 24
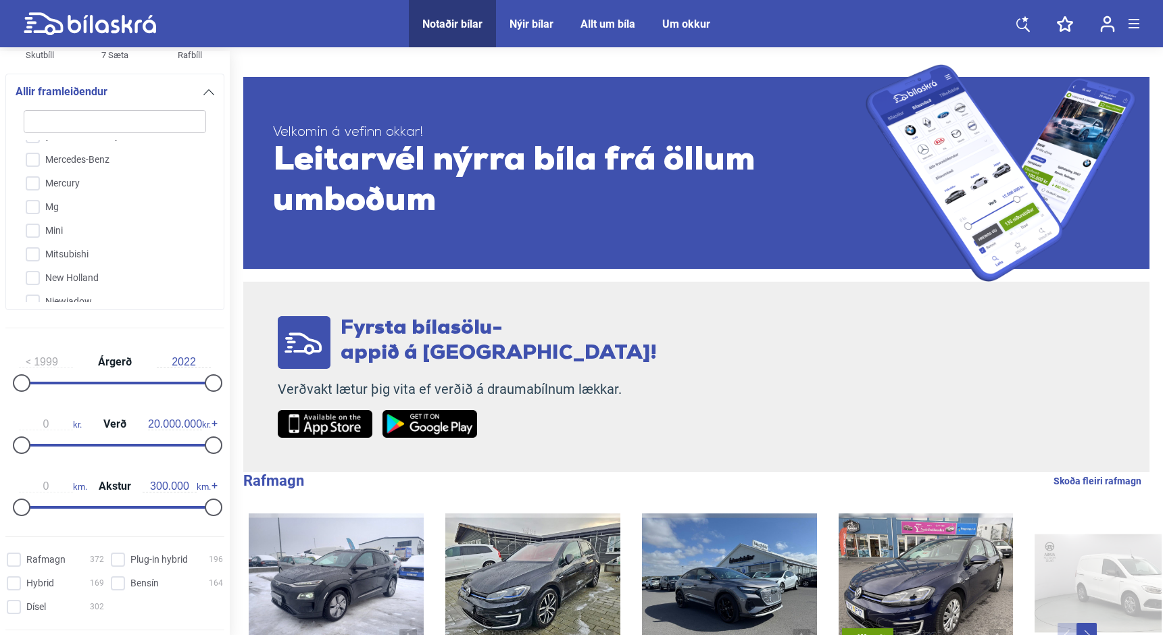
scroll to position [2134, 0]
click at [31, 245] on input "Mitsubishi" at bounding box center [106, 257] width 184 height 24
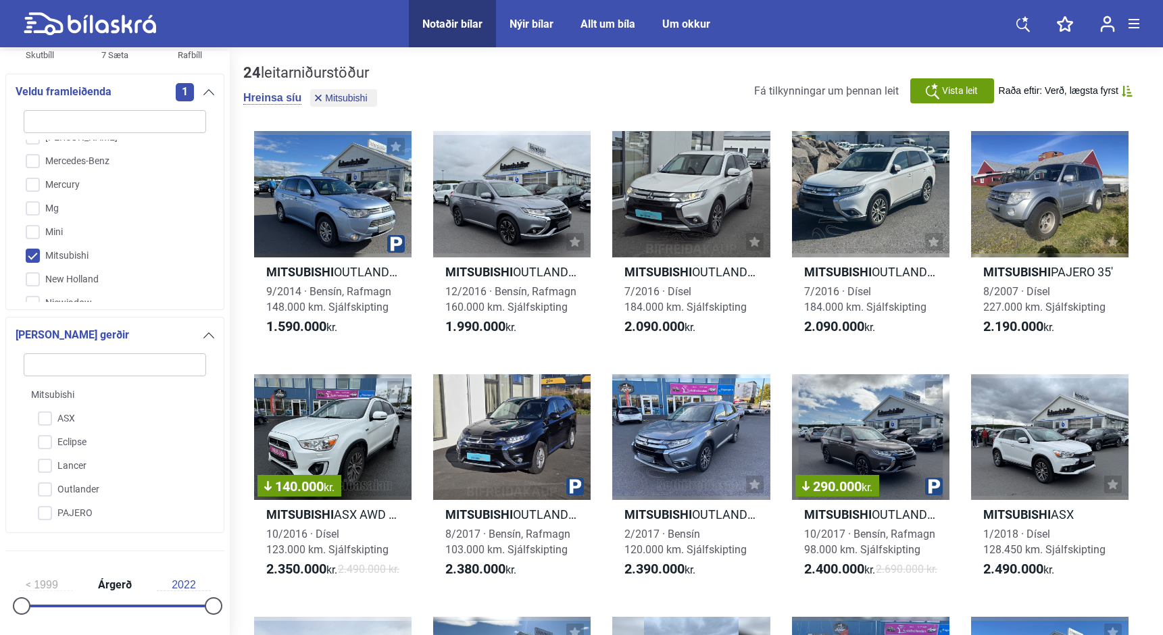
scroll to position [1, 0]
click at [43, 488] on input "Outlander" at bounding box center [106, 490] width 184 height 24
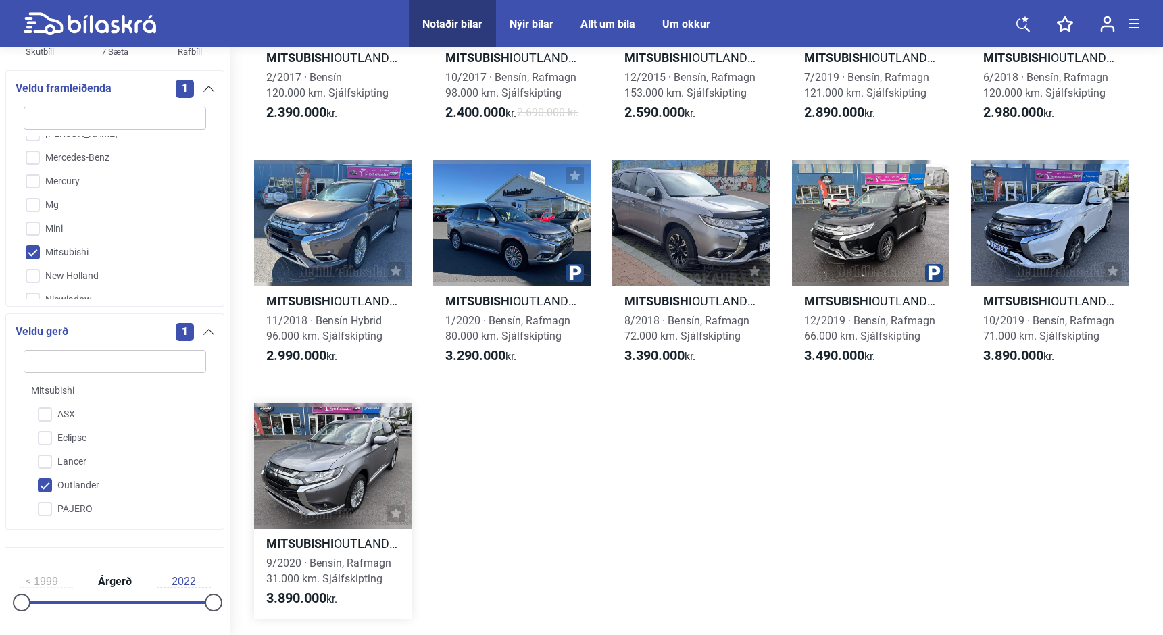
scroll to position [454, 0]
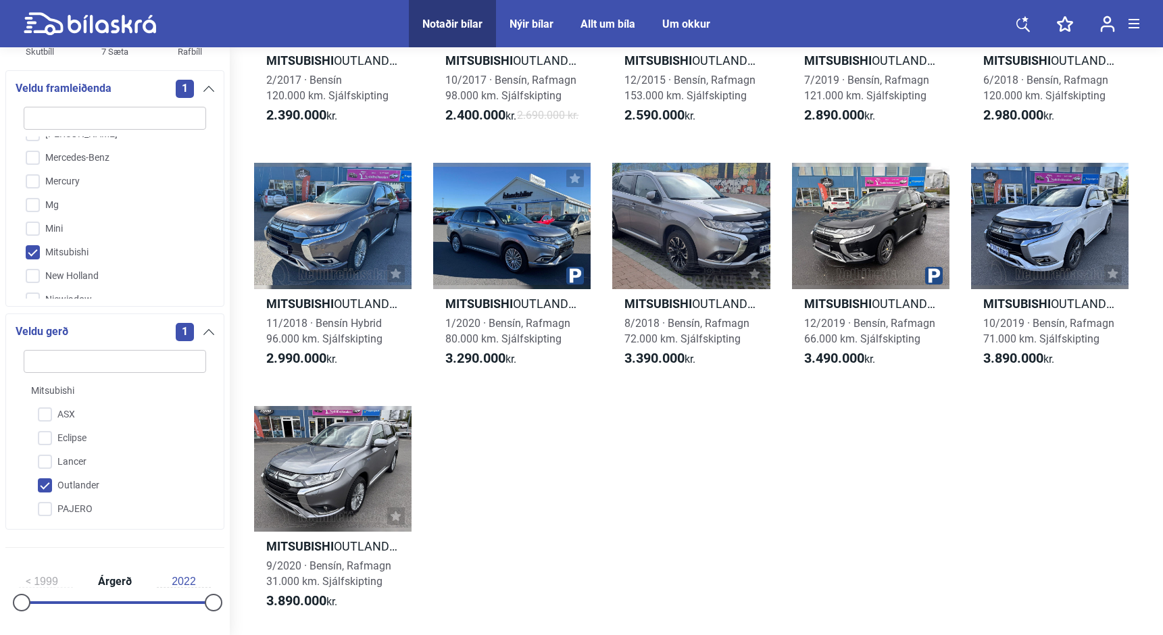
click at [35, 241] on input "Mitsubishi" at bounding box center [106, 253] width 184 height 24
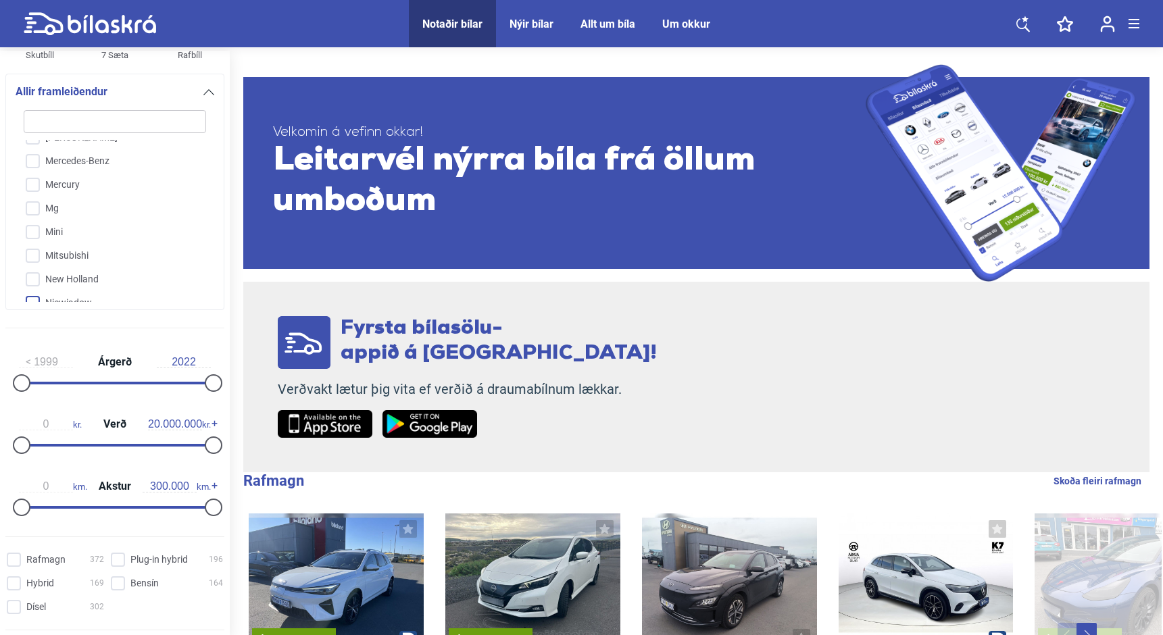
click at [41, 292] on input "Niewiadow" at bounding box center [106, 304] width 184 height 24
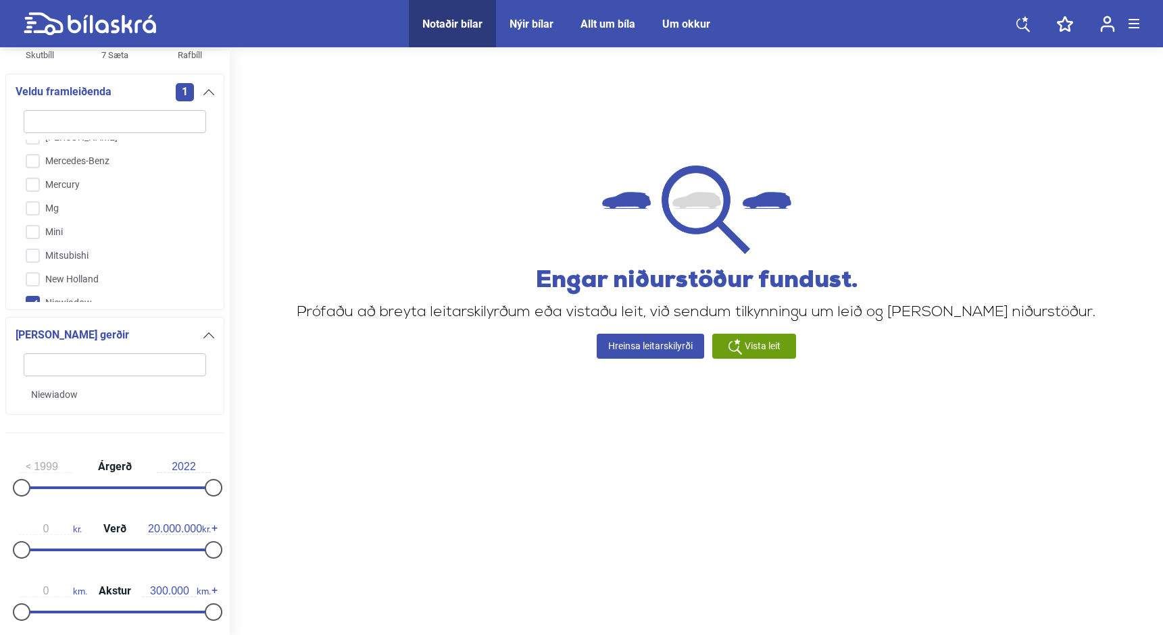
click at [41, 292] on input "Niewiadow" at bounding box center [106, 304] width 184 height 24
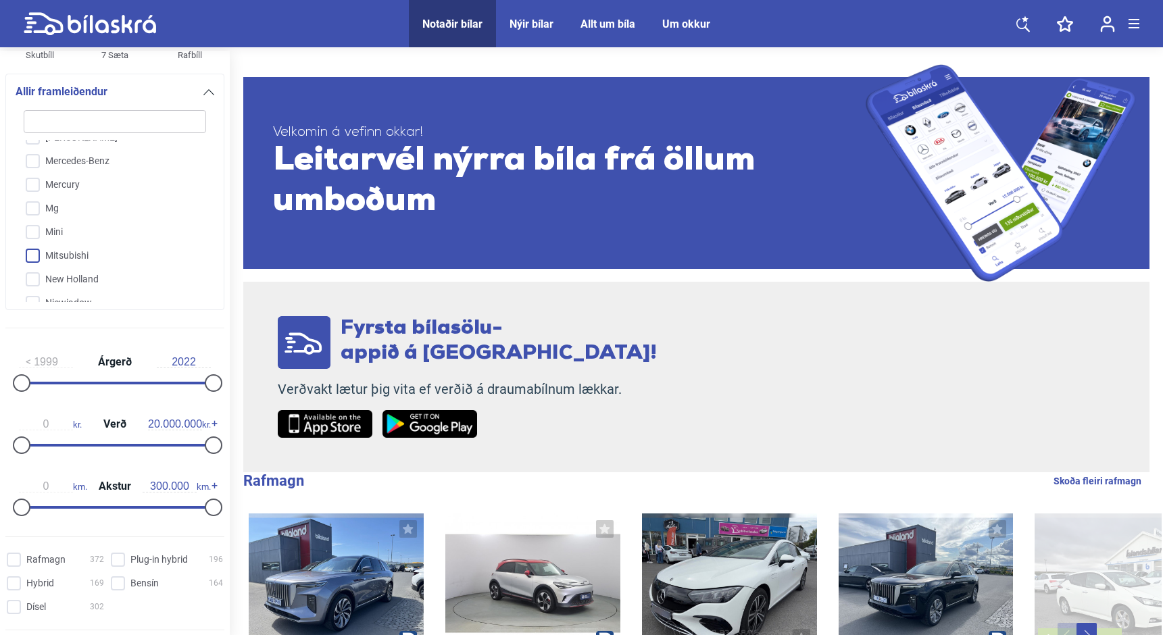
click at [41, 245] on input "Mitsubishi" at bounding box center [106, 257] width 184 height 24
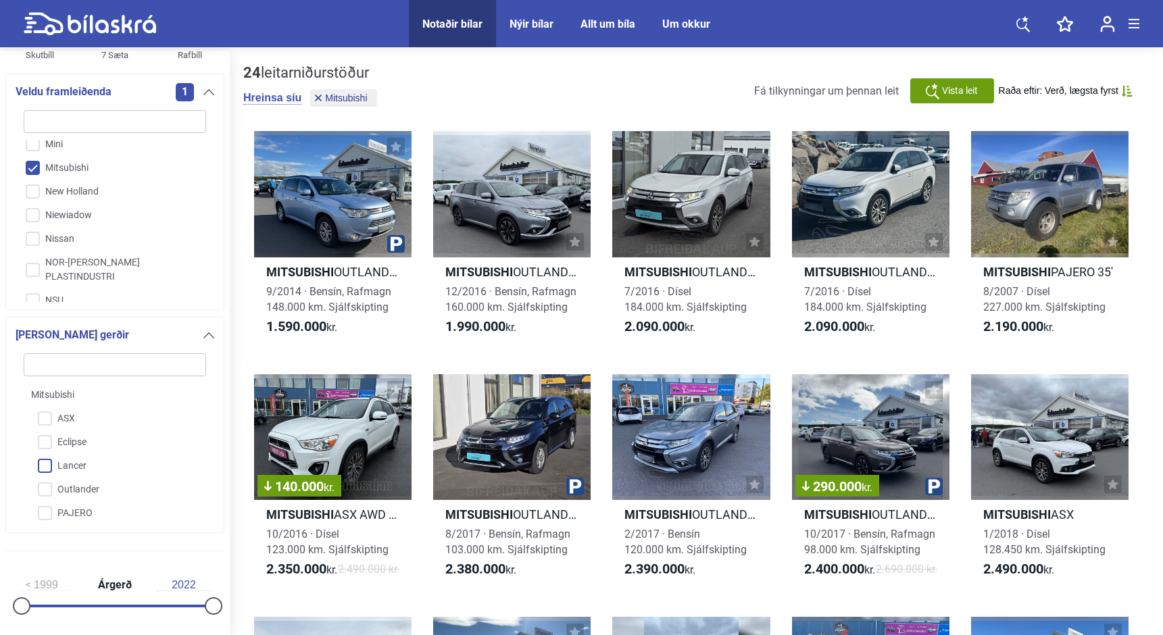
scroll to position [1, 0]
click at [43, 516] on input "PAJERO" at bounding box center [106, 514] width 184 height 24
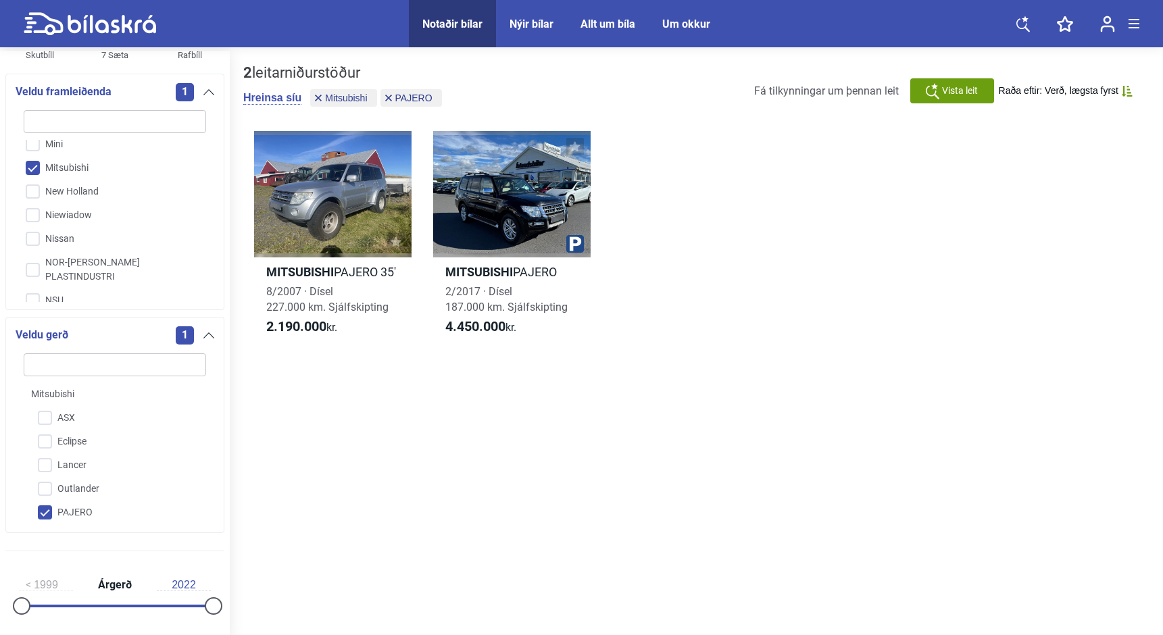
click at [43, 516] on input "PAJERO" at bounding box center [106, 514] width 184 height 24
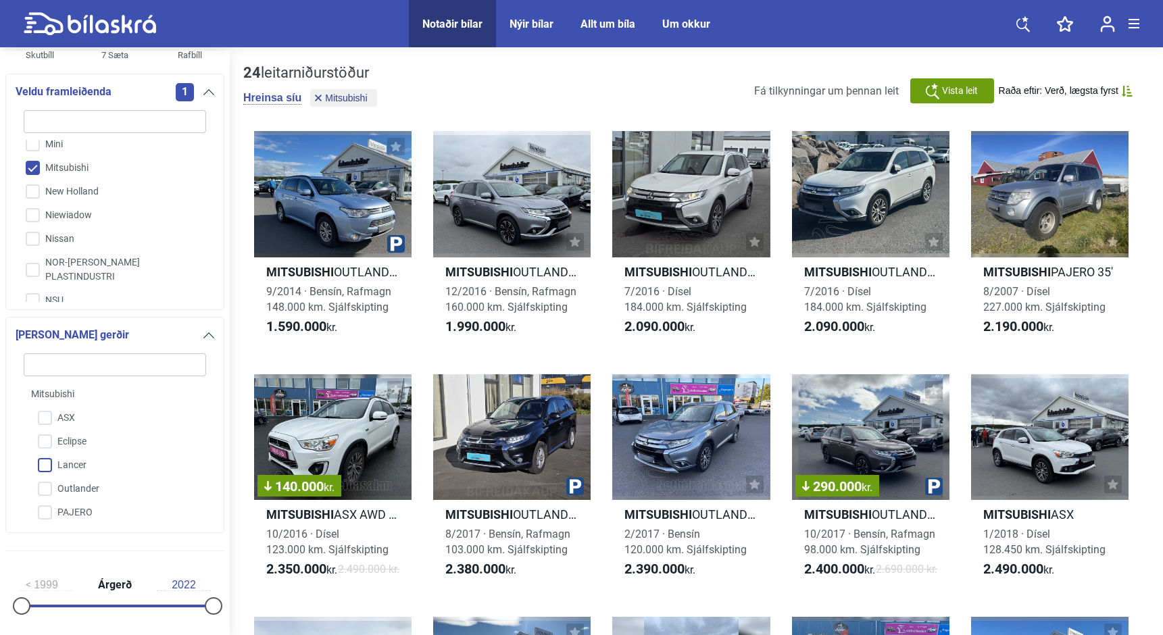
click at [43, 471] on input "Lancer" at bounding box center [106, 466] width 184 height 24
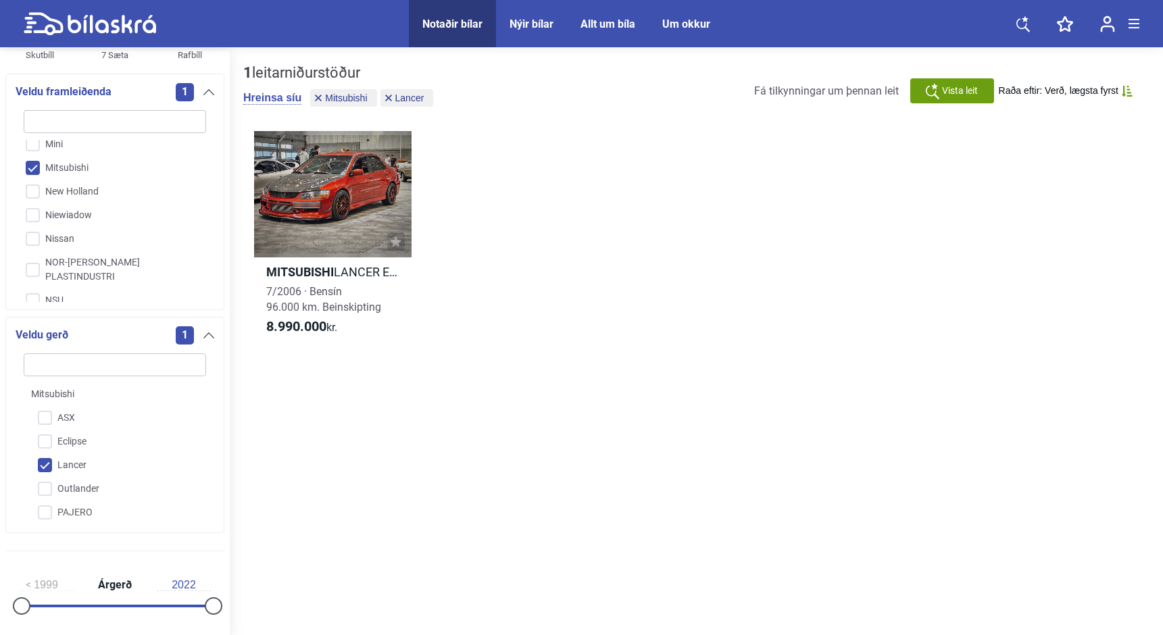
click at [43, 471] on input "Lancer" at bounding box center [106, 466] width 184 height 24
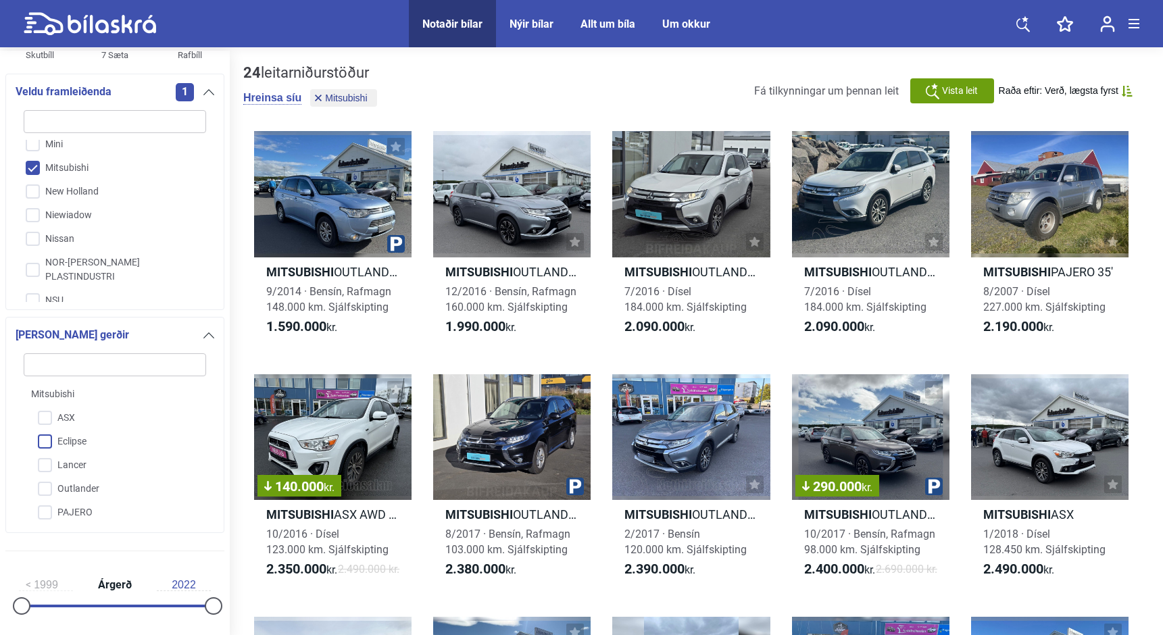
click at [40, 447] on input "Eclipse" at bounding box center [106, 443] width 184 height 24
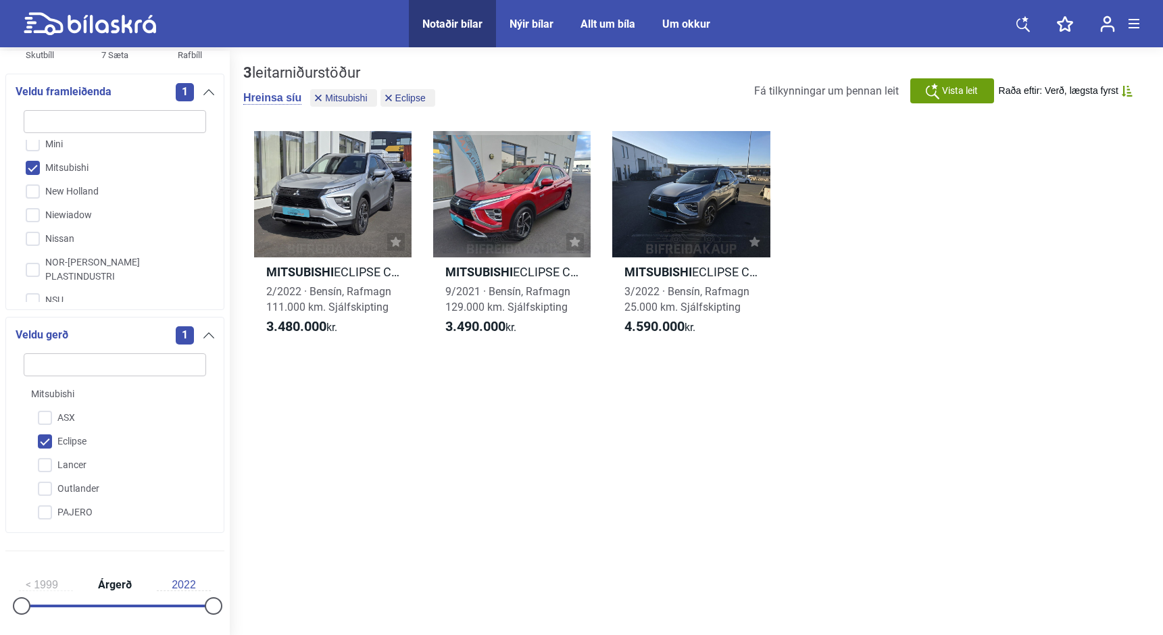
click at [40, 447] on input "Eclipse" at bounding box center [106, 443] width 184 height 24
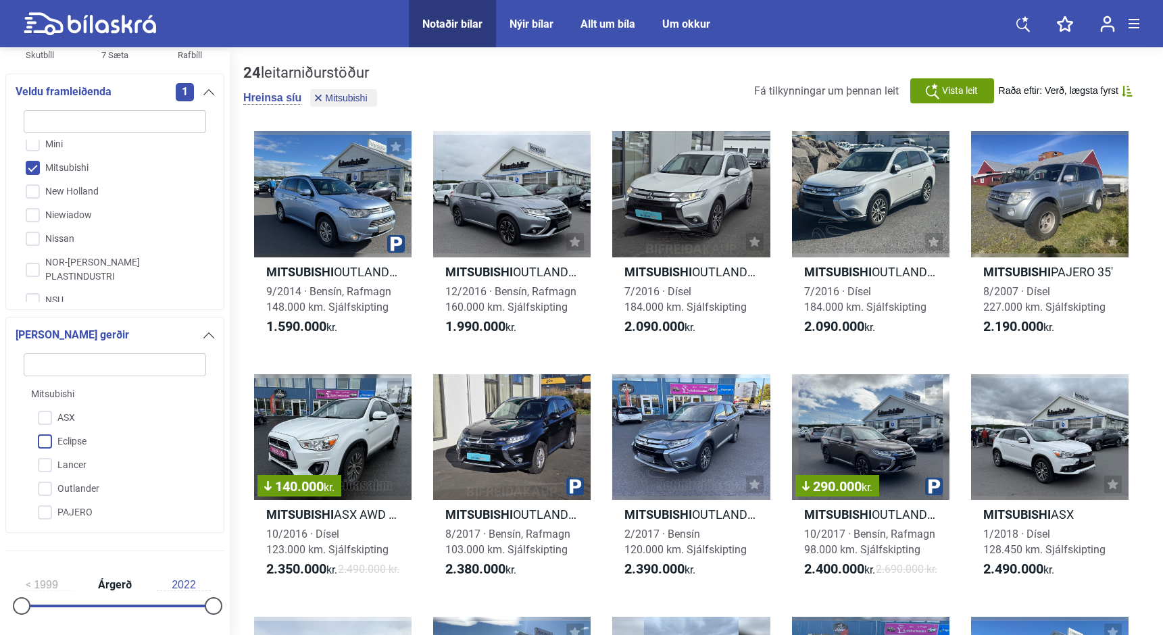
click at [40, 447] on input "Eclipse" at bounding box center [106, 443] width 184 height 24
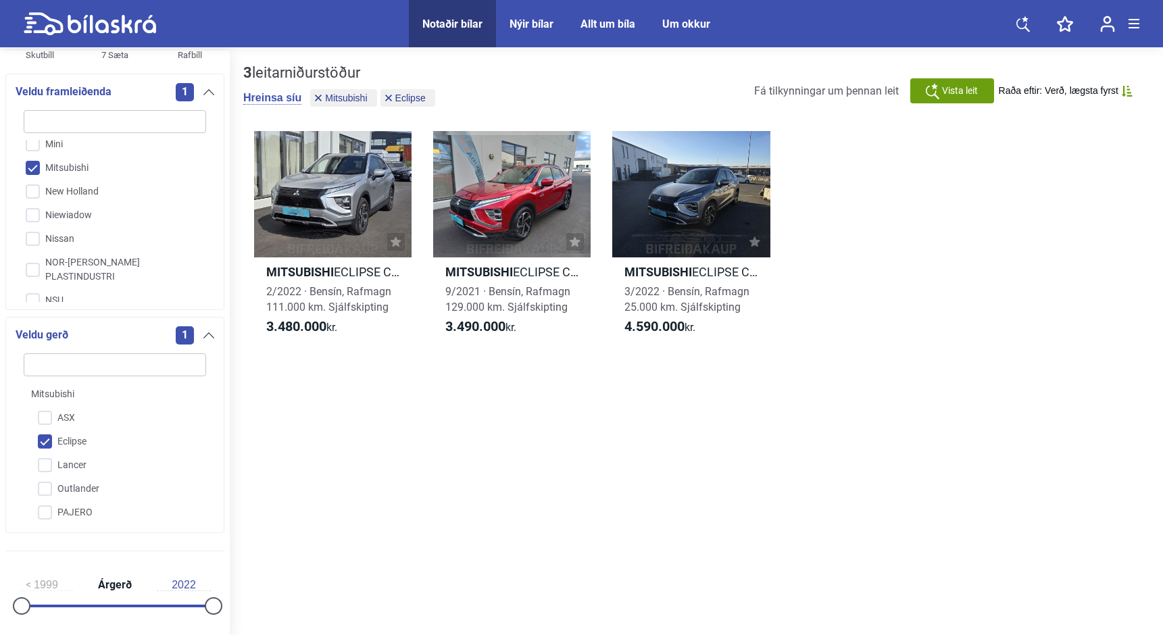
click at [47, 442] on input "Eclipse" at bounding box center [106, 443] width 184 height 24
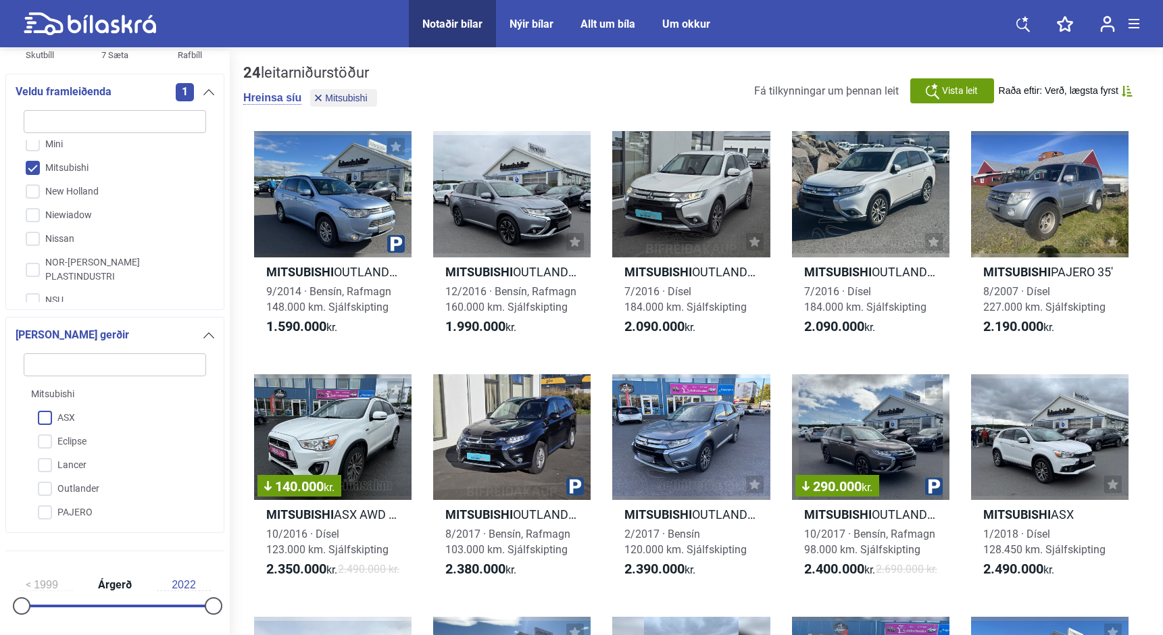
click at [47, 419] on input "ASX" at bounding box center [106, 419] width 184 height 24
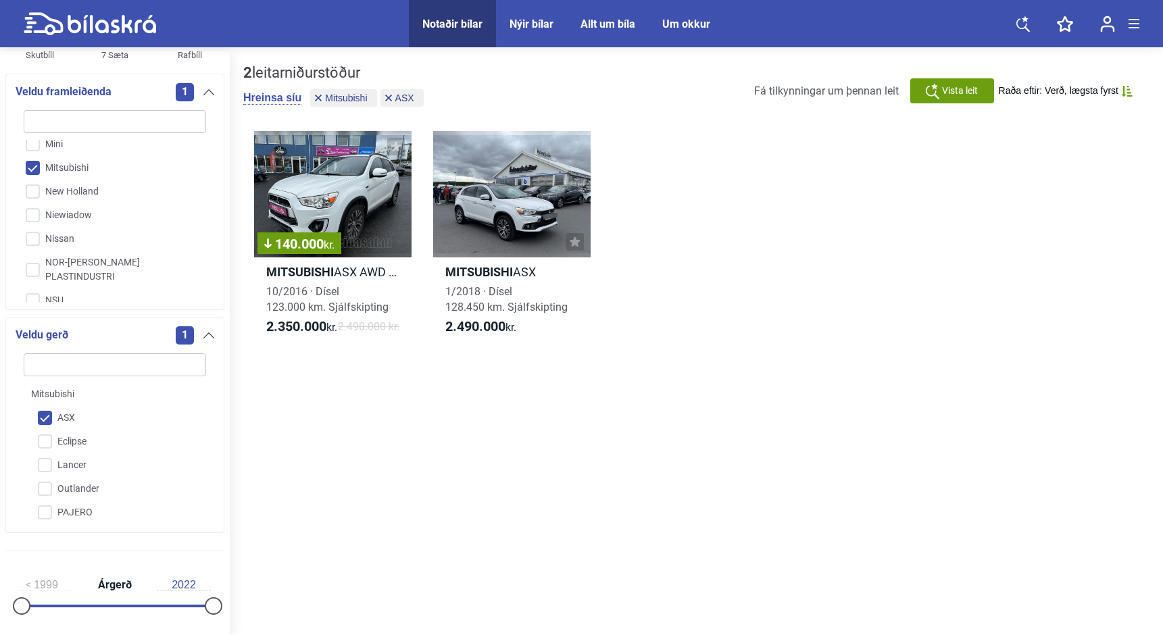
click at [47, 419] on input "ASX" at bounding box center [106, 419] width 184 height 24
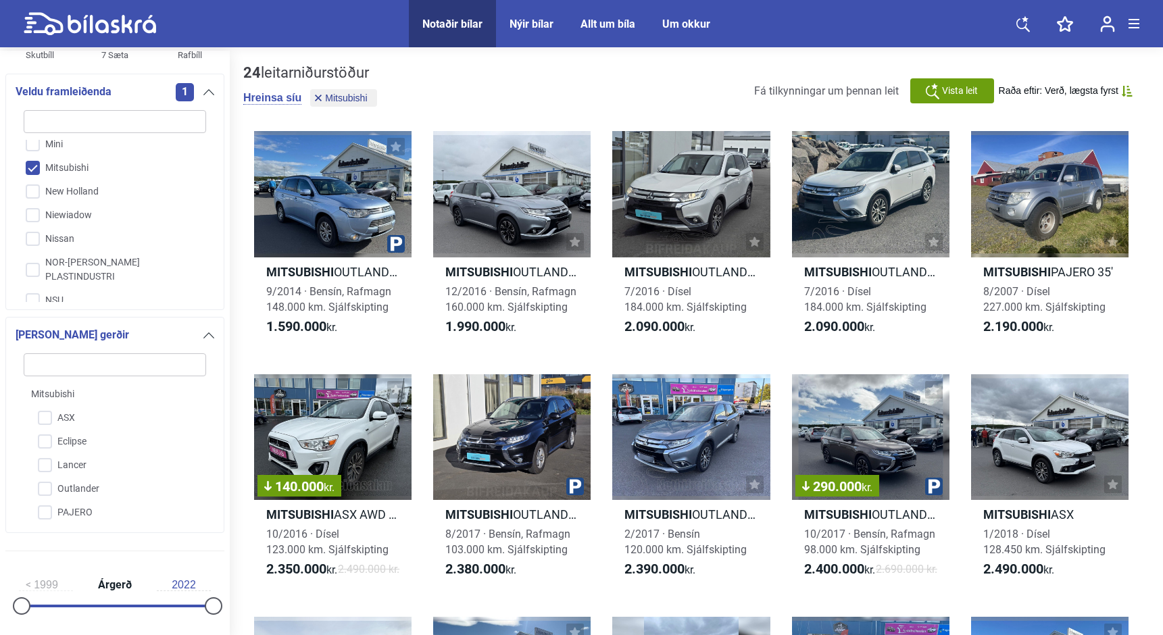
click at [34, 157] on input "Mitsubishi" at bounding box center [106, 169] width 184 height 24
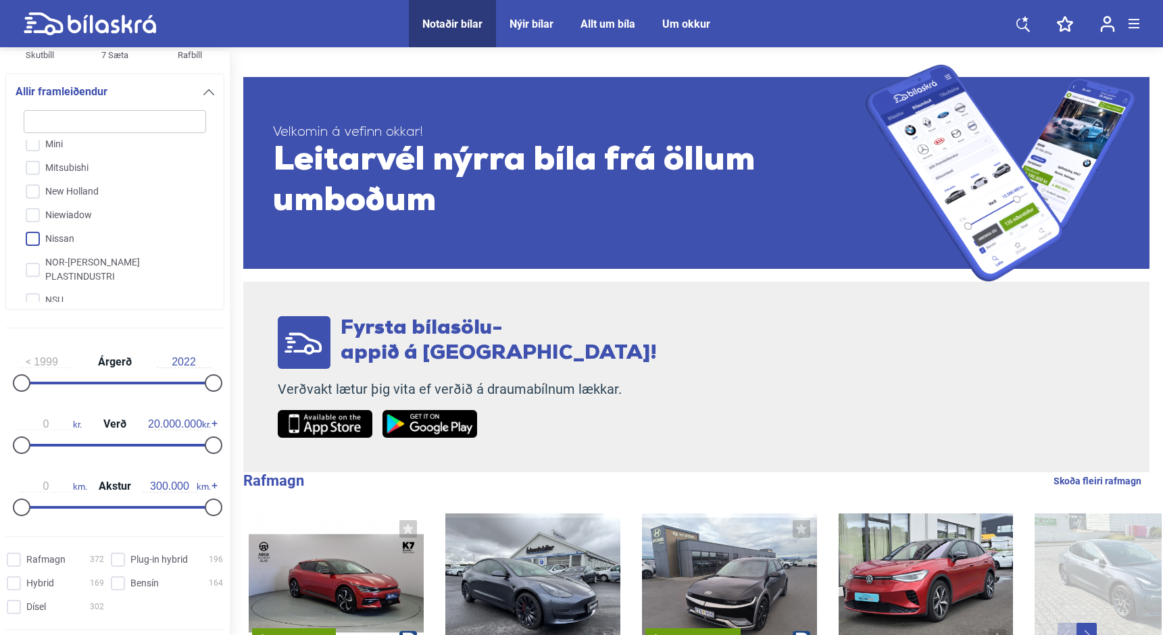
click at [34, 228] on input "Nissan" at bounding box center [106, 240] width 184 height 24
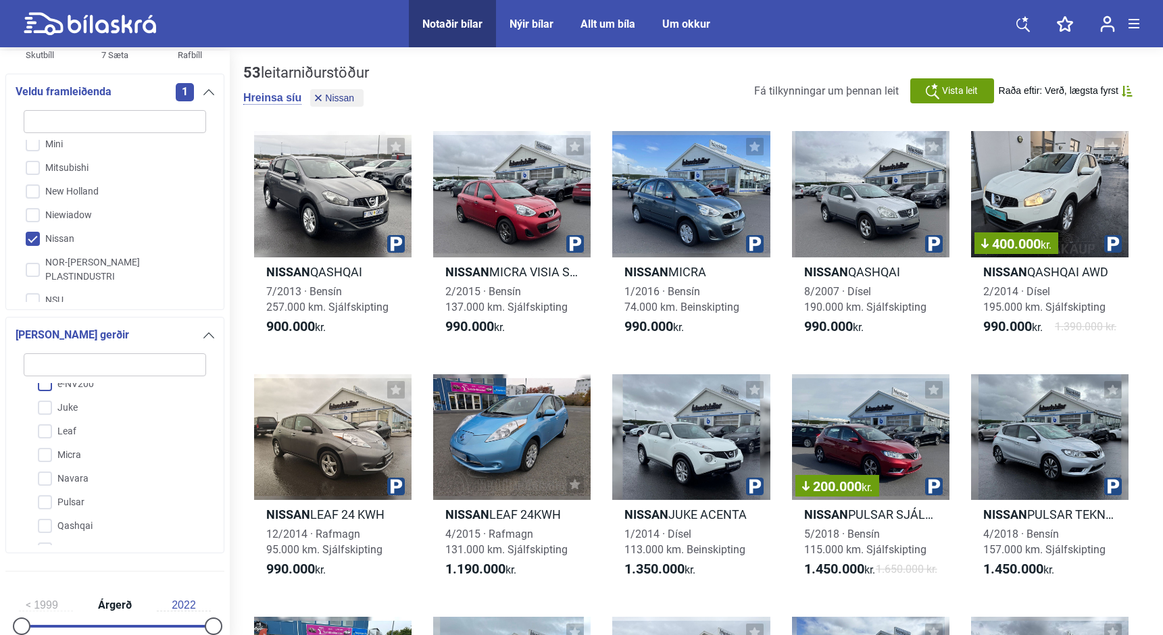
scroll to position [75, 0]
click at [43, 539] on input "X-Trail" at bounding box center [106, 534] width 184 height 24
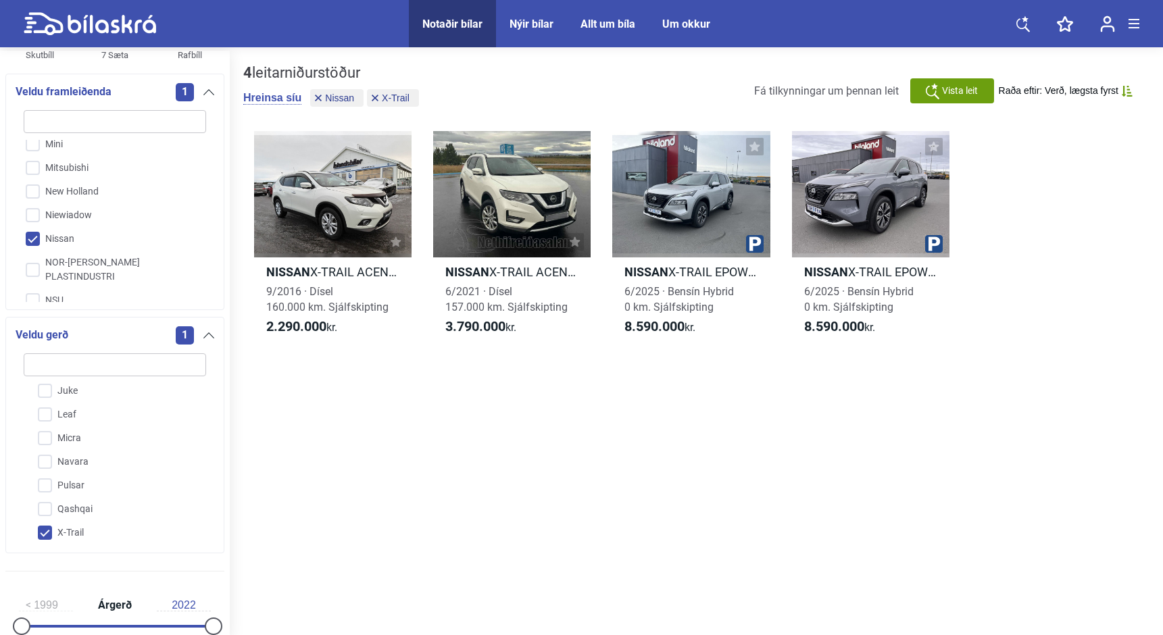
click at [49, 529] on input "X-Trail" at bounding box center [106, 534] width 184 height 24
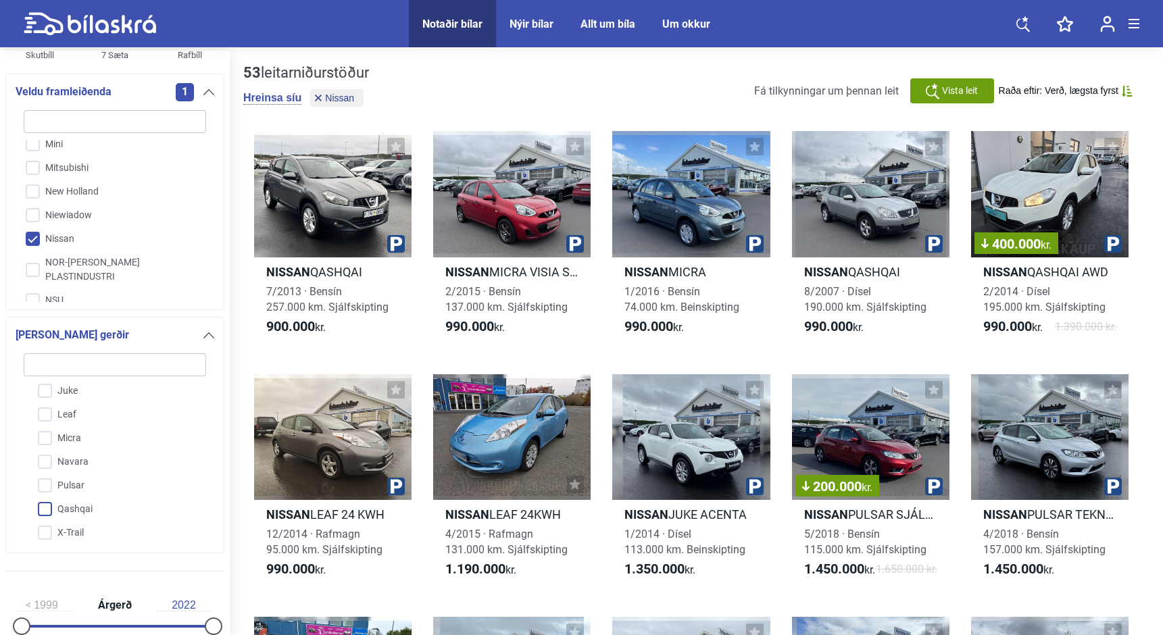
click at [45, 510] on input "Qashqai" at bounding box center [106, 510] width 184 height 24
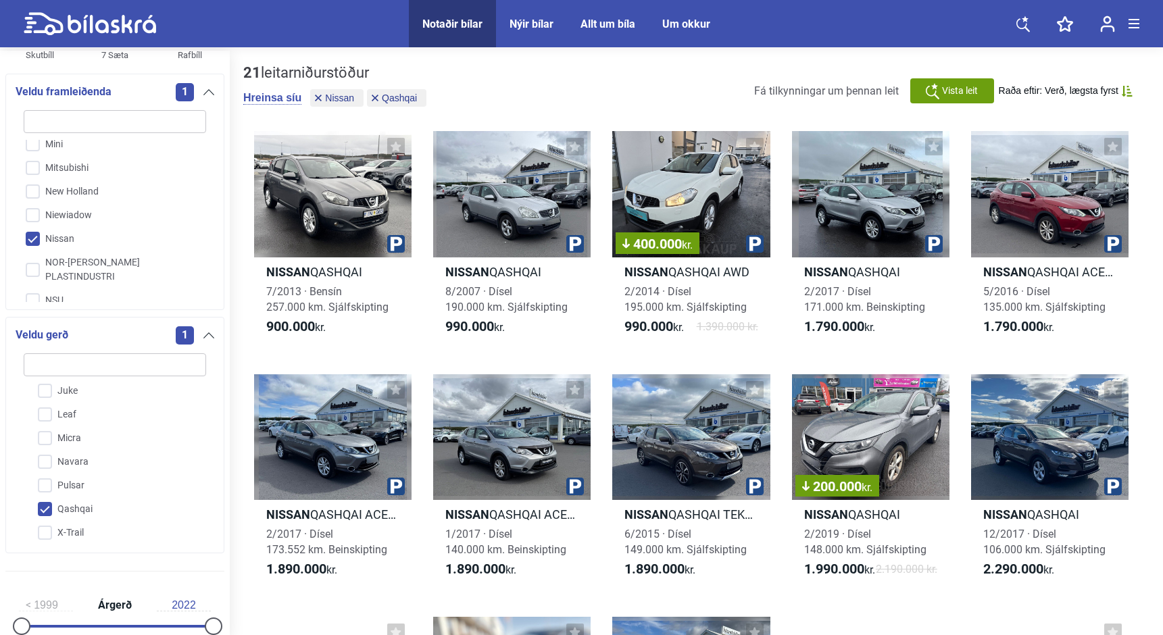
click at [45, 510] on input "Qashqai" at bounding box center [106, 510] width 184 height 24
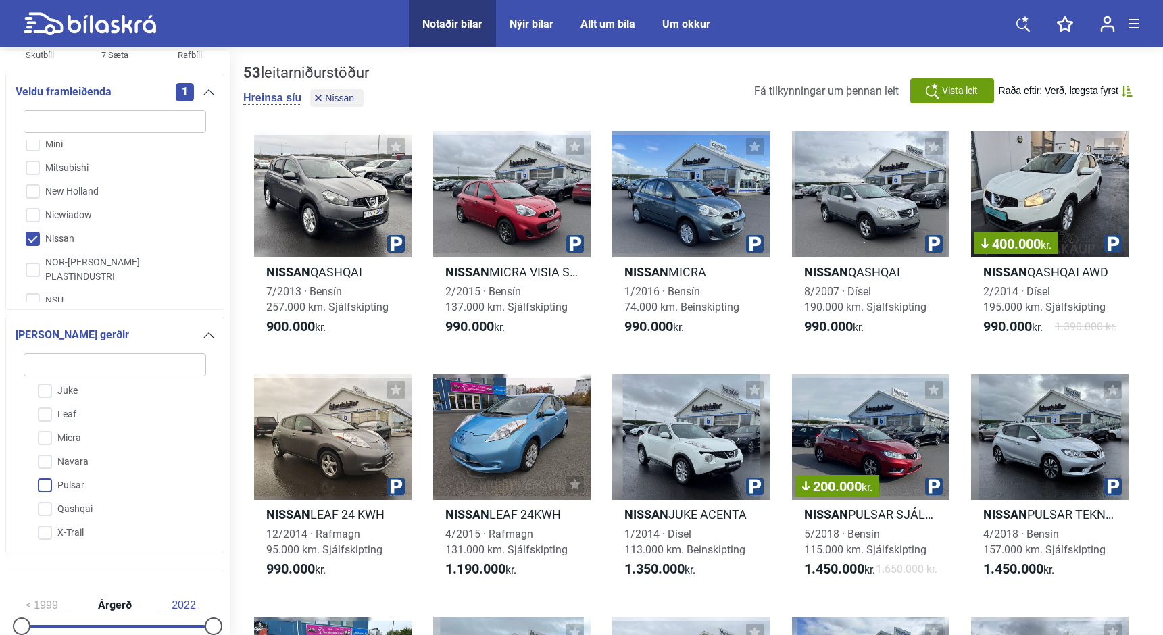
click at [45, 491] on input "Pulsar" at bounding box center [106, 487] width 184 height 24
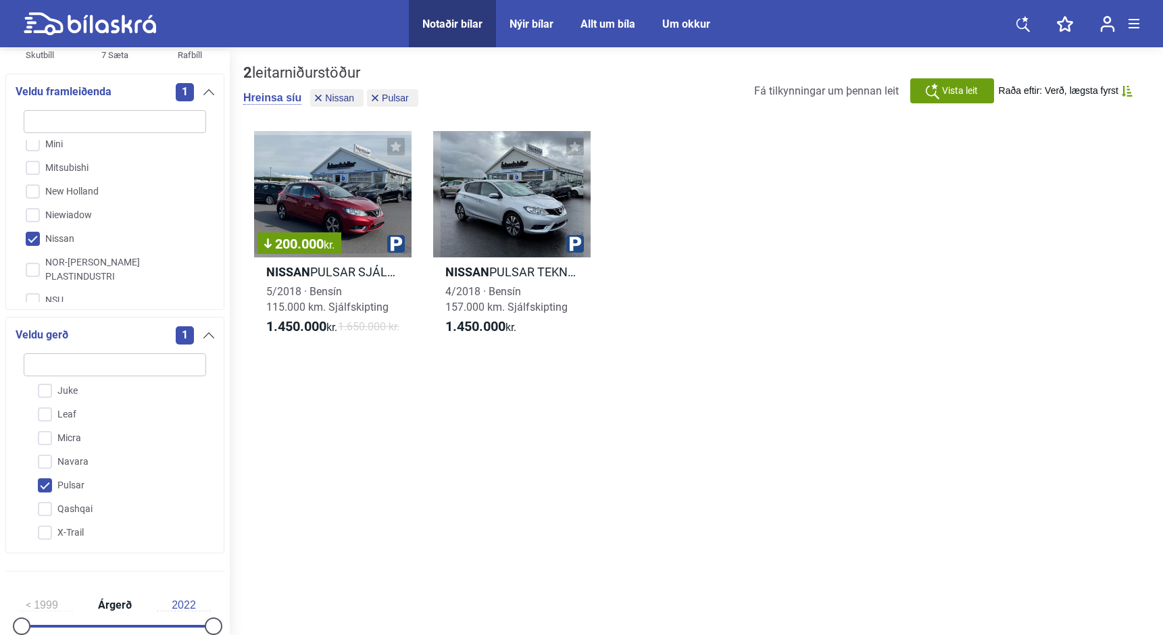
click at [45, 491] on input "Pulsar" at bounding box center [106, 487] width 184 height 24
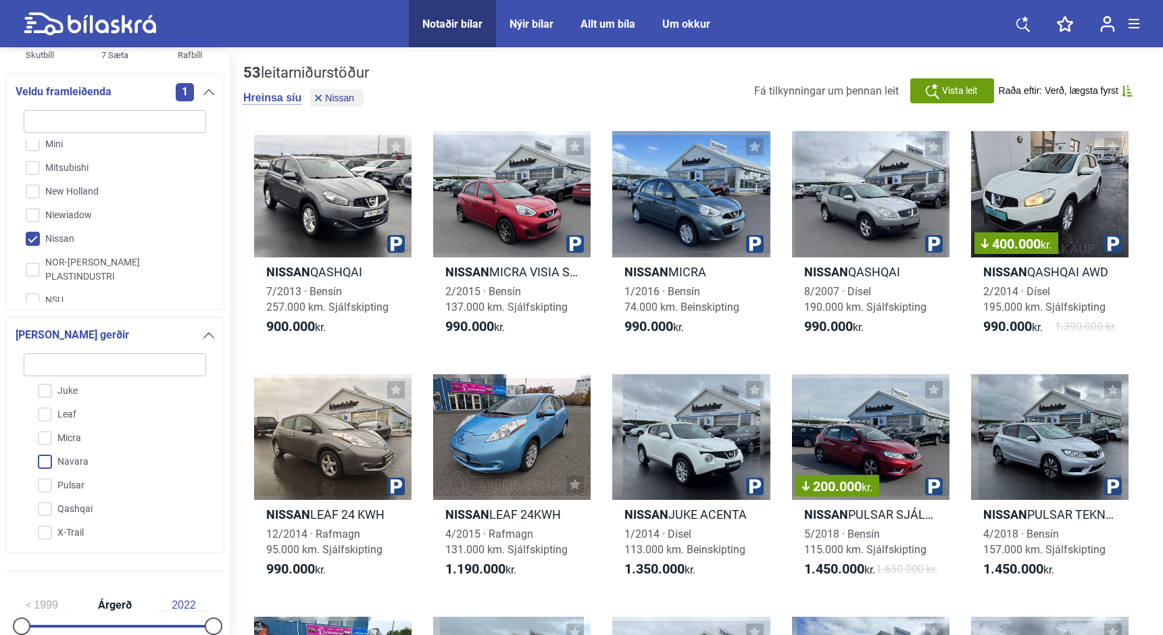
click at [46, 465] on input "Navara" at bounding box center [106, 463] width 184 height 24
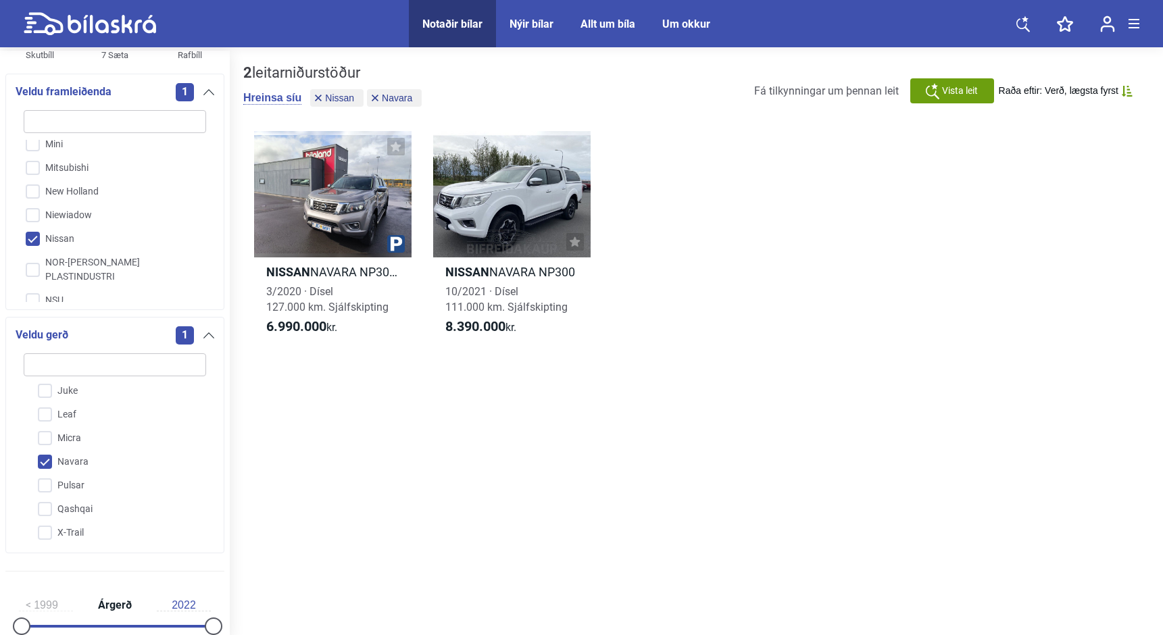
click at [46, 465] on input "Navara" at bounding box center [106, 463] width 184 height 24
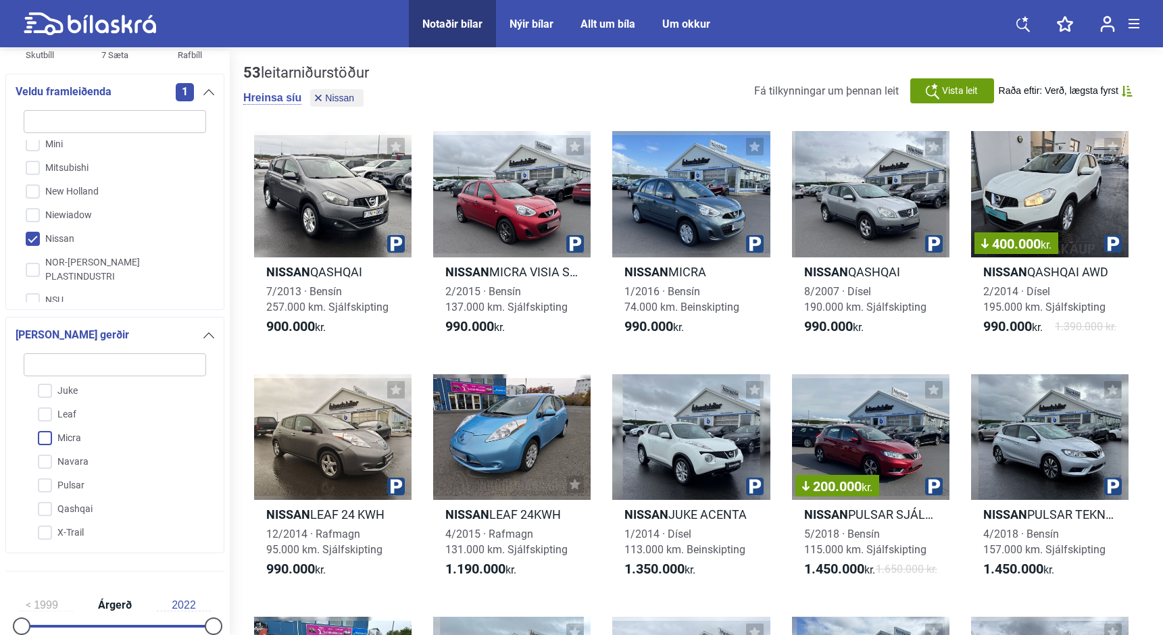
click at [47, 448] on input "Micra" at bounding box center [106, 439] width 184 height 24
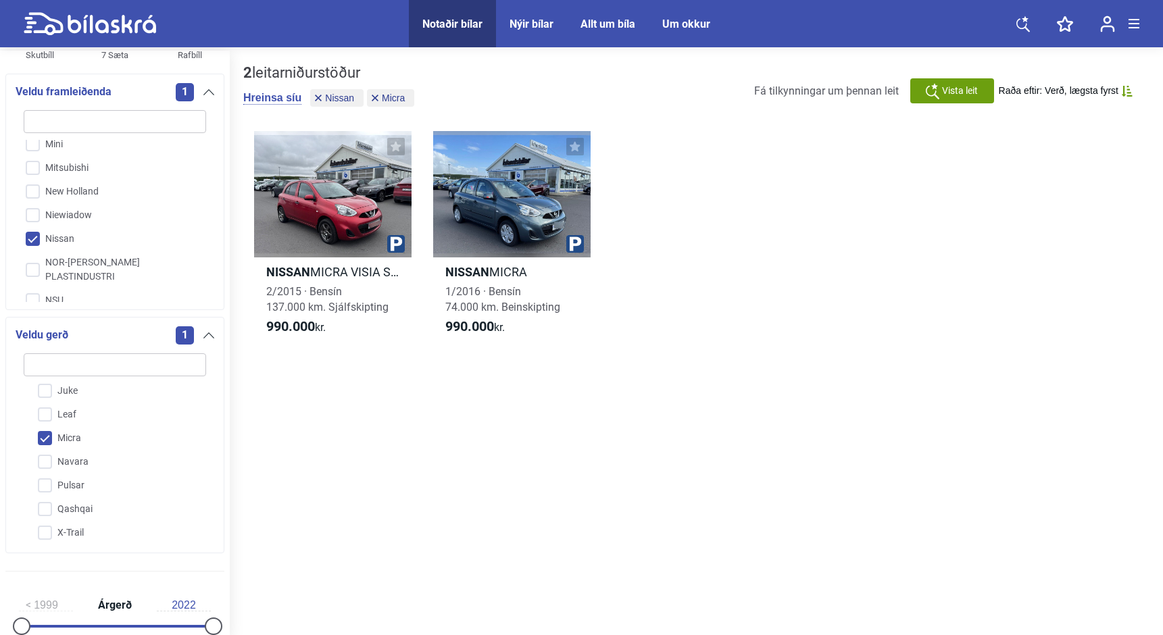
click at [47, 448] on input "Micra" at bounding box center [106, 439] width 184 height 24
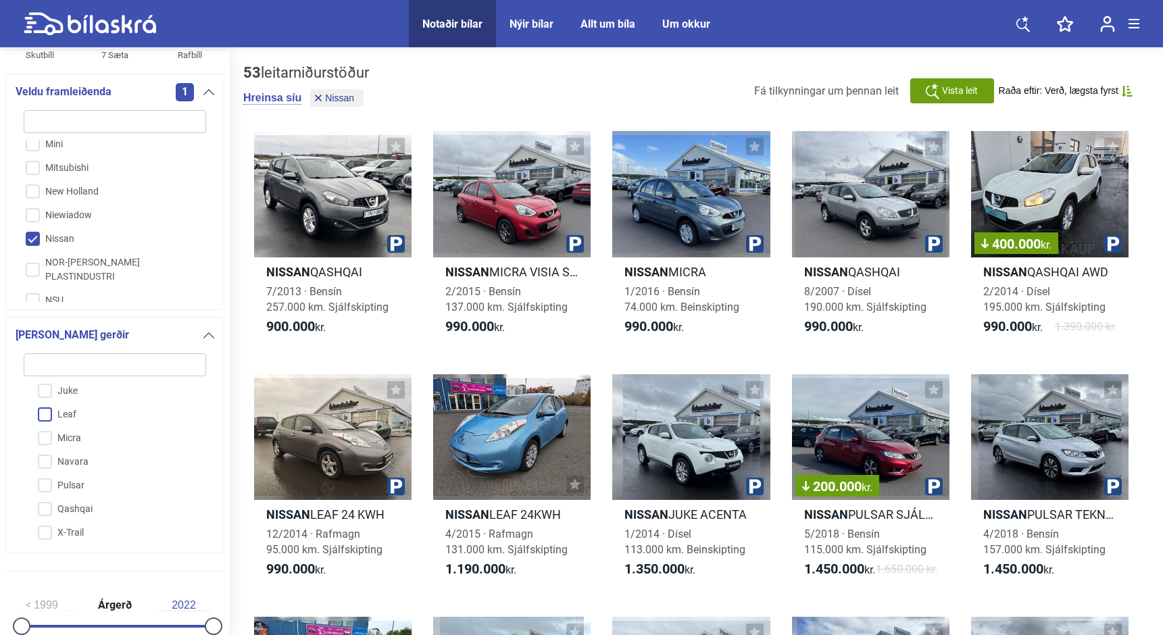
click at [46, 422] on input "Leaf" at bounding box center [106, 416] width 184 height 24
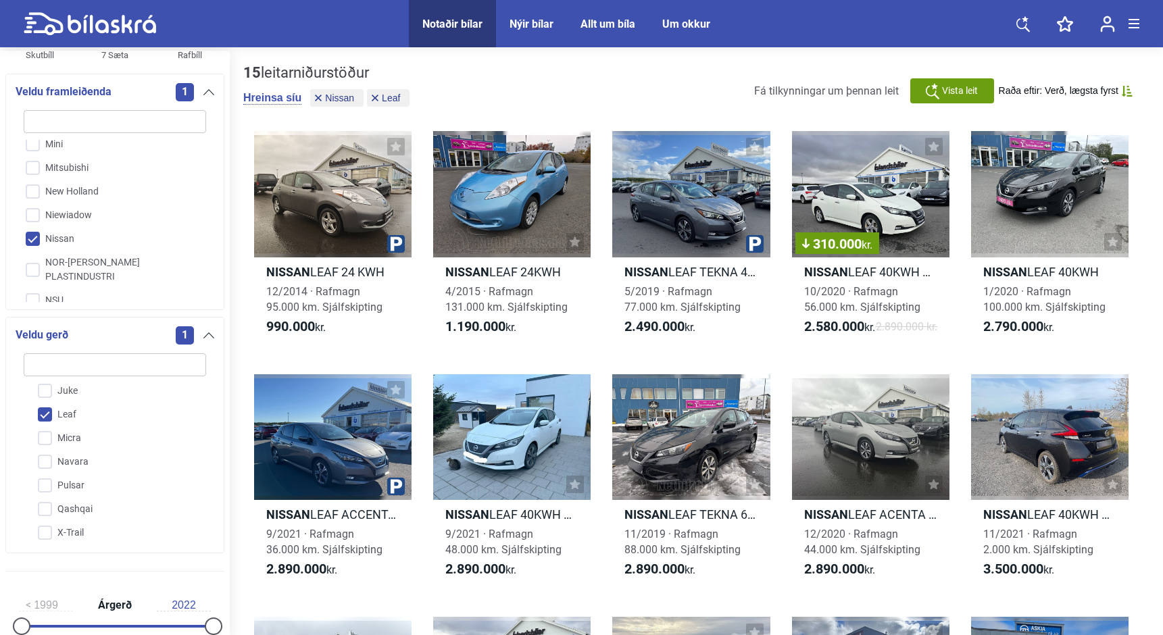
click at [46, 422] on input "Leaf" at bounding box center [106, 416] width 184 height 24
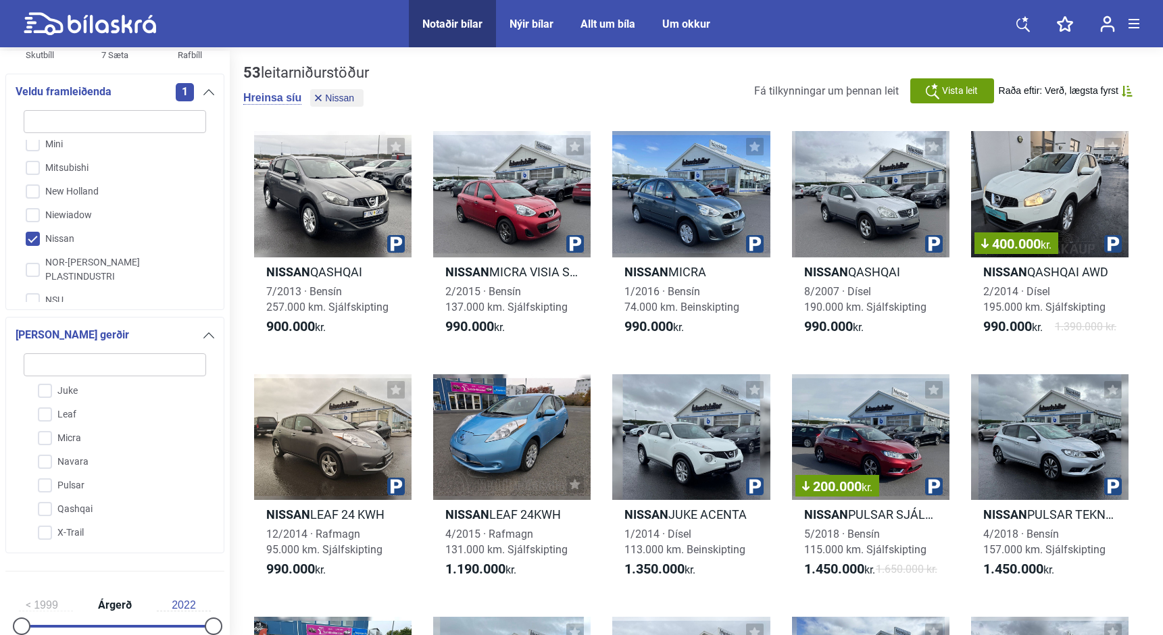
click at [32, 228] on input "Nissan" at bounding box center [106, 240] width 184 height 24
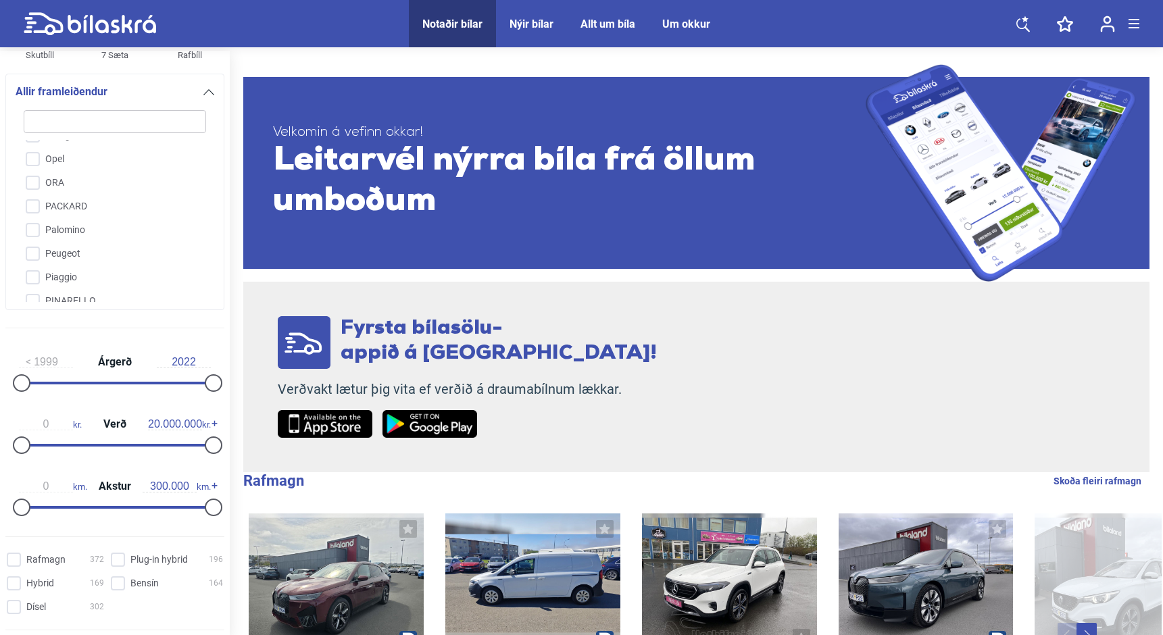
scroll to position [2444, 0]
click at [28, 233] on input "Peugeot" at bounding box center [106, 245] width 184 height 24
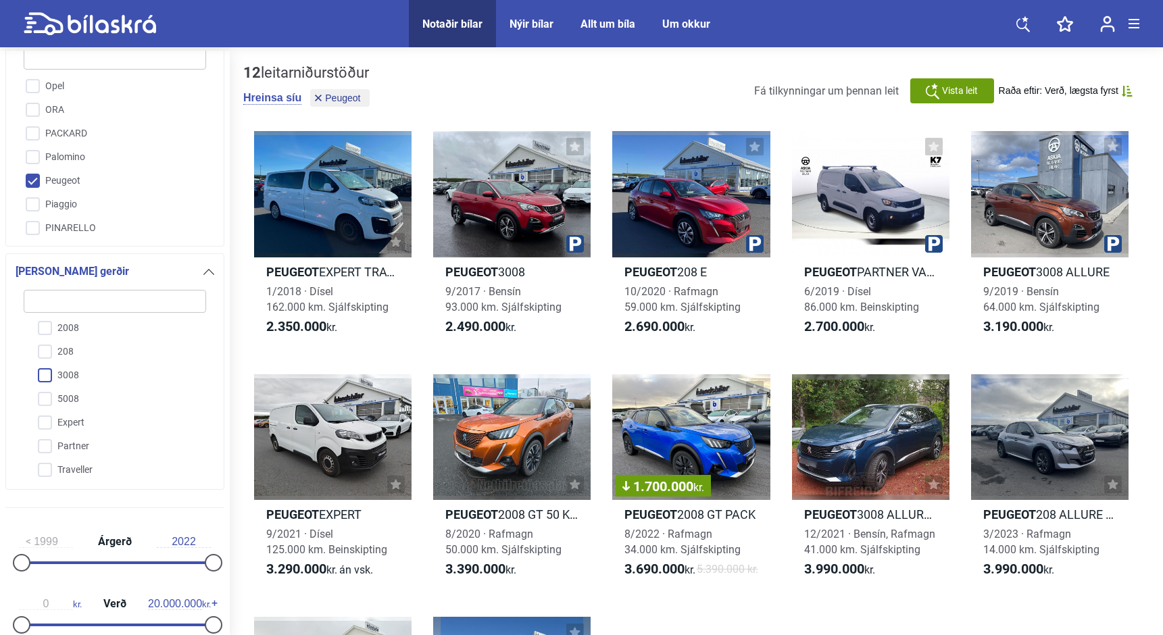
scroll to position [28, 0]
click at [49, 402] on input "5008" at bounding box center [106, 399] width 184 height 24
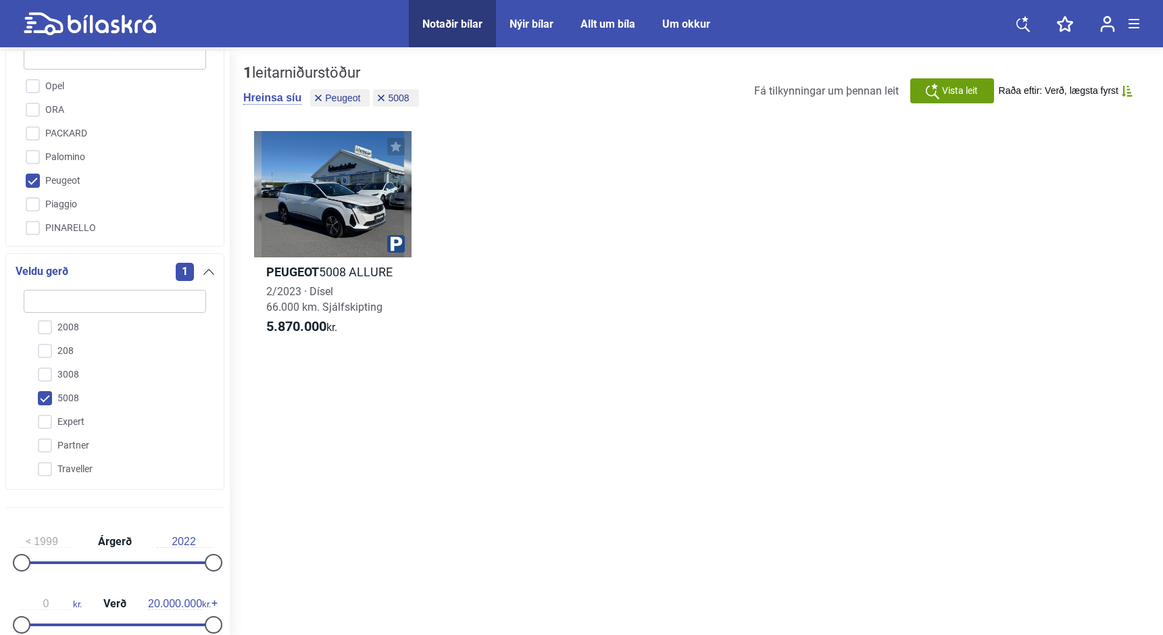
click at [49, 402] on input "5008" at bounding box center [106, 399] width 184 height 24
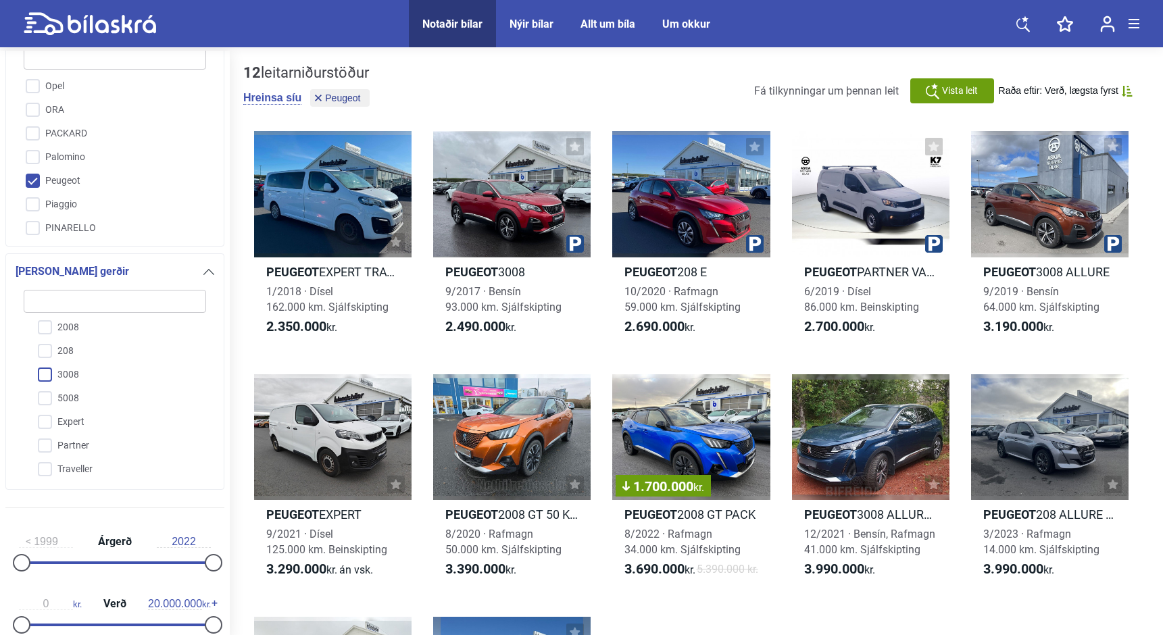
click at [43, 381] on input "3008" at bounding box center [106, 376] width 184 height 24
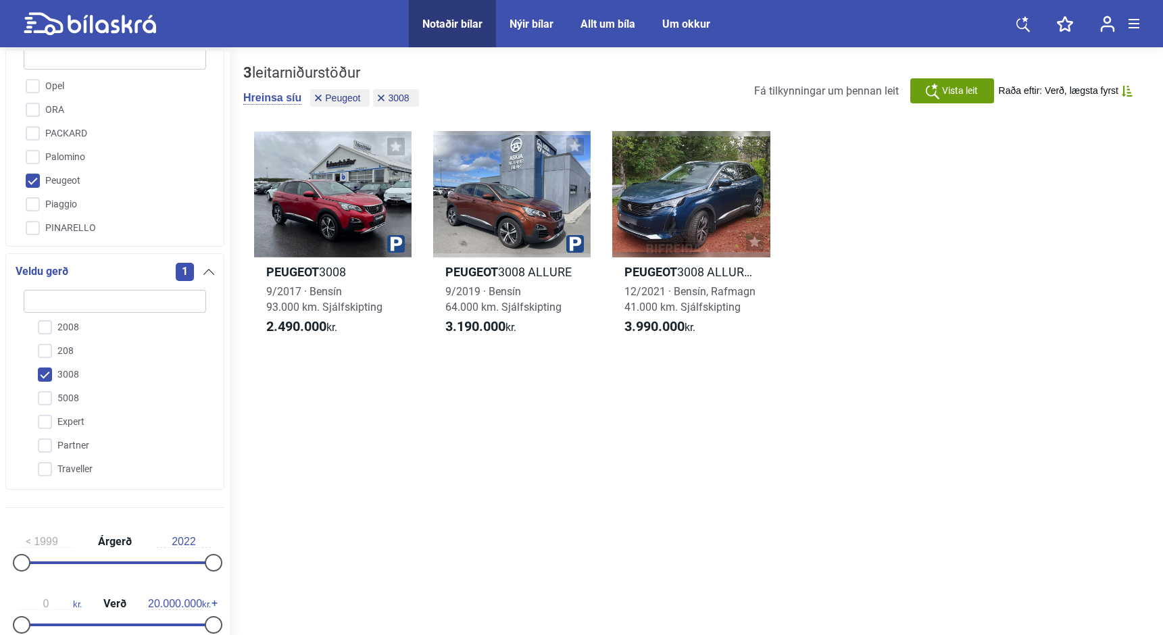
click at [43, 381] on input "3008" at bounding box center [106, 376] width 184 height 24
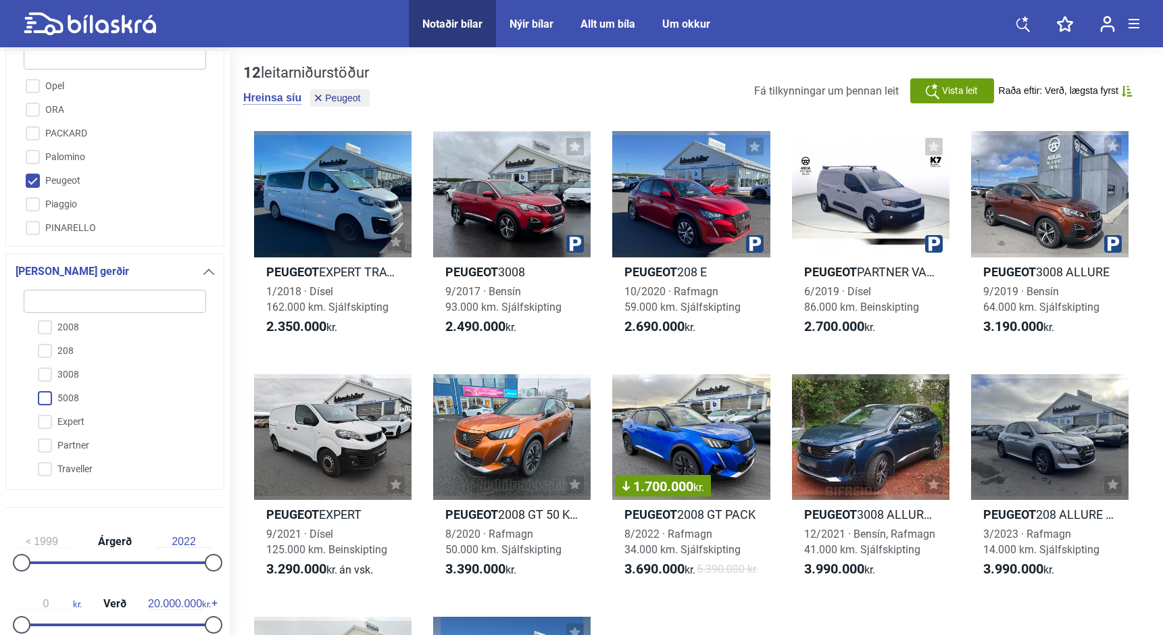
click at [43, 402] on input "5008" at bounding box center [106, 399] width 184 height 24
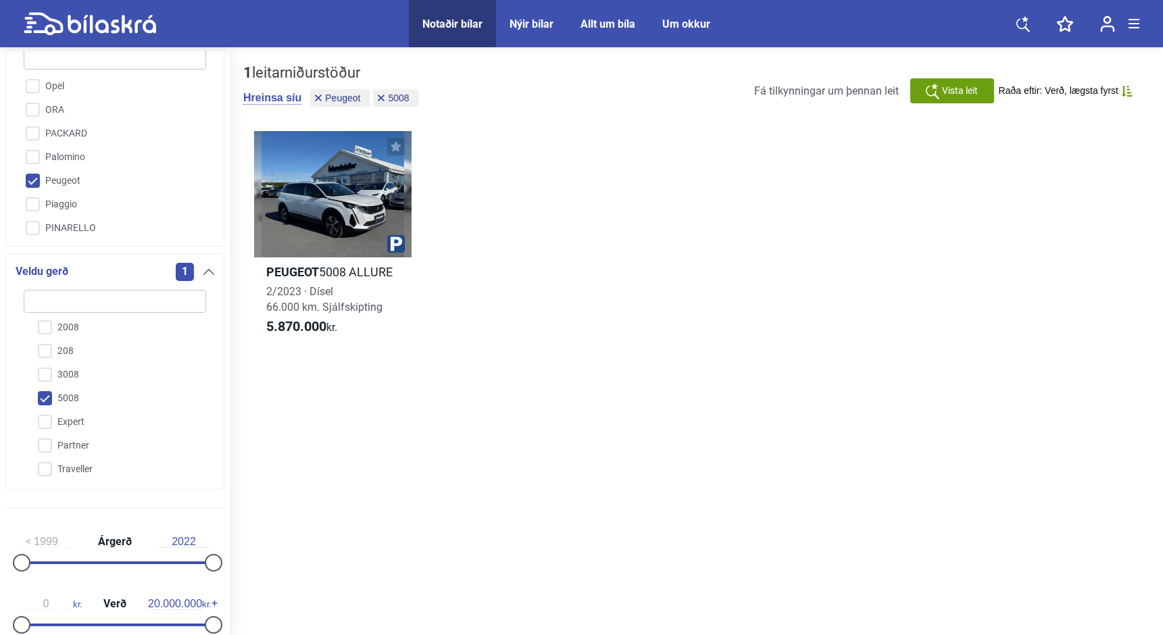
click at [43, 402] on input "5008" at bounding box center [106, 399] width 184 height 24
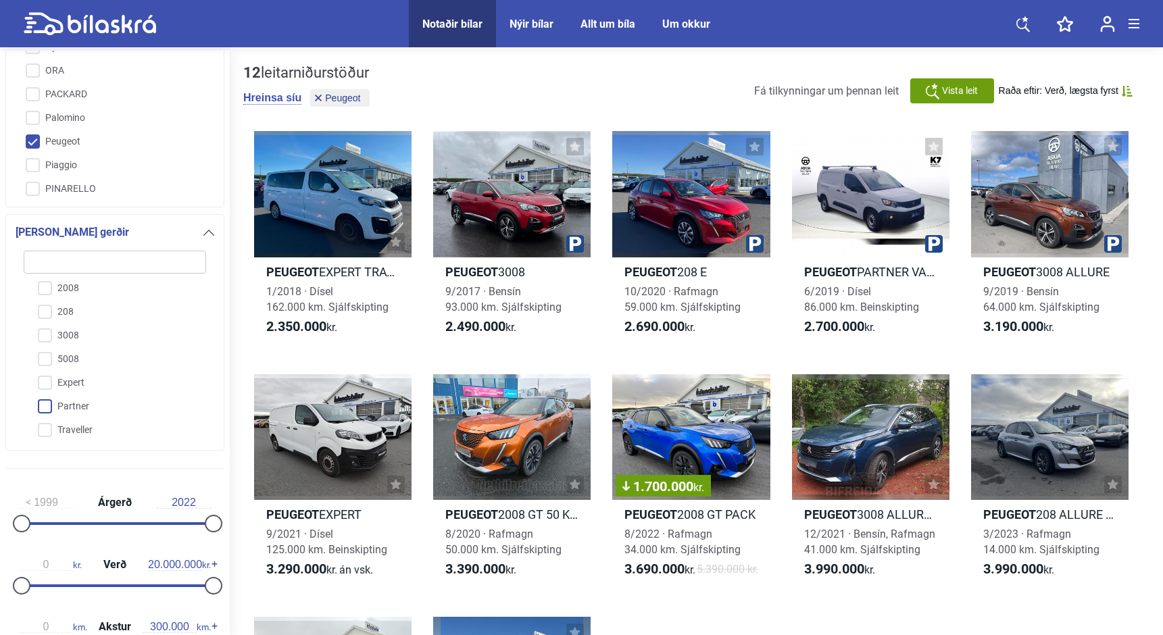
scroll to position [262, 0]
click at [39, 132] on input "Peugeot" at bounding box center [106, 144] width 184 height 24
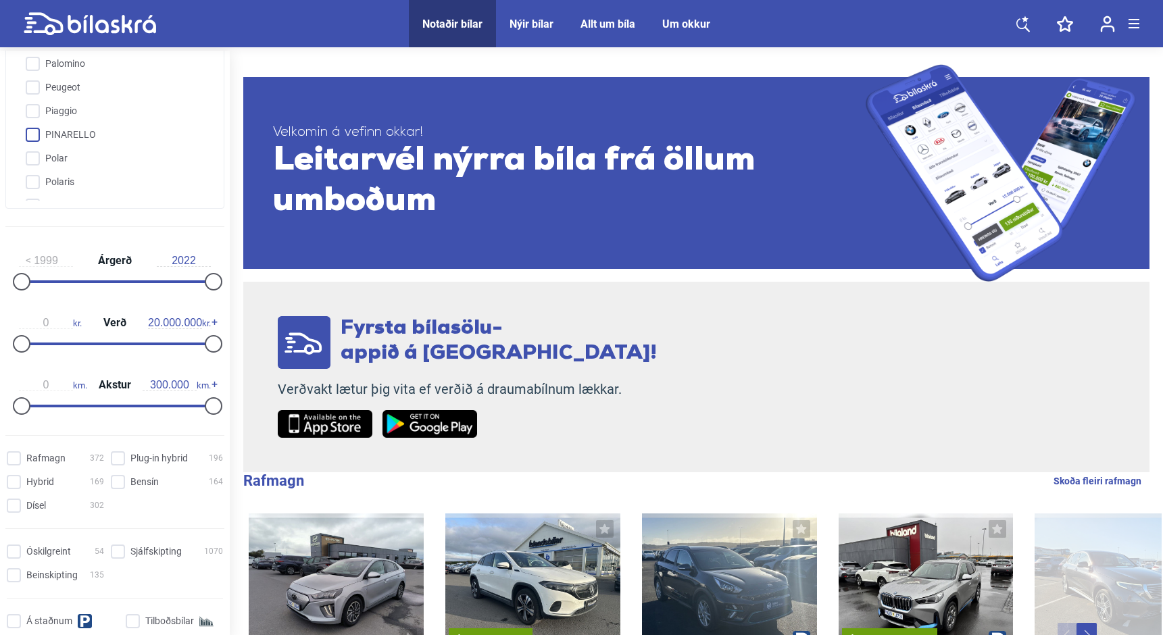
scroll to position [2532, 0]
click at [34, 162] on input "Polestar" at bounding box center [106, 174] width 184 height 24
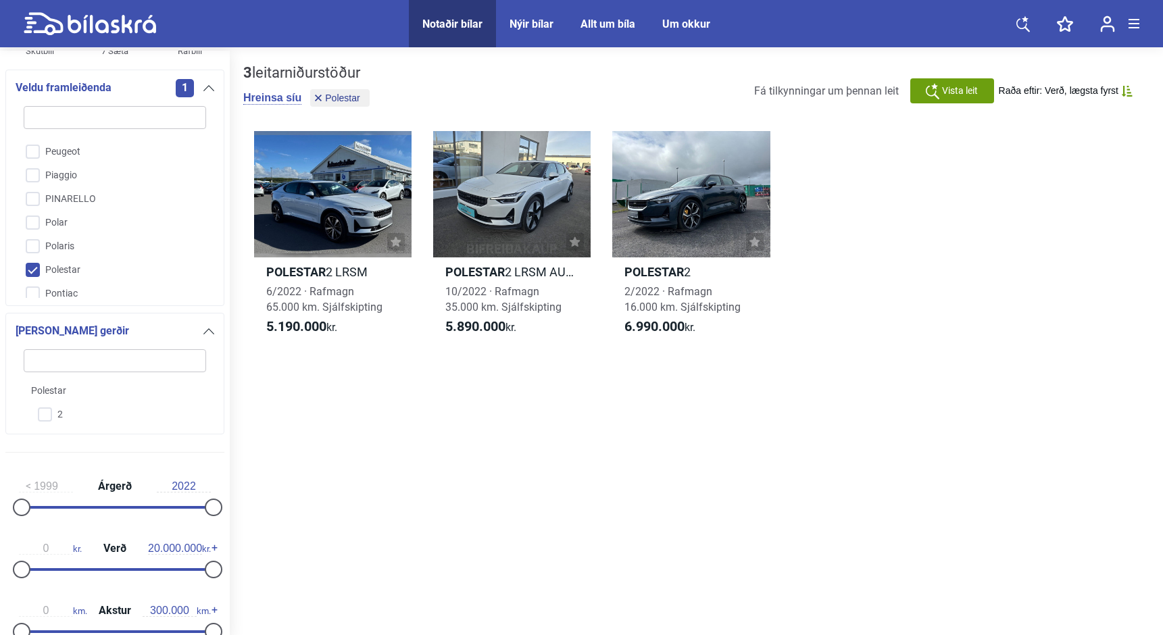
scroll to position [150, 0]
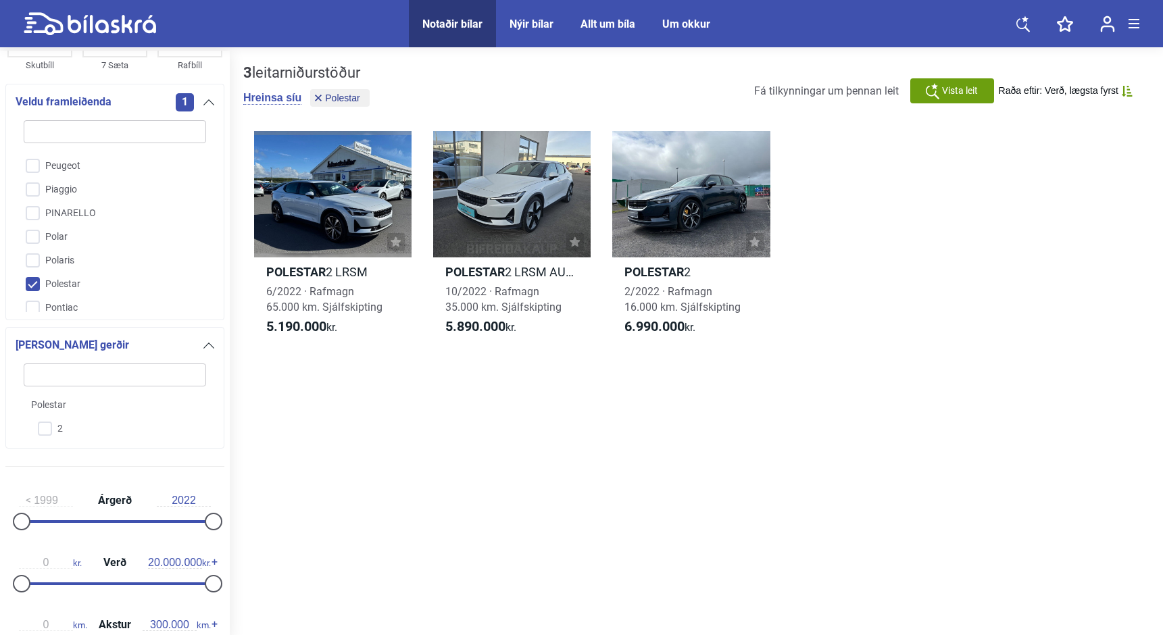
click at [34, 273] on input "Polestar" at bounding box center [106, 285] width 184 height 24
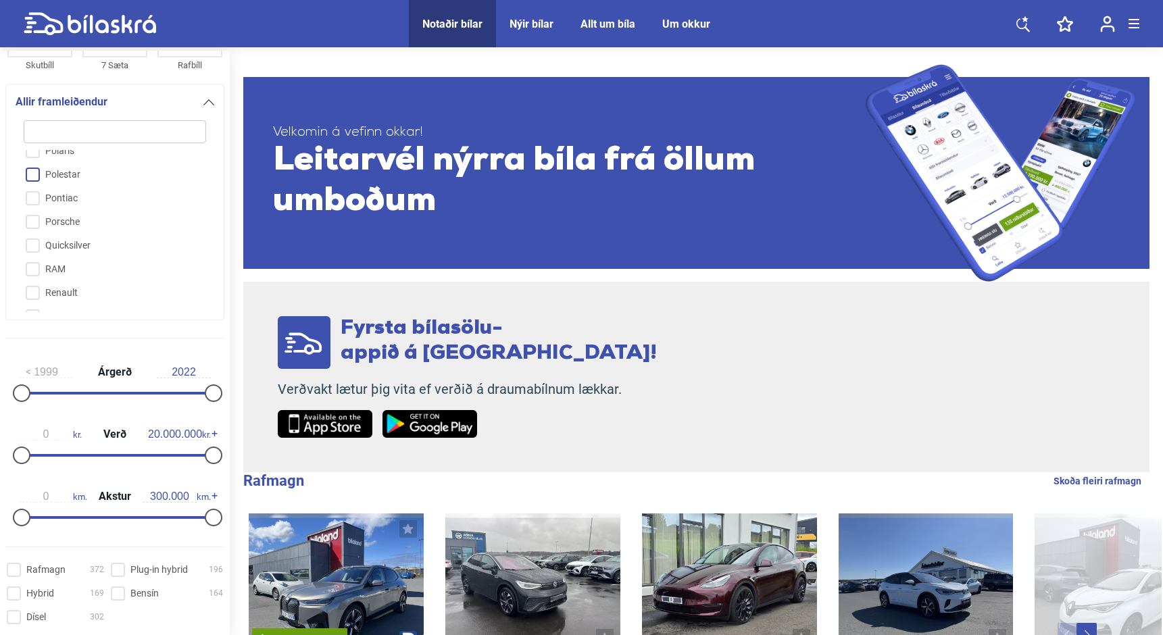
scroll to position [2650, 0]
click at [34, 274] on input "Renault" at bounding box center [106, 286] width 184 height 24
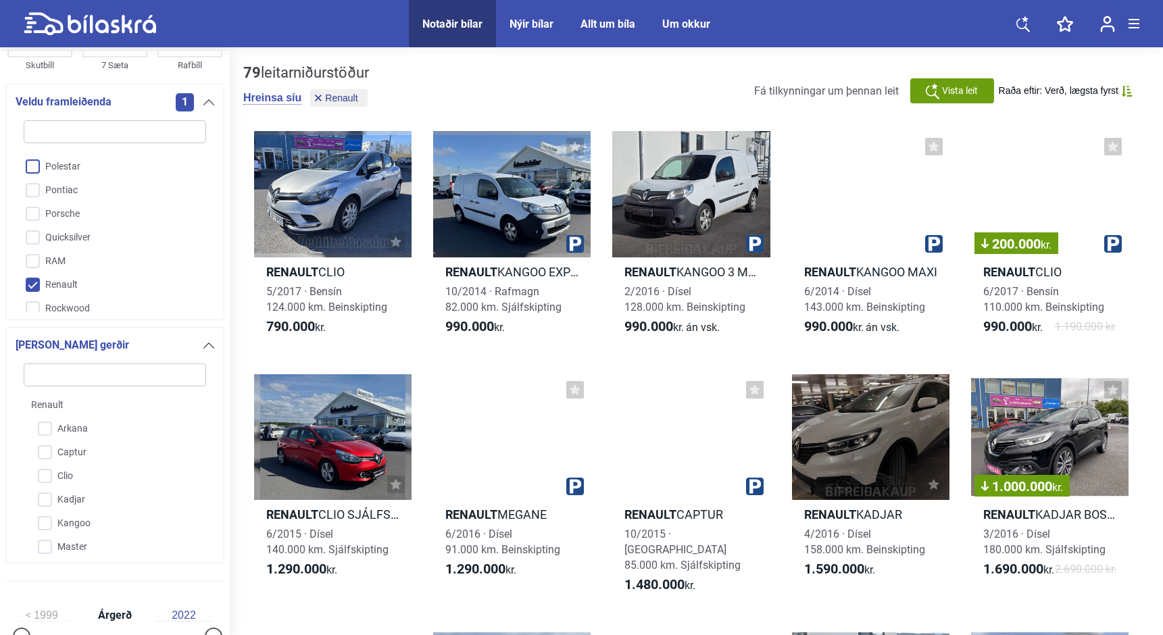
click at [34, 274] on input "Renault" at bounding box center [106, 286] width 184 height 24
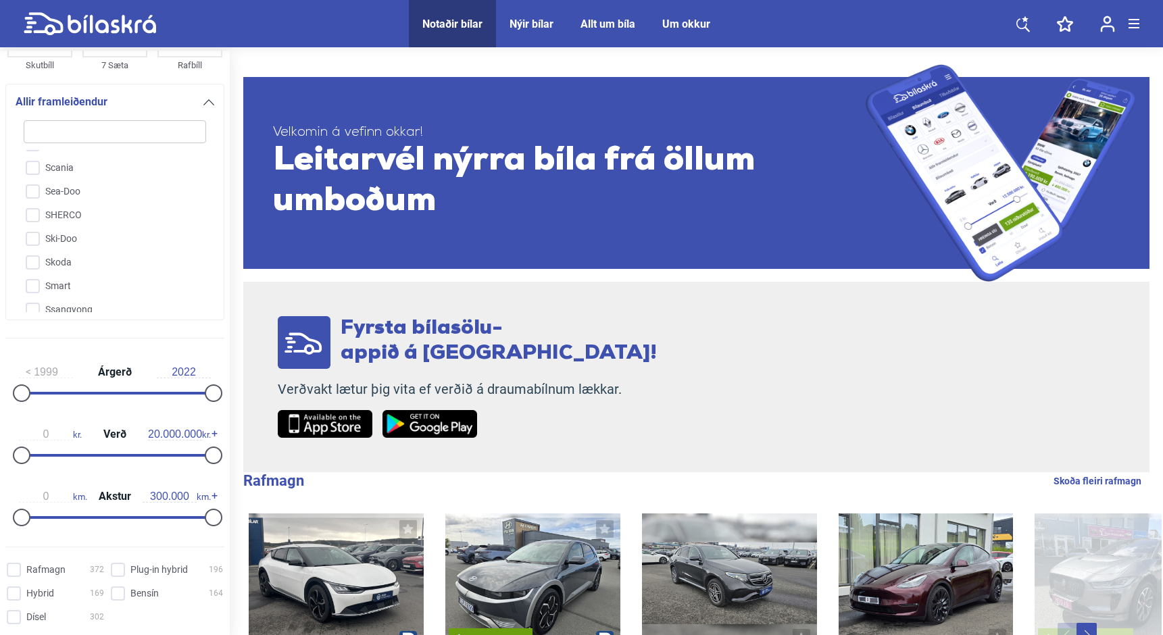
scroll to position [2842, 0]
click at [35, 247] on input "Skoda" at bounding box center [106, 259] width 184 height 24
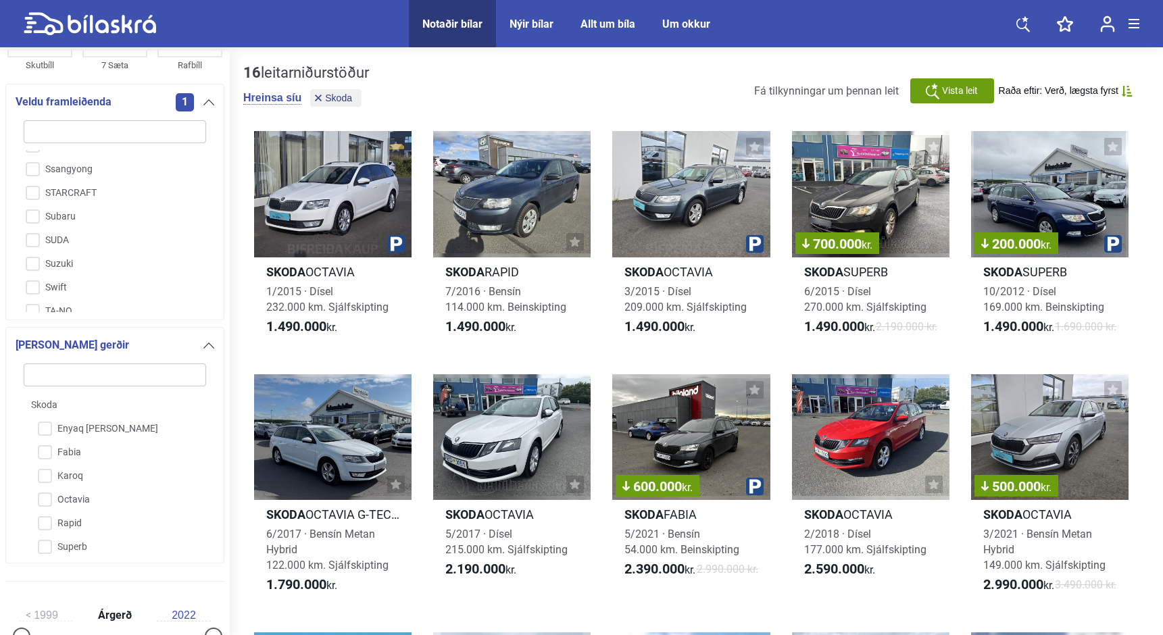
scroll to position [2991, 0]
click at [43, 427] on input "Enyaq [PERSON_NAME]" at bounding box center [106, 430] width 184 height 24
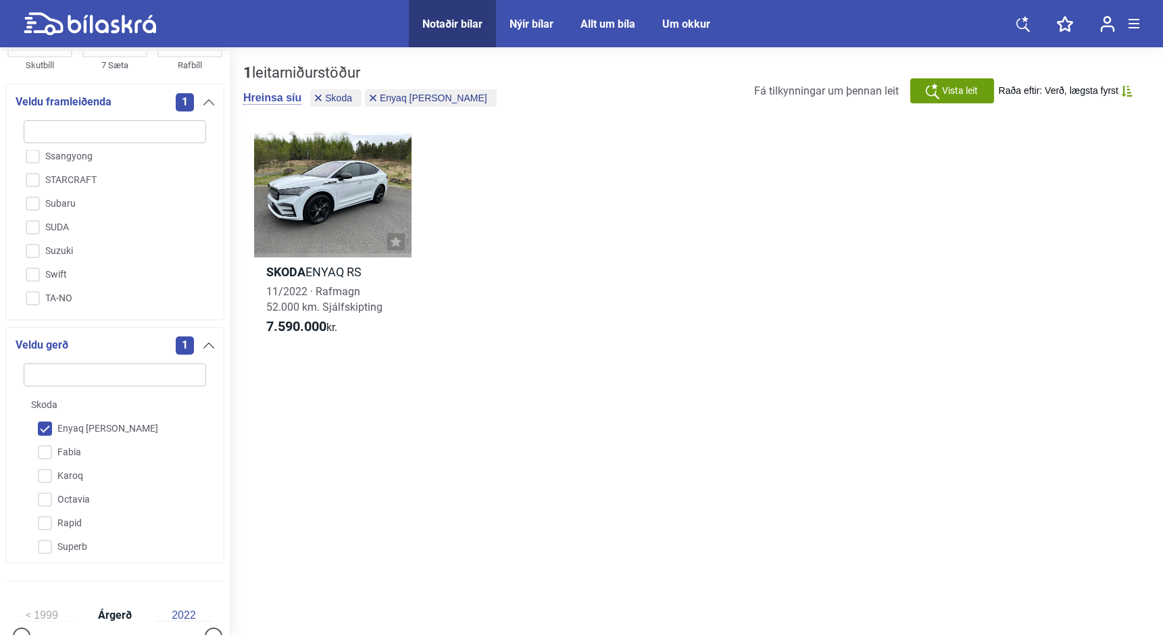
click at [43, 427] on input "Enyaq [PERSON_NAME]" at bounding box center [106, 430] width 184 height 24
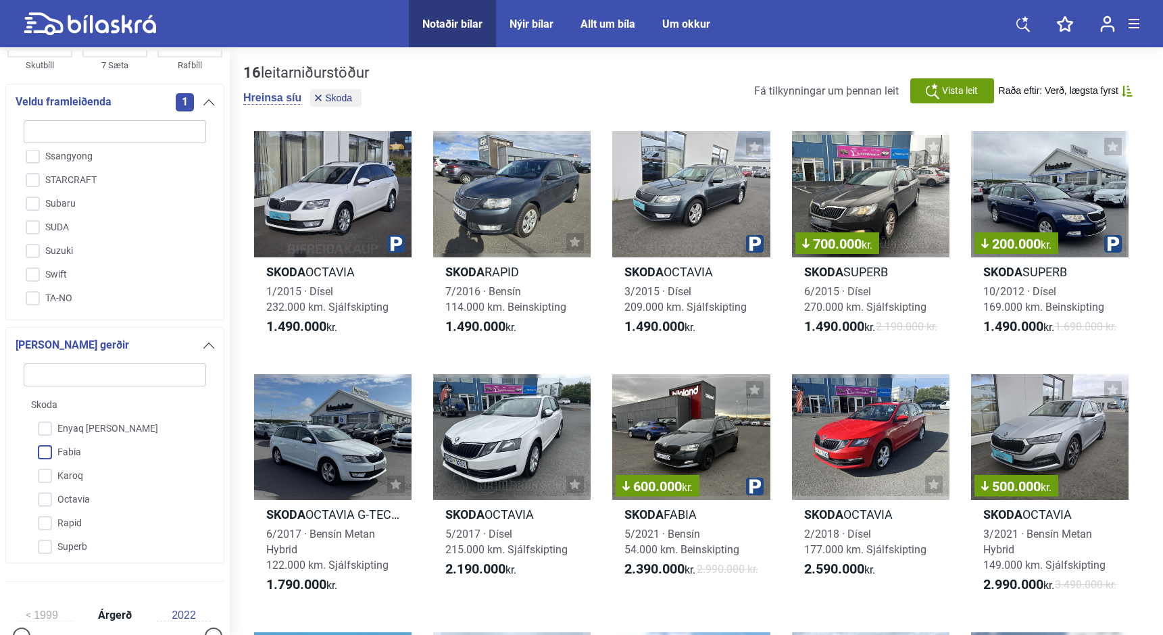
click at [46, 454] on input "Fabia" at bounding box center [106, 453] width 184 height 24
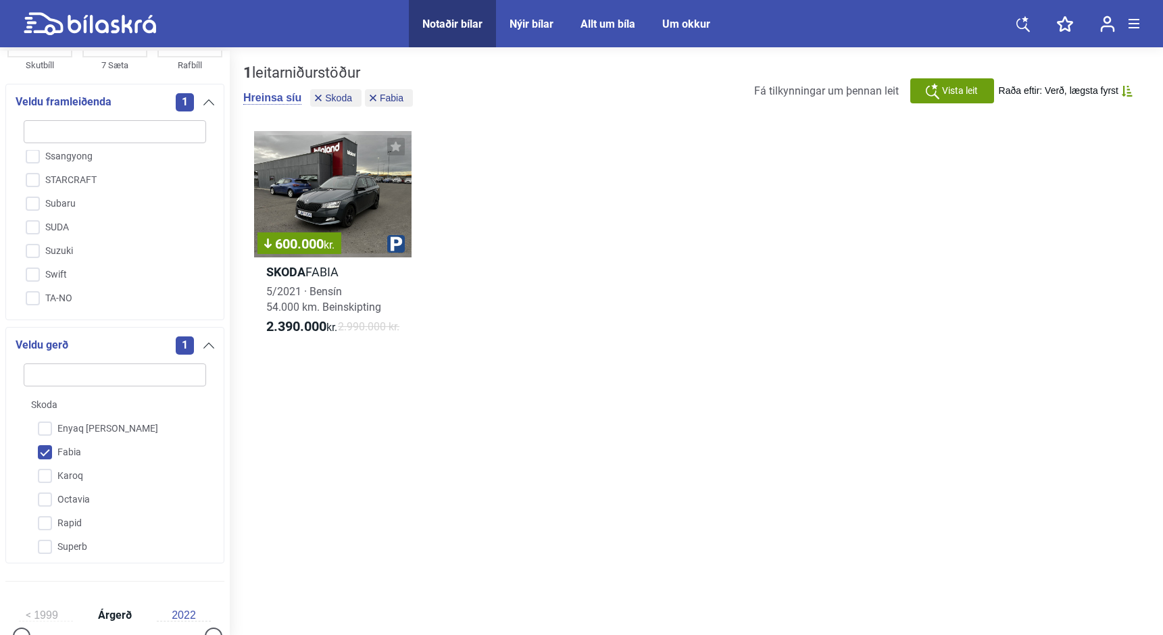
click at [46, 454] on input "Fabia" at bounding box center [106, 453] width 184 height 24
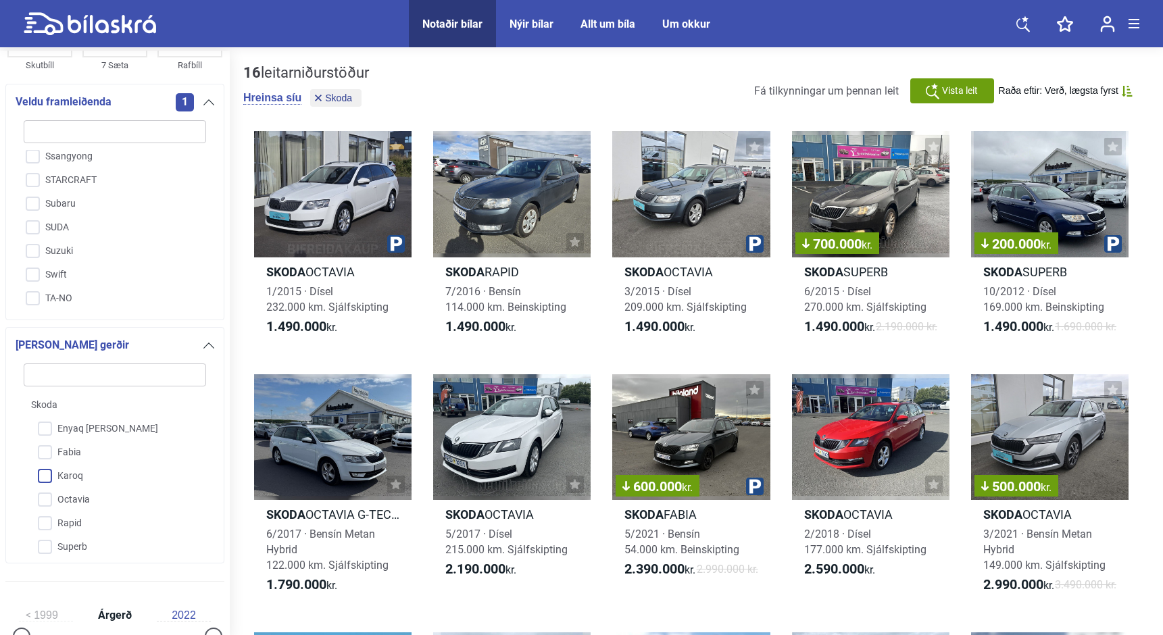
click at [47, 473] on input "Karoq" at bounding box center [106, 477] width 184 height 24
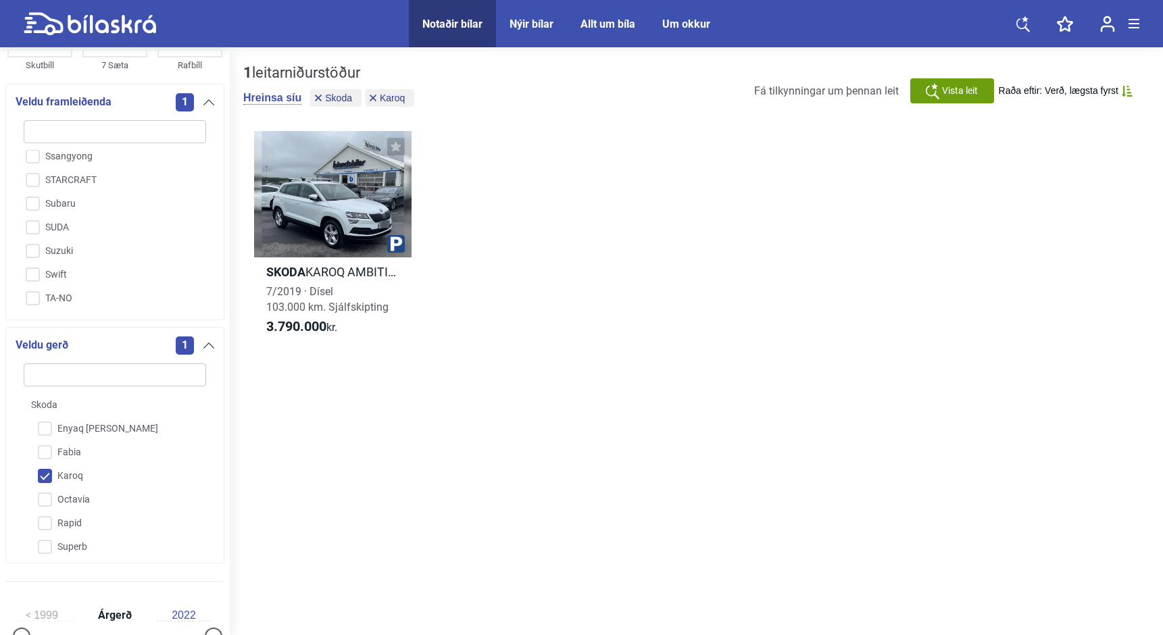
click at [47, 473] on input "Karoq" at bounding box center [106, 477] width 184 height 24
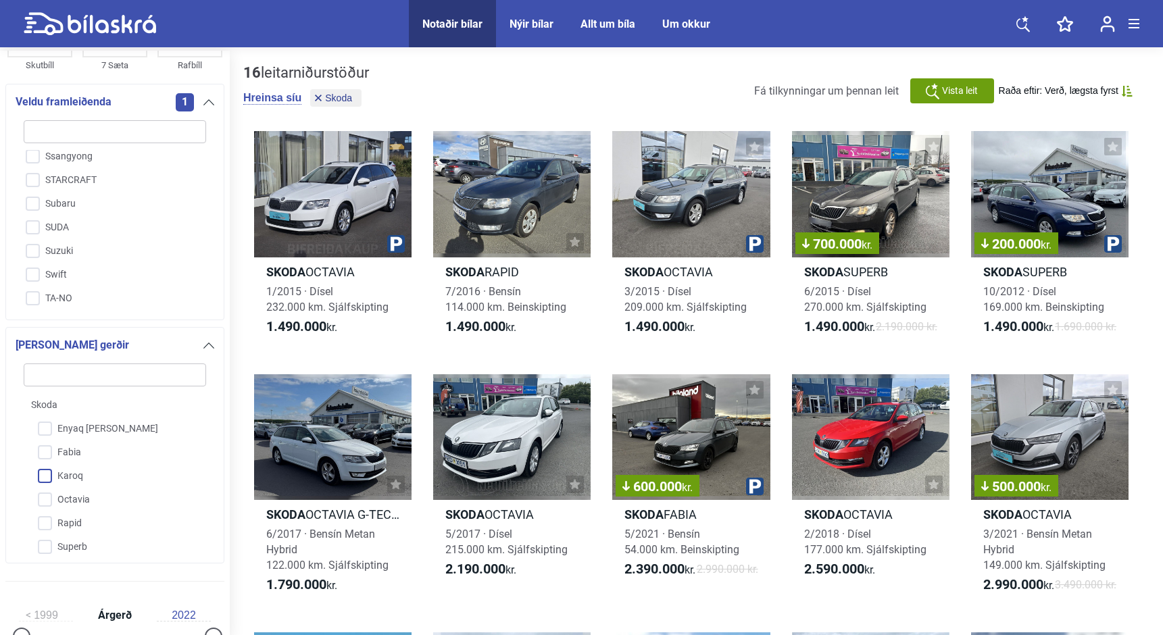
scroll to position [4, 0]
click at [43, 499] on input "Octavia" at bounding box center [106, 497] width 184 height 24
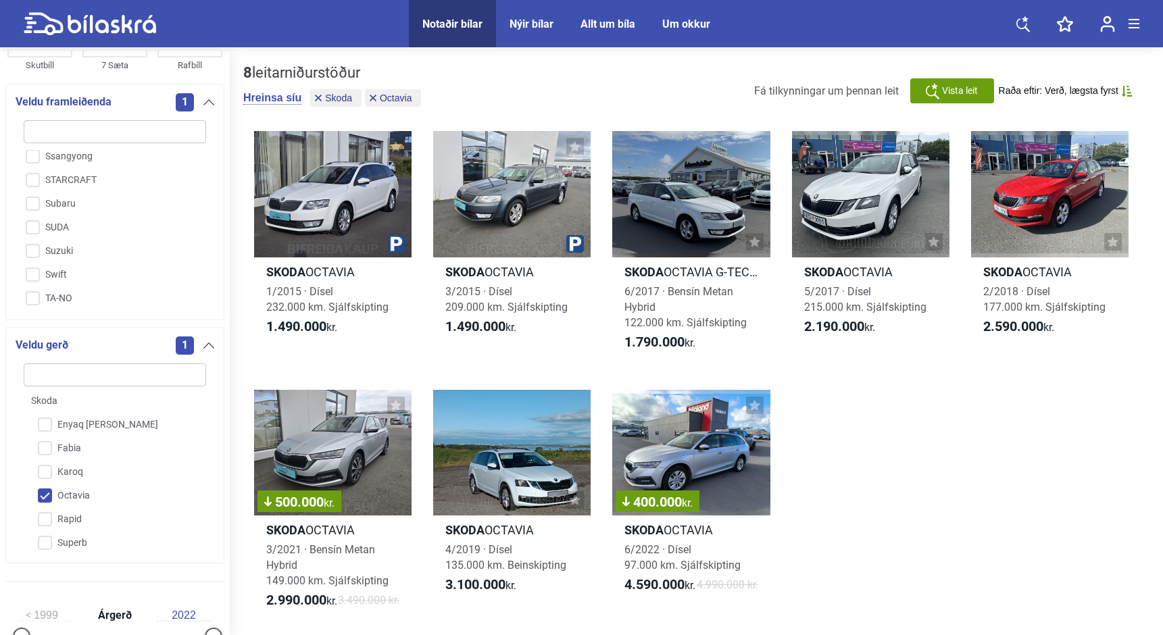
click at [43, 499] on input "Octavia" at bounding box center [106, 497] width 184 height 24
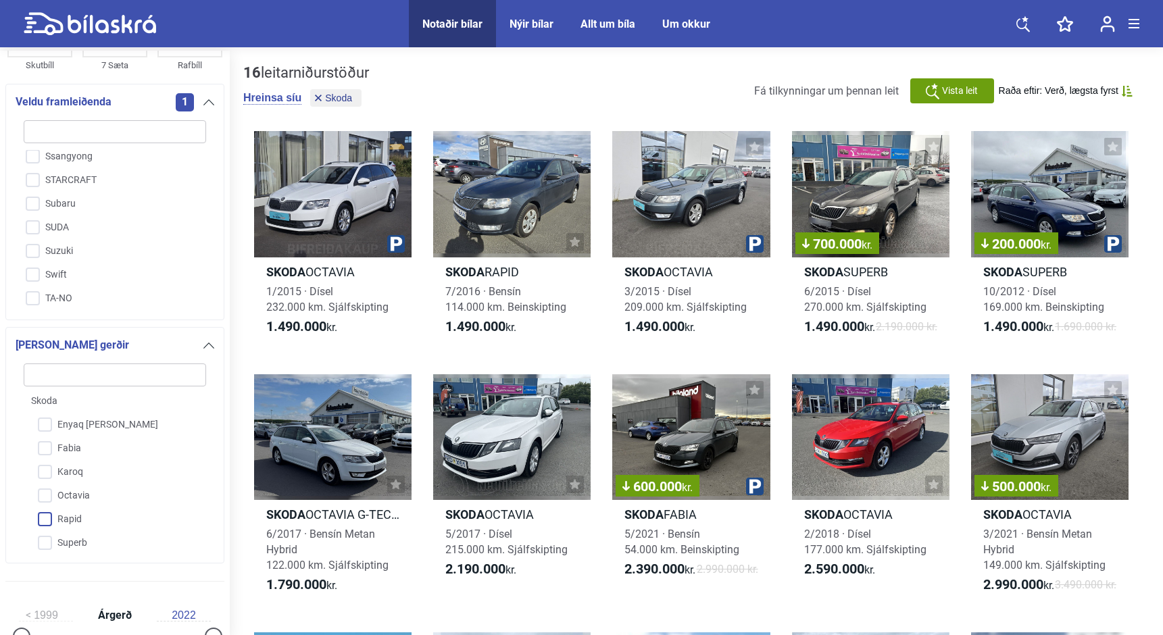
click at [45, 514] on input "Rapid" at bounding box center [106, 520] width 184 height 24
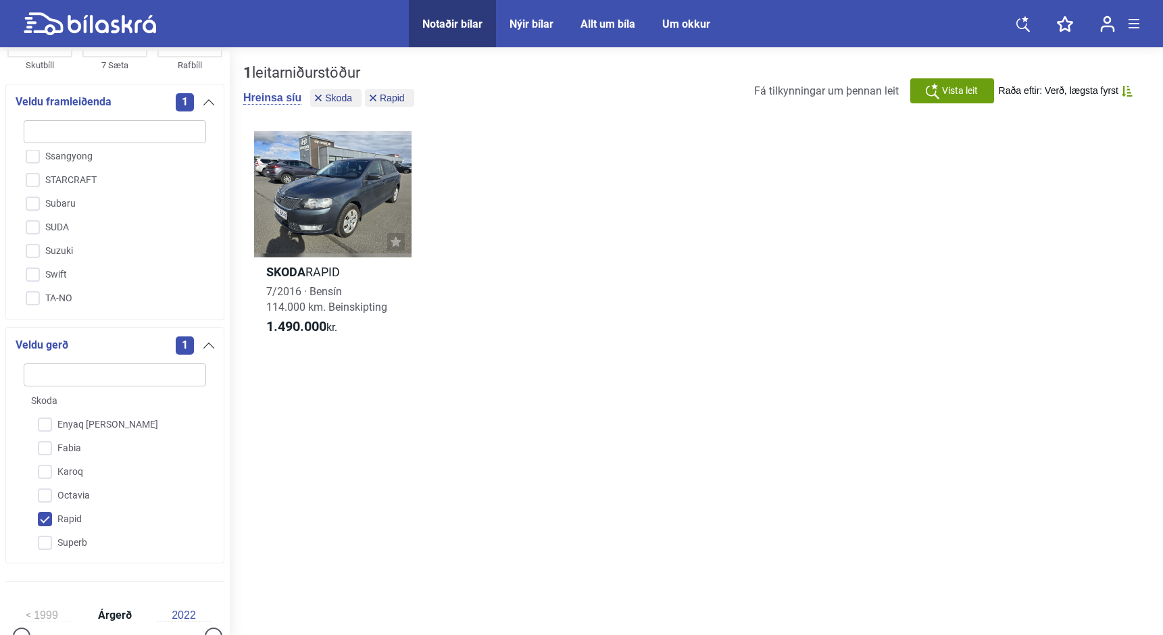
click at [45, 514] on input "Rapid" at bounding box center [106, 520] width 184 height 24
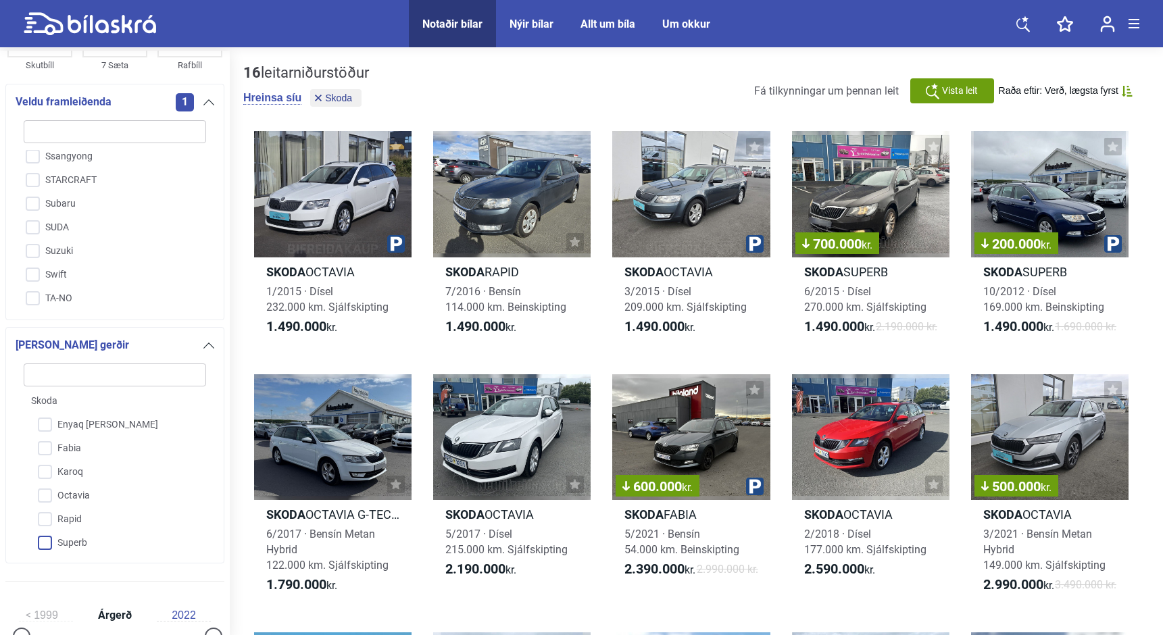
click at [45, 537] on input "Superb" at bounding box center [106, 544] width 184 height 24
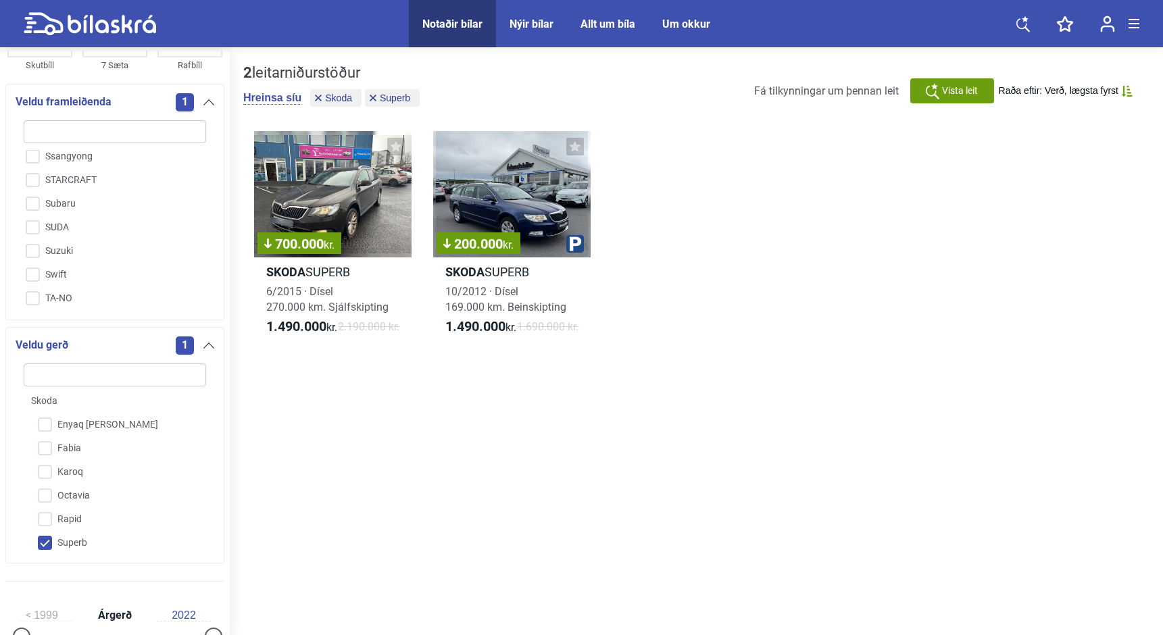
click at [45, 537] on input "Superb" at bounding box center [106, 544] width 184 height 24
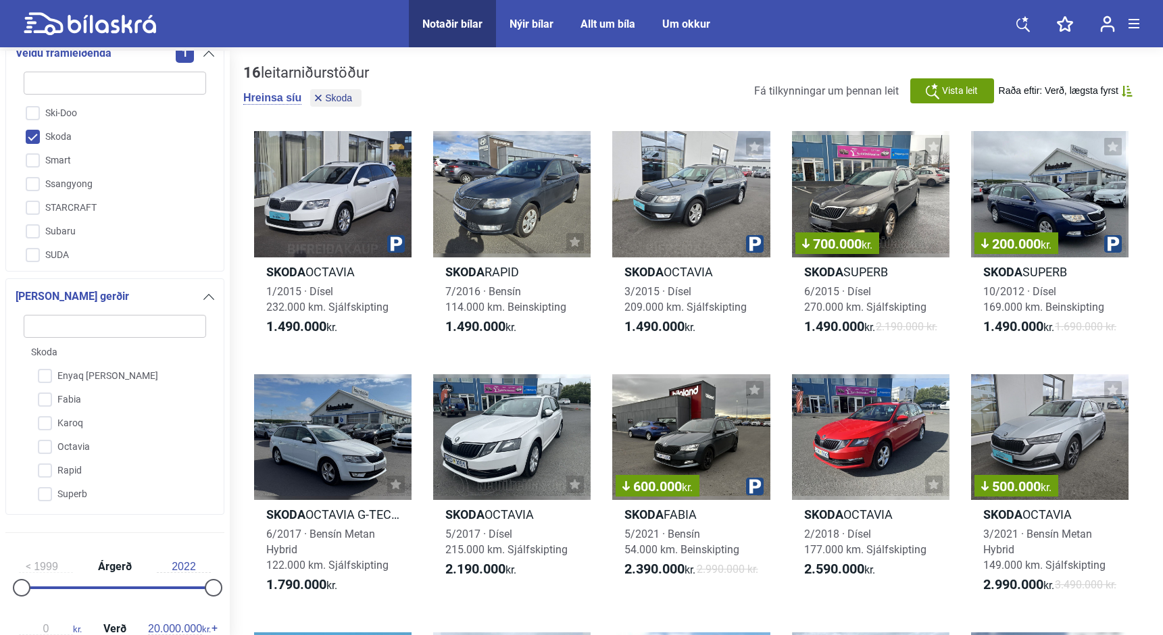
scroll to position [2910, 0]
click at [33, 130] on input "Skoda" at bounding box center [106, 142] width 184 height 24
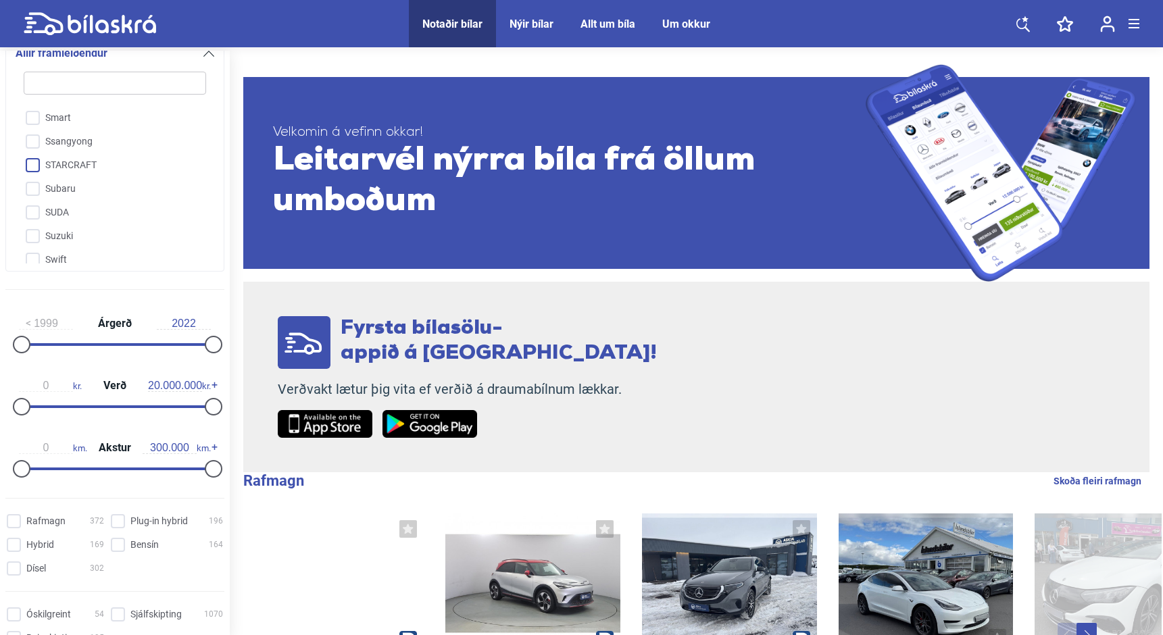
scroll to position [2959, 0]
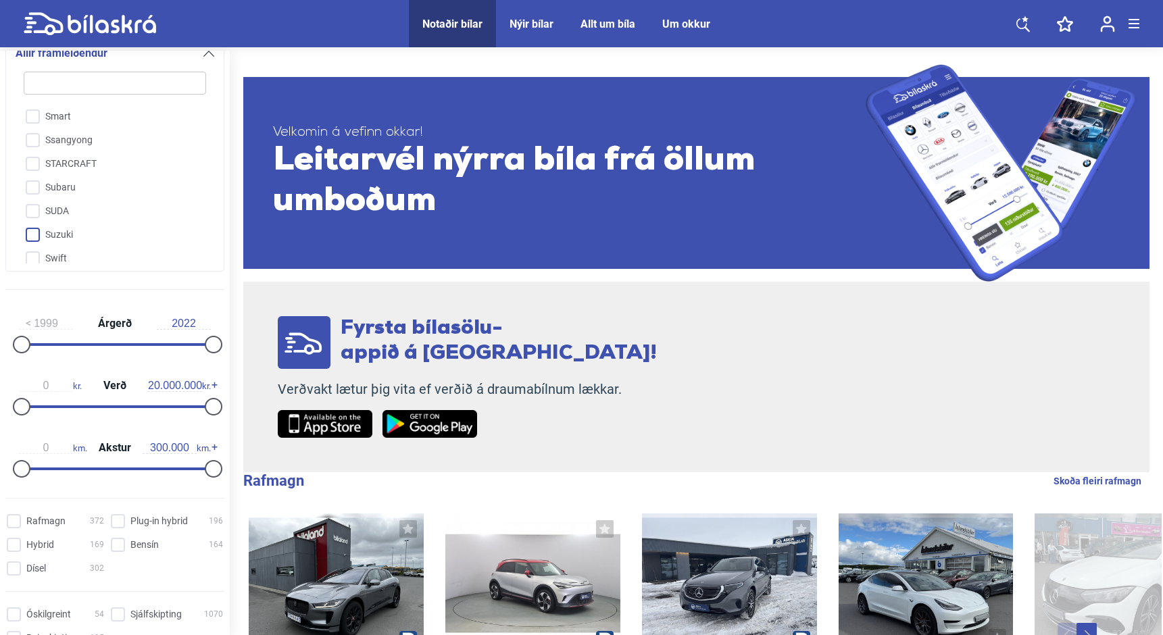
click at [33, 224] on input "Suzuki" at bounding box center [106, 236] width 184 height 24
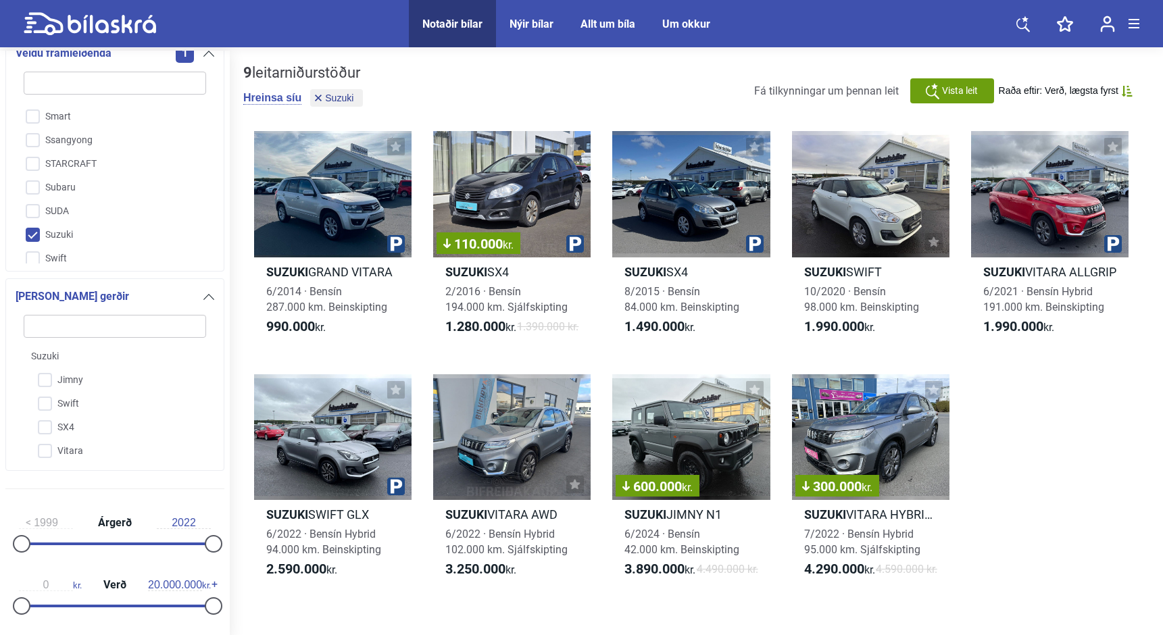
click at [33, 224] on input "Suzuki" at bounding box center [106, 236] width 184 height 24
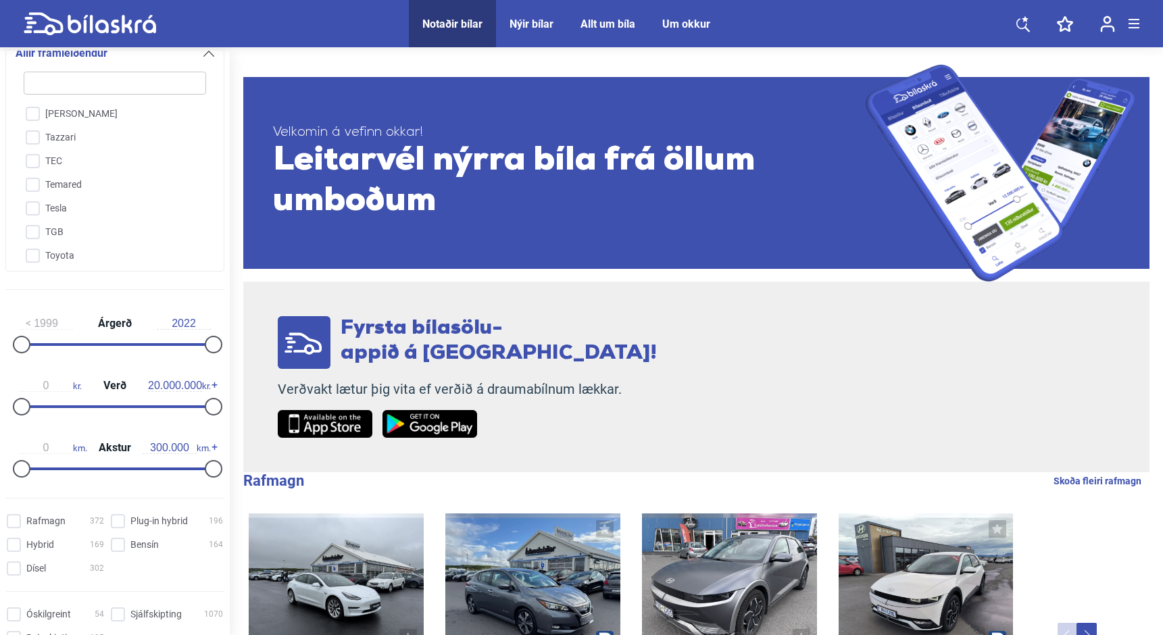
scroll to position [3165, 0]
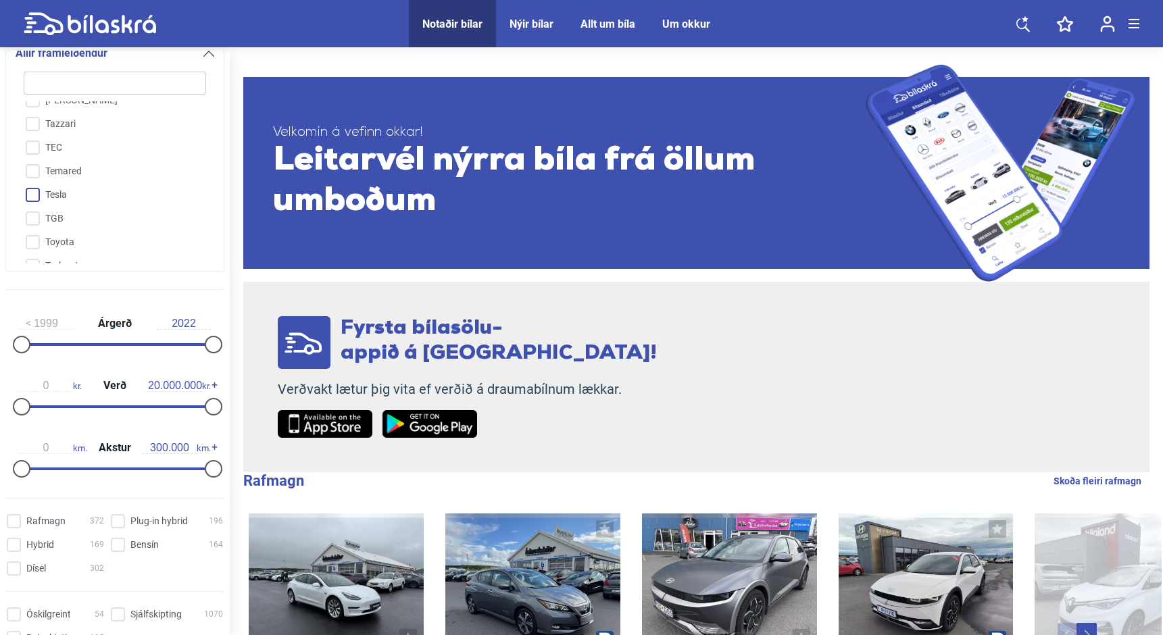
click at [34, 184] on input "Tesla" at bounding box center [106, 196] width 184 height 24
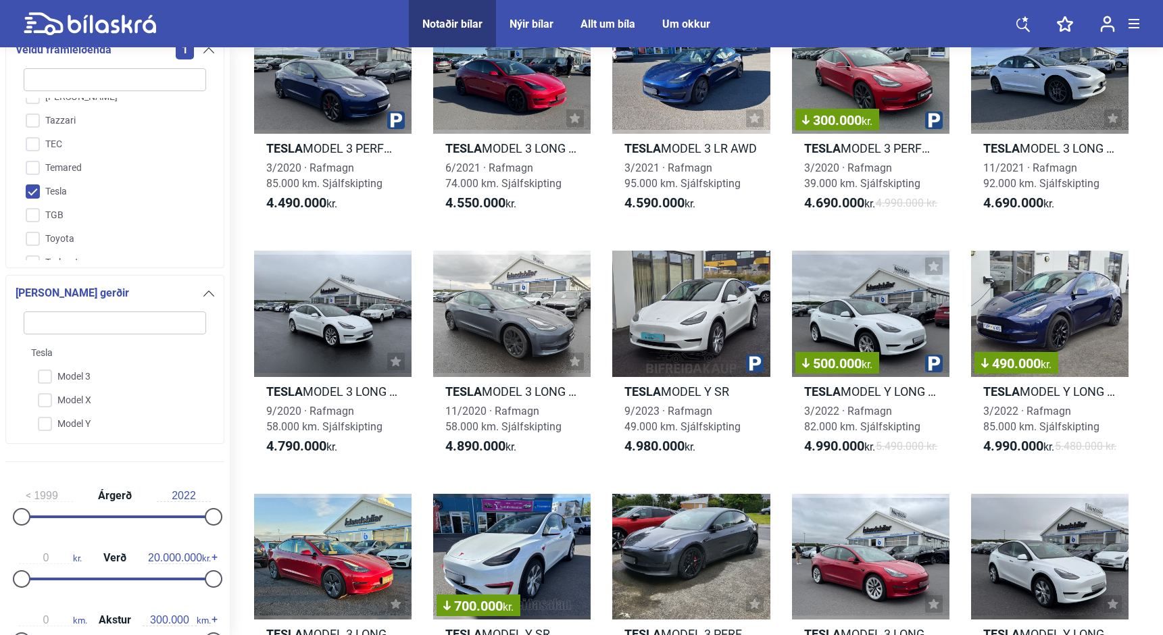
scroll to position [427, 0]
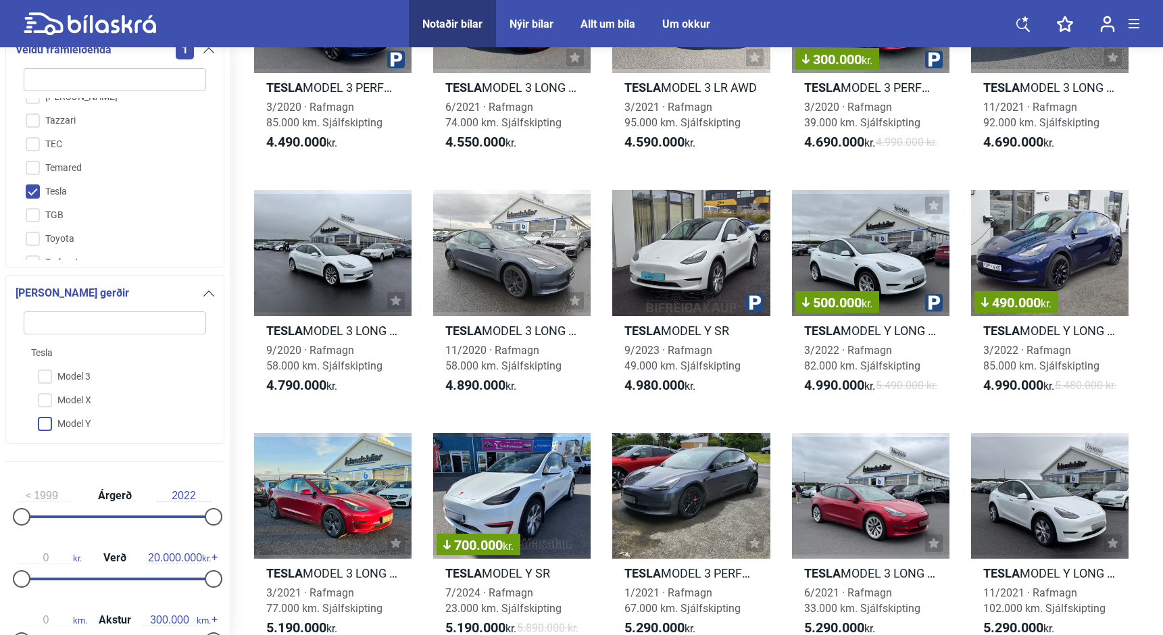
click at [48, 426] on input "Model Y" at bounding box center [106, 425] width 184 height 24
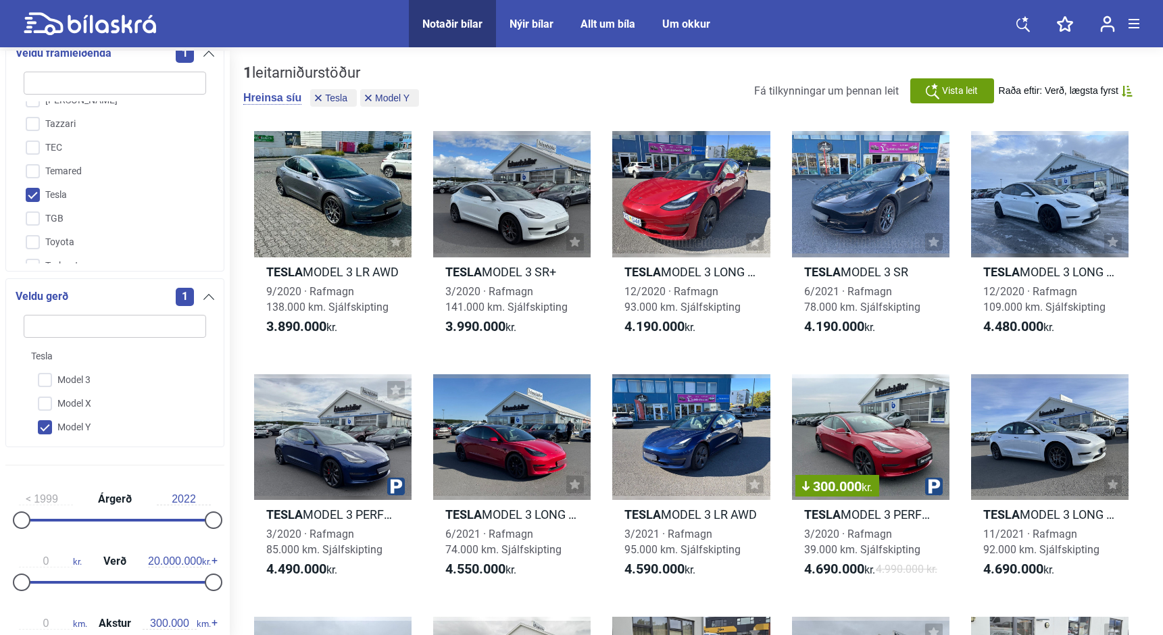
click at [48, 426] on input "Model Y" at bounding box center [106, 428] width 184 height 24
click at [47, 412] on input "Model X" at bounding box center [106, 405] width 184 height 24
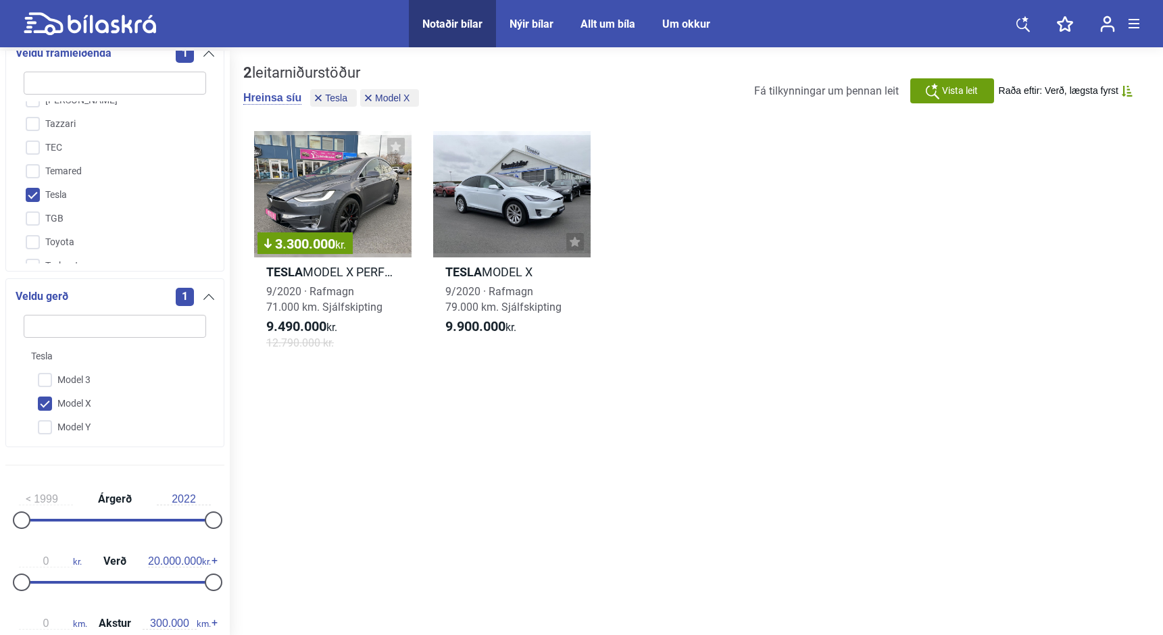
click at [47, 412] on input "Model X" at bounding box center [106, 405] width 184 height 24
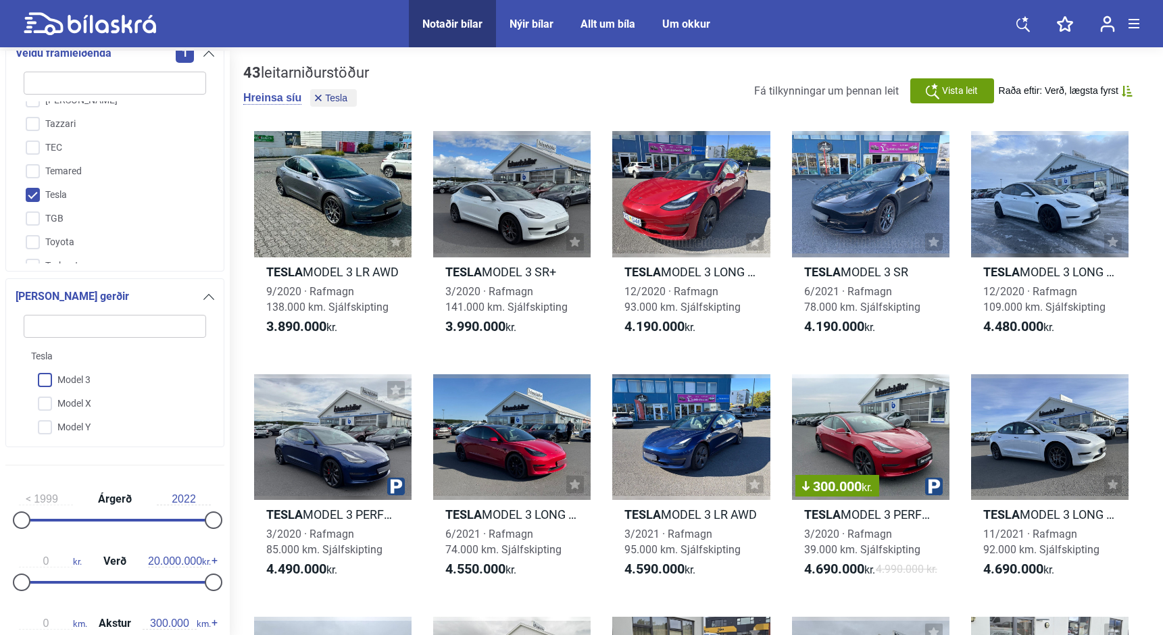
click at [47, 386] on input "Model 3" at bounding box center [106, 381] width 184 height 24
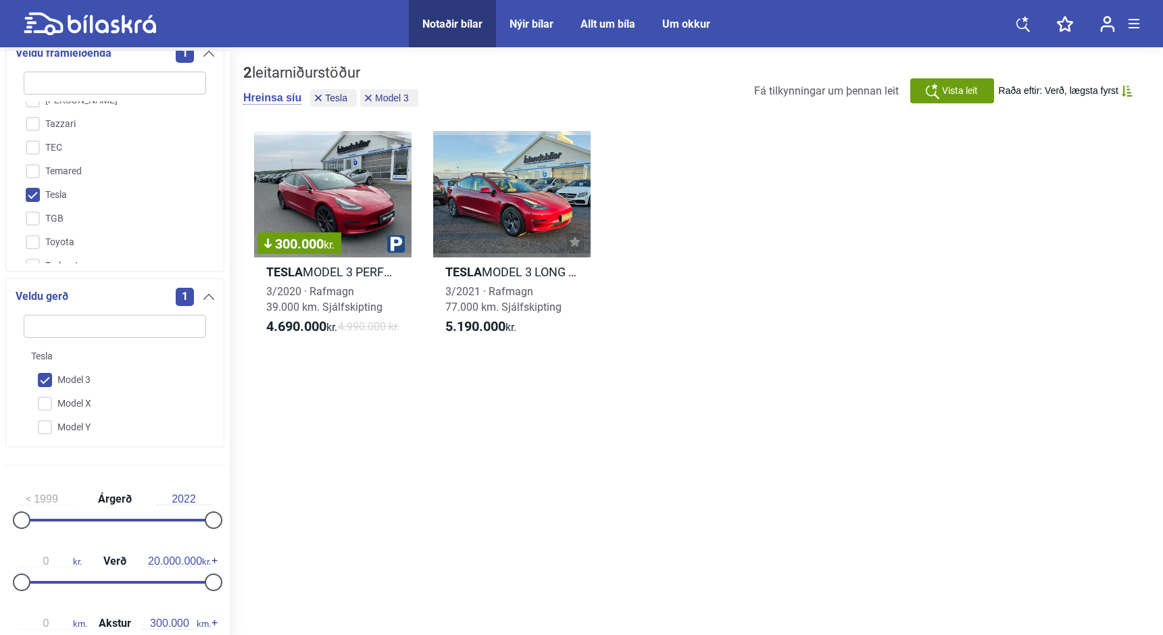
click at [47, 386] on input "Model 3" at bounding box center [106, 381] width 184 height 24
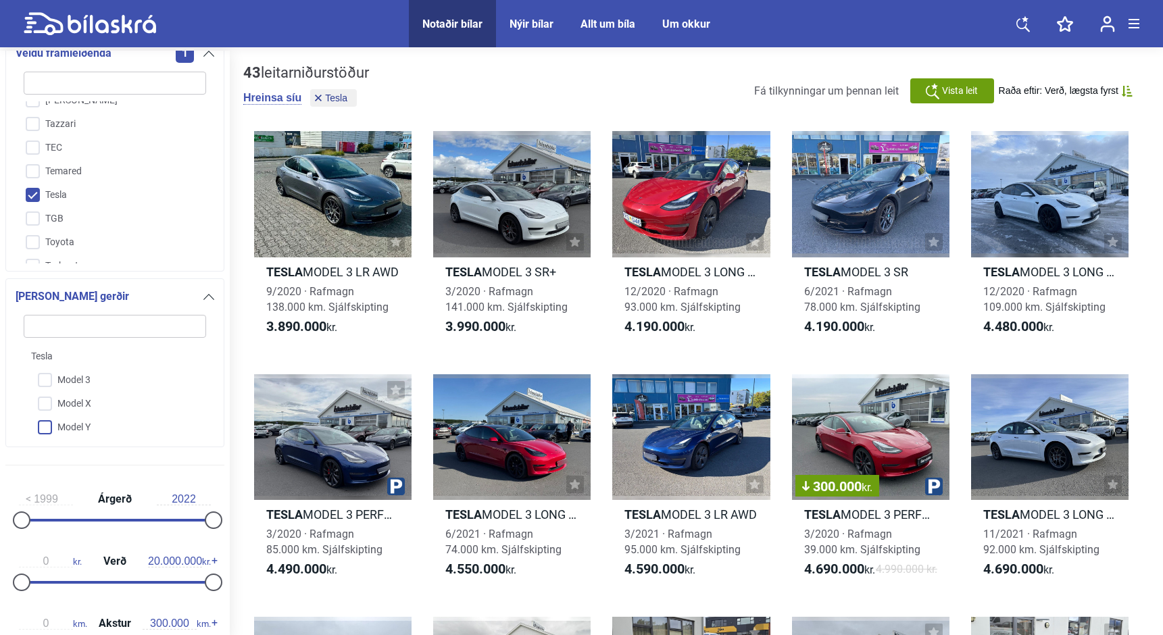
click at [51, 434] on input "Model Y" at bounding box center [106, 428] width 184 height 24
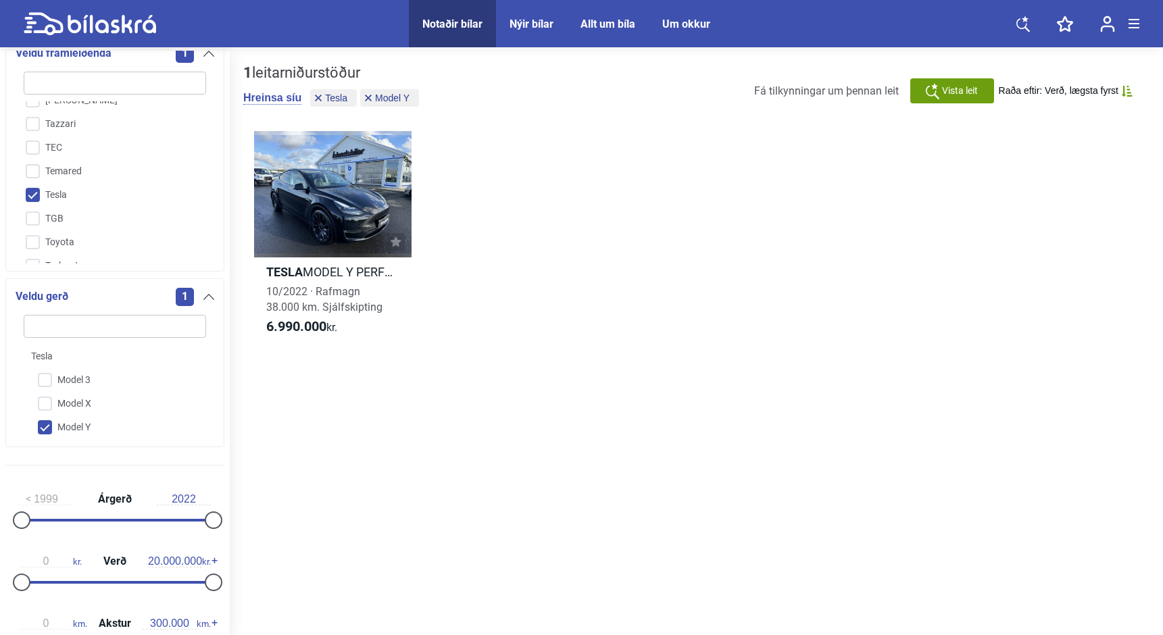
click at [49, 427] on input "Model Y" at bounding box center [106, 428] width 184 height 24
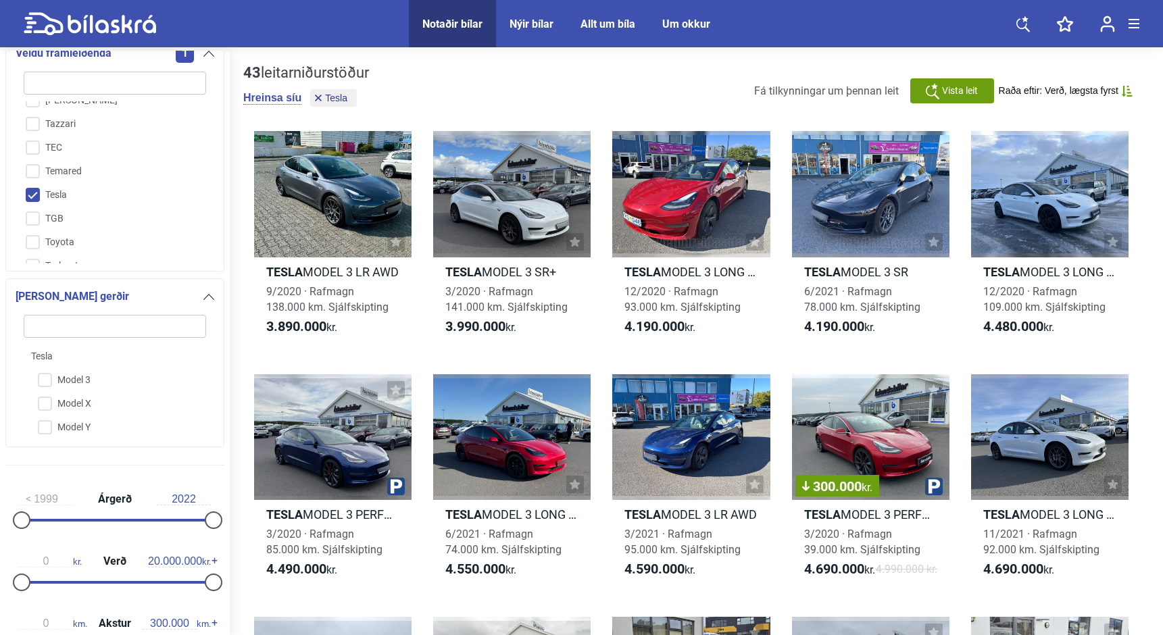
click at [32, 184] on input "Tesla" at bounding box center [106, 196] width 184 height 24
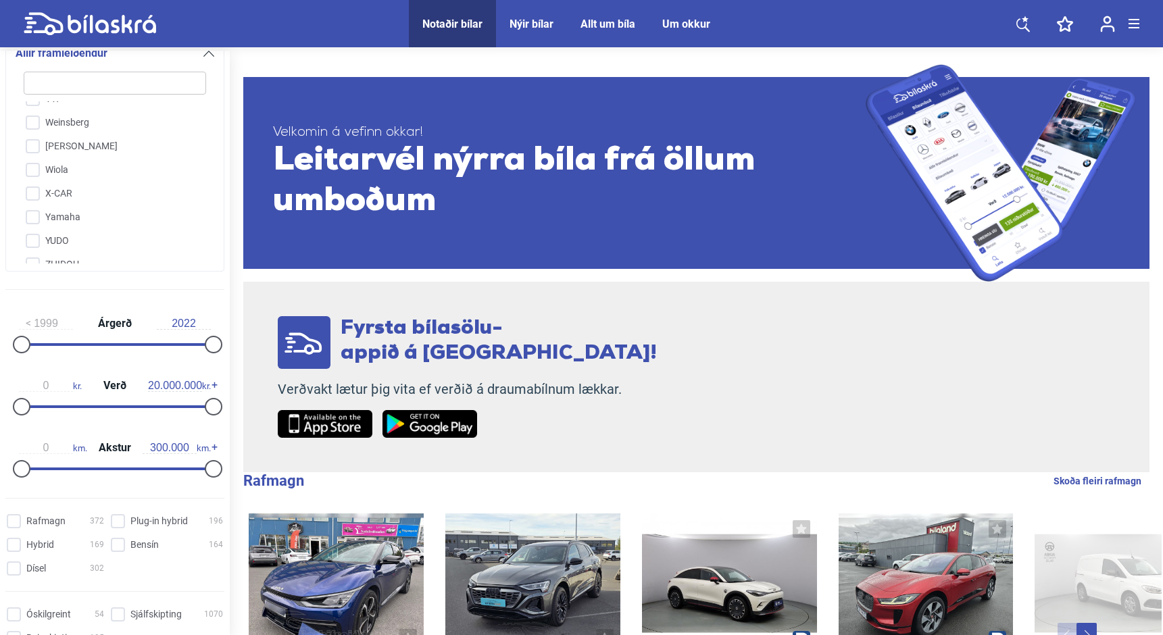
scroll to position [3553, 0]
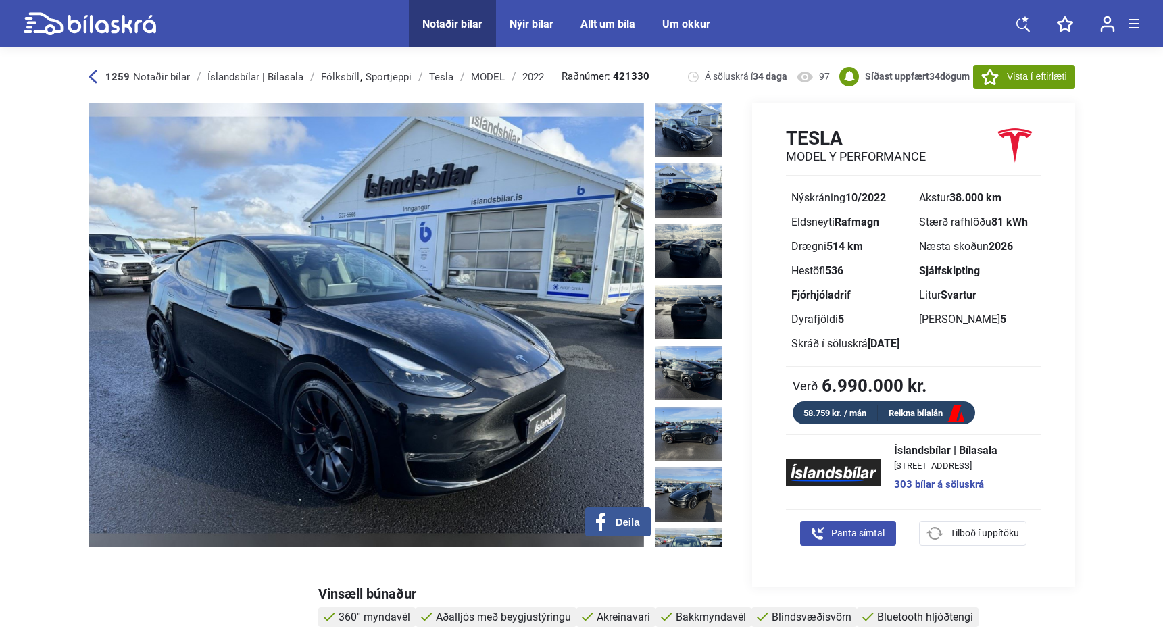
click at [435, 344] on img at bounding box center [367, 325] width 556 height 445
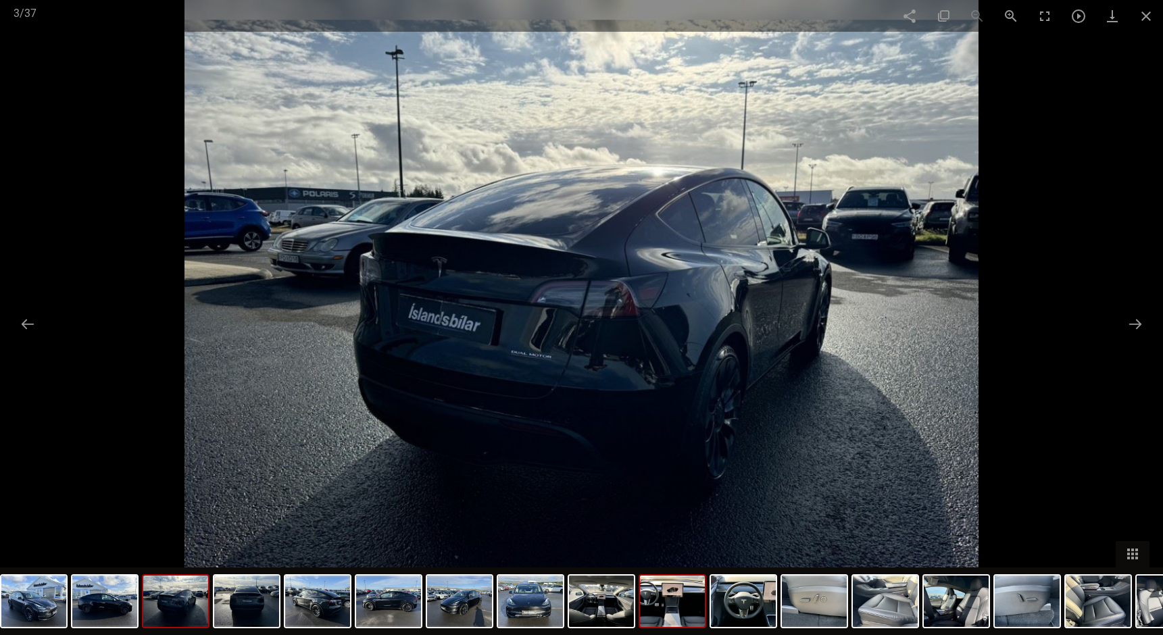
click at [686, 596] on img at bounding box center [672, 601] width 65 height 51
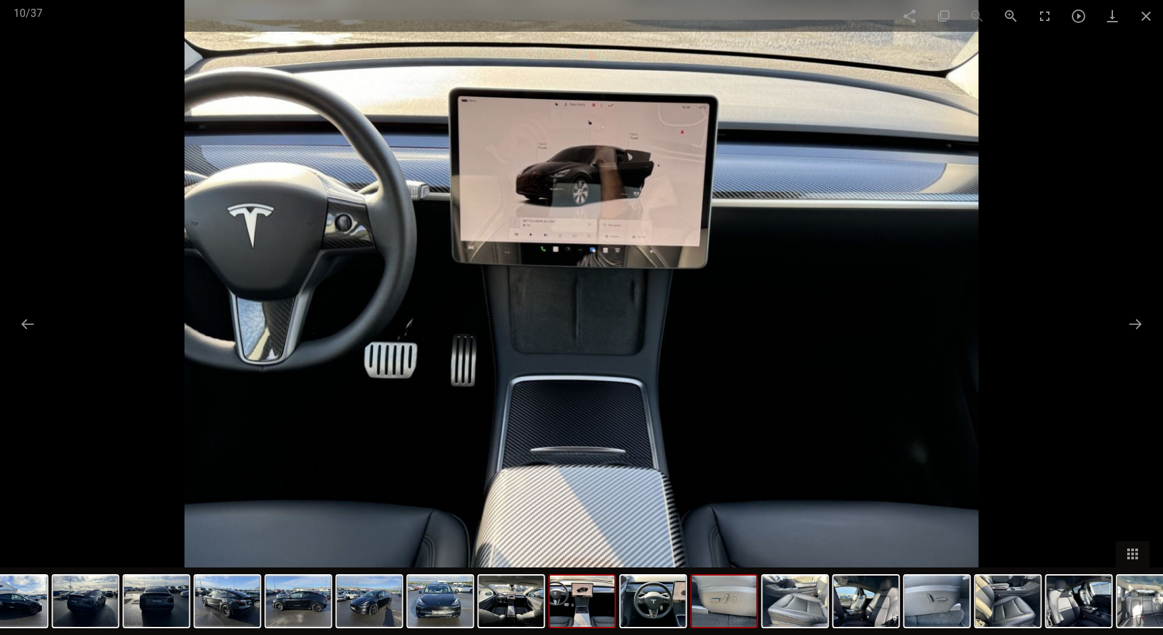
click at [715, 603] on img at bounding box center [724, 601] width 65 height 51
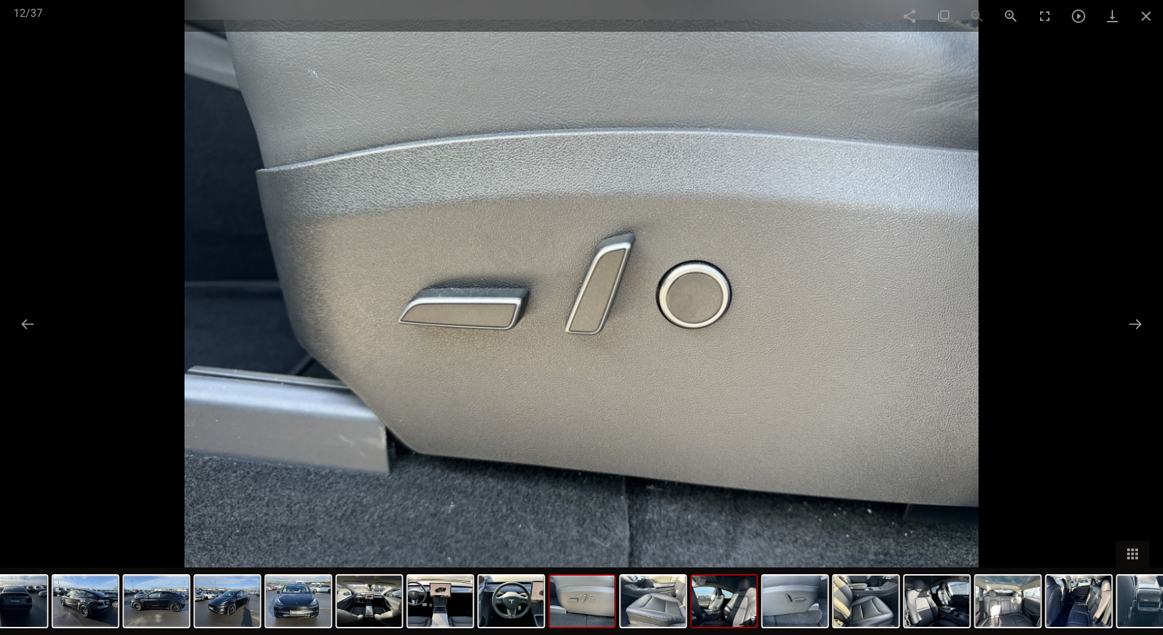
click at [728, 601] on img at bounding box center [724, 601] width 65 height 51
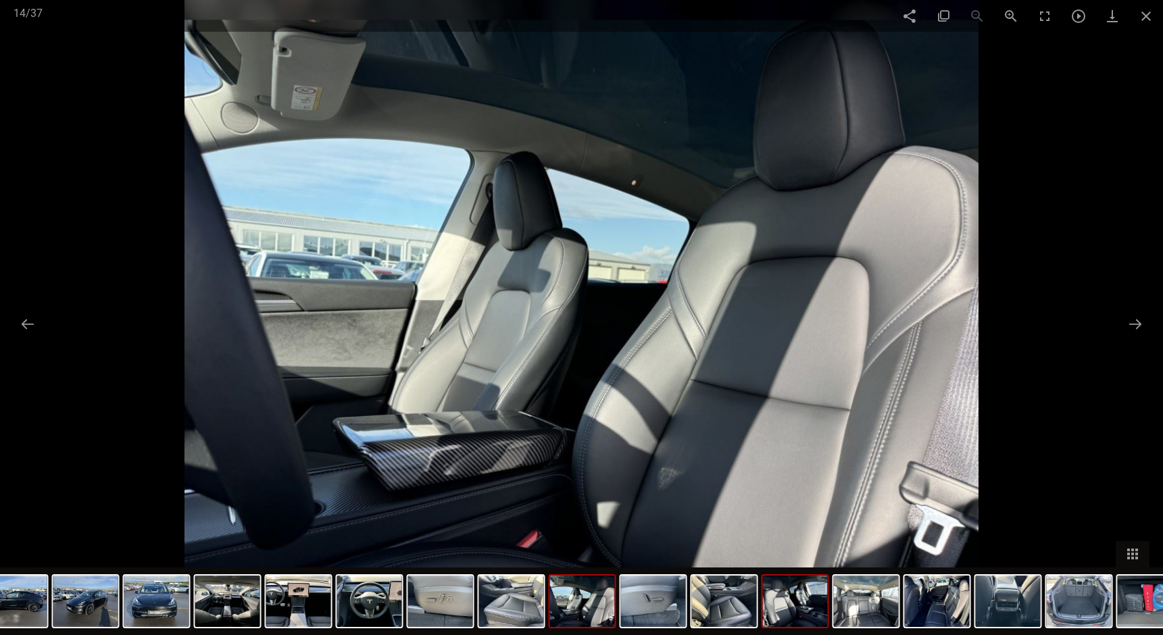
click at [807, 593] on img at bounding box center [795, 601] width 65 height 51
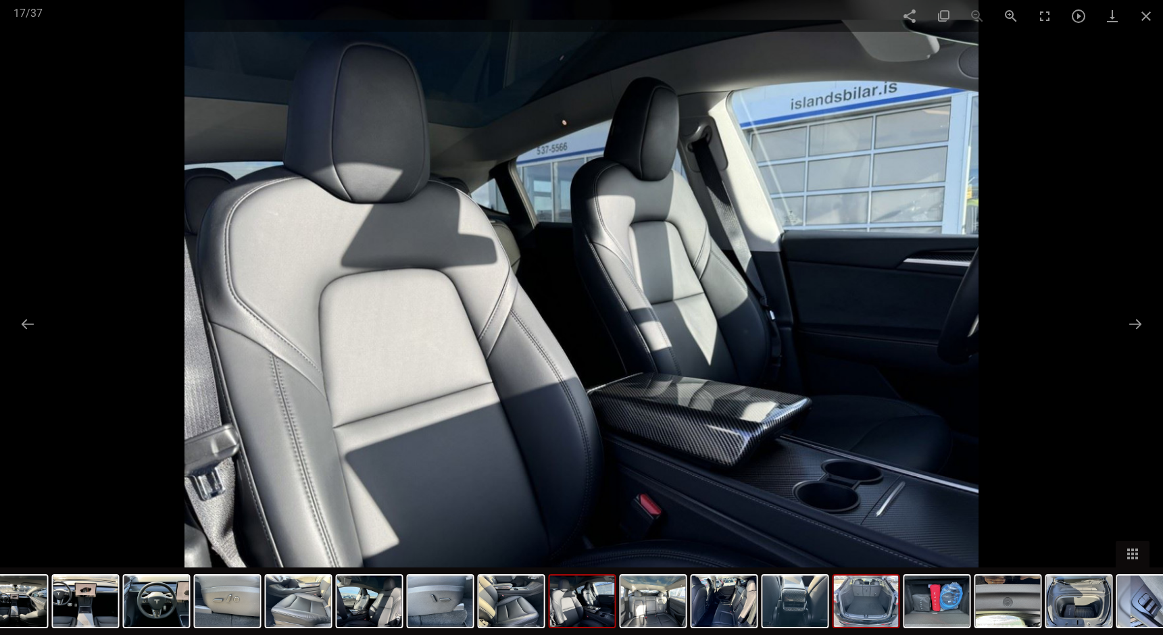
click at [841, 600] on img at bounding box center [866, 601] width 65 height 51
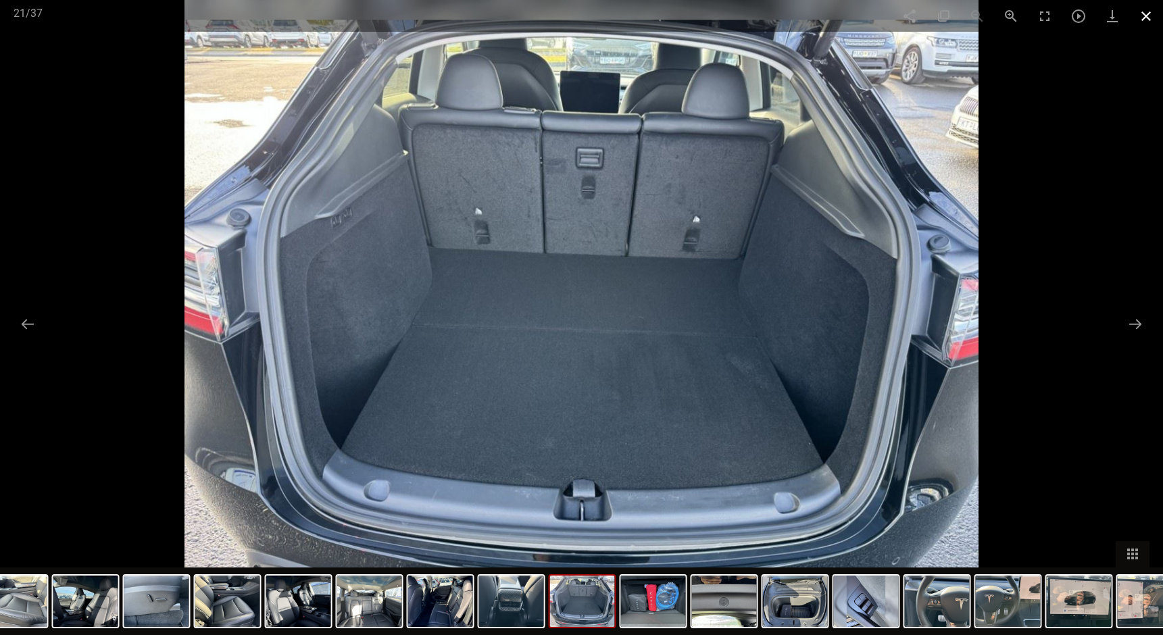
click at [1147, 14] on span at bounding box center [1147, 16] width 34 height 32
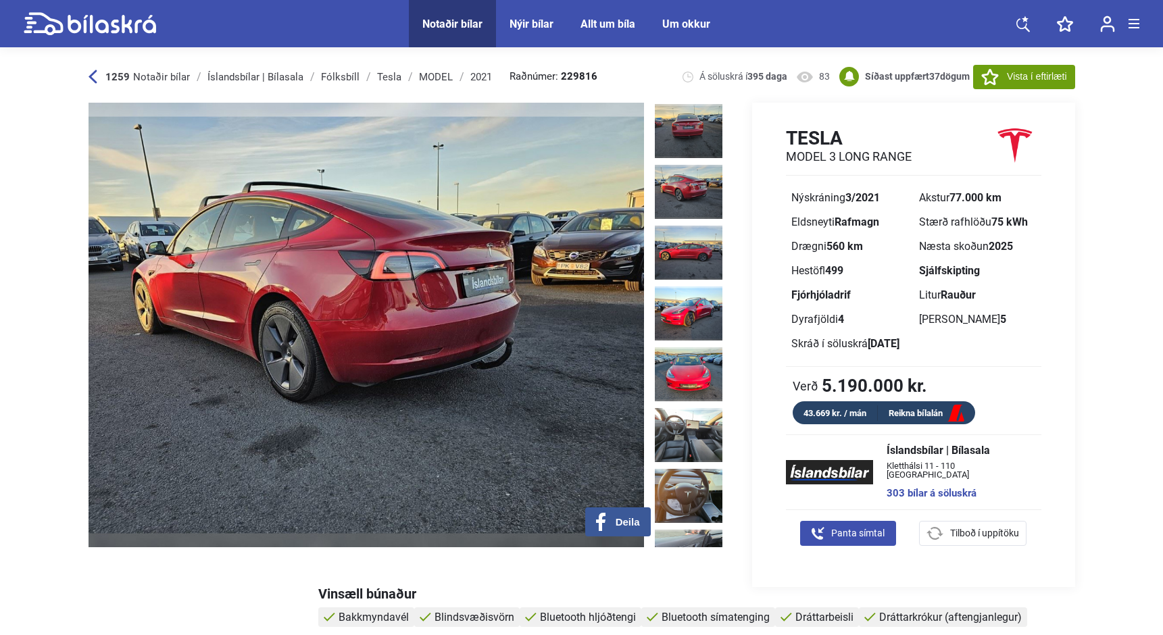
scroll to position [185, 0]
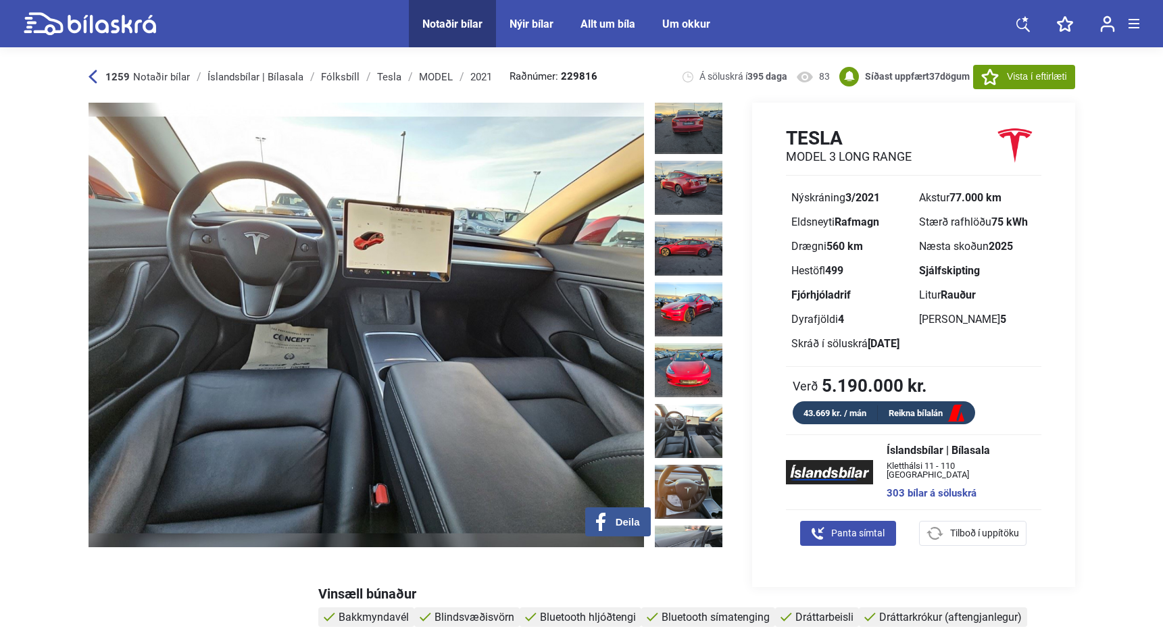
click at [691, 404] on img at bounding box center [689, 431] width 68 height 54
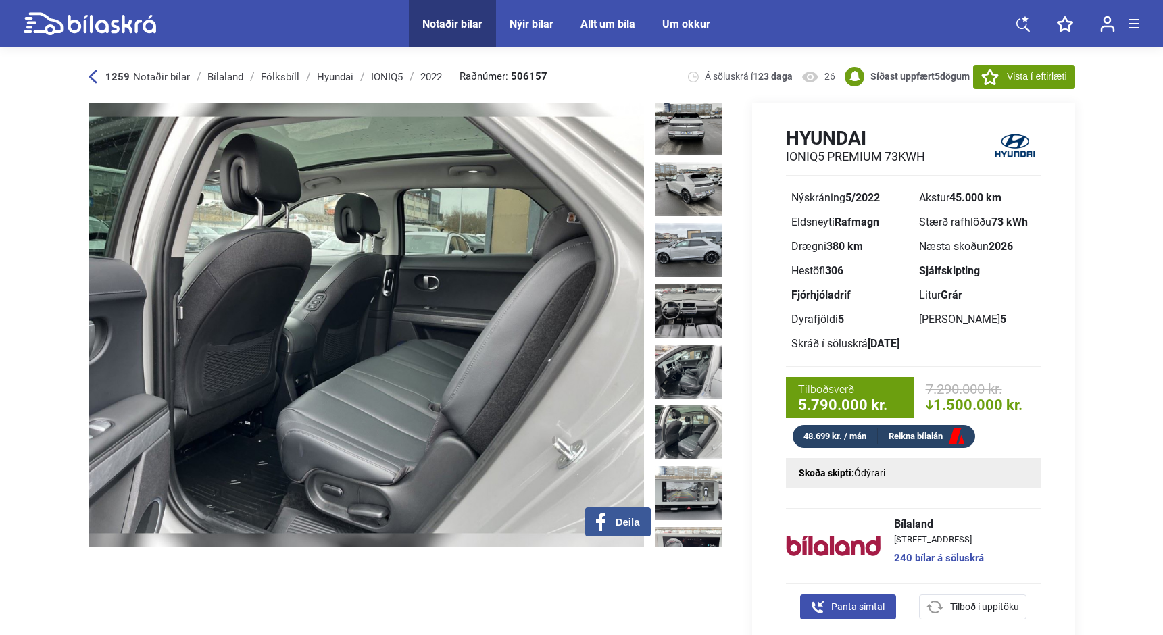
scroll to position [363, 0]
